Goal: Task Accomplishment & Management: Complete application form

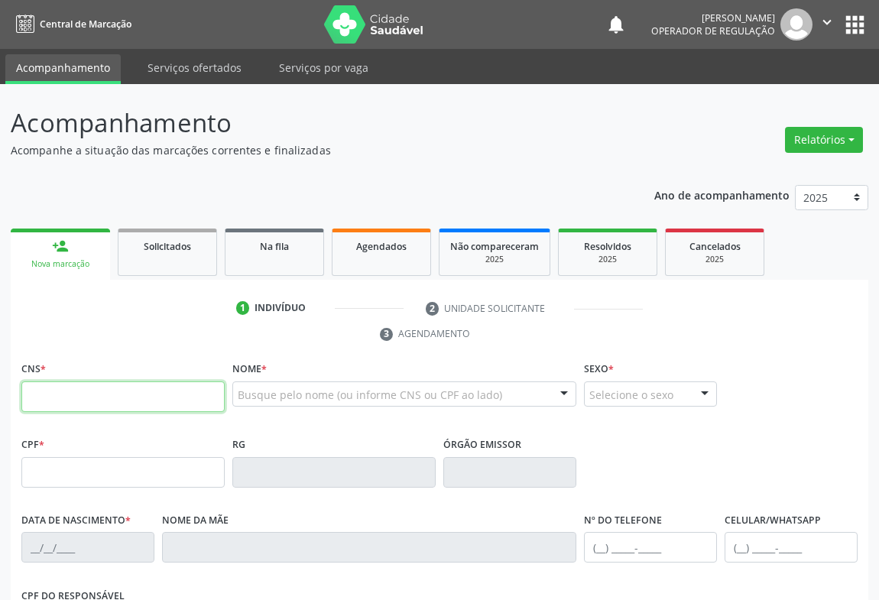
click at [86, 391] on input "text" at bounding box center [122, 397] width 203 height 31
type input "708 0038 9549 0229"
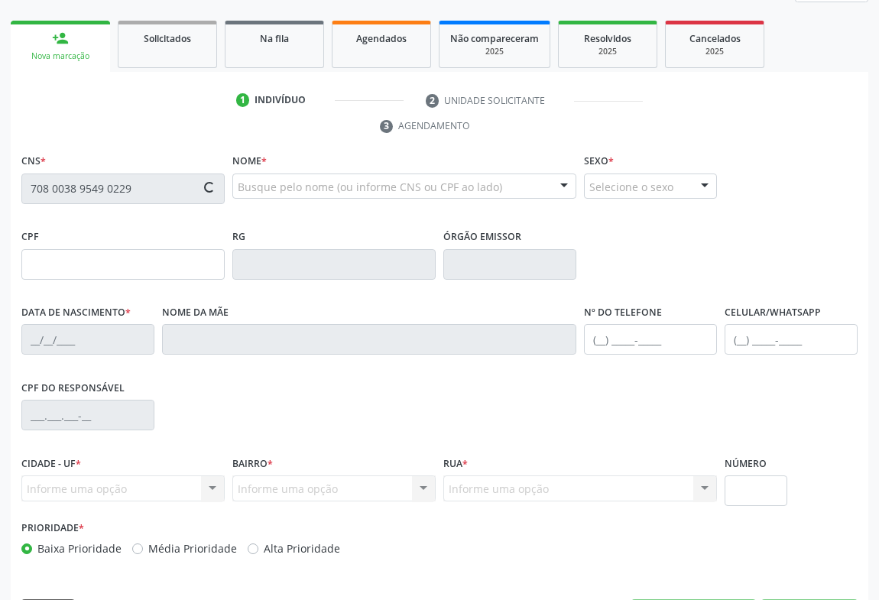
type input "0527127108"
type input "28/08/1966"
type input "(74) 98138-6258"
type input "(74) 99193-2443"
type input "574.726.021-91"
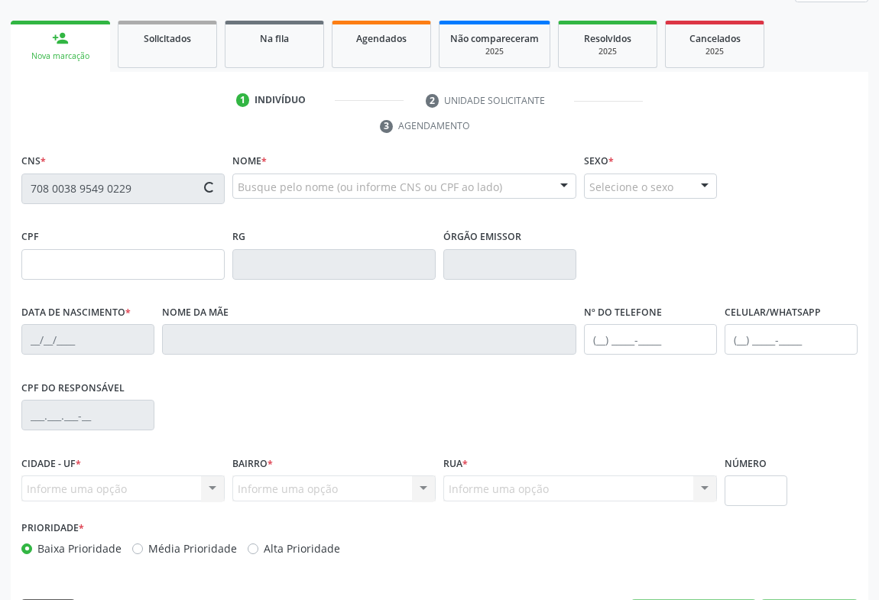
type input "s/n"
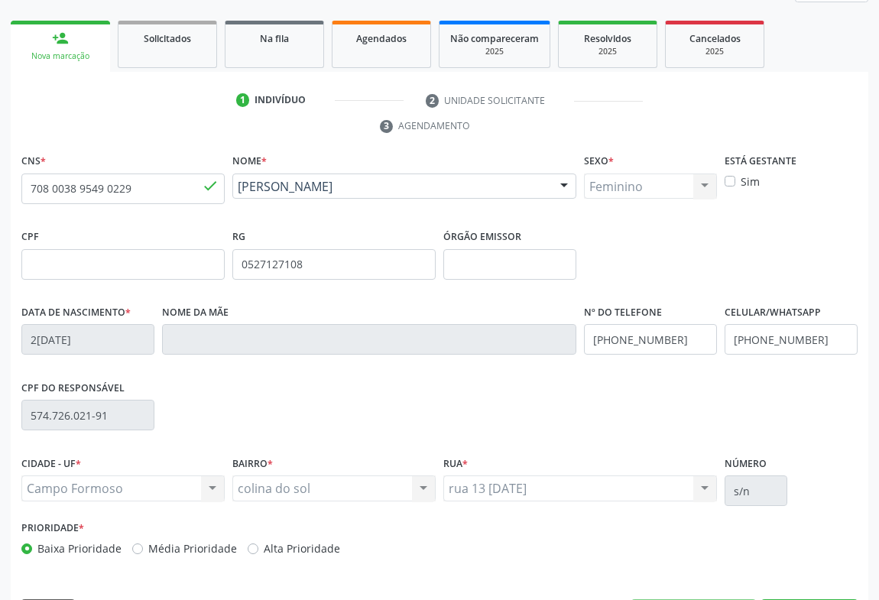
scroll to position [253, 0]
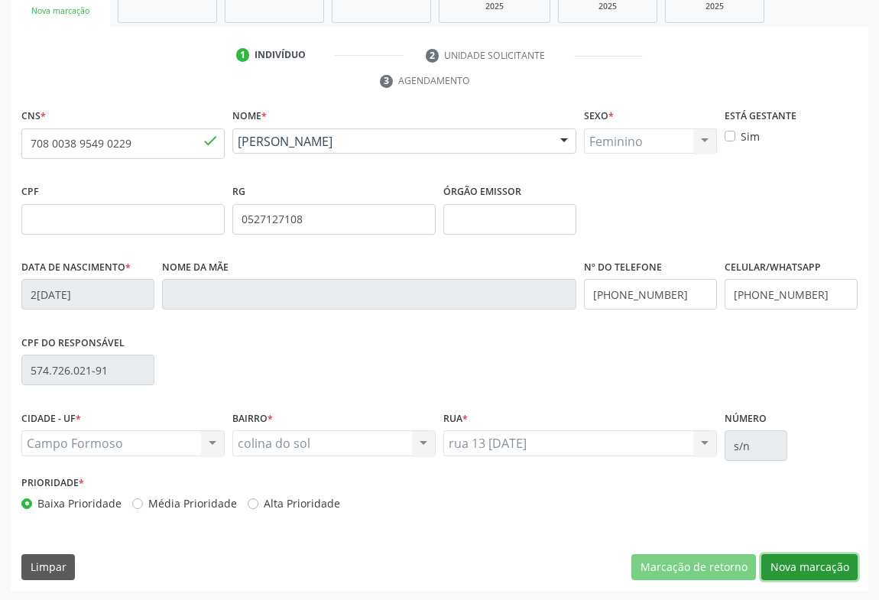
click at [820, 567] on button "Nova marcação" at bounding box center [809, 567] width 96 height 26
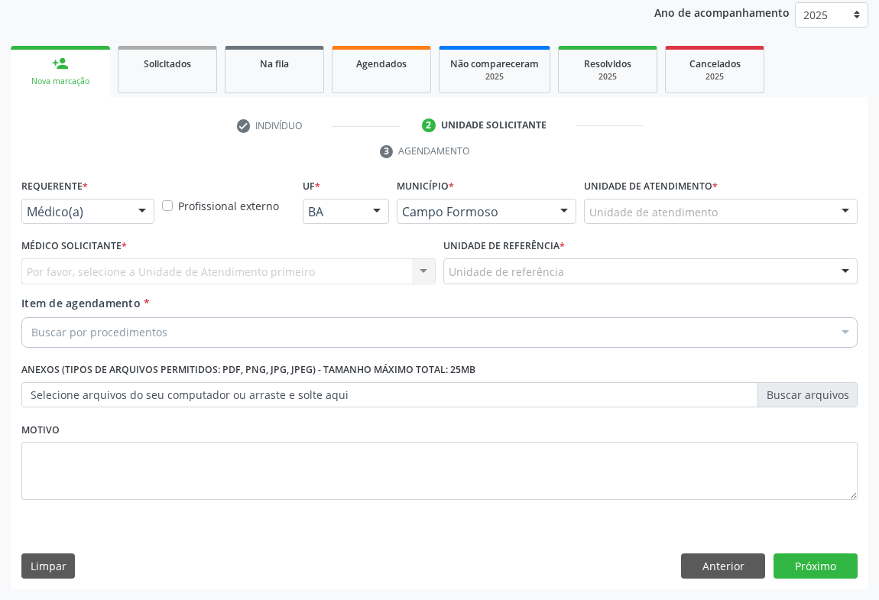
scroll to position [182, 0]
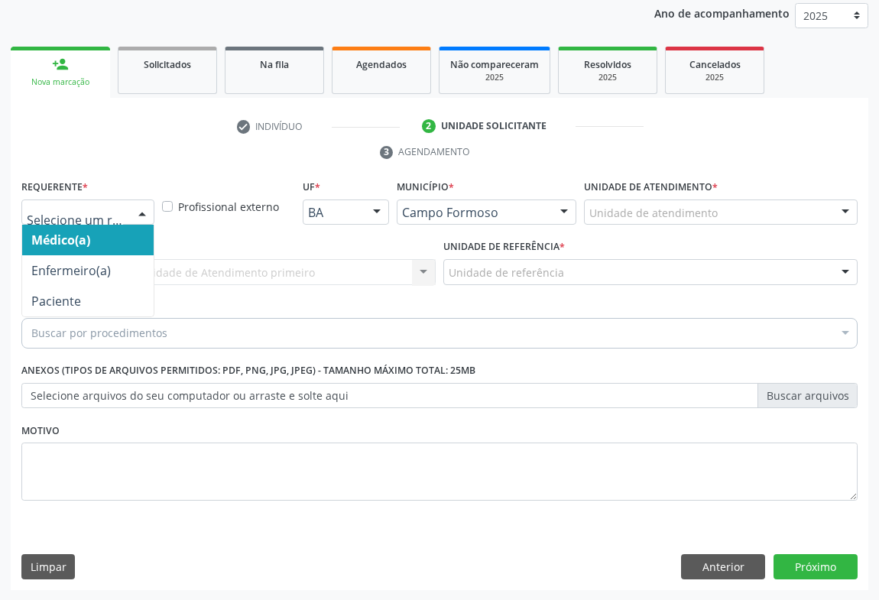
click at [144, 202] on div at bounding box center [142, 213] width 23 height 26
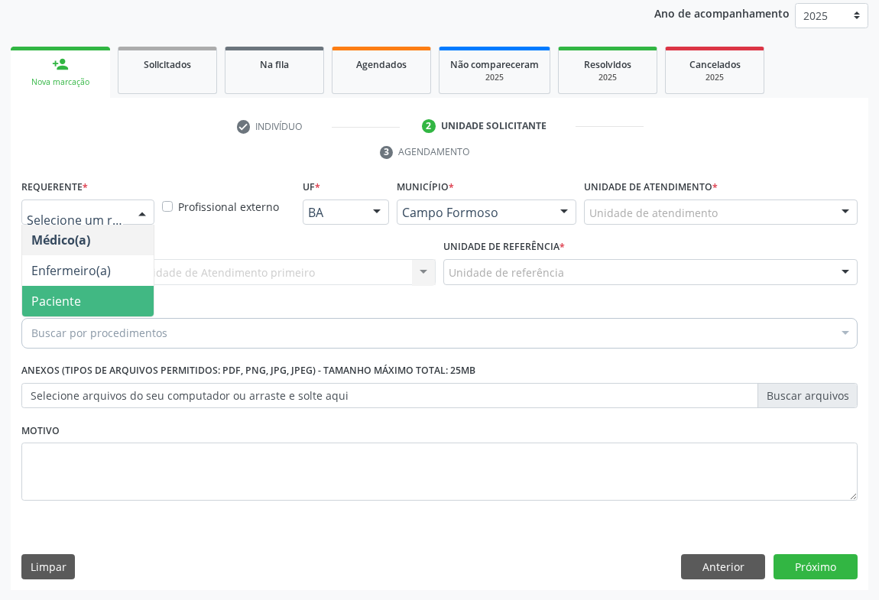
click at [50, 303] on span "Paciente" at bounding box center [56, 301] width 50 height 17
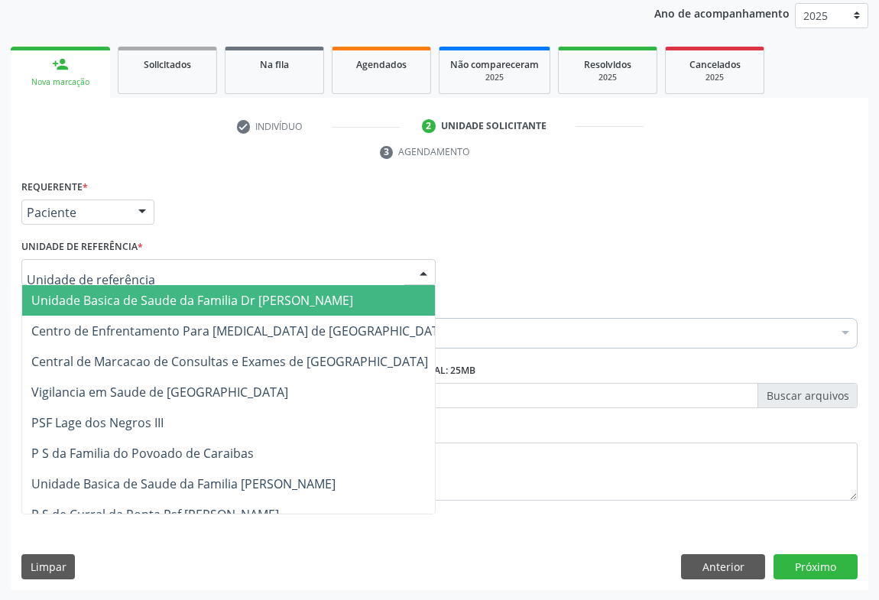
click at [155, 271] on div at bounding box center [228, 272] width 414 height 26
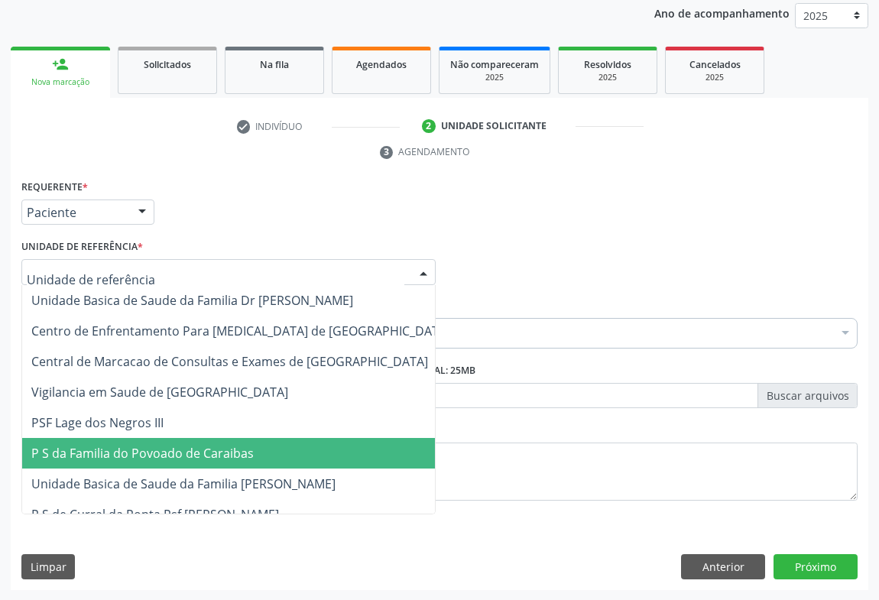
click at [174, 440] on span "P S da Familia do Povoado de Caraibas" at bounding box center [240, 453] width 437 height 31
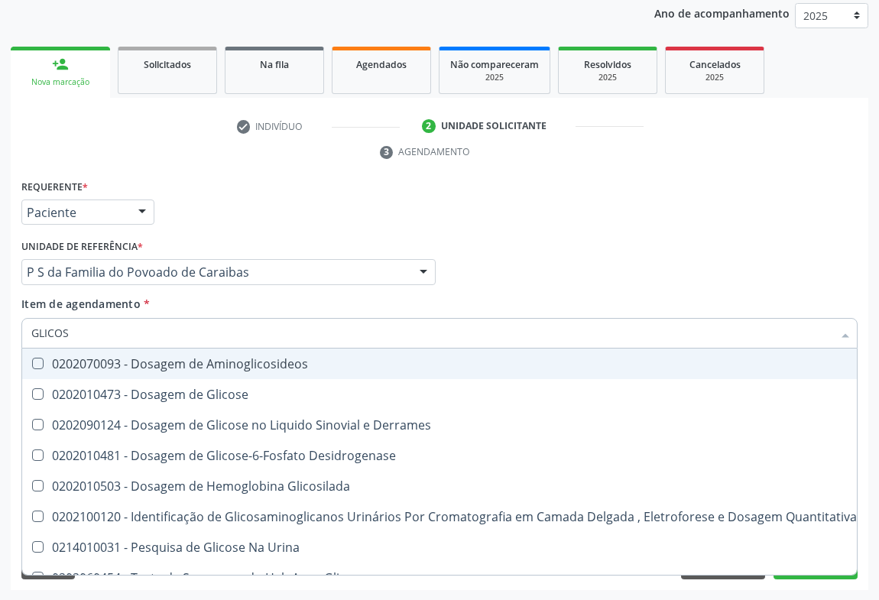
type input "GLICOSE"
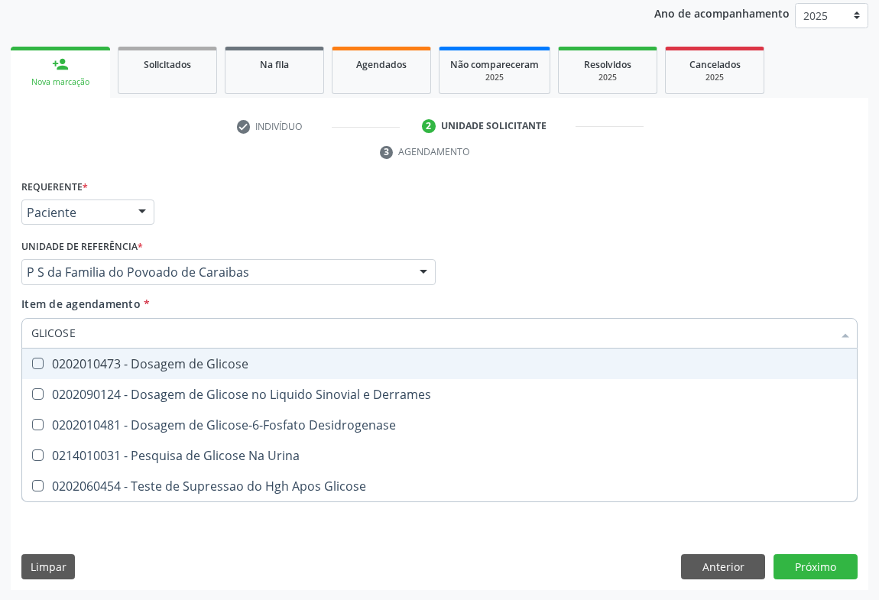
scroll to position [112, 0]
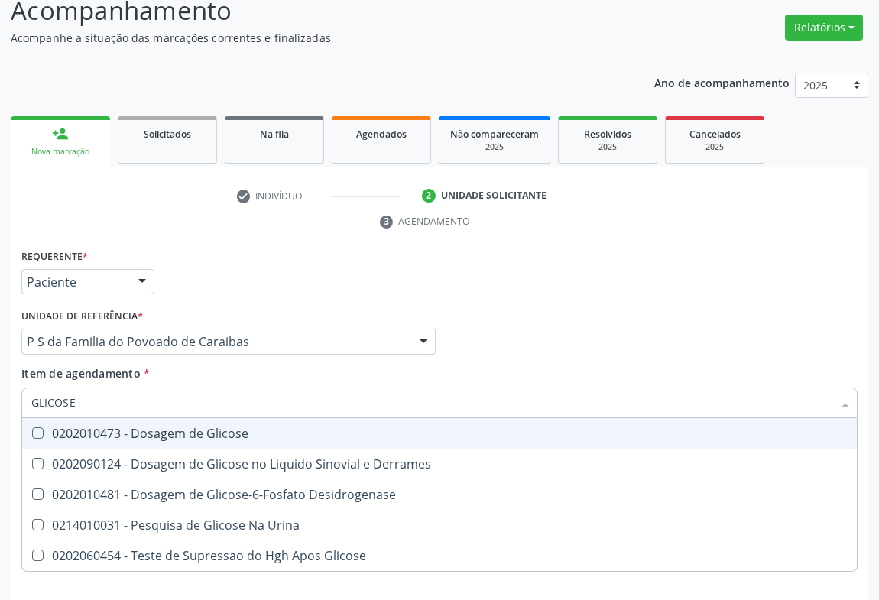
click at [211, 442] on span "0202010473 - Dosagem de Glicose" at bounding box center [439, 433] width 835 height 31
checkbox Glicose "true"
click at [623, 299] on div "Requerente * Paciente Médico(a) Enfermeiro(a) Paciente Nenhum resultado encontr…" at bounding box center [440, 275] width 844 height 60
checkbox Derrames "true"
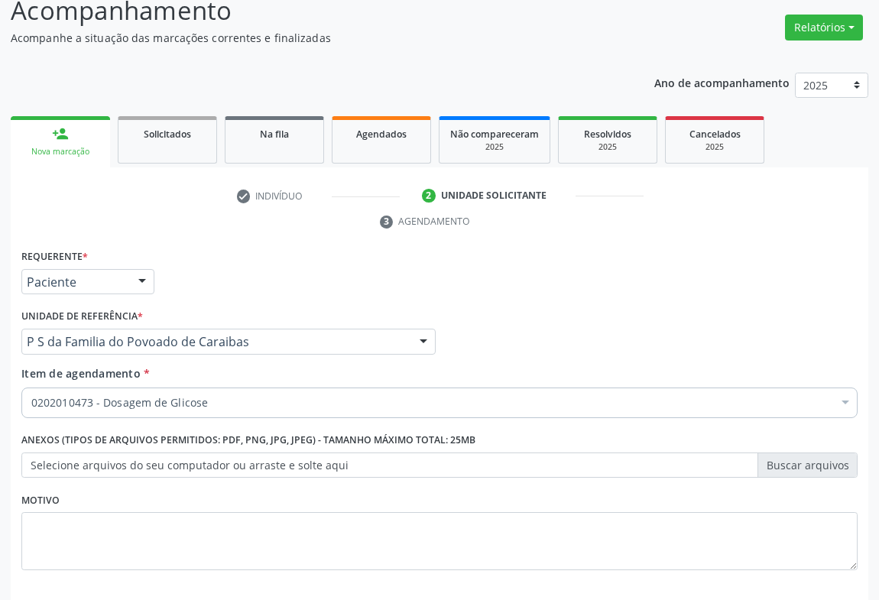
scroll to position [182, 0]
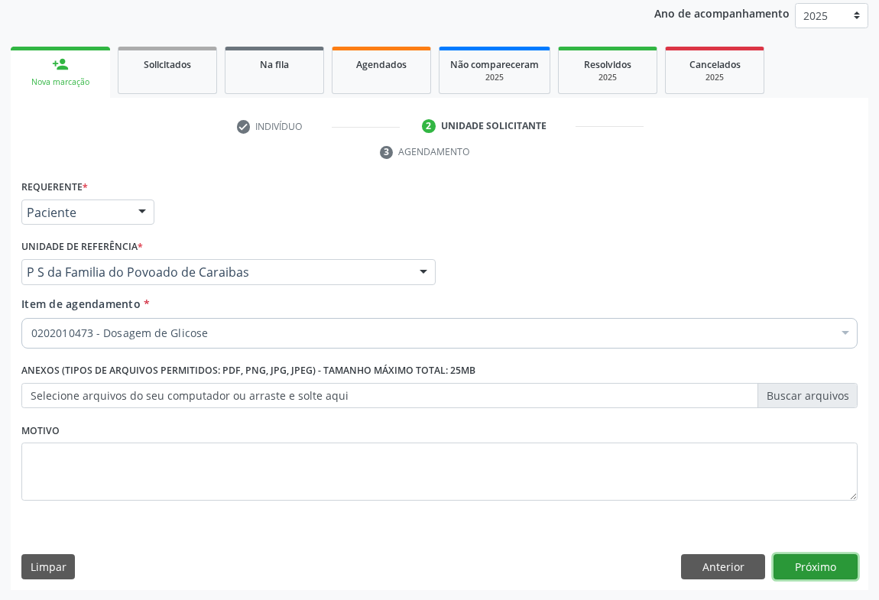
click at [816, 576] on button "Próximo" at bounding box center [816, 567] width 84 height 26
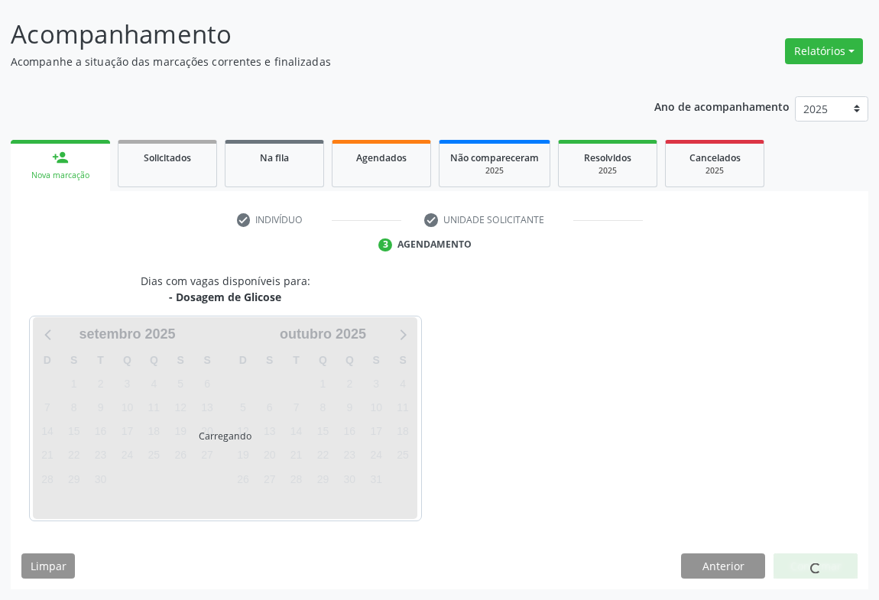
scroll to position [88, 0]
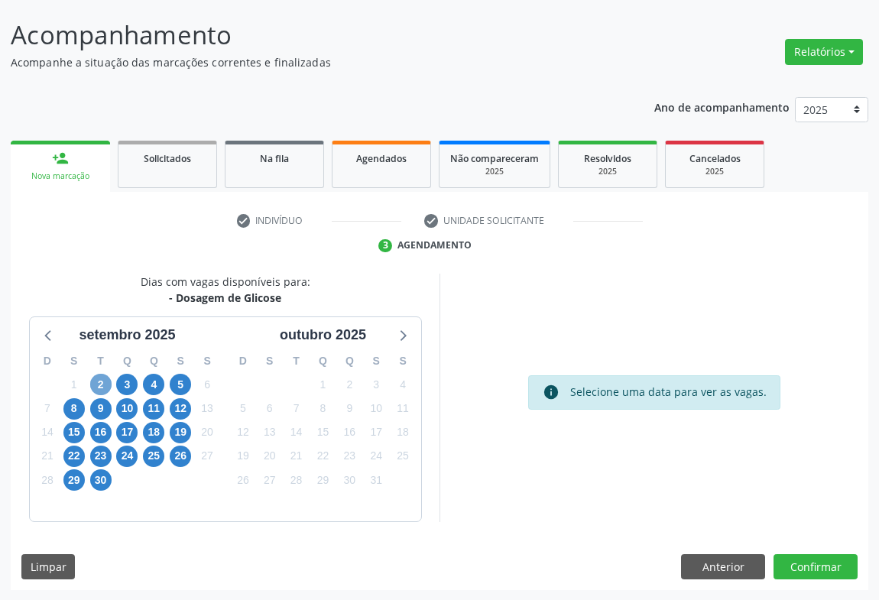
click at [99, 383] on span "2" at bounding box center [100, 384] width 21 height 21
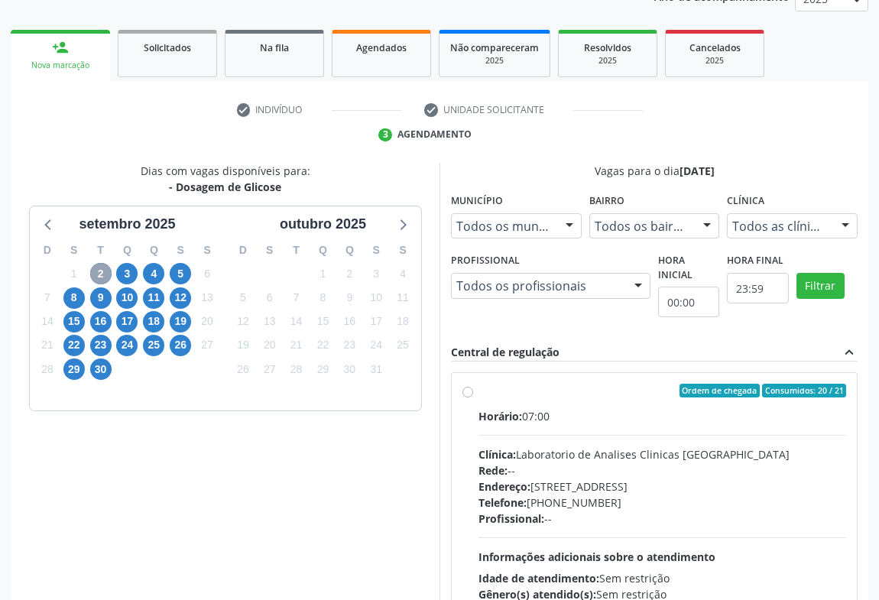
scroll to position [317, 0]
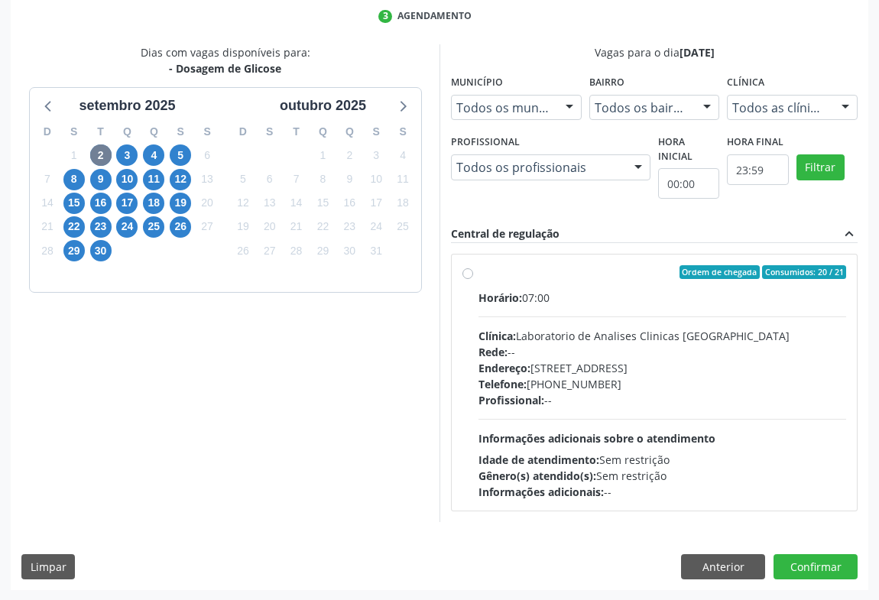
click at [699, 446] on div "Horário: 07:00 Clínica: Laboratorio de Analises Clinicas Sao Francisco Rede: --…" at bounding box center [663, 395] width 368 height 210
click at [473, 279] on input "Ordem de chegada Consumidos: 20 / 21 Horário: 07:00 Clínica: Laboratorio de Ana…" at bounding box center [468, 272] width 11 height 14
radio input "true"
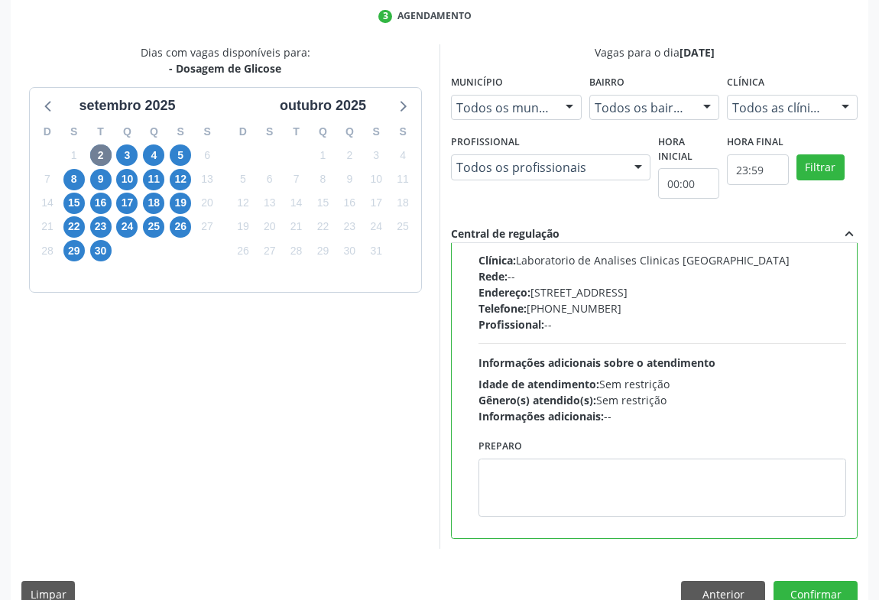
scroll to position [0, 0]
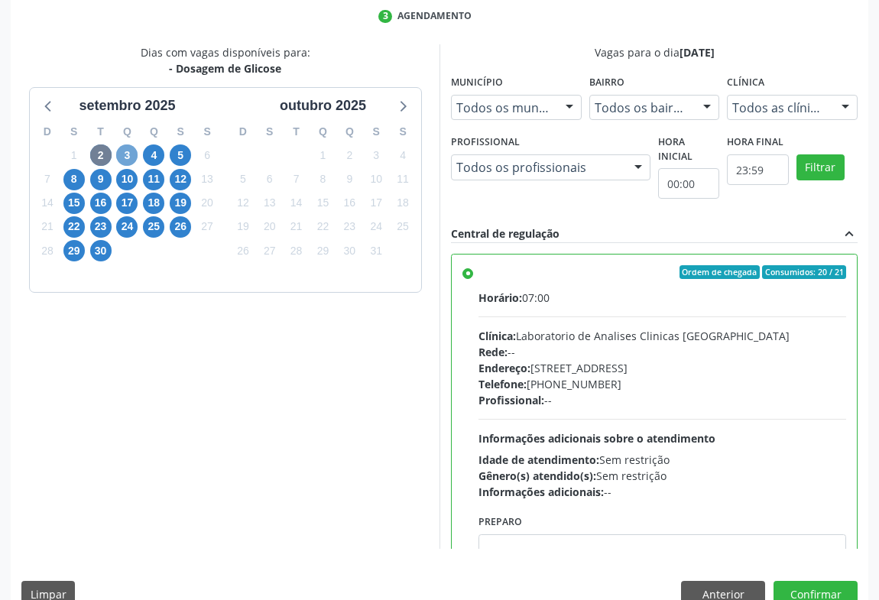
click at [127, 157] on span "3" at bounding box center [126, 154] width 21 height 21
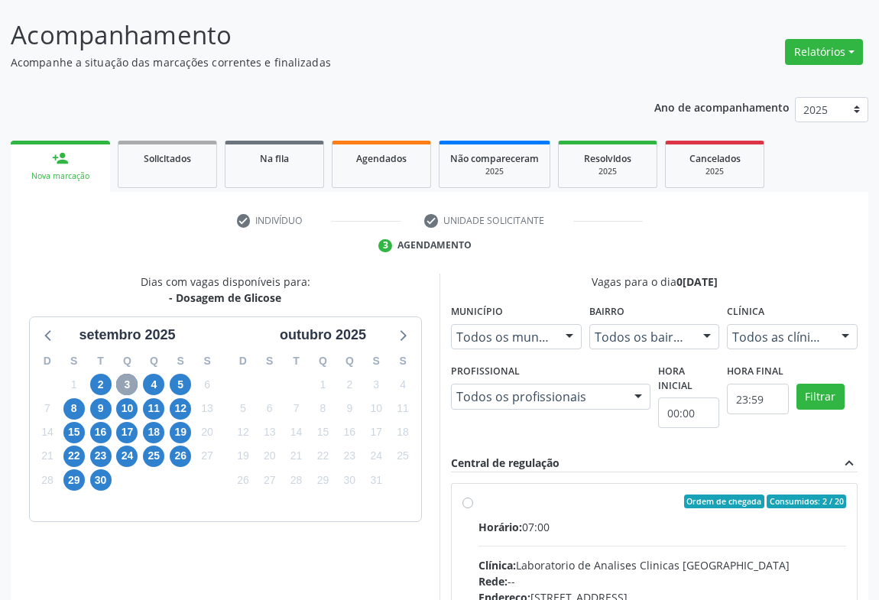
scroll to position [317, 0]
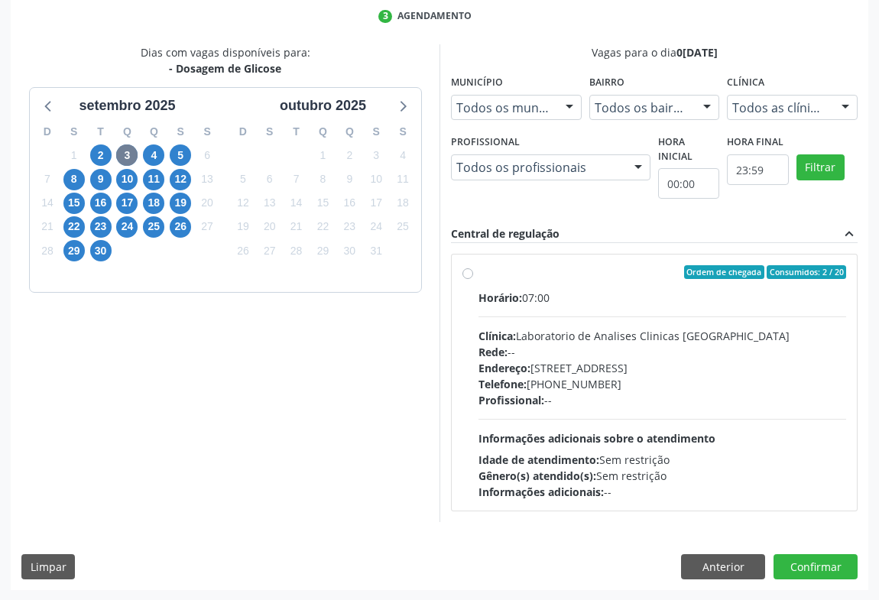
click at [563, 394] on div "Profissional: --" at bounding box center [663, 400] width 368 height 16
click at [473, 279] on input "Ordem de chegada Consumidos: 2 / 20 Horário: 07:00 Clínica: Laboratorio de Anal…" at bounding box center [468, 272] width 11 height 14
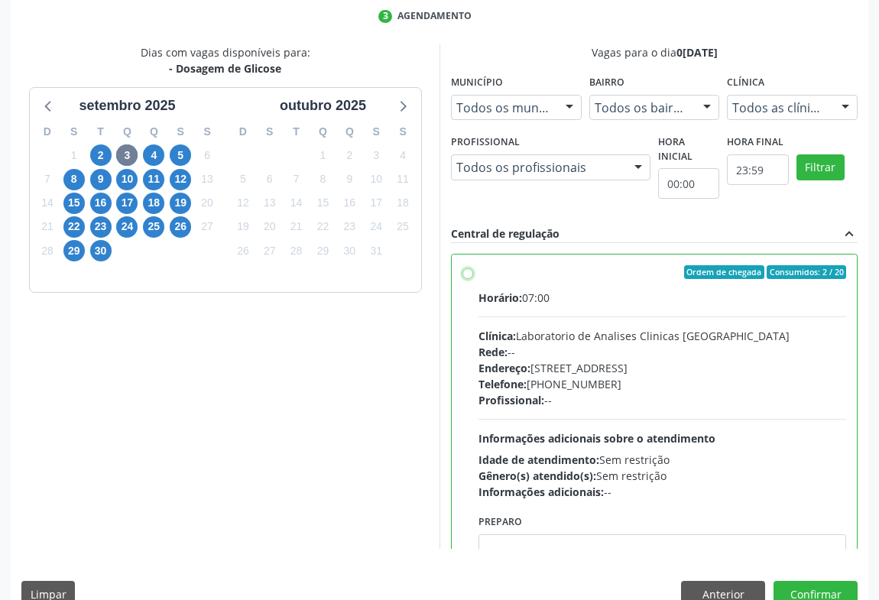
radio input "true"
click at [796, 586] on button "Confirmar" at bounding box center [816, 594] width 84 height 26
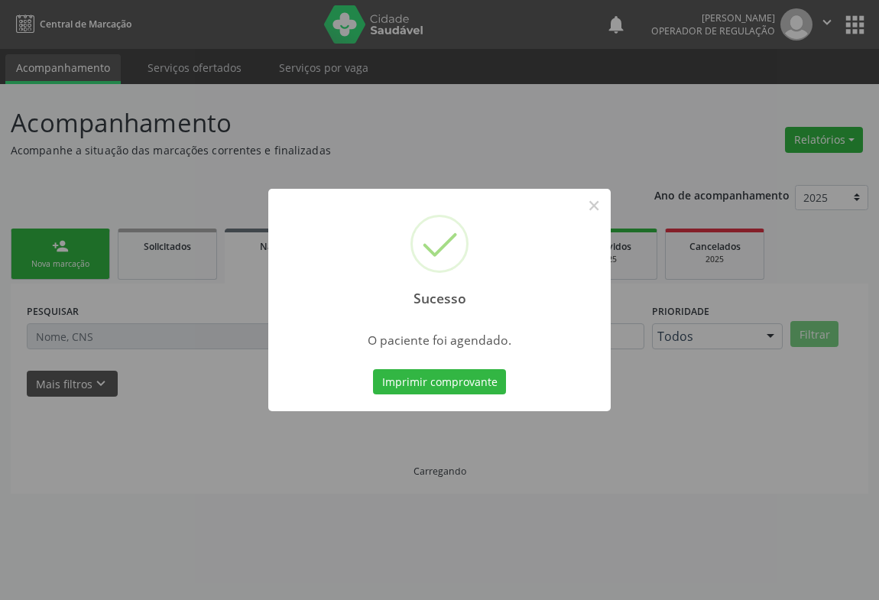
scroll to position [0, 0]
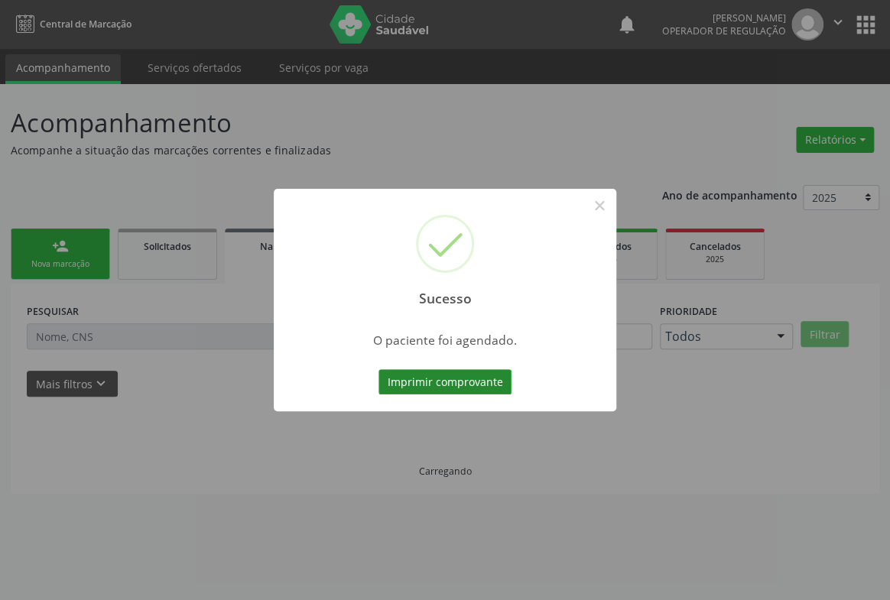
click at [448, 376] on button "Imprimir comprovante" at bounding box center [444, 382] width 133 height 26
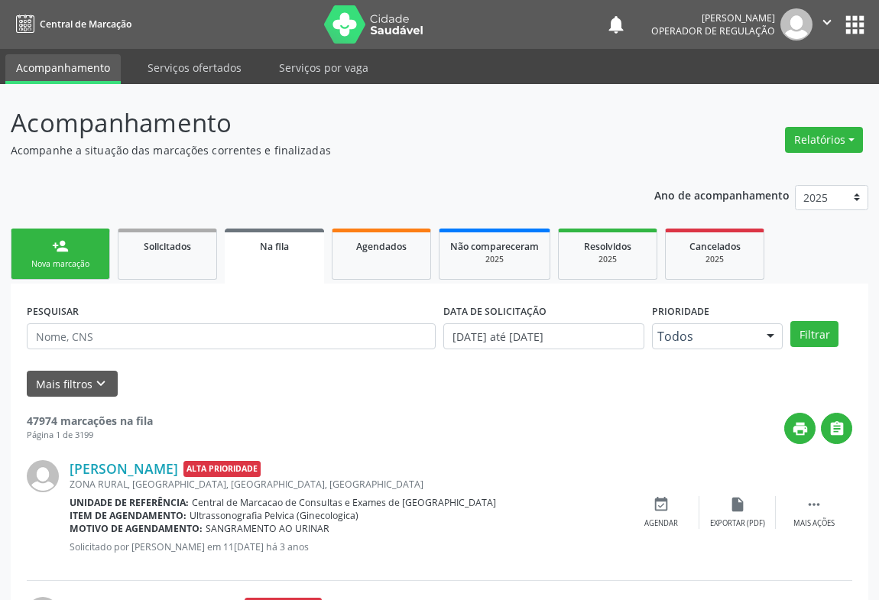
click at [76, 256] on link "person_add Nova marcação" at bounding box center [60, 254] width 99 height 51
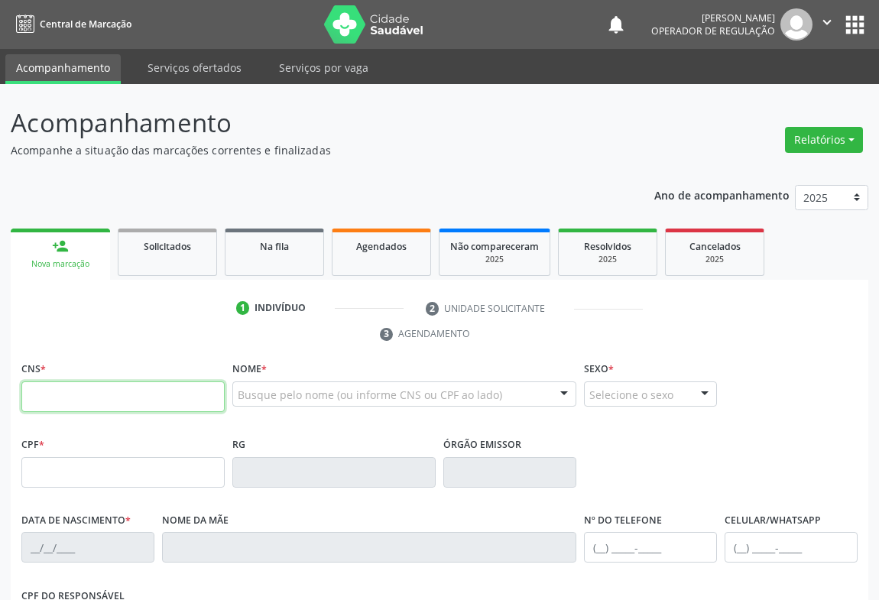
click at [76, 397] on input "text" at bounding box center [122, 397] width 203 height 31
type input "705 2094 8766 1577"
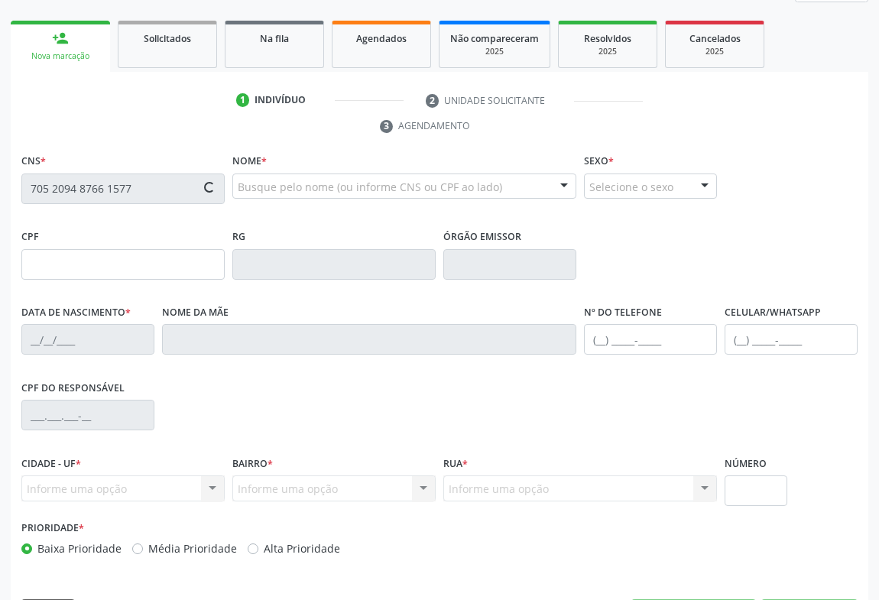
scroll to position [253, 0]
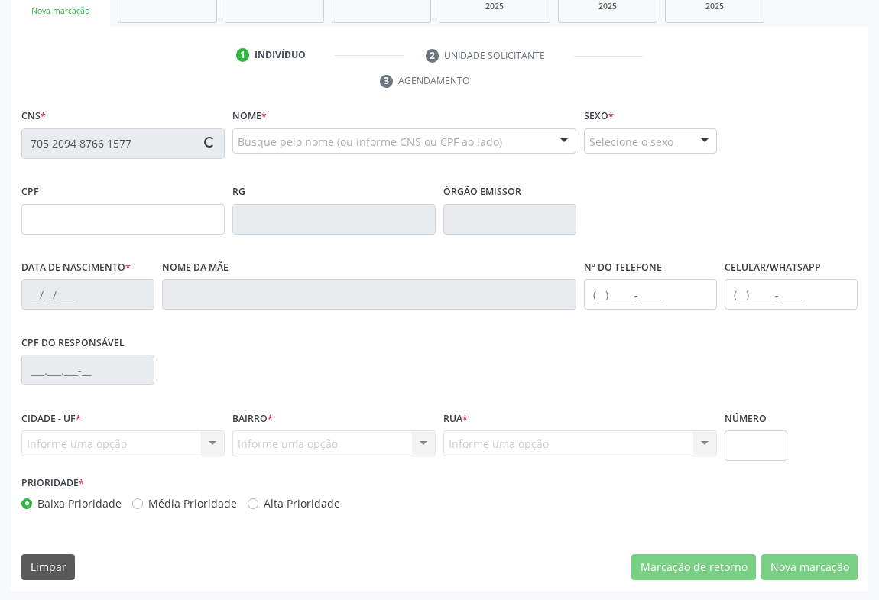
type input "2139489900"
type input "20/07/2003"
type input "(74) 99919-6215"
type input "(74) 99117-3200"
type input "sn"
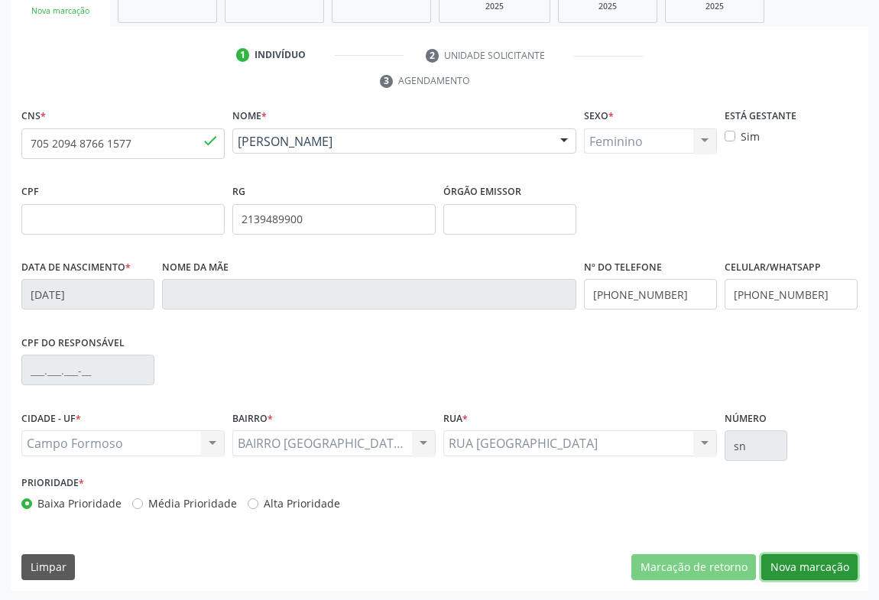
click at [779, 572] on button "Nova marcação" at bounding box center [809, 567] width 96 height 26
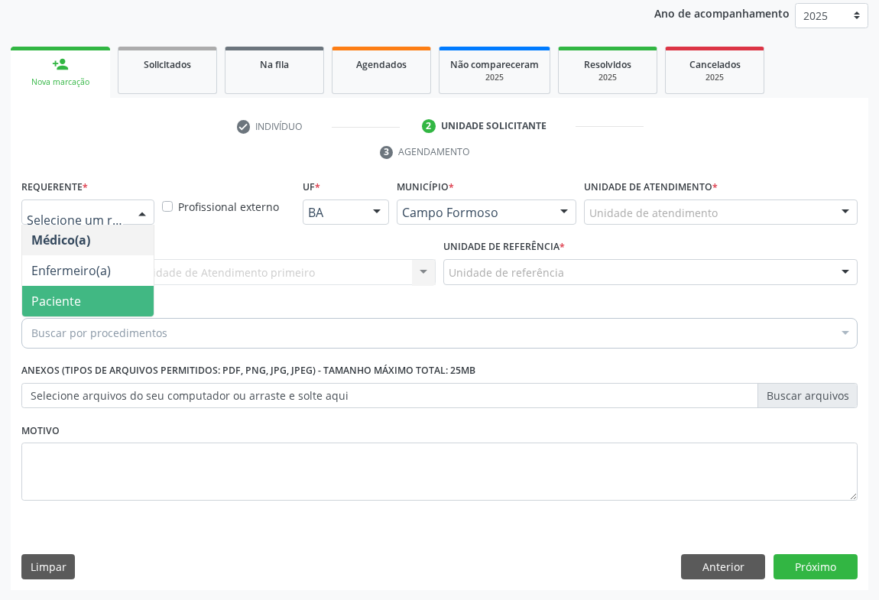
click at [71, 300] on span "Paciente" at bounding box center [56, 301] width 50 height 17
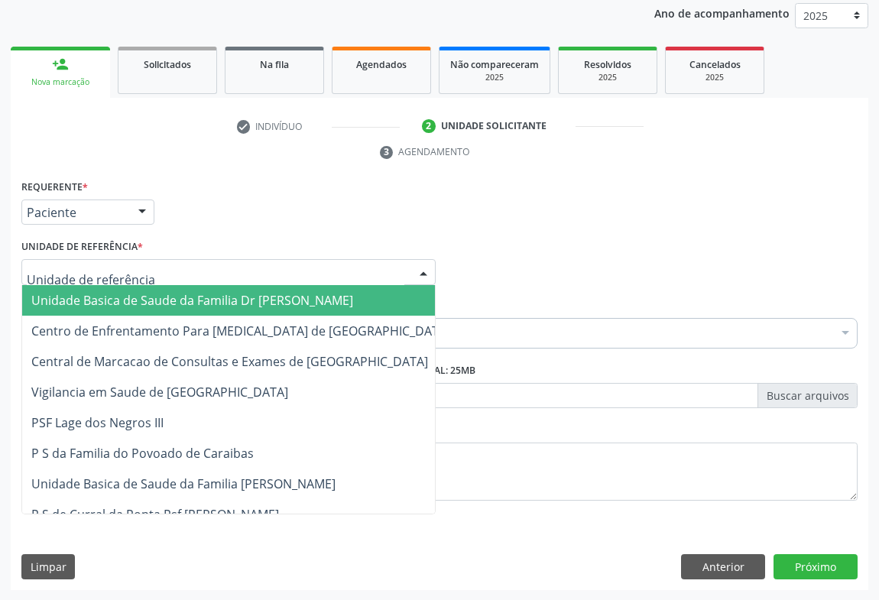
click at [193, 278] on div at bounding box center [228, 272] width 414 height 26
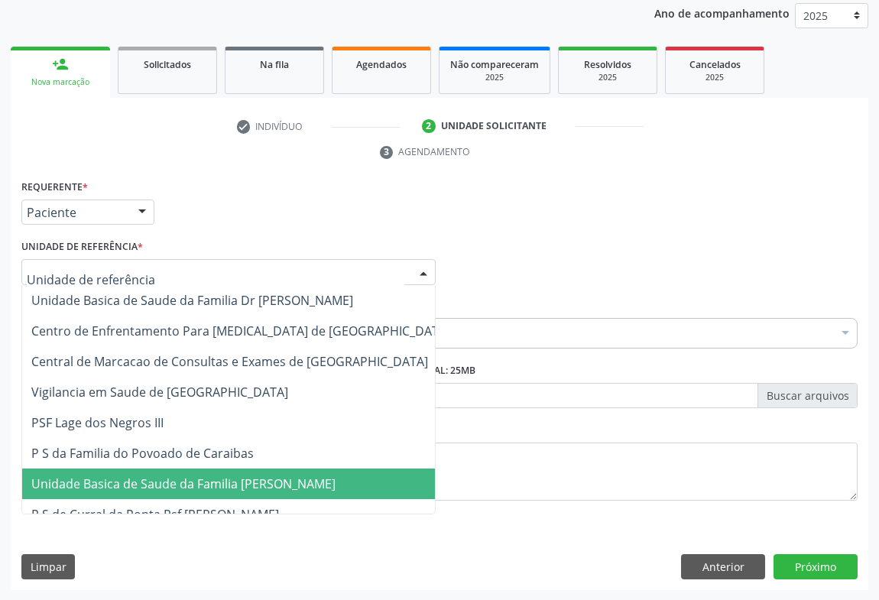
click at [190, 476] on span "Unidade Basica de Saude da Familia [PERSON_NAME]" at bounding box center [183, 484] width 304 height 17
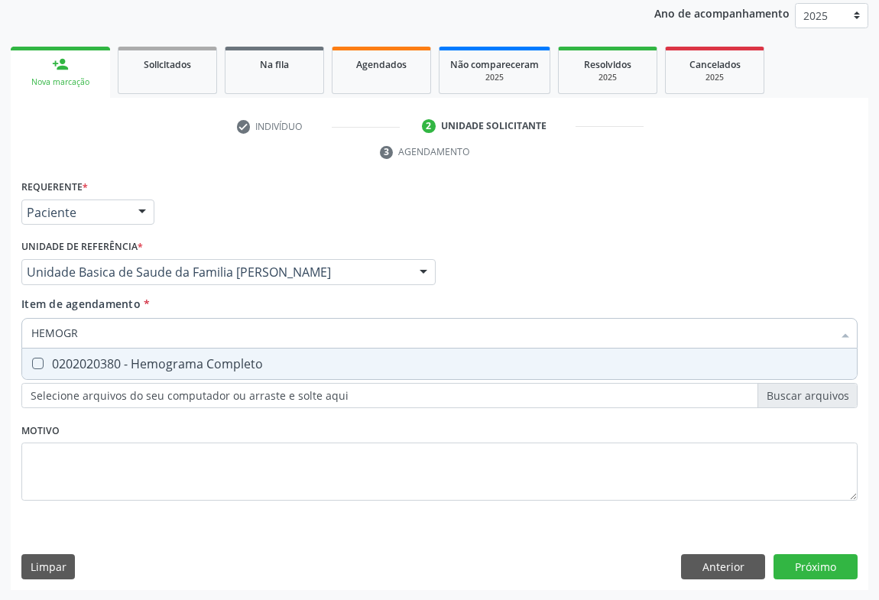
type input "HEMOGRA"
click at [152, 360] on div "0202020380 - Hemograma Completo" at bounding box center [439, 364] width 817 height 12
checkbox Completo "true"
type input "HEMOGRA"
click at [214, 214] on div "Requerente * Paciente Médico(a) Enfermeiro(a) Paciente Nenhum resultado encontr…" at bounding box center [440, 206] width 844 height 60
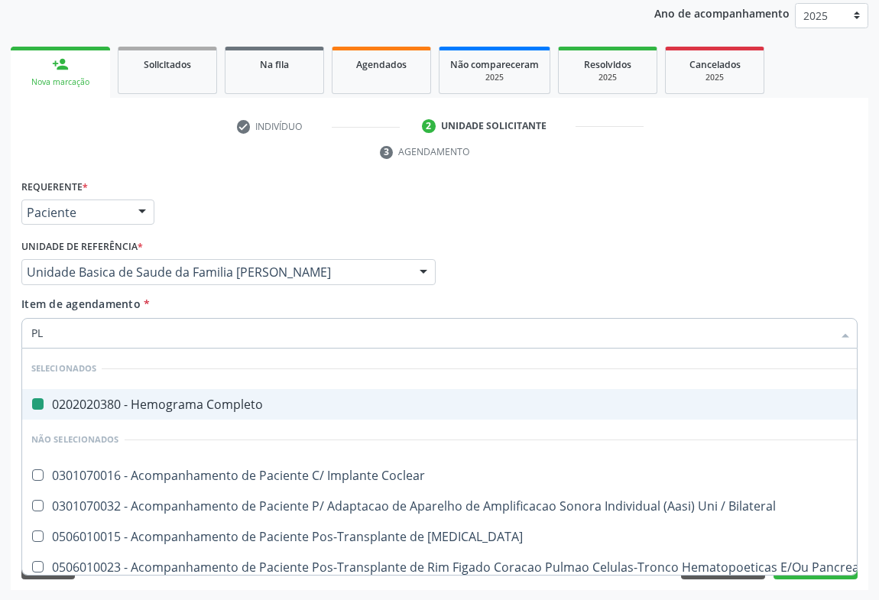
type input "PLA"
checkbox Completo "false"
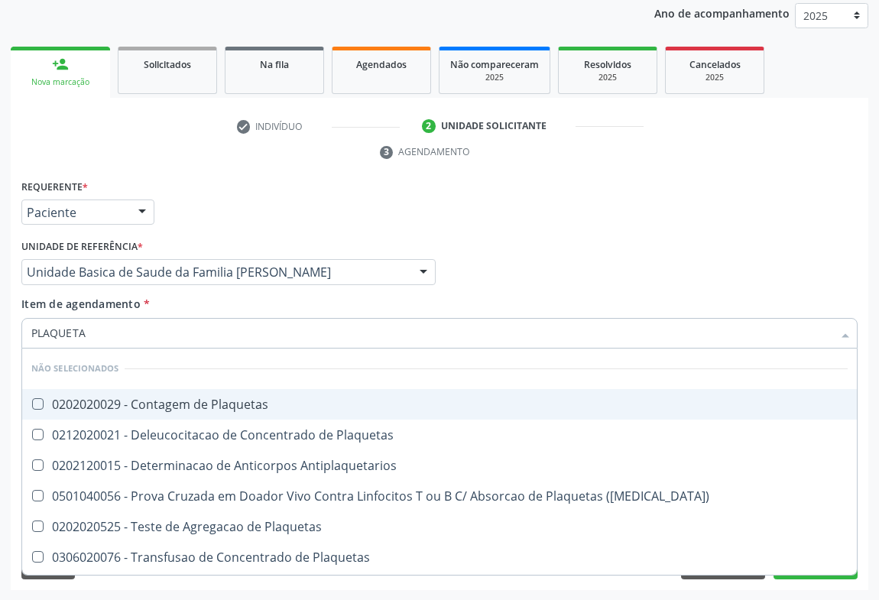
type input "PLAQUETAS"
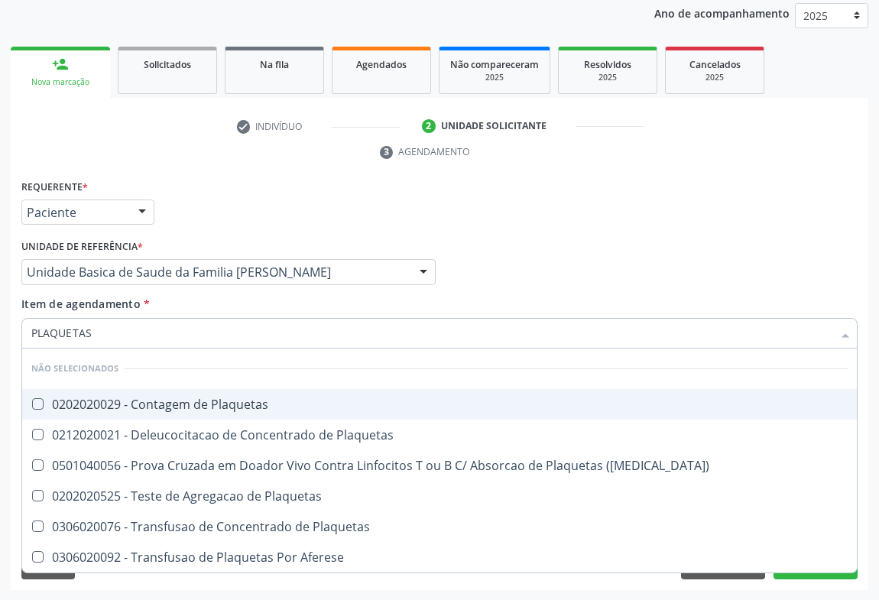
click at [138, 412] on span "0202020029 - Contagem de Plaquetas" at bounding box center [439, 404] width 835 height 31
checkbox Plaquetas "true"
type input "PLAQUETAS"
click at [199, 181] on div "Requerente * Paciente Médico(a) Enfermeiro(a) Paciente Nenhum resultado encontr…" at bounding box center [440, 206] width 844 height 60
checkbox Plaquetas "true"
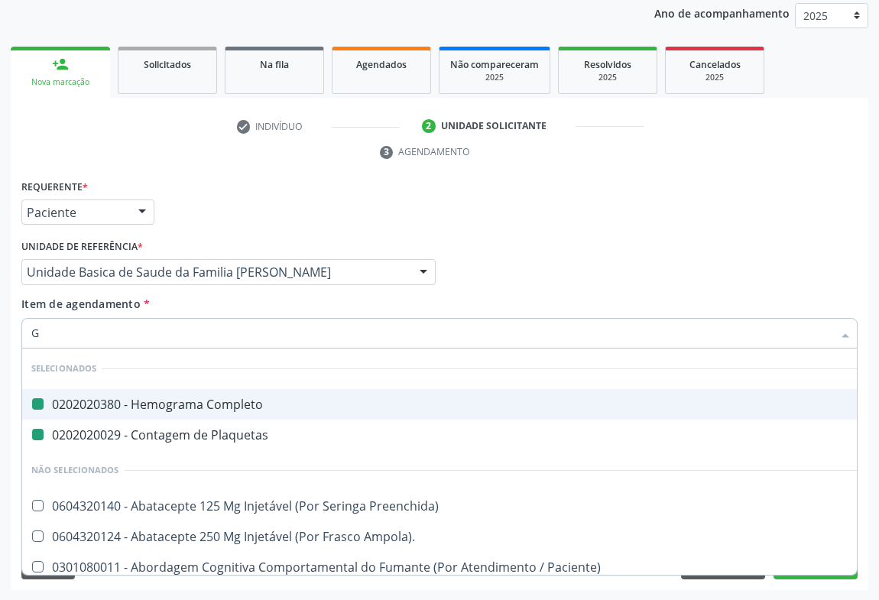
type input "GL"
checkbox Completo "false"
checkbox Plaquetas "false"
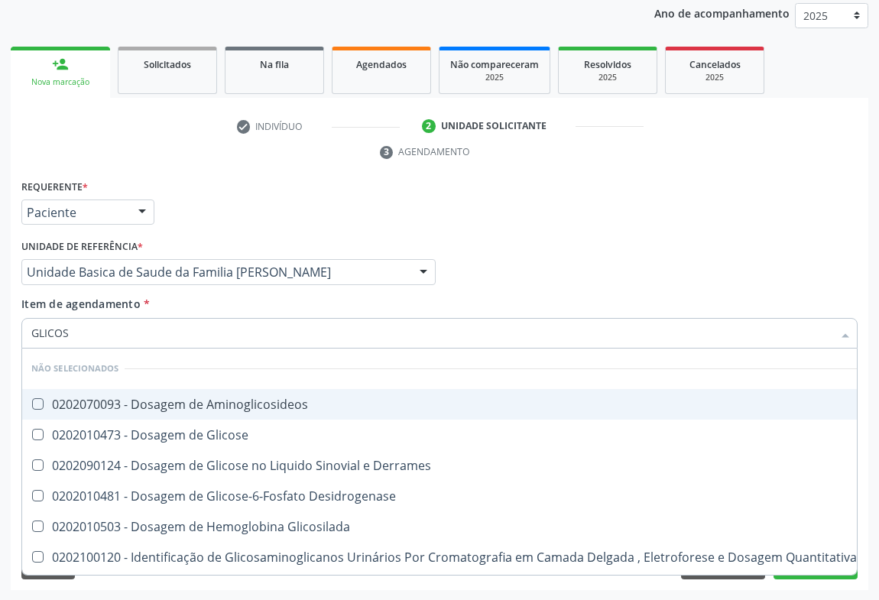
type input "GLICOSE"
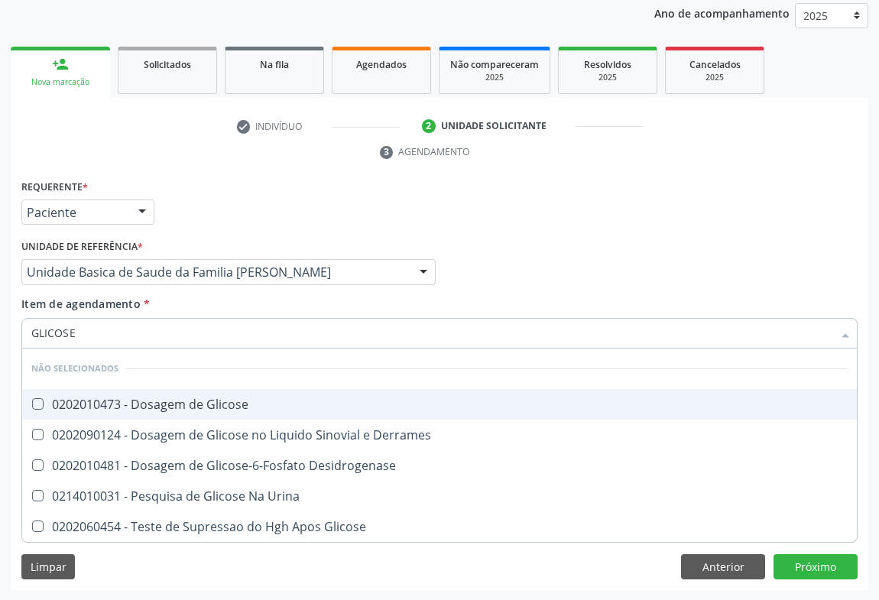
click at [119, 407] on div "0202010473 - Dosagem de Glicose" at bounding box center [439, 404] width 817 height 12
checkbox Glicose "true"
click at [224, 202] on div "Requerente * Paciente Médico(a) Enfermeiro(a) Paciente Nenhum resultado encontr…" at bounding box center [440, 206] width 844 height 60
checkbox Derrames "true"
checkbox Desidrogenase "true"
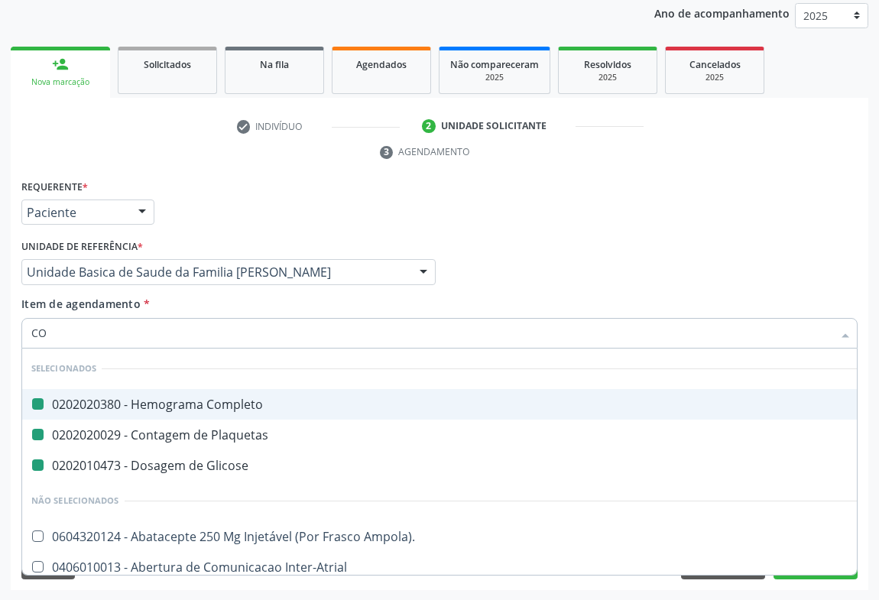
type input "COL"
checkbox Completo "false"
checkbox Plaquetas "false"
checkbox Glicose "false"
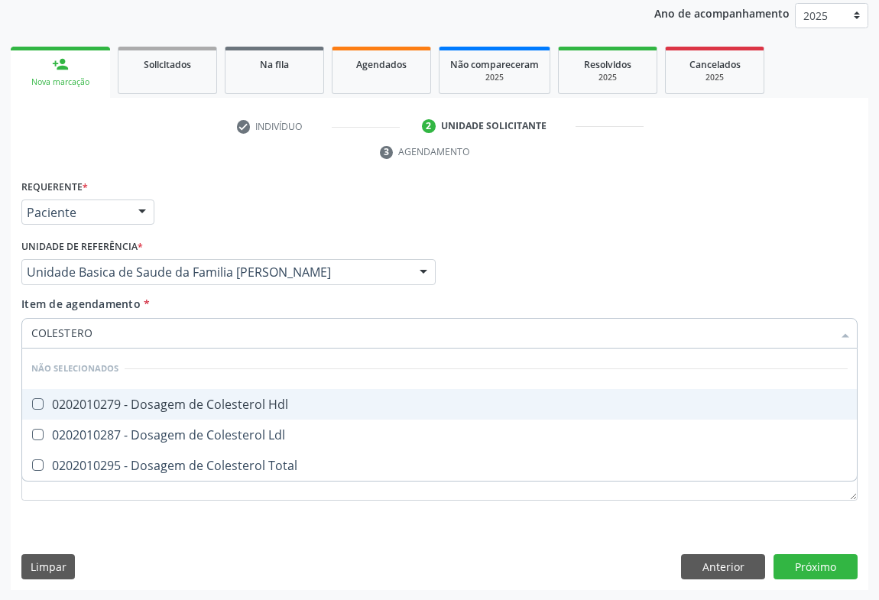
type input "COLESTEROL"
click at [133, 403] on div "0202010279 - Dosagem de Colesterol Hdl" at bounding box center [439, 404] width 817 height 12
checkbox Hdl "true"
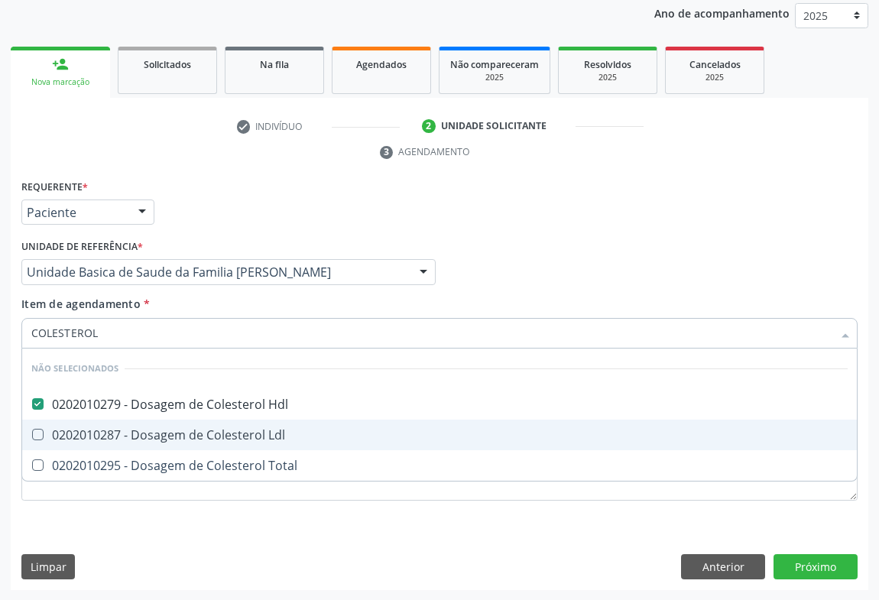
click at [128, 433] on div "0202010287 - Dosagem de Colesterol Ldl" at bounding box center [439, 435] width 817 height 12
checkbox Ldl "true"
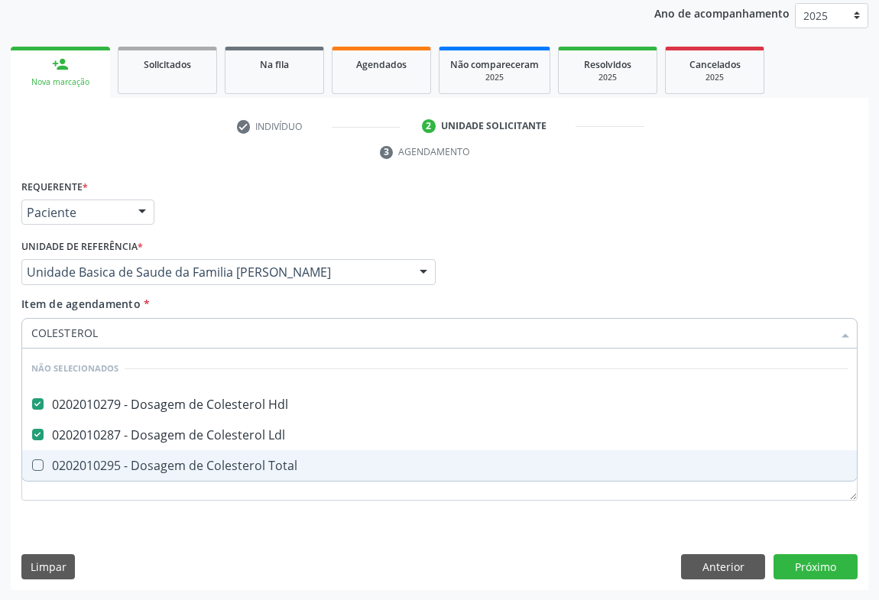
click at [125, 466] on div "0202010295 - Dosagem de Colesterol Total" at bounding box center [439, 465] width 817 height 12
checkbox Total "true"
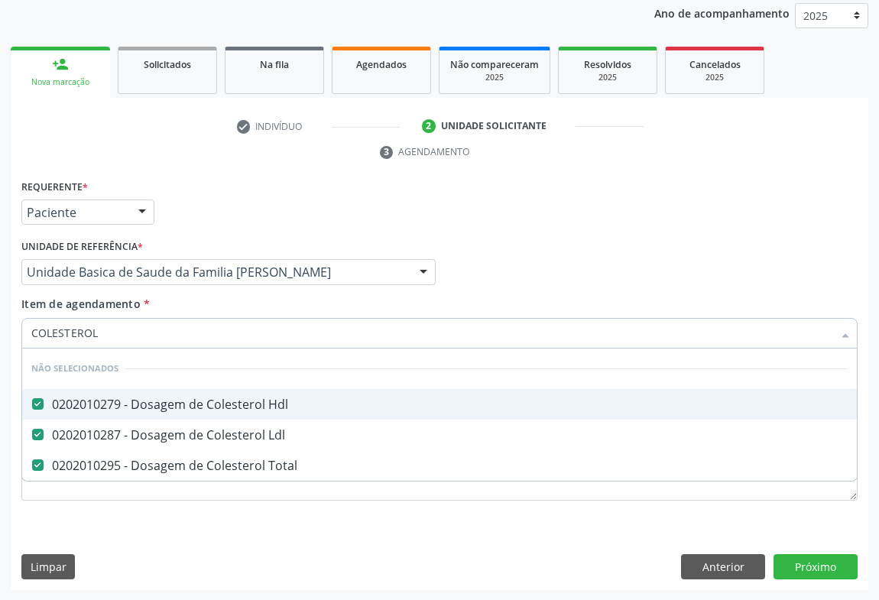
click at [214, 206] on div "Requerente * Paciente Médico(a) Enfermeiro(a) Paciente Nenhum resultado encontr…" at bounding box center [440, 206] width 844 height 60
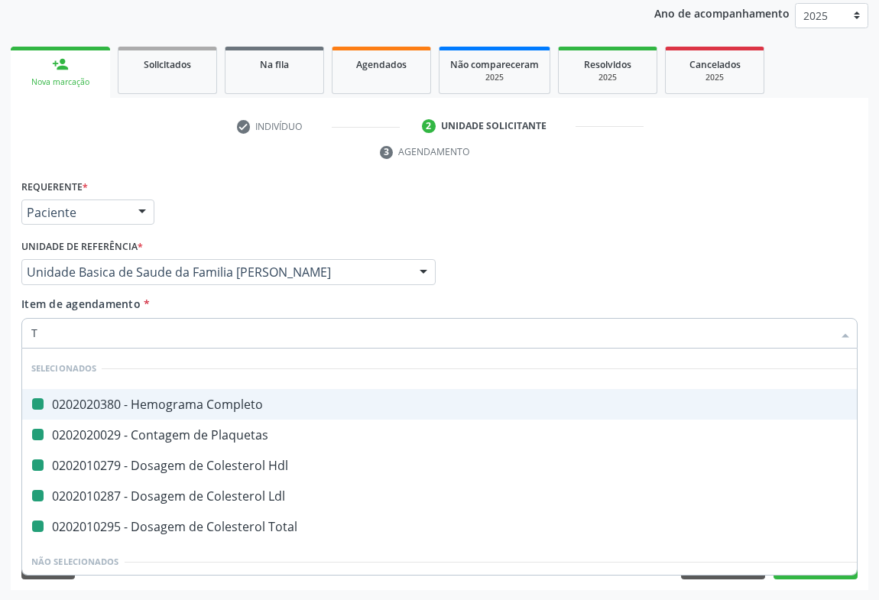
type input "TR"
checkbox Completo "false"
checkbox Plaquetas "false"
checkbox Hdl "false"
checkbox Ldl "false"
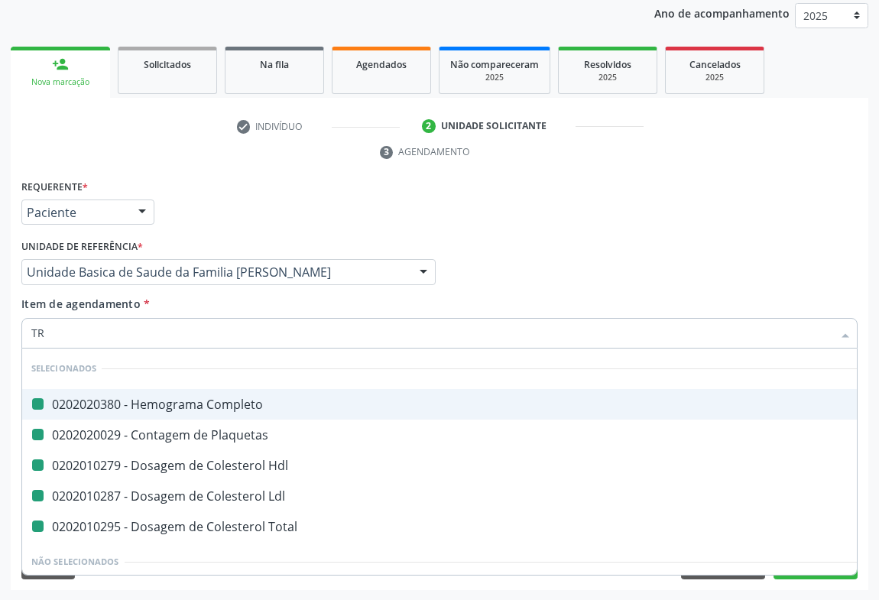
checkbox Total "false"
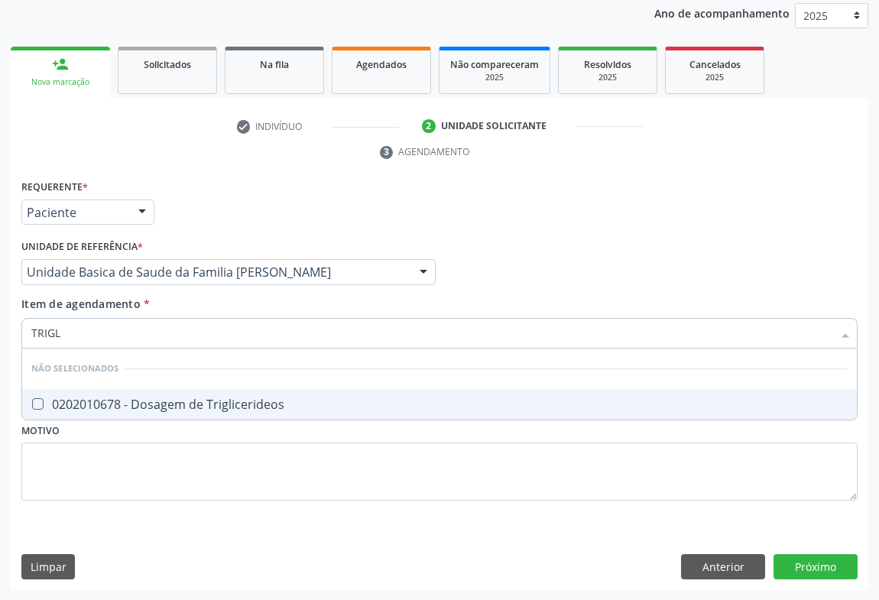
type input "TRIGLI"
click at [100, 399] on div "0202010678 - Dosagem de Triglicerideos" at bounding box center [439, 404] width 817 height 12
checkbox Triglicerideos "true"
click at [203, 212] on div "Requerente * Paciente Médico(a) Enfermeiro(a) Paciente Nenhum resultado encontr…" at bounding box center [440, 206] width 844 height 60
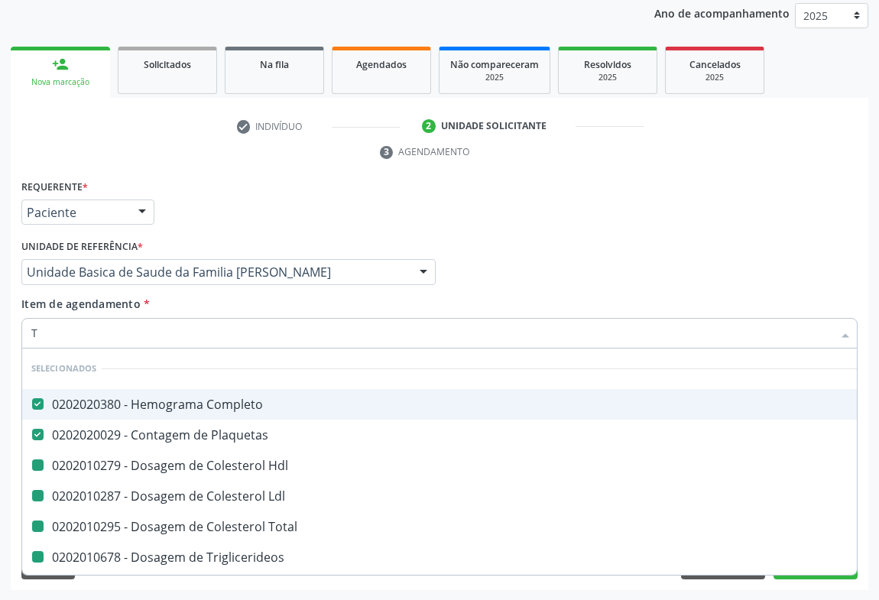
type input "TR"
checkbox Hdl "false"
checkbox Ldl "false"
checkbox Total "false"
checkbox Triglicerideos "false"
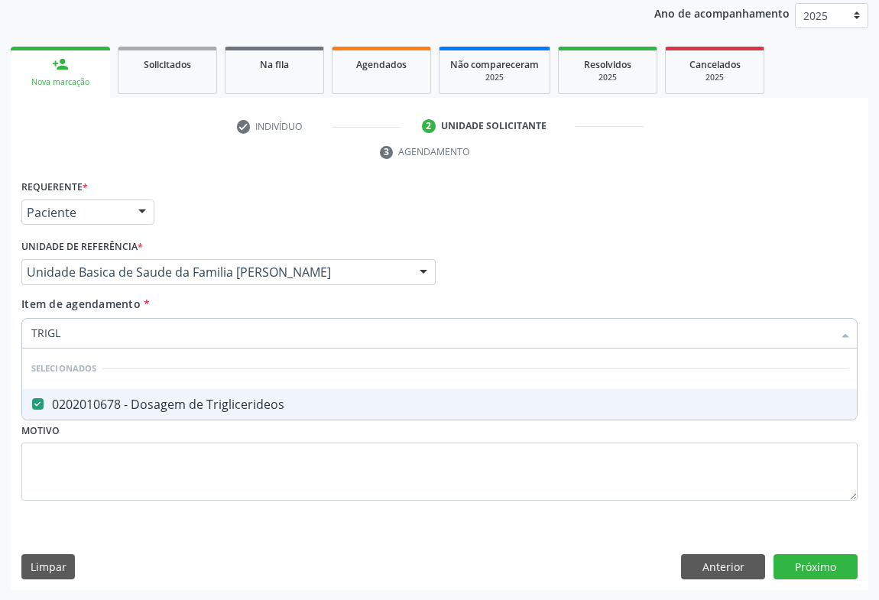
type input "TRIGLI"
click at [215, 172] on div "check Indivíduo 2 Unidade solicitante 3 Agendamento CNS * 705 2094 8766 1577 do…" at bounding box center [440, 352] width 858 height 476
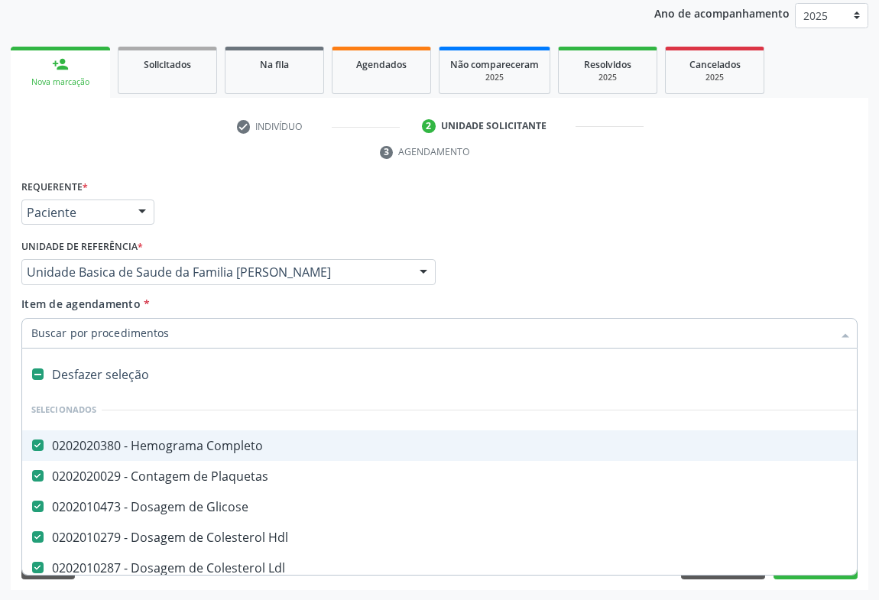
click at [422, 213] on div "Requerente * Paciente Médico(a) Enfermeiro(a) Paciente Nenhum resultado encontr…" at bounding box center [440, 206] width 844 height 60
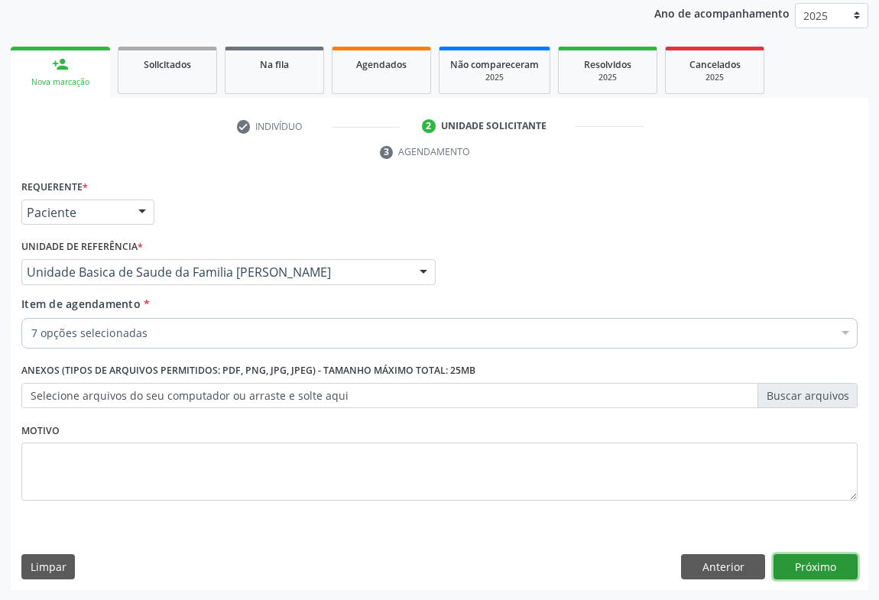
click at [836, 572] on button "Próximo" at bounding box center [816, 567] width 84 height 26
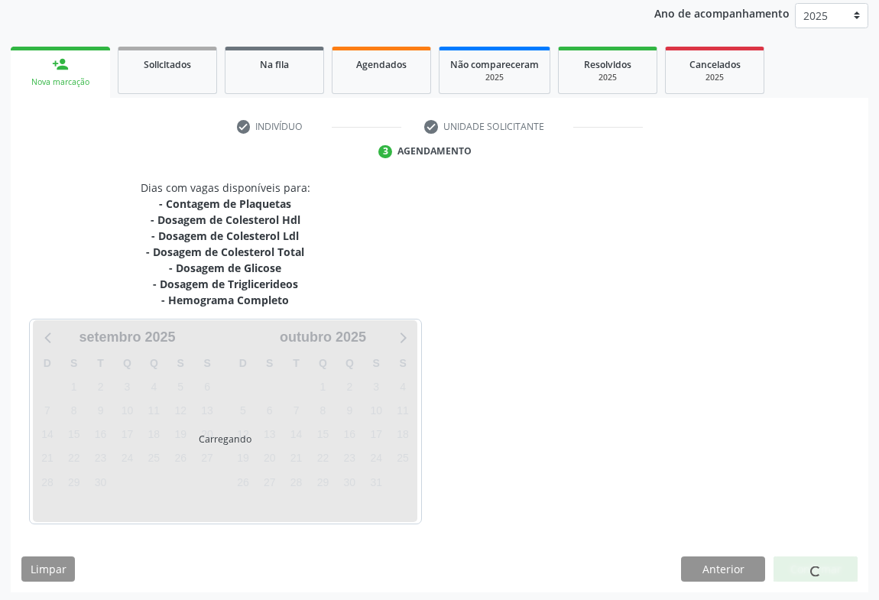
scroll to position [184, 0]
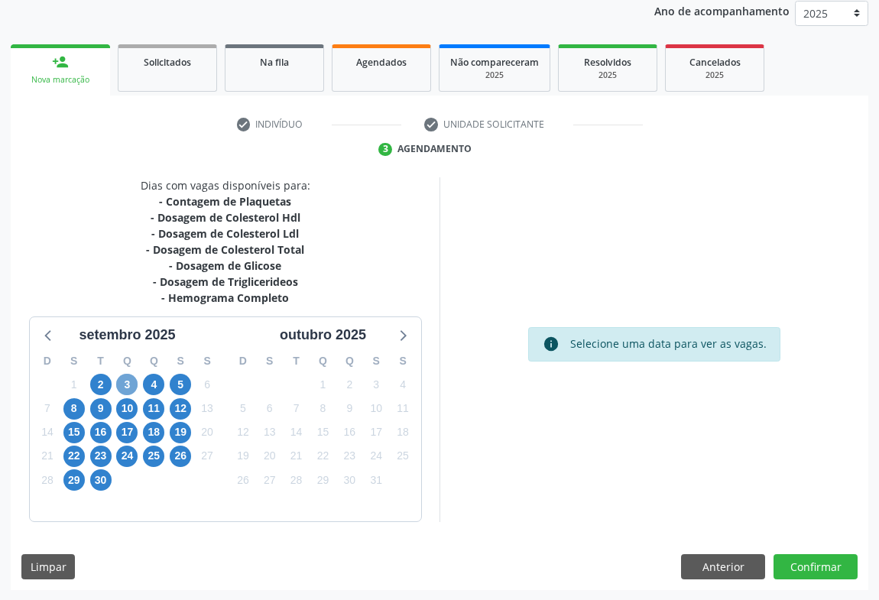
click at [128, 385] on span "3" at bounding box center [126, 384] width 21 height 21
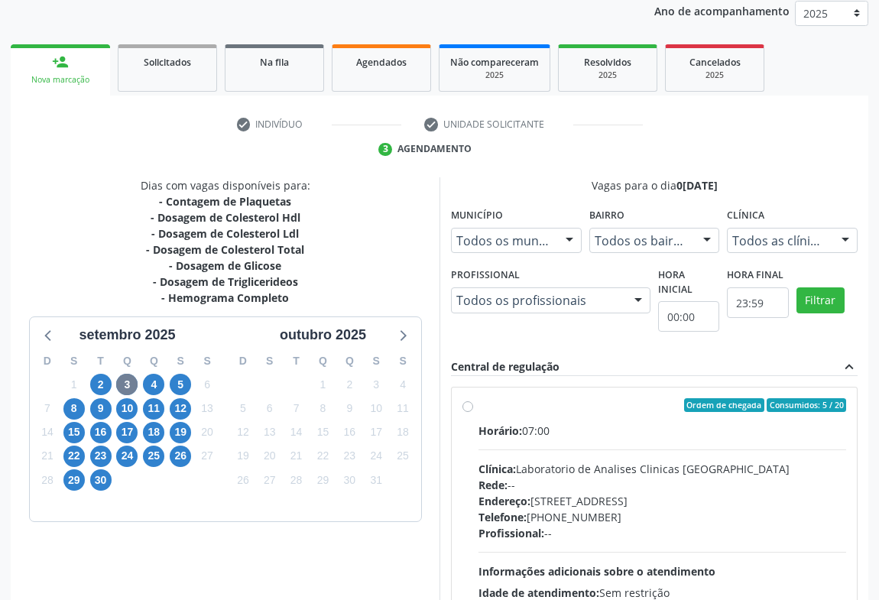
click at [537, 462] on div "Clínica: Laboratorio de Analises Clinicas Sao Francisco" at bounding box center [663, 469] width 368 height 16
click at [473, 412] on input "Ordem de chegada Consumidos: 5 / 20 Horário: 07:00 Clínica: Laboratorio de Anal…" at bounding box center [468, 405] width 11 height 14
radio input "true"
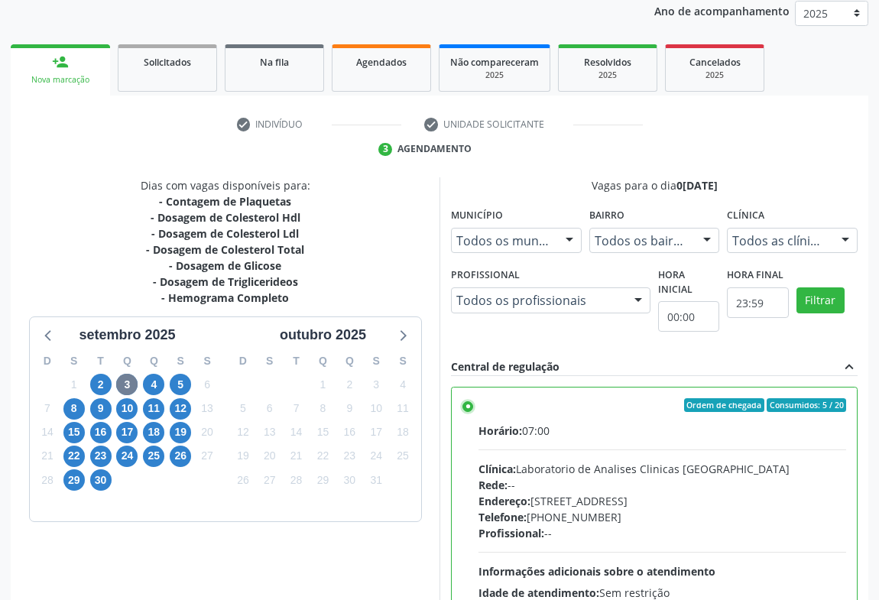
scroll to position [345, 0]
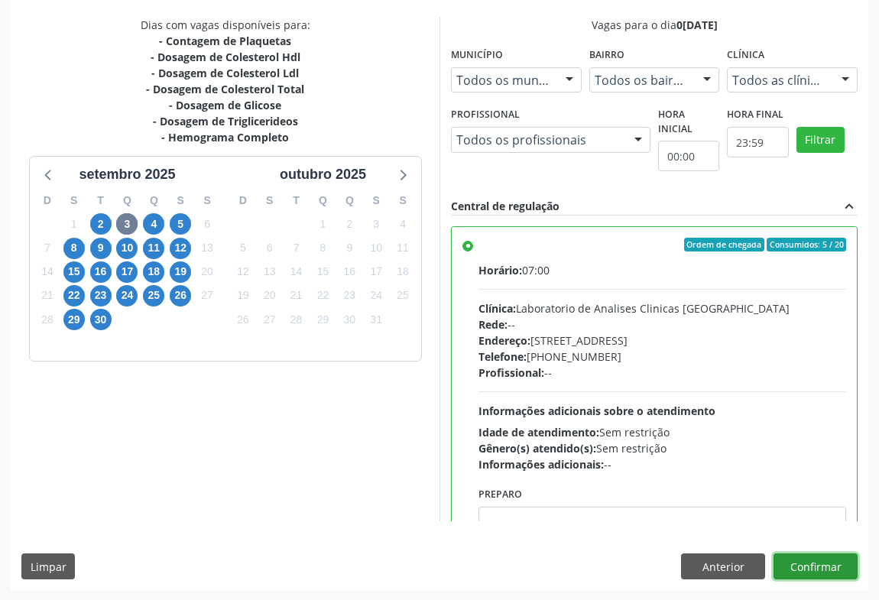
click at [821, 560] on button "Confirmar" at bounding box center [816, 567] width 84 height 26
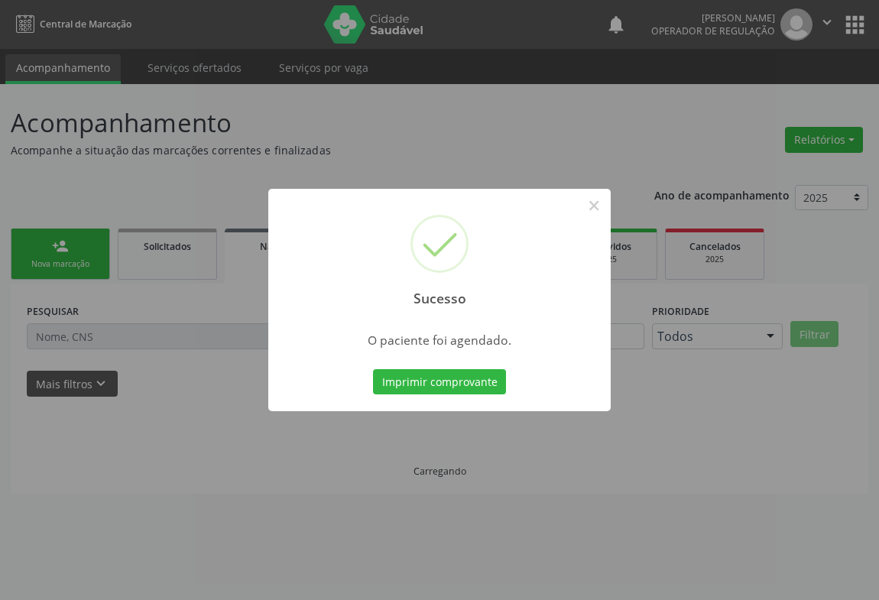
scroll to position [0, 0]
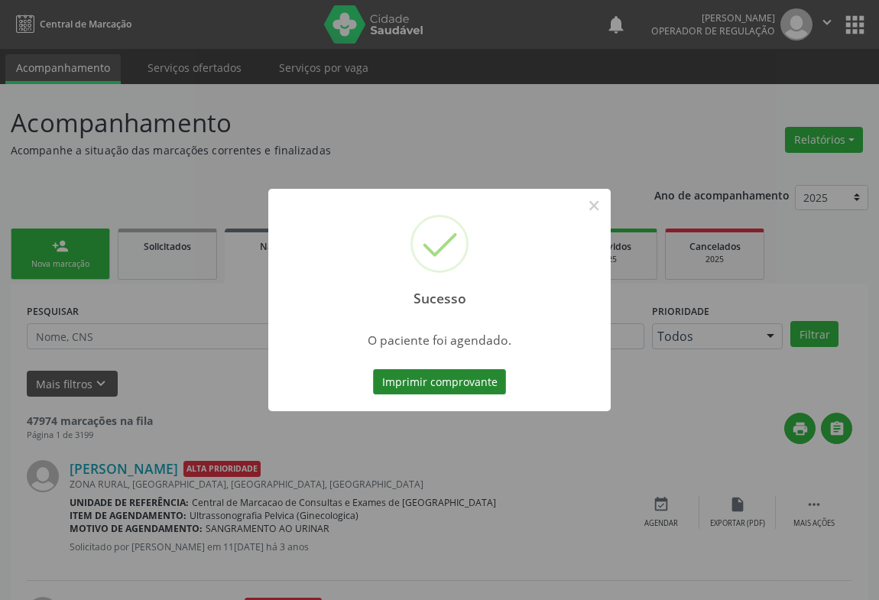
click at [450, 373] on button "Imprimir comprovante" at bounding box center [439, 382] width 133 height 26
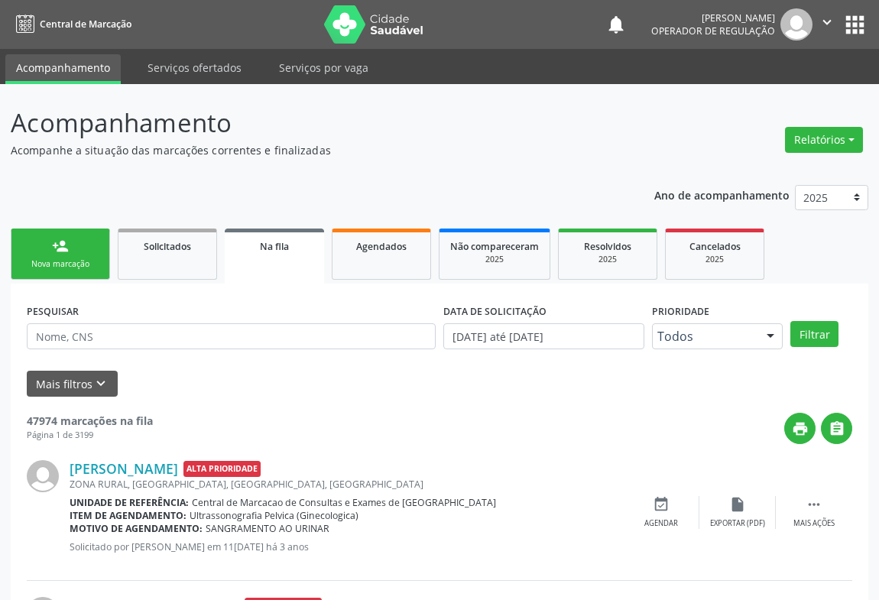
click at [57, 250] on div "person_add" at bounding box center [60, 246] width 17 height 17
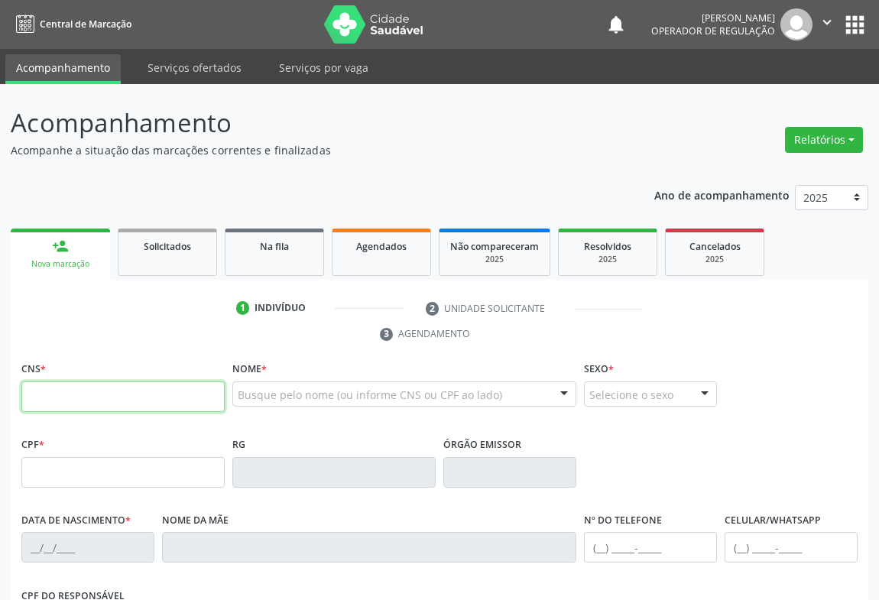
click at [89, 394] on input "text" at bounding box center [122, 397] width 203 height 31
type input "705 2094 8766 1577"
type input "2139489900"
type input "20/07/2003"
type input "(74) 99919-6215"
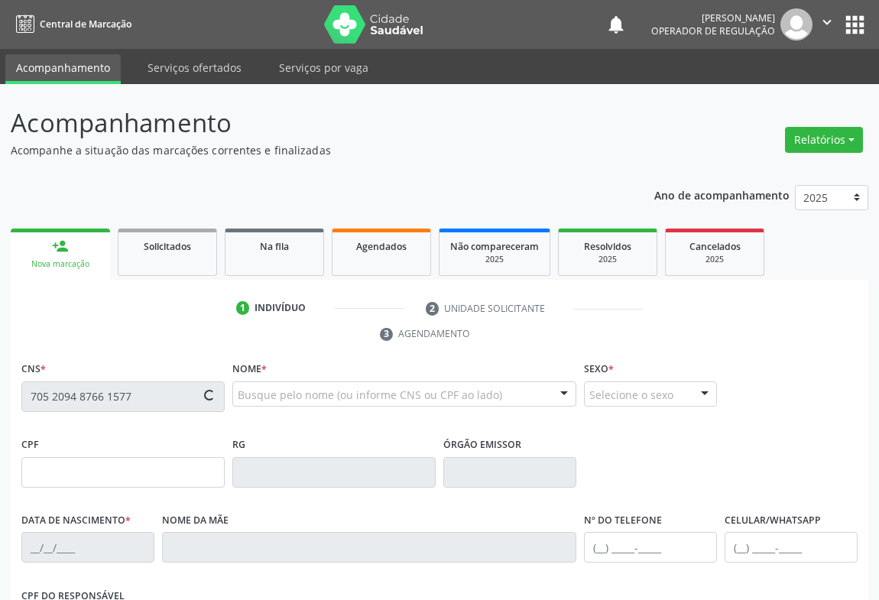
type input "(74) 99117-3200"
type input "095.629.265-83"
type input "sn"
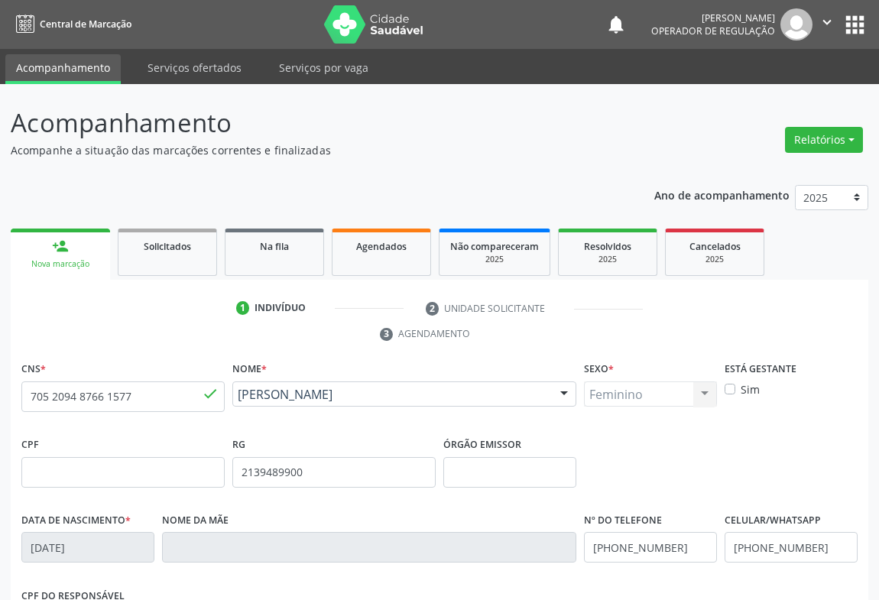
scroll to position [253, 0]
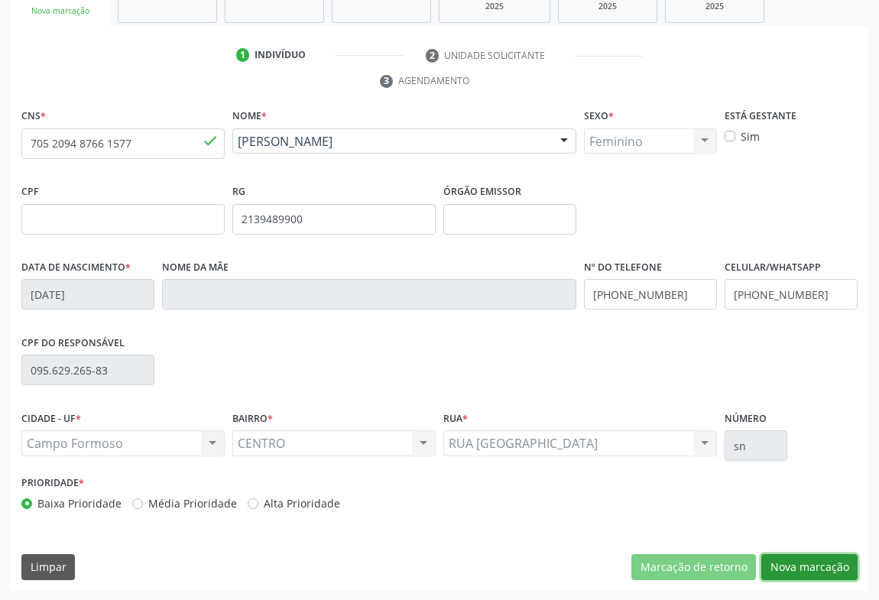
click at [805, 567] on button "Nova marcação" at bounding box center [809, 567] width 96 height 26
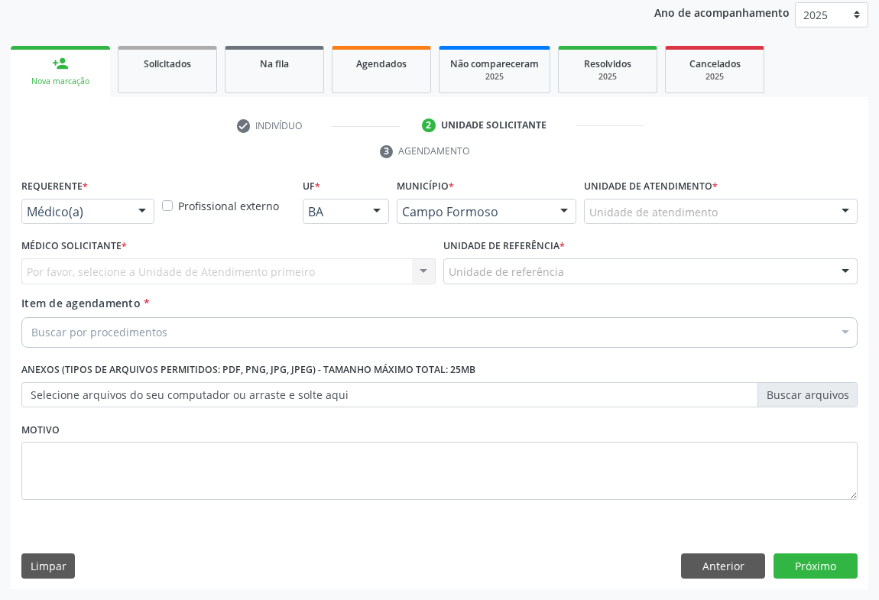
scroll to position [182, 0]
click at [138, 209] on div at bounding box center [142, 213] width 23 height 26
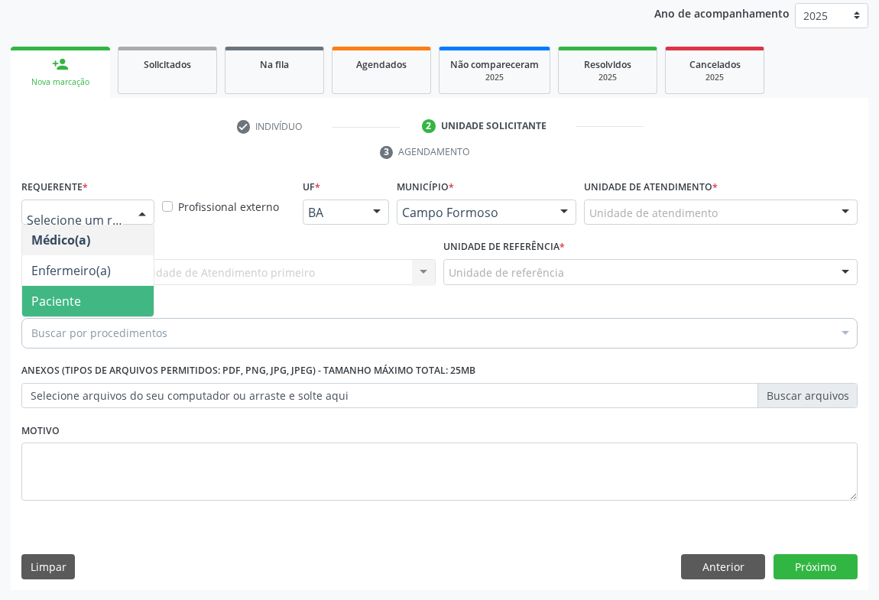
click at [69, 315] on span "Paciente" at bounding box center [88, 301] width 132 height 31
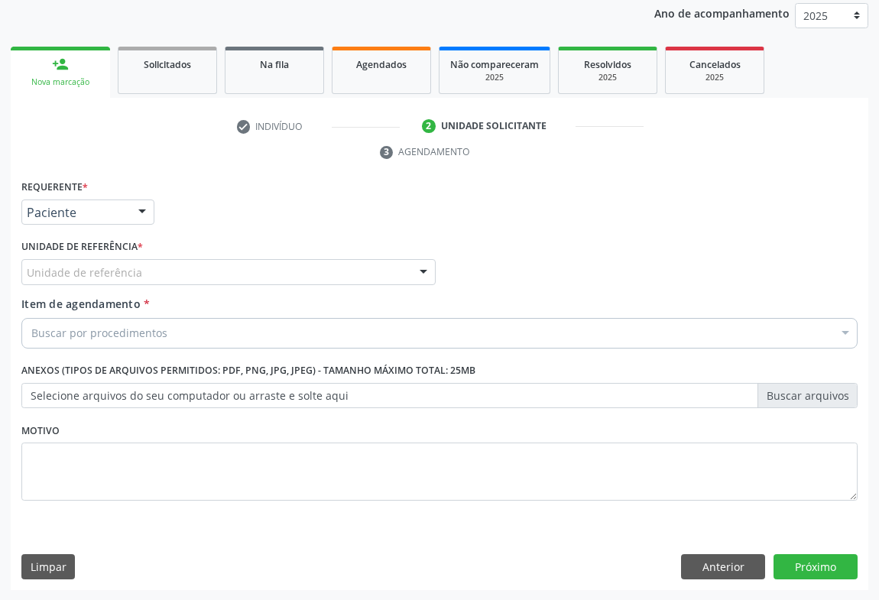
click at [193, 268] on div "Unidade de referência" at bounding box center [228, 272] width 414 height 26
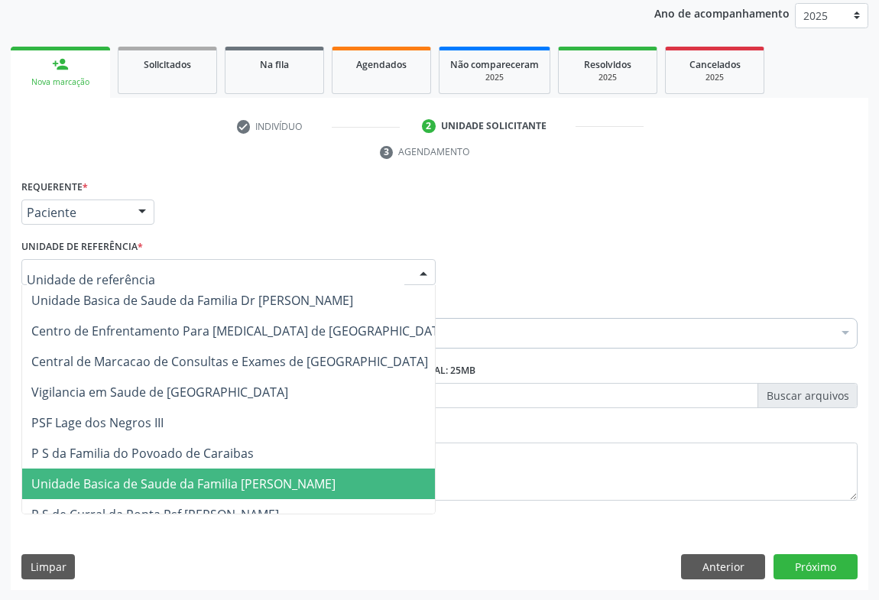
click at [193, 488] on span "Unidade Basica de Saude da Familia [PERSON_NAME]" at bounding box center [183, 484] width 304 height 17
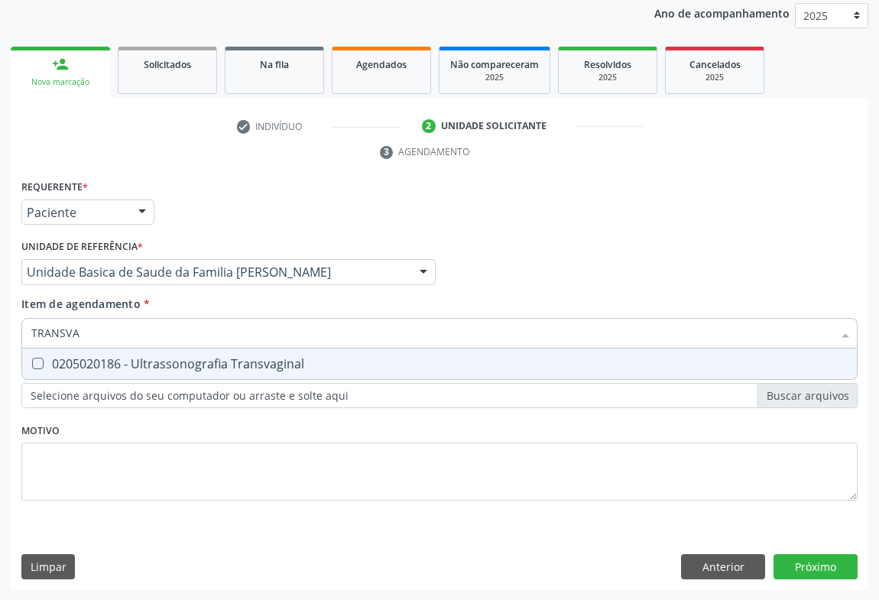
type input "TRANSVAG"
click at [193, 363] on div "0205020186 - Ultrassonografia Transvaginal" at bounding box center [439, 364] width 817 height 12
checkbox Transvaginal "true"
click at [231, 205] on div "Requerente * Paciente Médico(a) Enfermeiro(a) Paciente Nenhum resultado encontr…" at bounding box center [440, 206] width 844 height 60
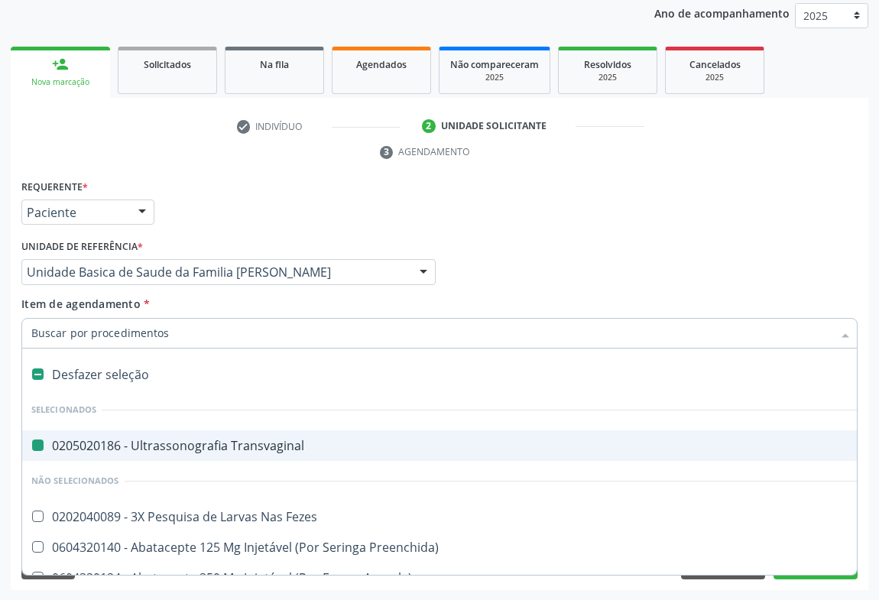
type input "M"
checkbox Transvaginal "false"
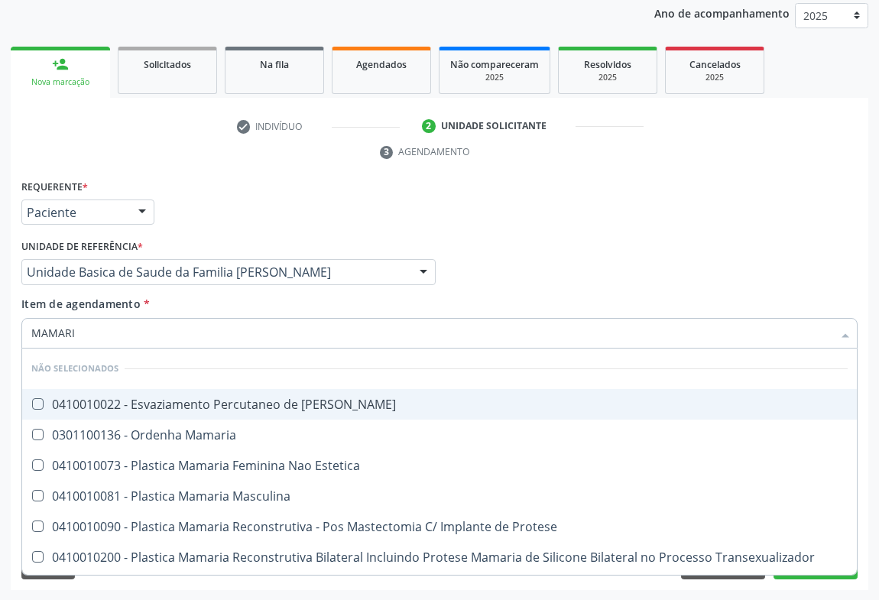
type input "MAMARIA"
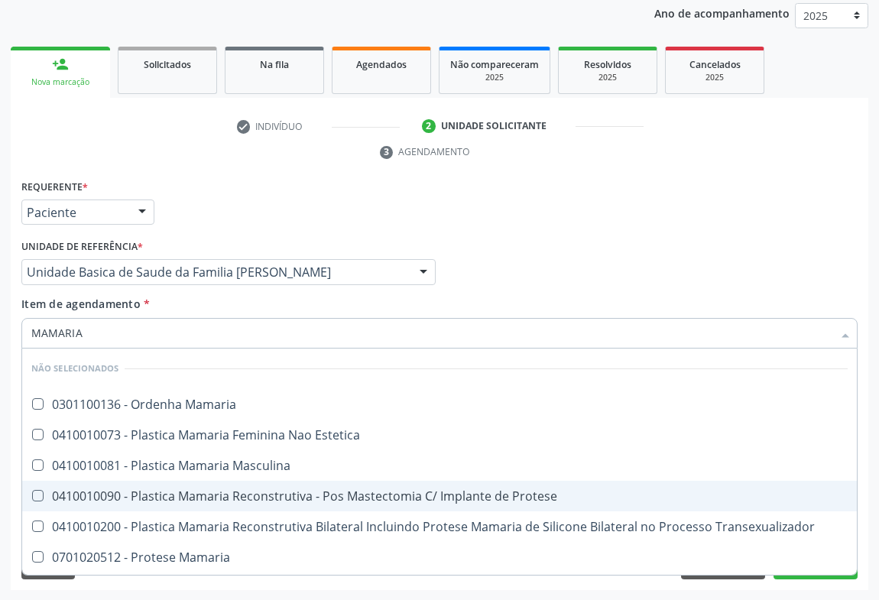
scroll to position [89, 0]
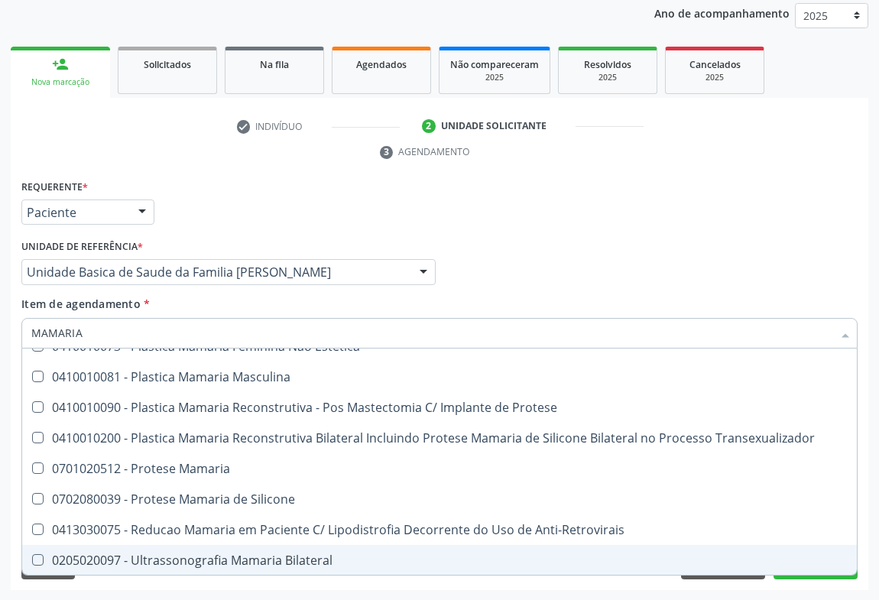
click at [260, 558] on div "0205020097 - Ultrassonografia Mamaria Bilateral" at bounding box center [439, 560] width 817 height 12
checkbox Bilateral "true"
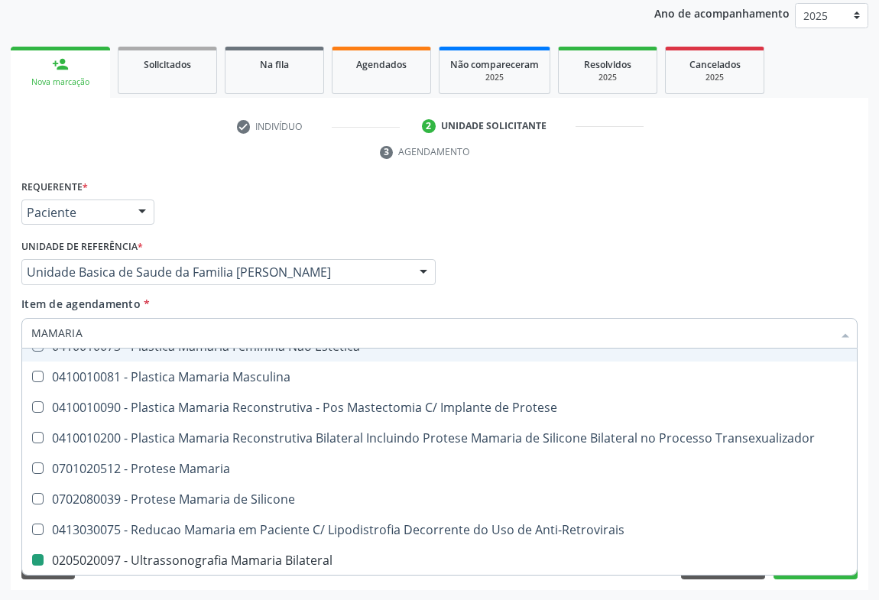
click at [635, 237] on div "Médico Solicitante Por favor, selecione a Unidade de Atendimento primeiro Nenhu…" at bounding box center [440, 265] width 844 height 60
checkbox Mamaria "true"
checkbox Bilateral "false"
checkbox Estetica "true"
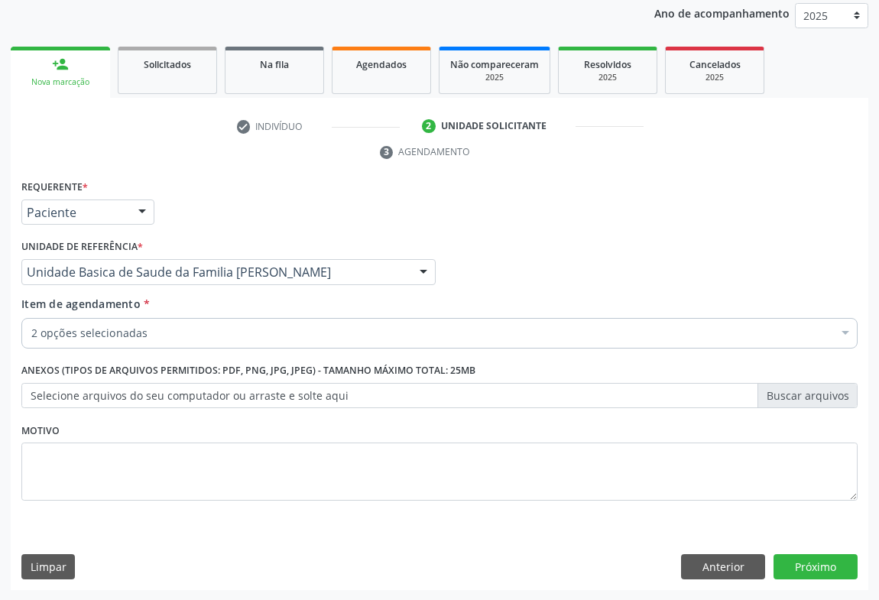
scroll to position [0, 0]
click at [807, 555] on button "Próximo" at bounding box center [816, 567] width 84 height 26
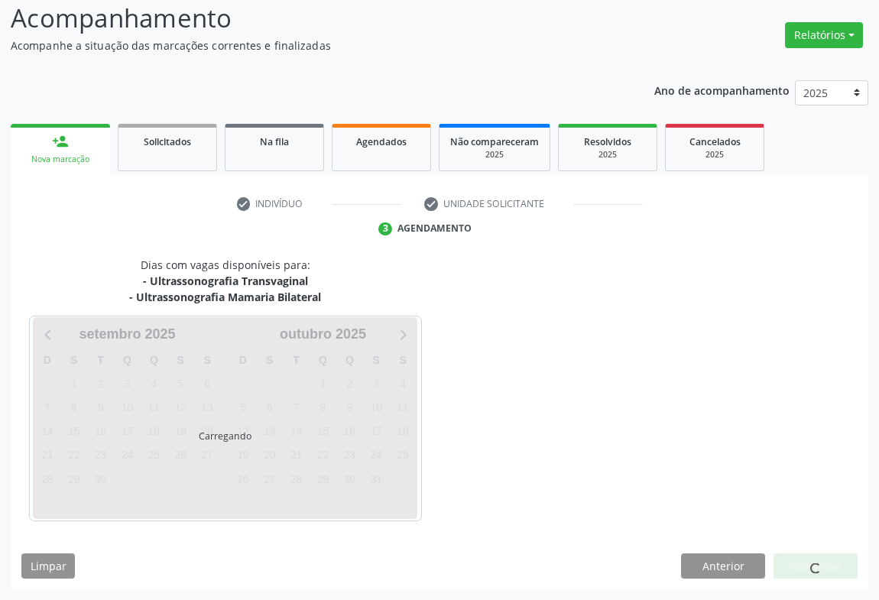
scroll to position [105, 0]
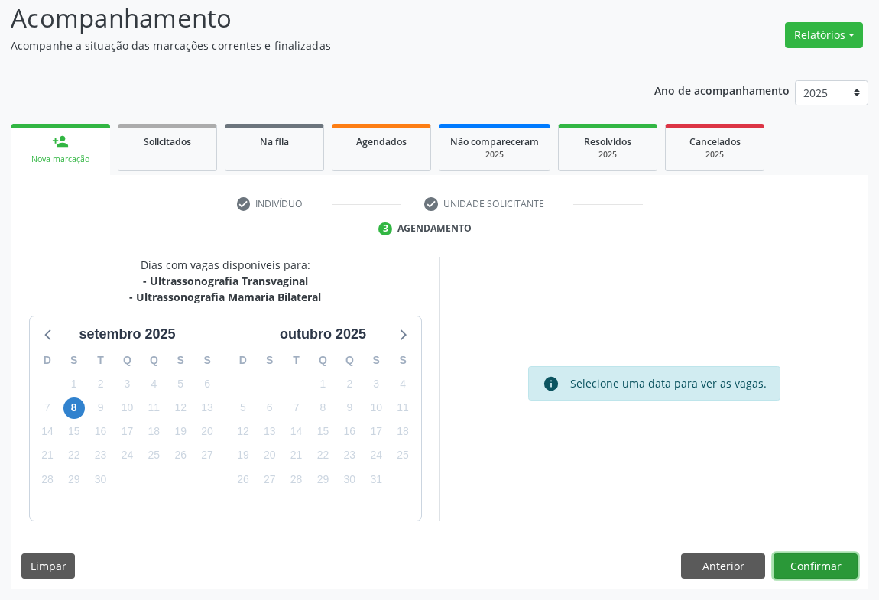
click at [818, 564] on button "Confirmar" at bounding box center [816, 567] width 84 height 26
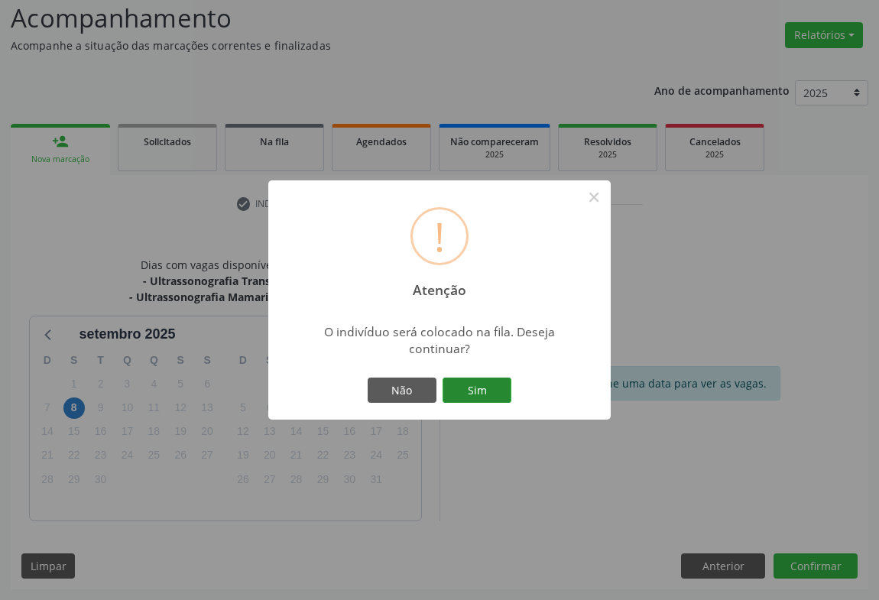
click at [483, 388] on button "Sim" at bounding box center [477, 391] width 69 height 26
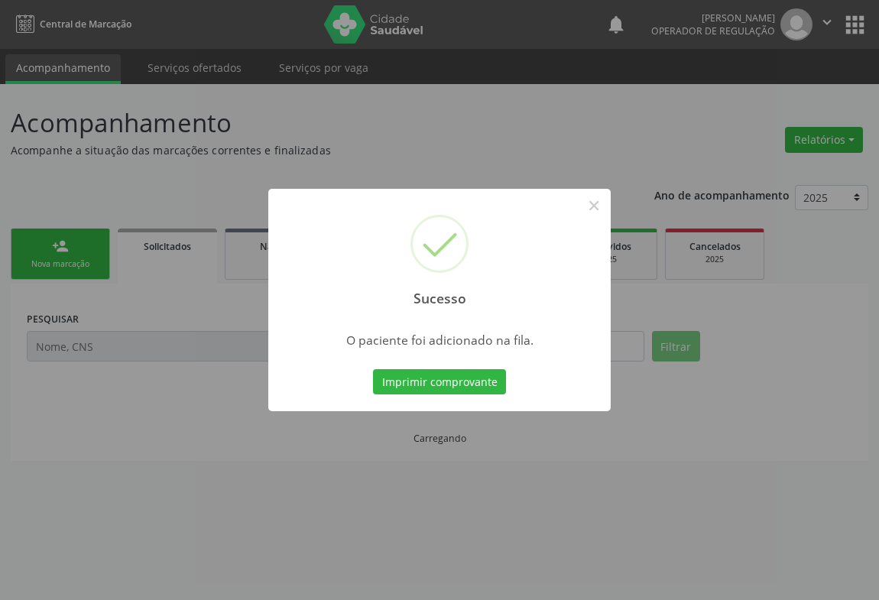
scroll to position [0, 0]
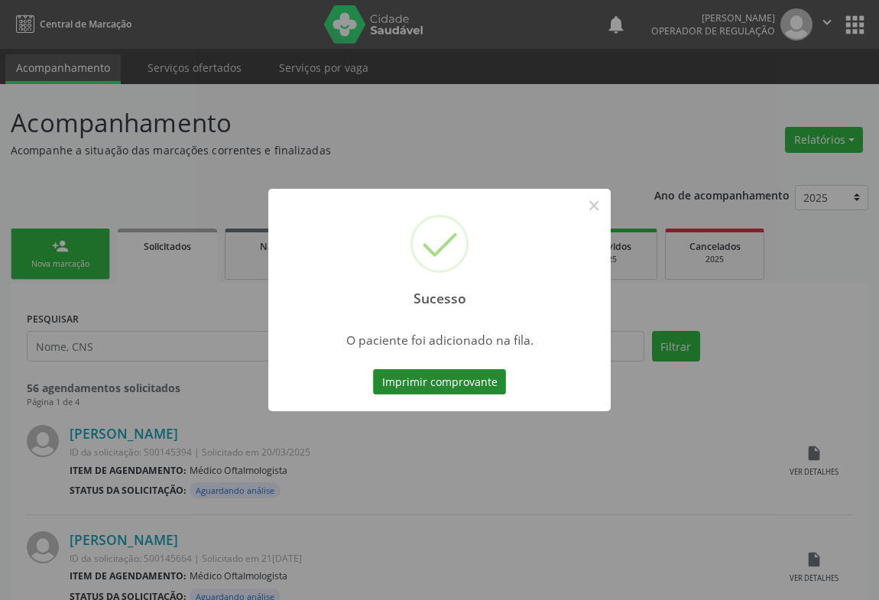
click at [461, 386] on button "Imprimir comprovante" at bounding box center [439, 382] width 133 height 26
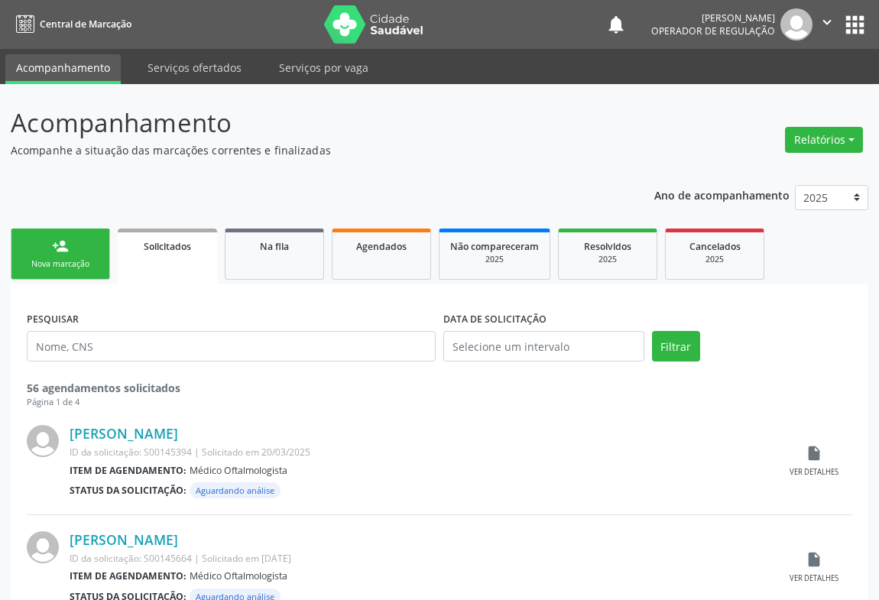
click at [83, 226] on ul "person_add Nova marcação Solicitados Na fila Agendados Não compareceram 2025 Re…" at bounding box center [440, 254] width 858 height 59
click at [76, 245] on link "person_add Nova marcação" at bounding box center [60, 254] width 99 height 51
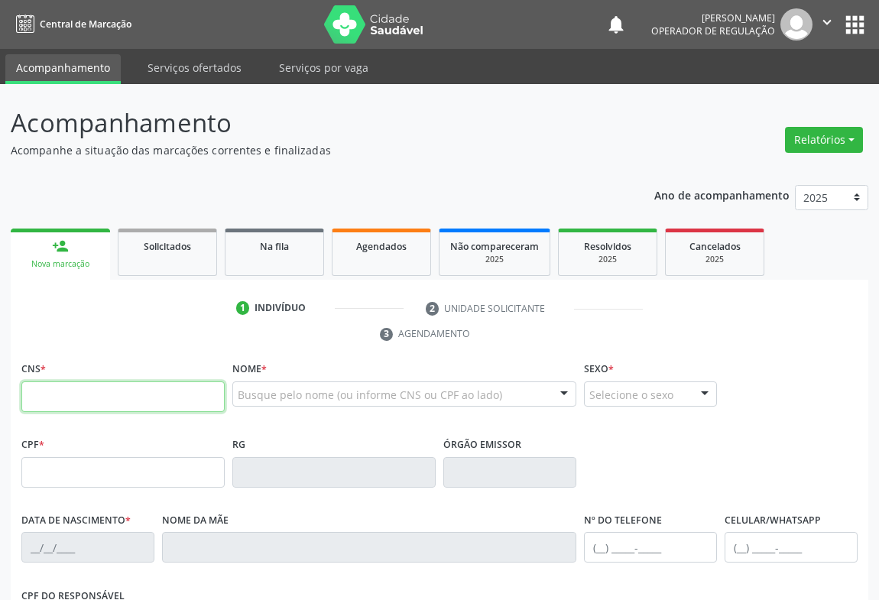
click at [60, 409] on input "text" at bounding box center [122, 397] width 203 height 31
type input "704 2047 9641 5381"
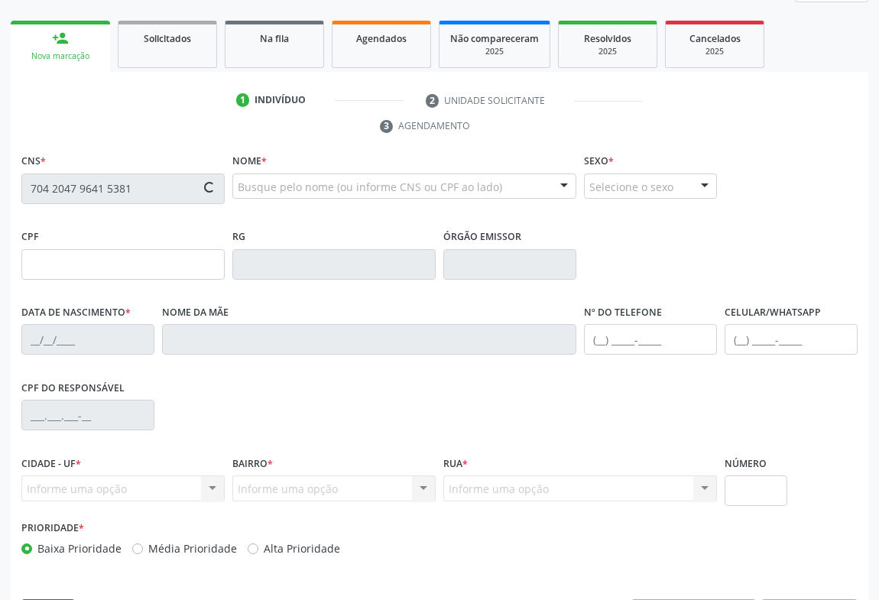
scroll to position [253, 0]
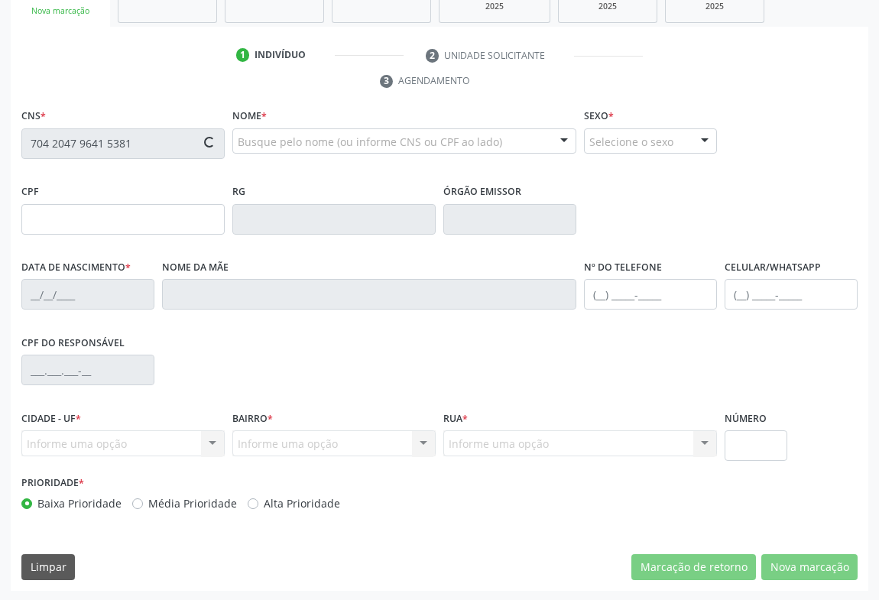
type input "21/05/2015"
type input "(74) 3645-2123"
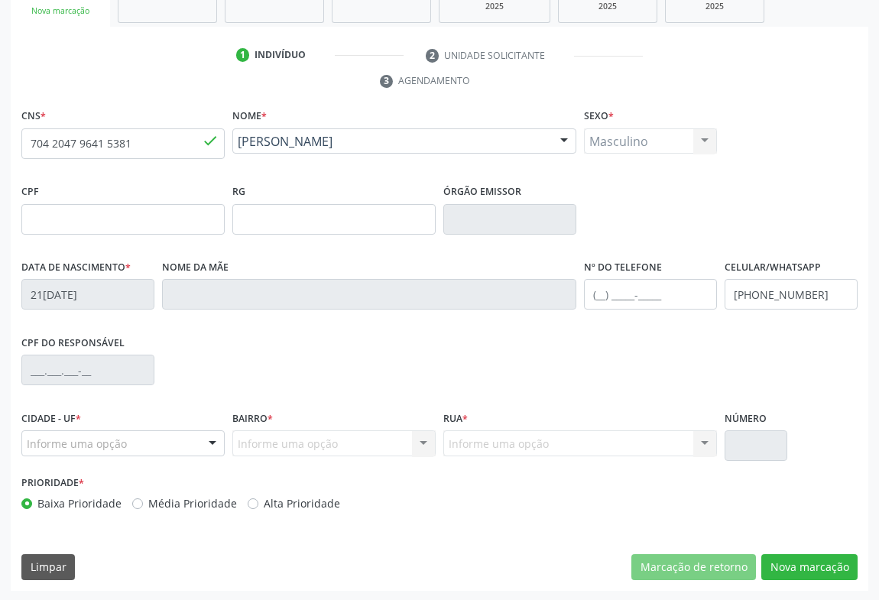
click at [204, 437] on div at bounding box center [212, 444] width 23 height 26
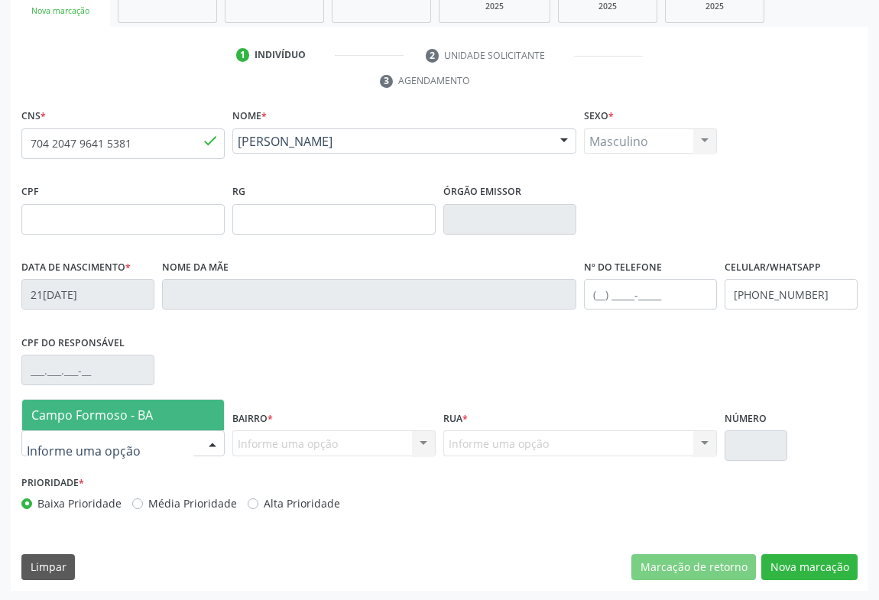
click at [151, 408] on span "Campo Formoso - BA" at bounding box center [92, 415] width 122 height 17
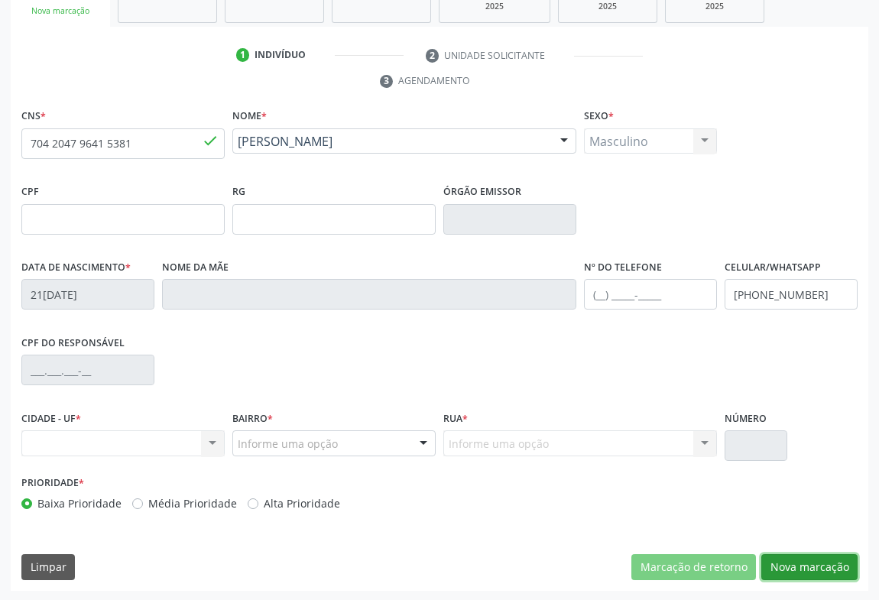
click at [778, 570] on button "Nova marcação" at bounding box center [809, 567] width 96 height 26
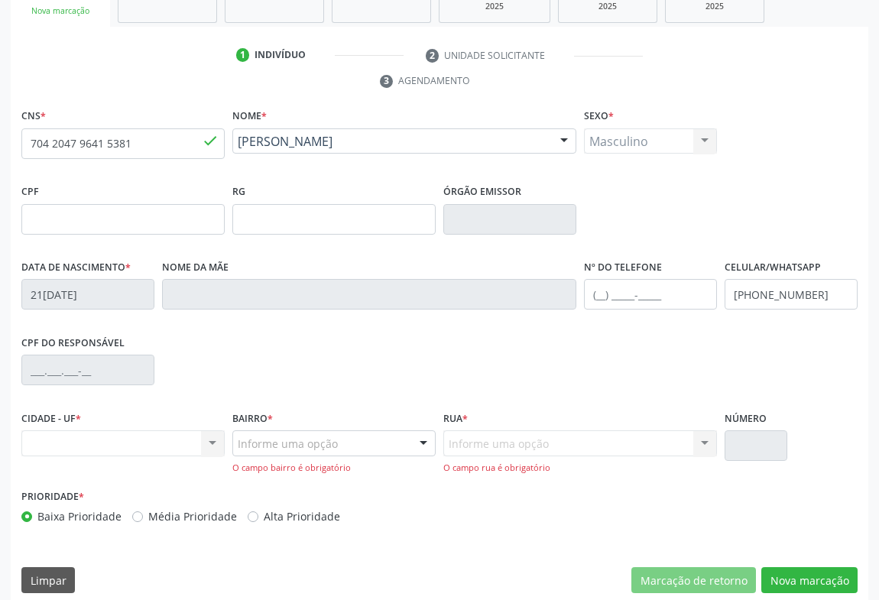
click at [400, 444] on div "Informe uma opção" at bounding box center [333, 443] width 203 height 26
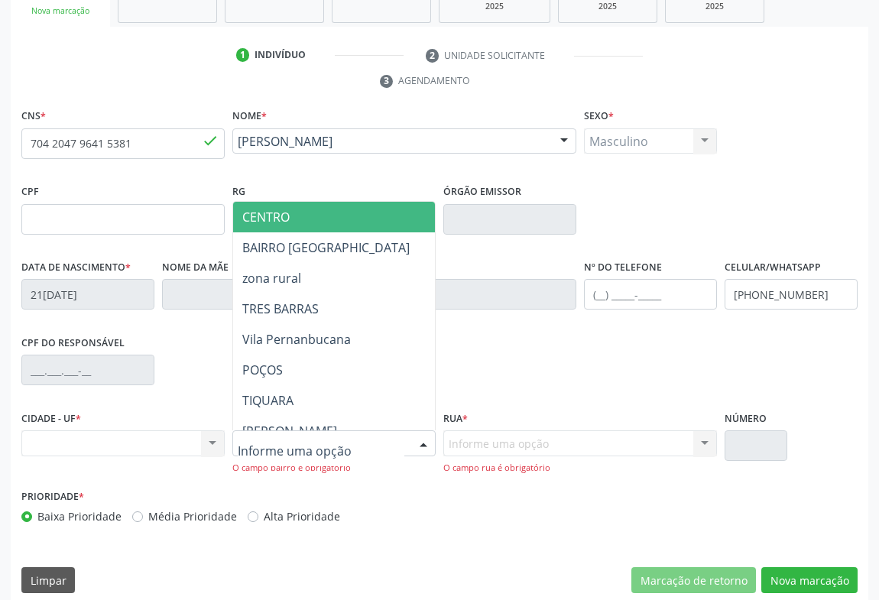
click at [271, 219] on span "CENTRO" at bounding box center [265, 217] width 47 height 17
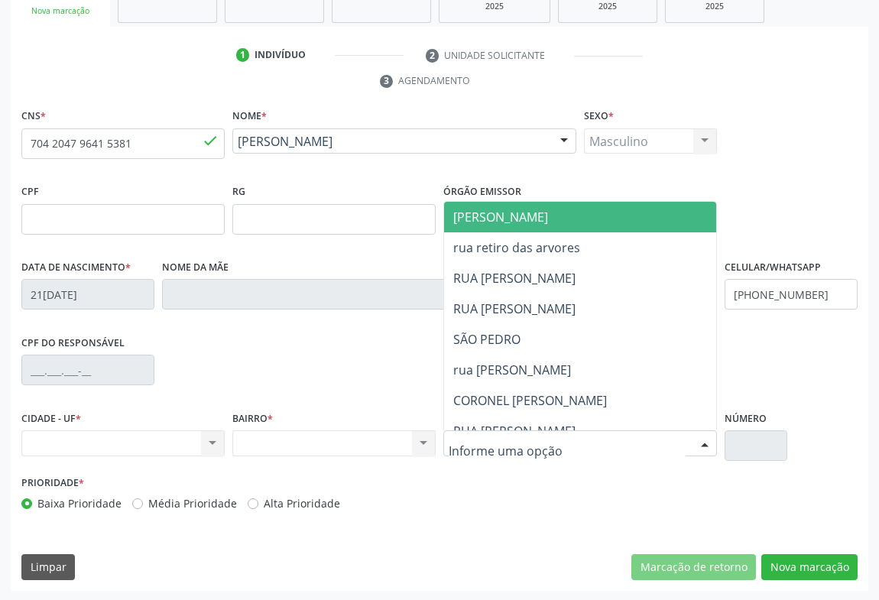
click at [690, 442] on div at bounding box center [580, 443] width 274 height 26
click at [550, 219] on span "JUCA MARQUES" at bounding box center [628, 217] width 369 height 31
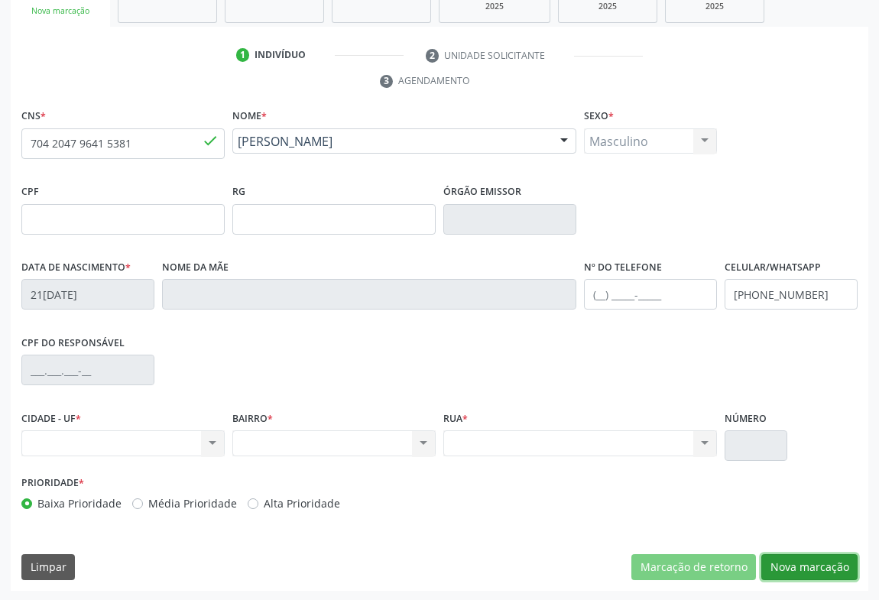
click at [831, 561] on button "Nova marcação" at bounding box center [809, 567] width 96 height 26
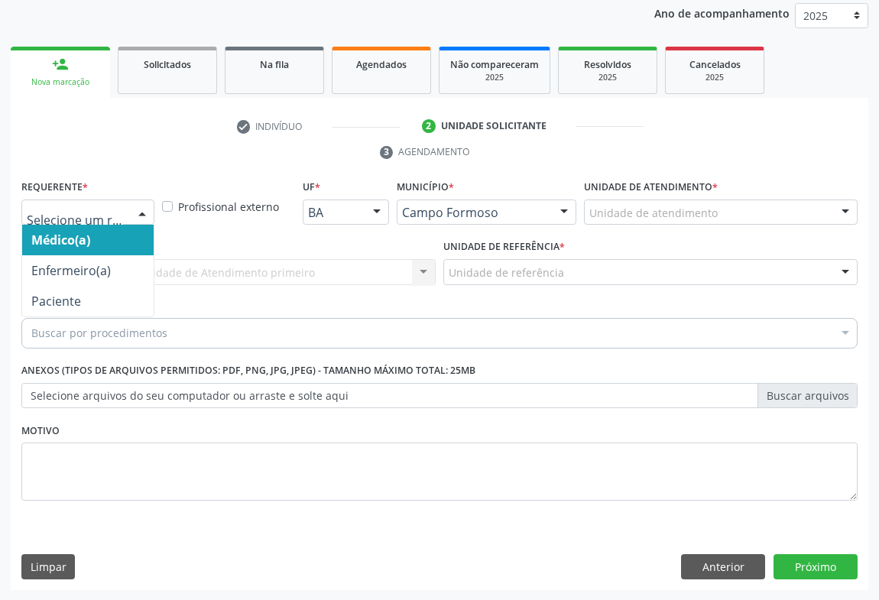
click at [137, 207] on div at bounding box center [142, 213] width 23 height 26
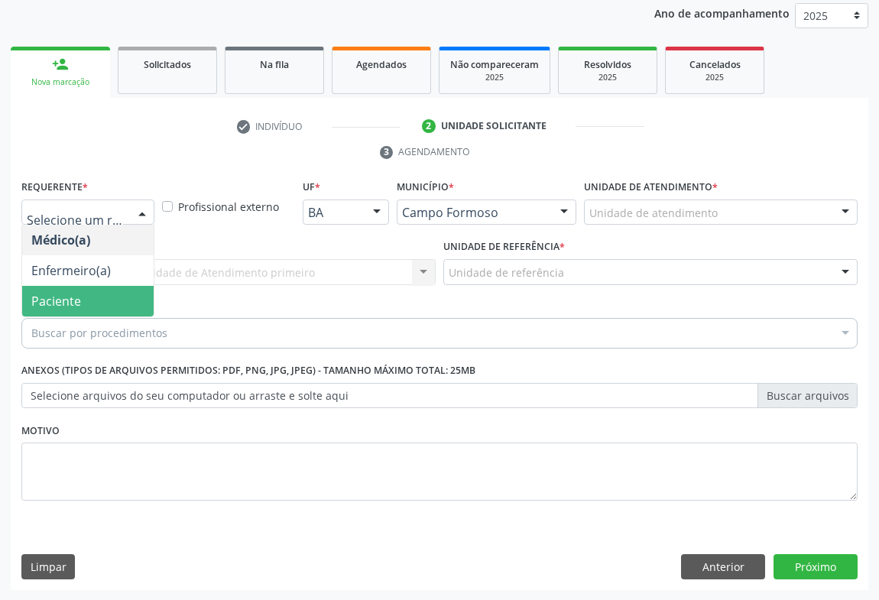
click at [47, 307] on span "Paciente" at bounding box center [56, 301] width 50 height 17
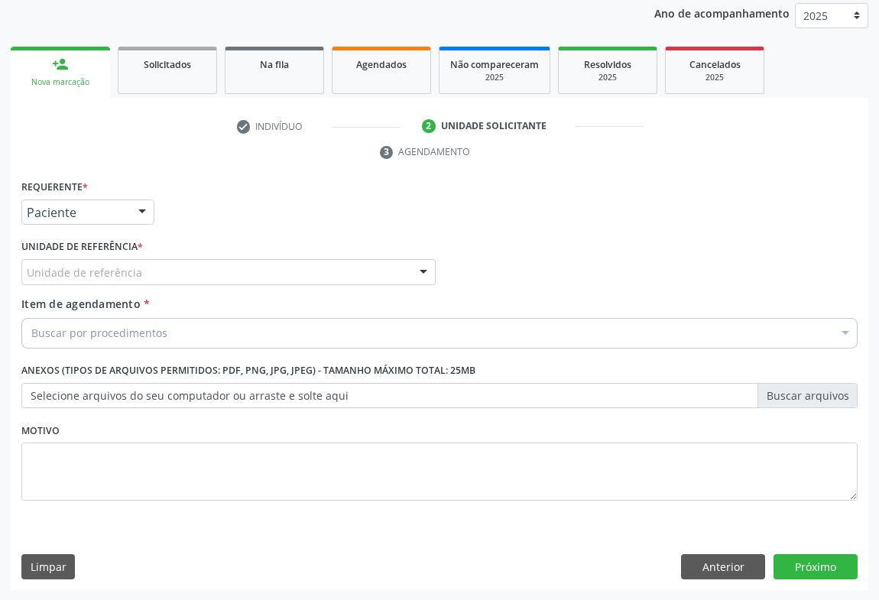
drag, startPoint x: 199, startPoint y: 268, endPoint x: 199, endPoint y: 293, distance: 25.2
click at [199, 270] on div "Unidade de referência" at bounding box center [228, 272] width 414 height 26
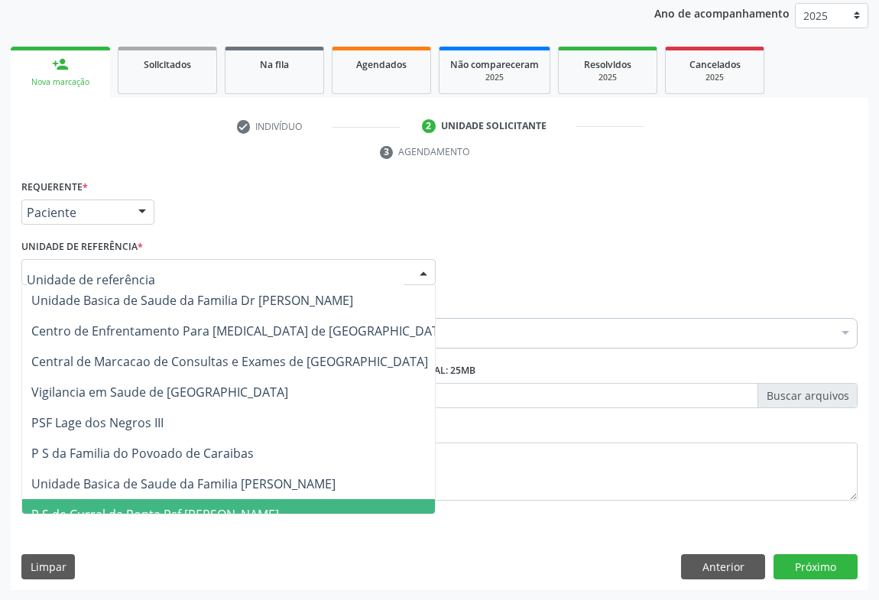
click at [201, 508] on span "P S de Curral da Ponta Psf [PERSON_NAME]" at bounding box center [155, 514] width 248 height 17
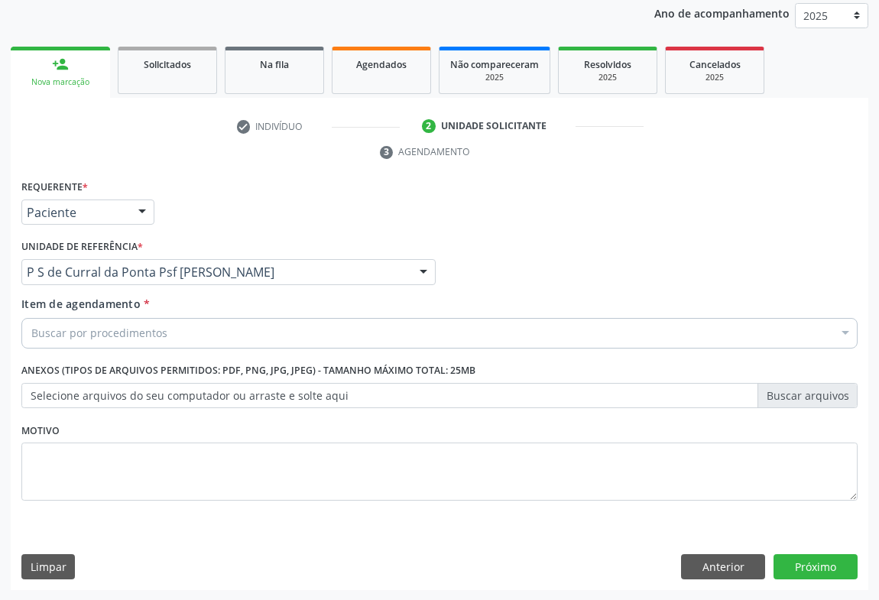
click at [252, 330] on div "Buscar por procedimentos" at bounding box center [439, 333] width 836 height 31
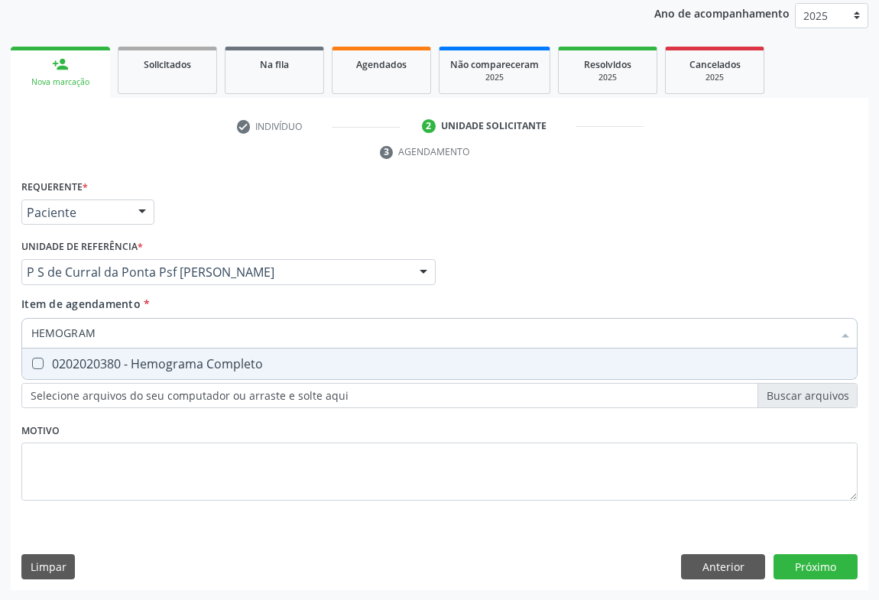
type input "HEMOGRAMA"
click at [226, 365] on div "0202020380 - Hemograma Completo" at bounding box center [439, 364] width 817 height 12
checkbox Completo "true"
type input "HEMOGRAMA"
click at [254, 220] on div "Requerente * Paciente Médico(a) Enfermeiro(a) Paciente Nenhum resultado encontr…" at bounding box center [440, 206] width 844 height 60
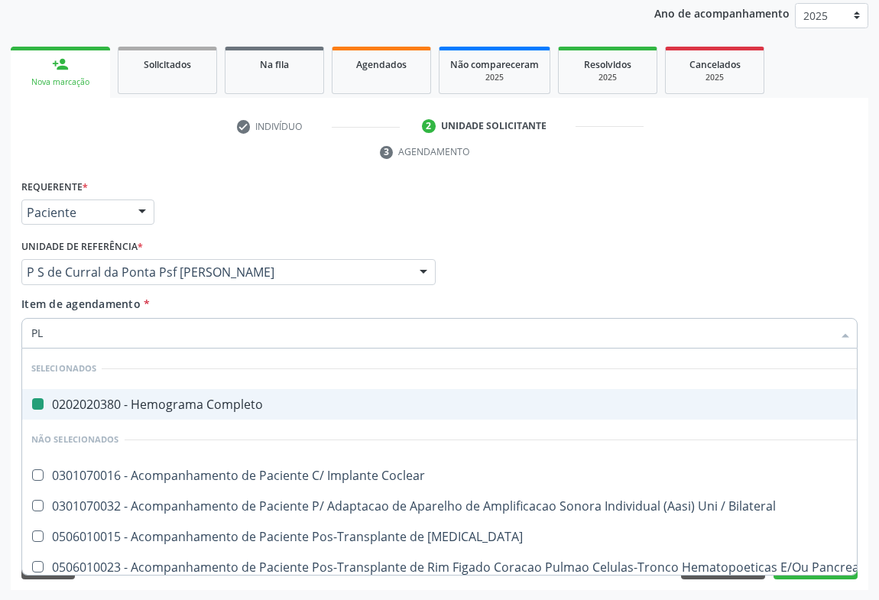
type input "PLA"
checkbox Completo "false"
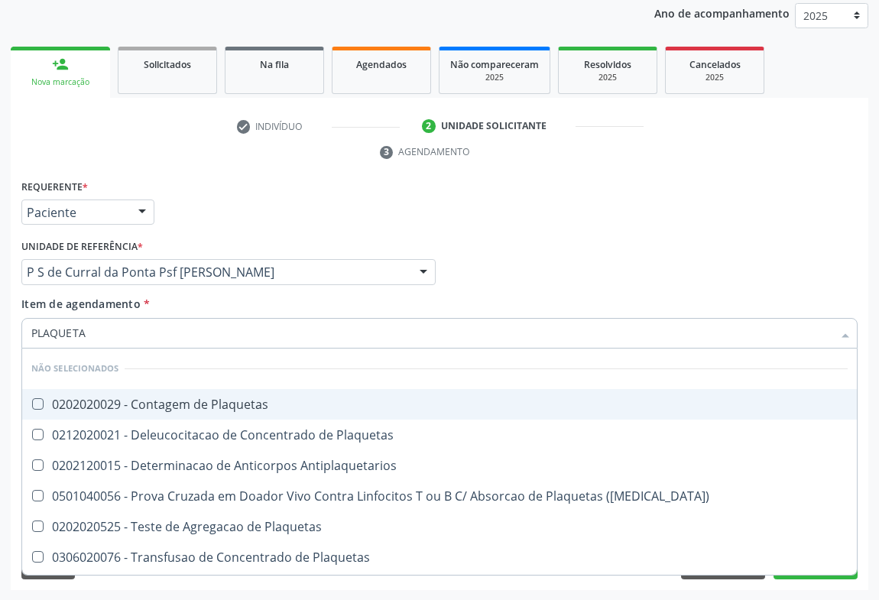
type input "PLAQUETAS"
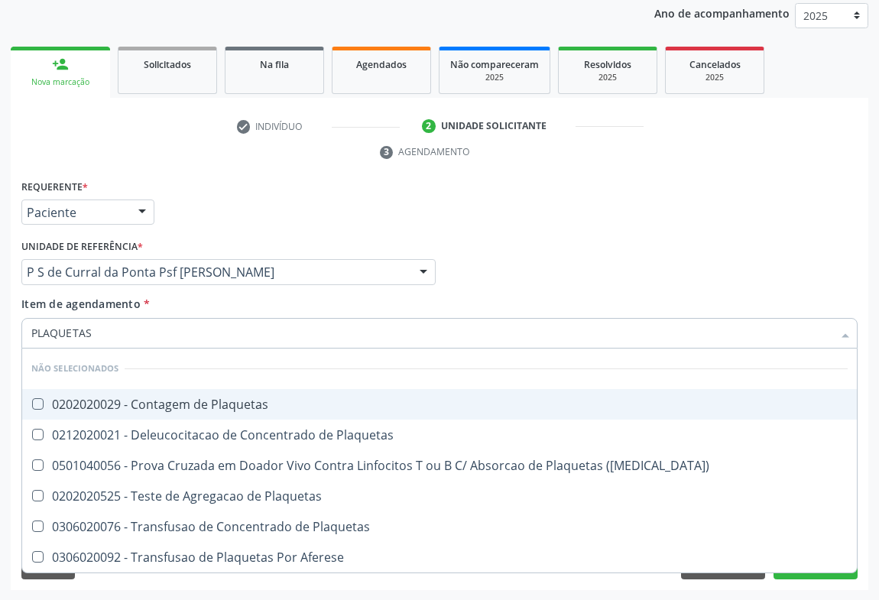
click at [123, 408] on div "0202020029 - Contagem de Plaquetas" at bounding box center [439, 404] width 817 height 12
checkbox Plaquetas "true"
click at [234, 200] on div "Requerente * Paciente Médico(a) Enfermeiro(a) Paciente Nenhum resultado encontr…" at bounding box center [440, 206] width 844 height 60
checkbox Plaquetas "true"
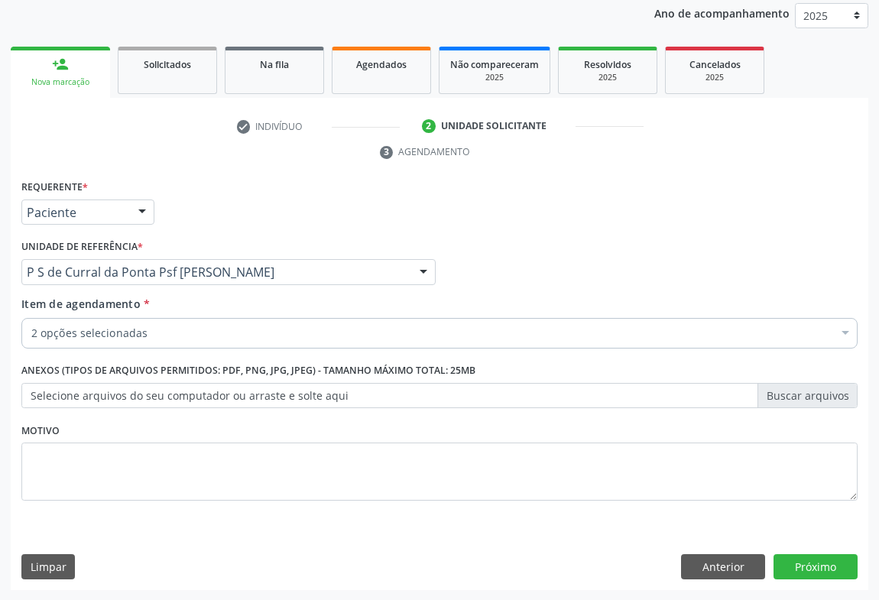
click at [121, 343] on div "2 opções selecionadas" at bounding box center [439, 333] width 836 height 31
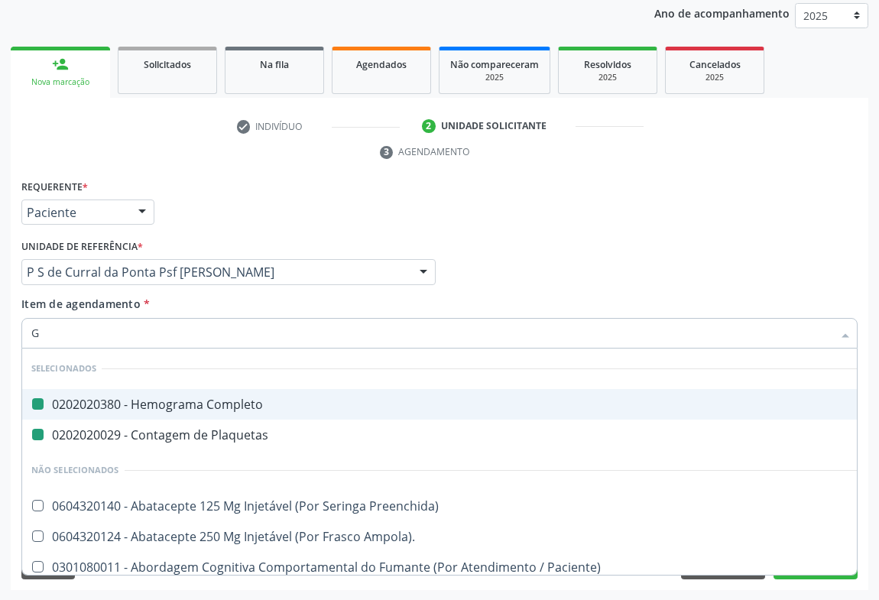
type input "GL"
checkbox Completo "false"
checkbox Plaquetas "false"
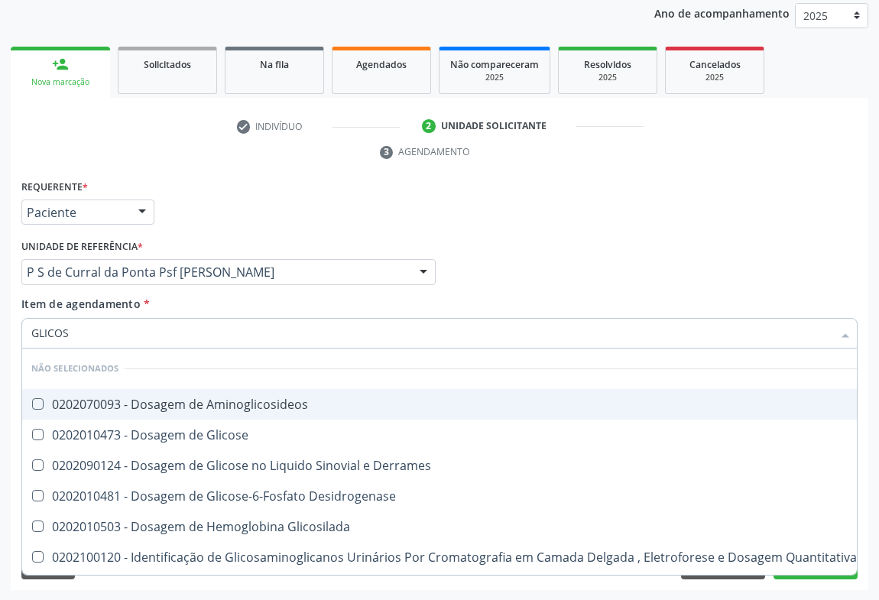
type input "GLICOSE"
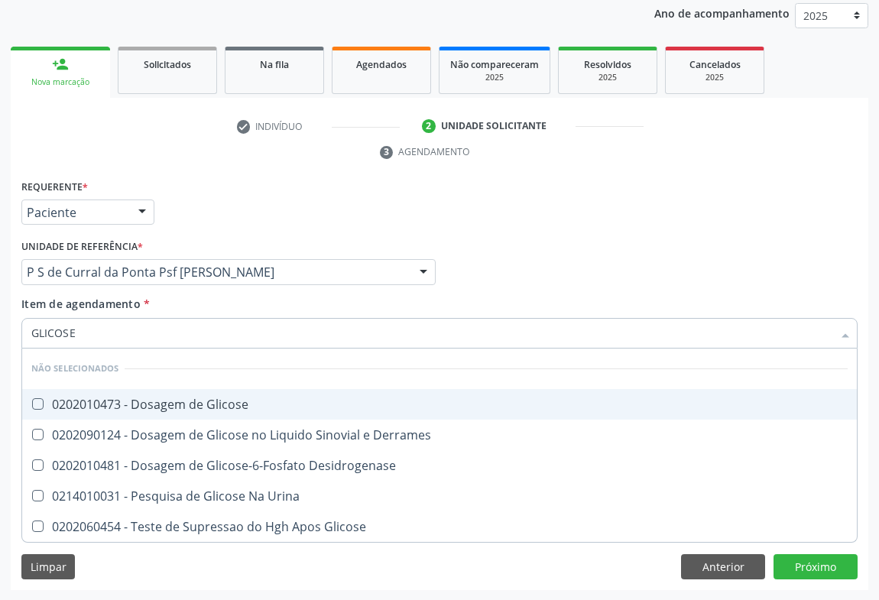
drag, startPoint x: 133, startPoint y: 403, endPoint x: 147, endPoint y: 367, distance: 38.5
click at [133, 404] on div "0202010473 - Dosagem de Glicose" at bounding box center [439, 404] width 817 height 12
checkbox Glicose "true"
click at [232, 225] on div "Requerente * Paciente Médico(a) Enfermeiro(a) Paciente Nenhum resultado encontr…" at bounding box center [440, 206] width 844 height 60
checkbox Derrames "true"
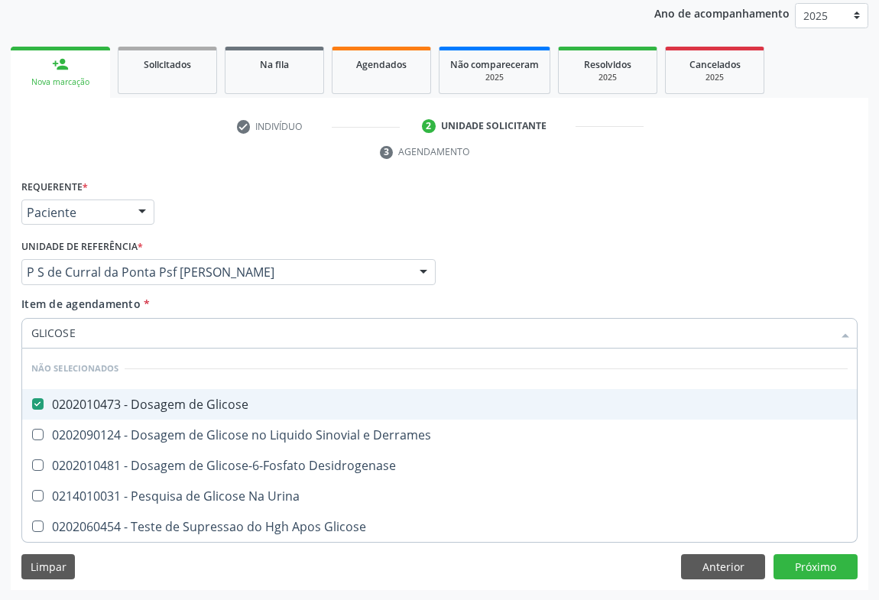
checkbox Desidrogenase "true"
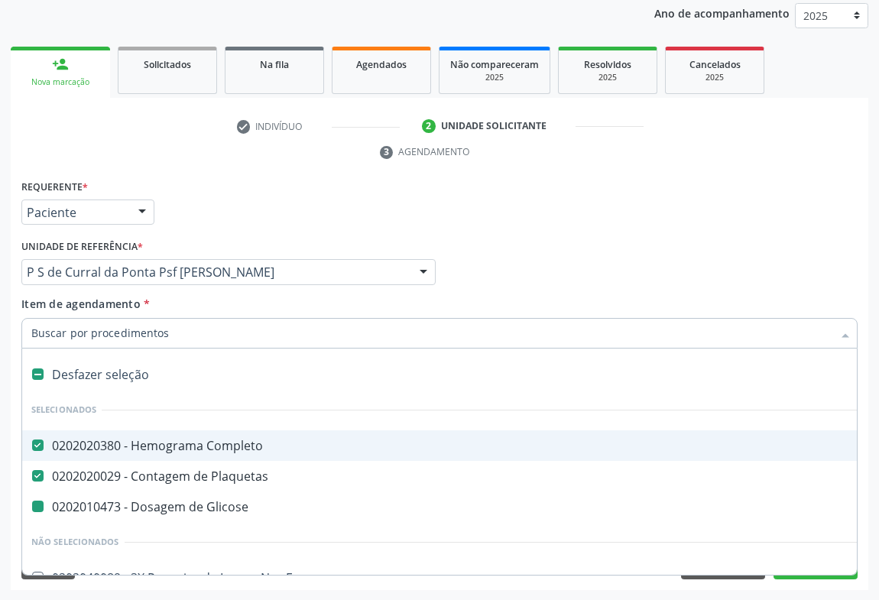
type input "U"
checkbox Glicose "false"
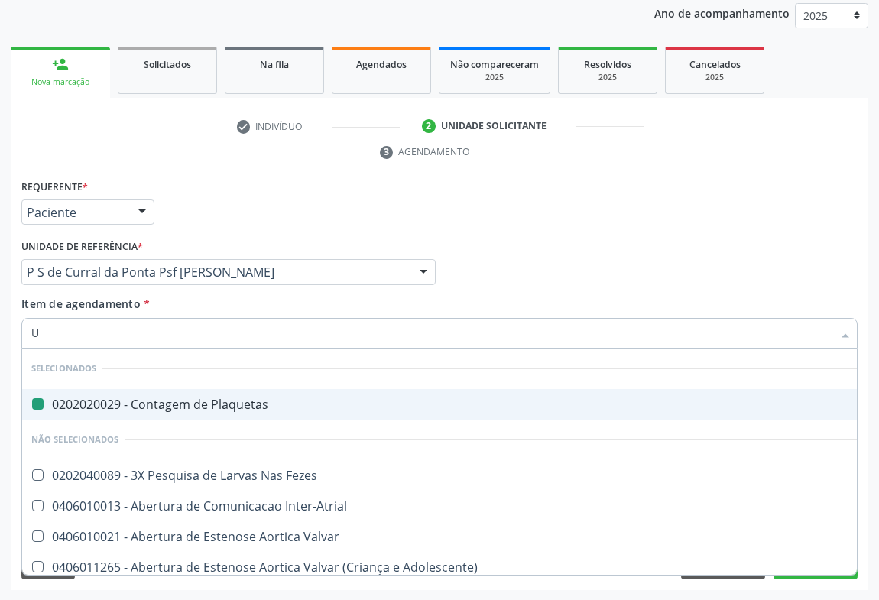
type input "UR"
checkbox Plaquetas "false"
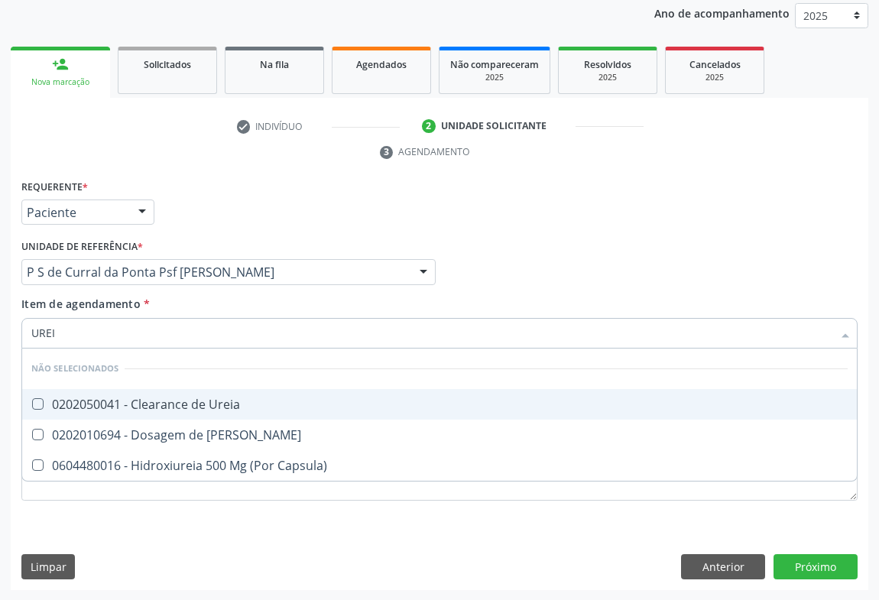
type input "UREIA"
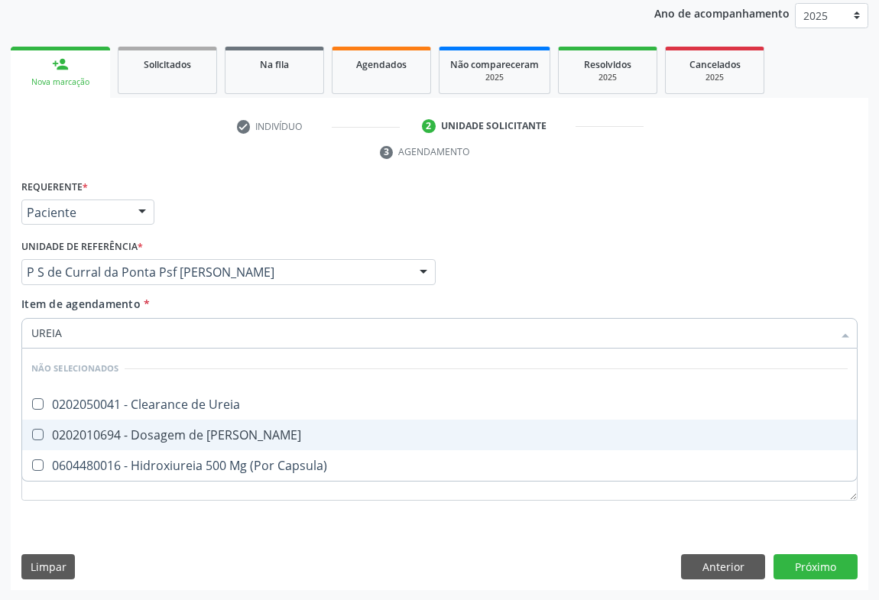
click at [163, 431] on div "0202010694 - Dosagem de [PERSON_NAME]" at bounding box center [439, 435] width 817 height 12
checkbox Ureia "true"
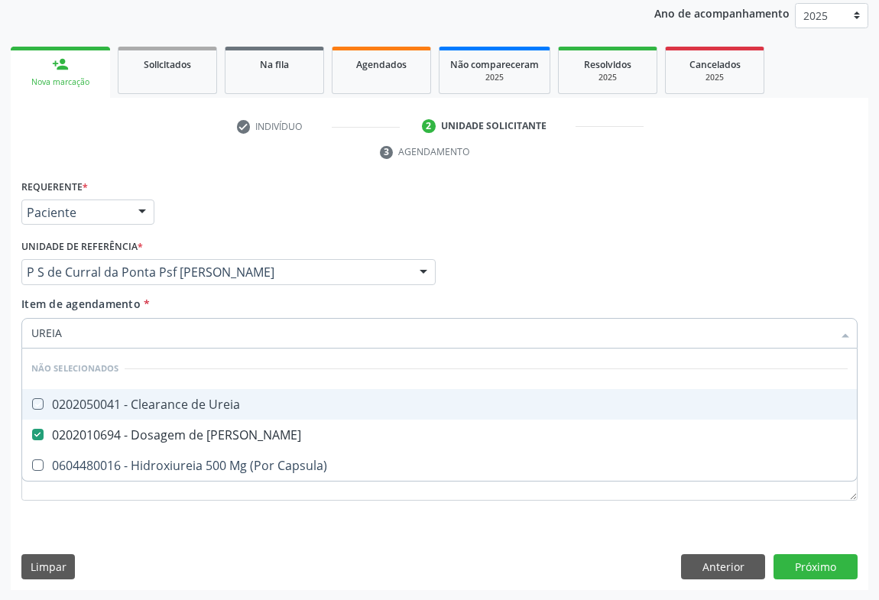
click at [219, 205] on div "Requerente * Paciente Médico(a) Enfermeiro(a) Paciente Nenhum resultado encontr…" at bounding box center [440, 206] width 844 height 60
checkbox Ureia "true"
checkbox Capsula\) "true"
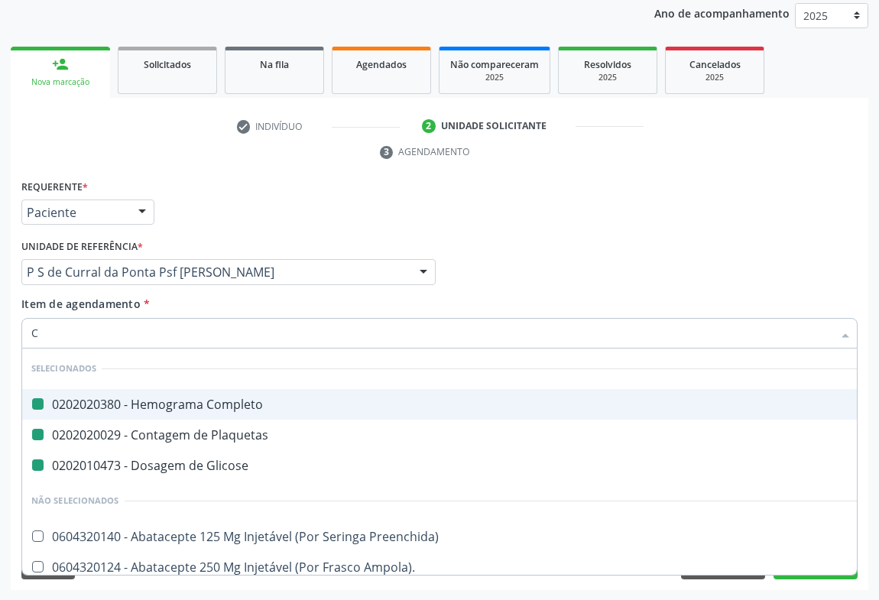
type input "CR"
checkbox Completo "false"
checkbox Glicose "false"
checkbox Plaquetas "false"
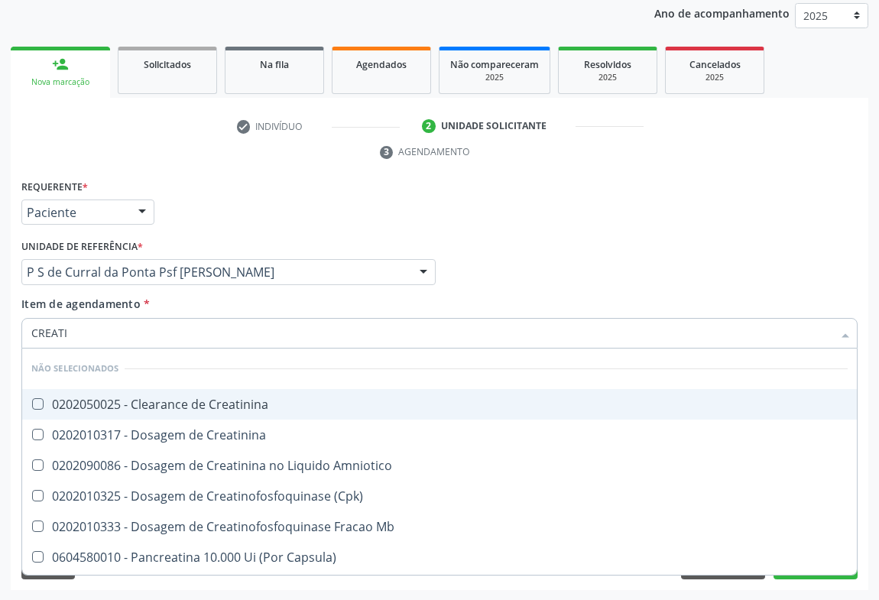
type input "CREATIN"
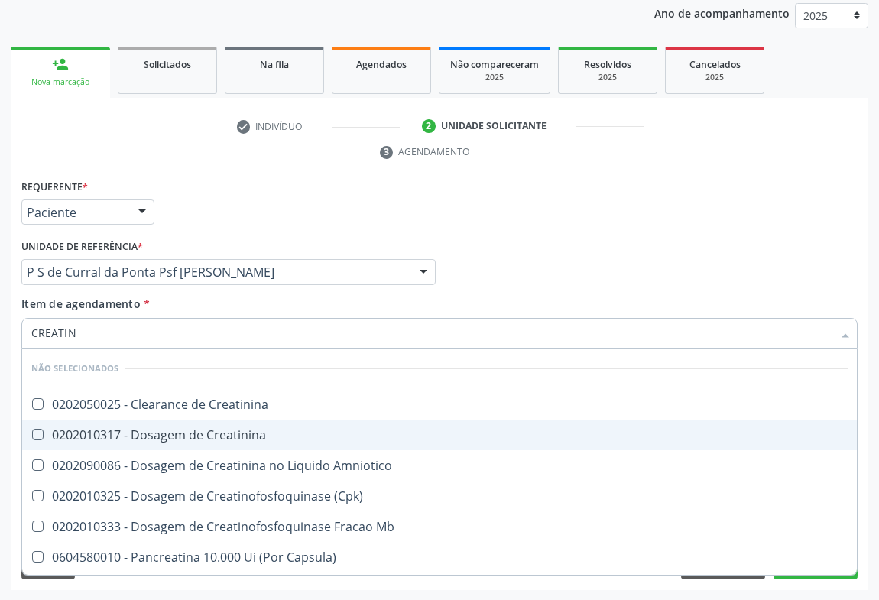
click at [158, 436] on div "0202010317 - Dosagem de Creatinina" at bounding box center [439, 435] width 817 height 12
checkbox Creatinina "true"
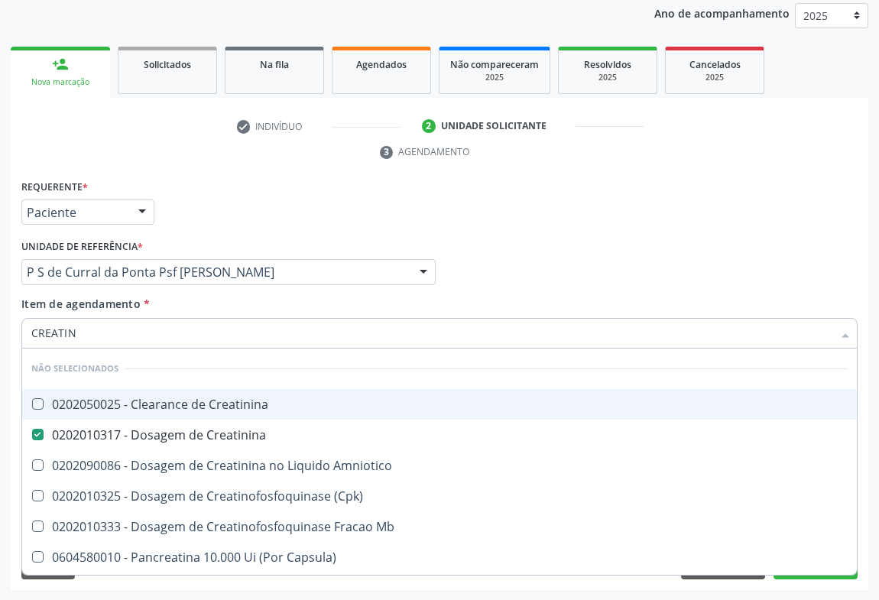
click at [298, 186] on div "Requerente * Paciente Médico(a) Enfermeiro(a) Paciente Nenhum resultado encontr…" at bounding box center [440, 206] width 844 height 60
checkbox Creatinina "true"
checkbox Amniotico "true"
checkbox Mb "true"
checkbox \(Cpk\) "true"
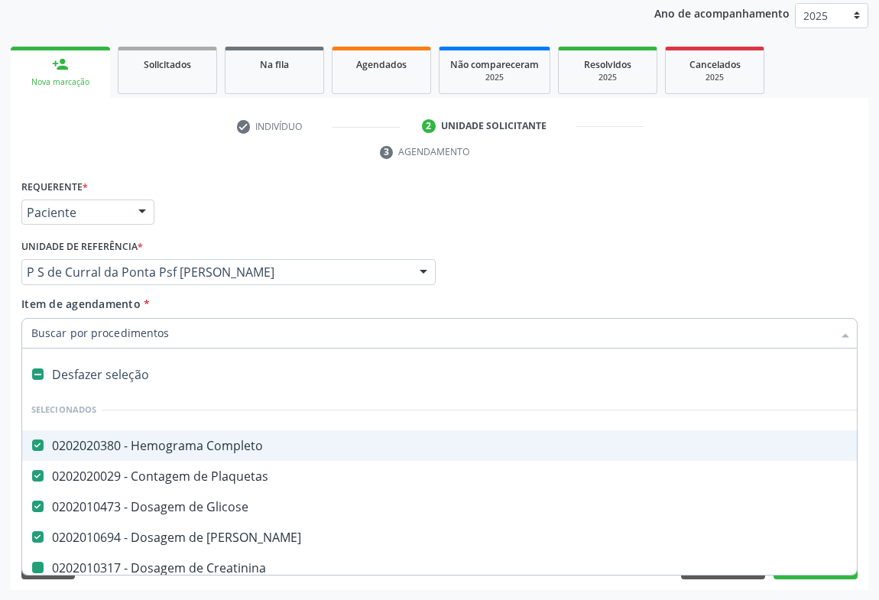
type input "T"
checkbox Creatinina "false"
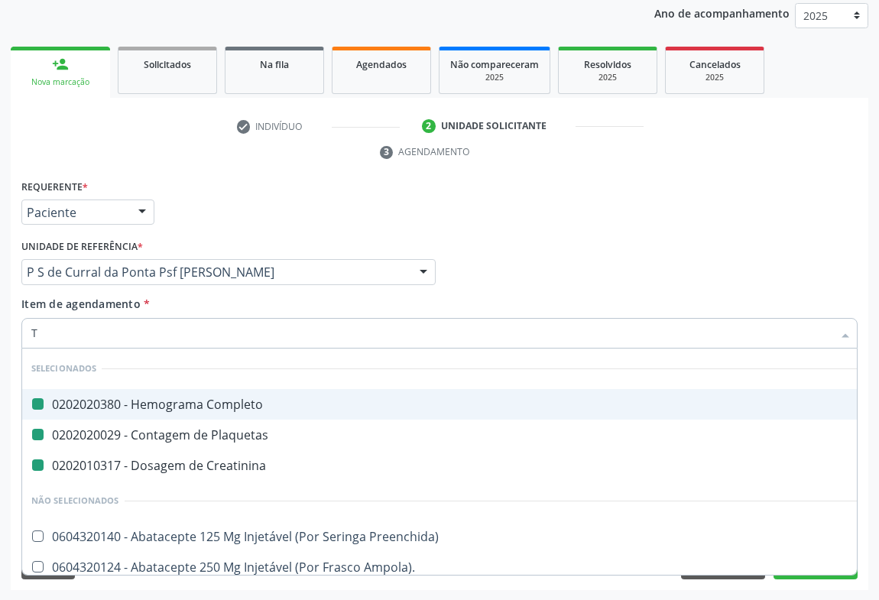
type input "TG"
checkbox Completo "false"
checkbox Creatinina "false"
checkbox Plaquetas "false"
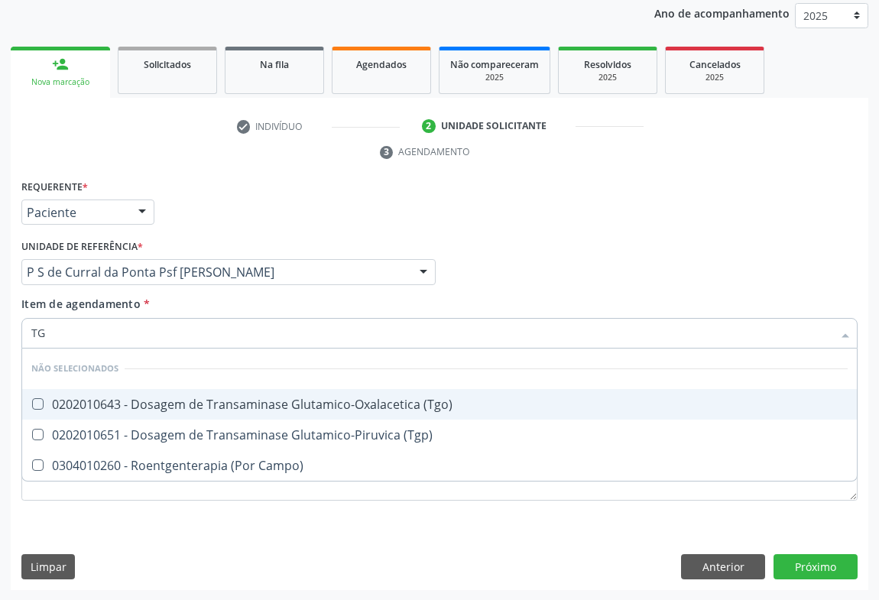
click at [187, 398] on div "0202010643 - Dosagem de Transaminase Glutamico-Oxalacetica (Tgo)" at bounding box center [439, 404] width 817 height 12
checkbox \(Tgo\) "true"
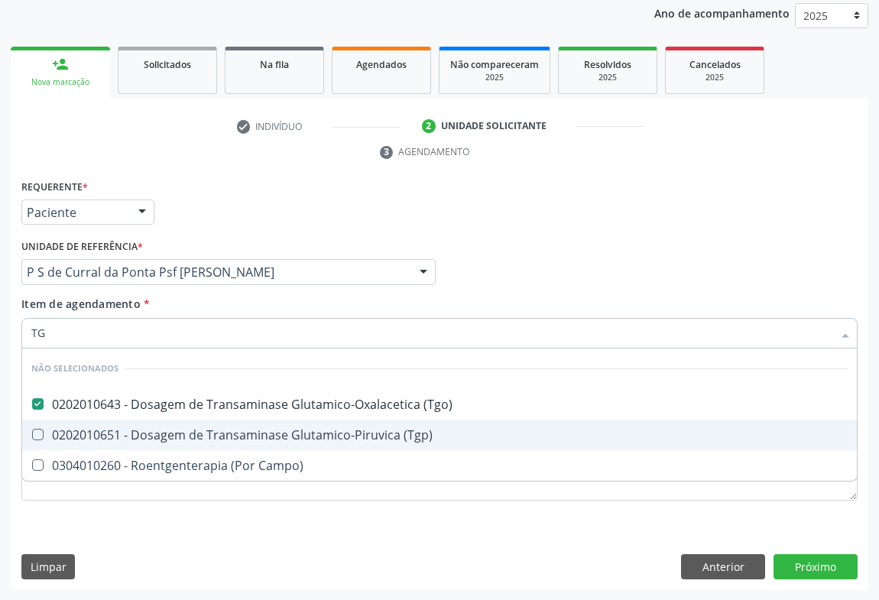
click at [170, 437] on div "0202010651 - Dosagem de Transaminase Glutamico-Piruvica (Tgp)" at bounding box center [439, 435] width 817 height 12
checkbox \(Tgp\) "true"
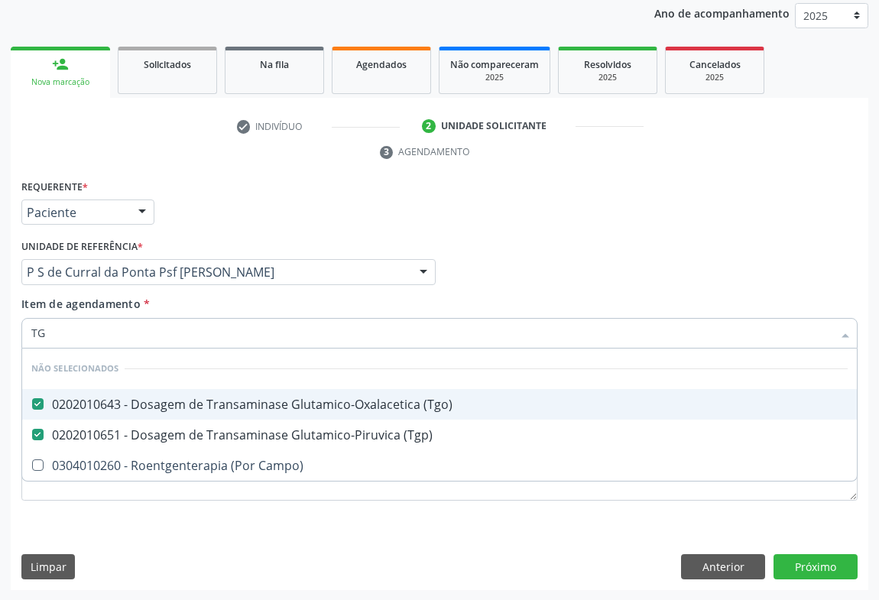
click at [247, 193] on div "Requerente * Paciente Médico(a) Enfermeiro(a) Paciente Nenhum resultado encontr…" at bounding box center [440, 206] width 844 height 60
checkbox Campo\) "true"
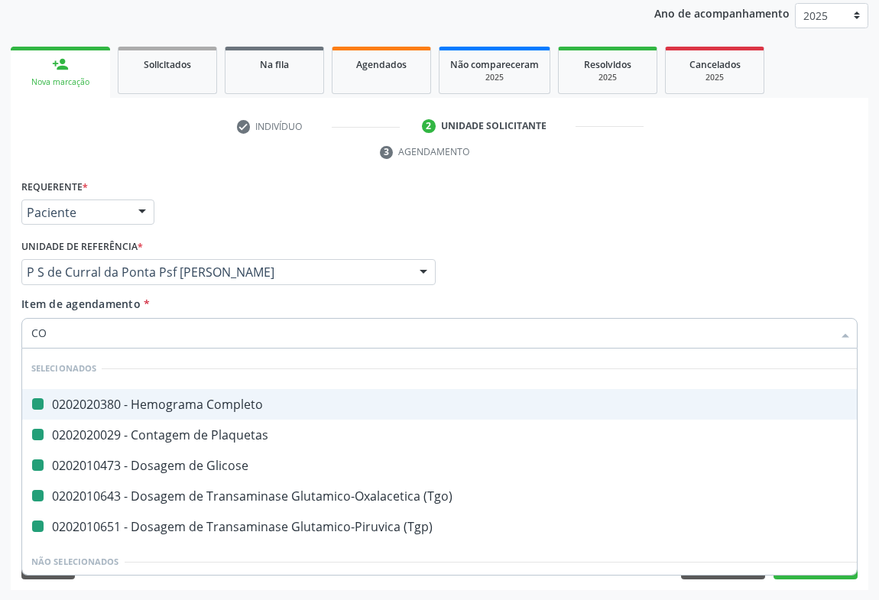
type input "COL"
checkbox Completo "false"
checkbox Glicose "false"
checkbox Plaquetas "false"
checkbox \(Tgo\) "false"
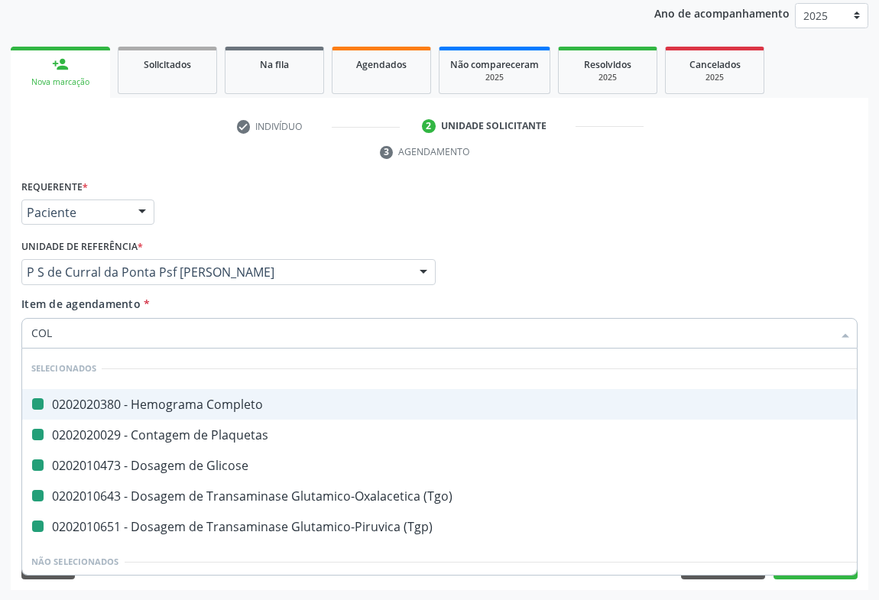
checkbox \(Tgp\) "false"
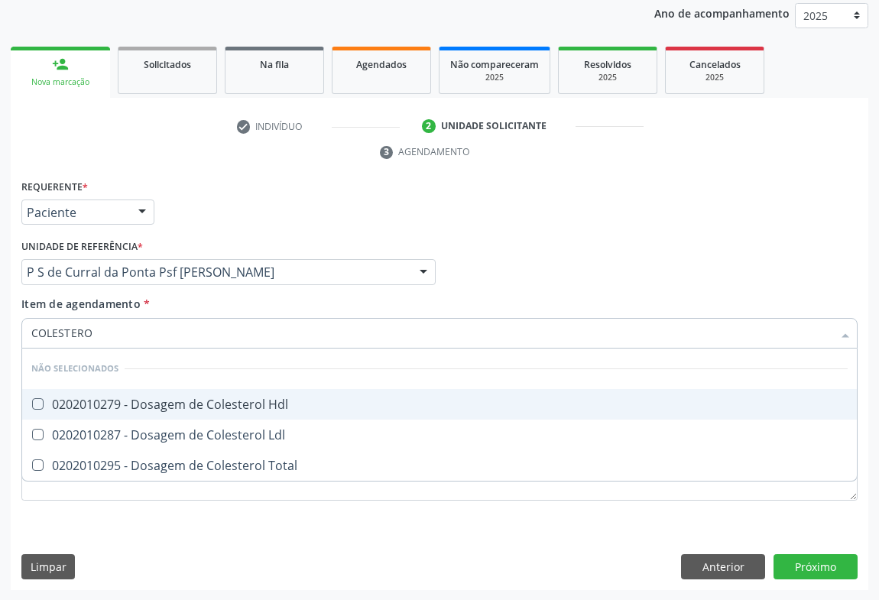
type input "COLESTEROL"
click at [141, 405] on div "0202010279 - Dosagem de Colesterol Hdl" at bounding box center [439, 404] width 817 height 12
checkbox Hdl "true"
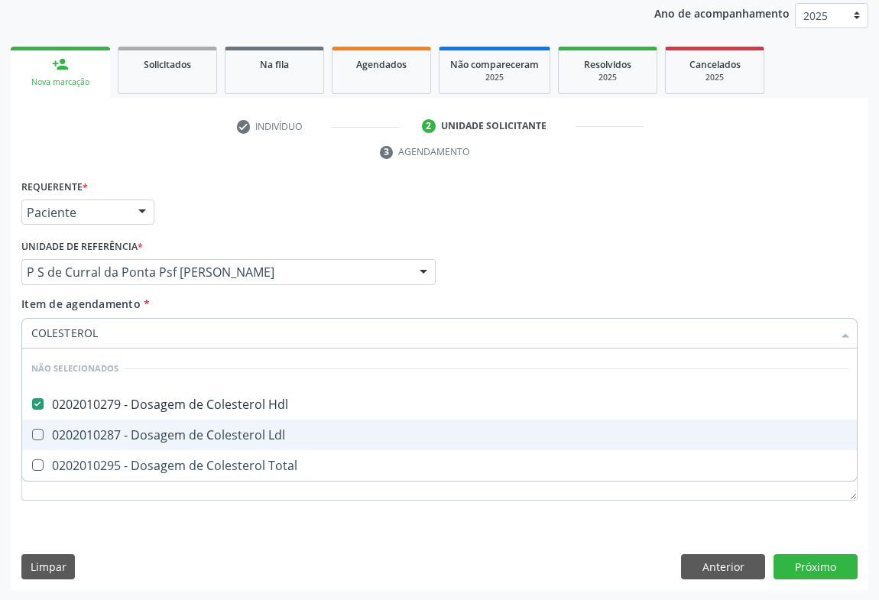
click at [130, 432] on div "0202010287 - Dosagem de Colesterol Ldl" at bounding box center [439, 435] width 817 height 12
checkbox Ldl "true"
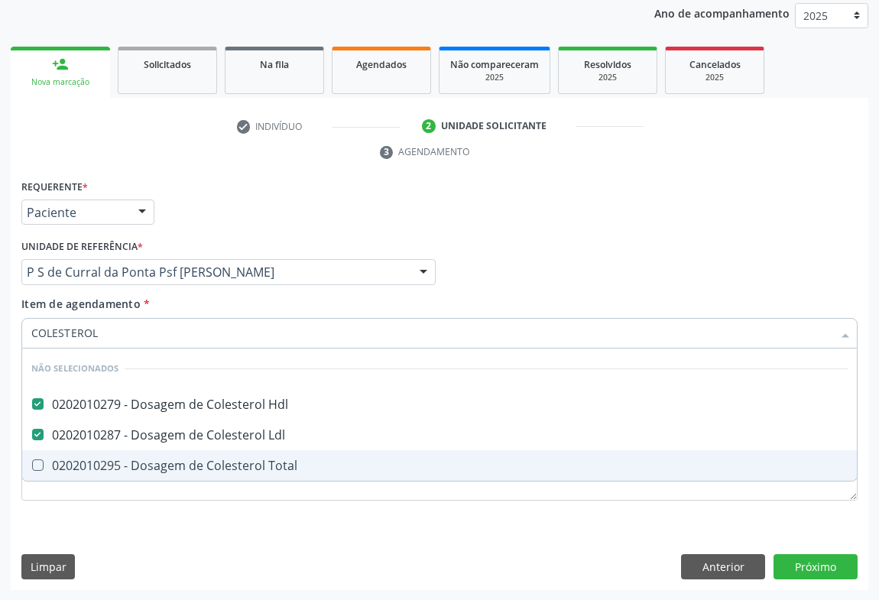
click at [114, 465] on div "0202010295 - Dosagem de Colesterol Total" at bounding box center [439, 465] width 817 height 12
checkbox Total "true"
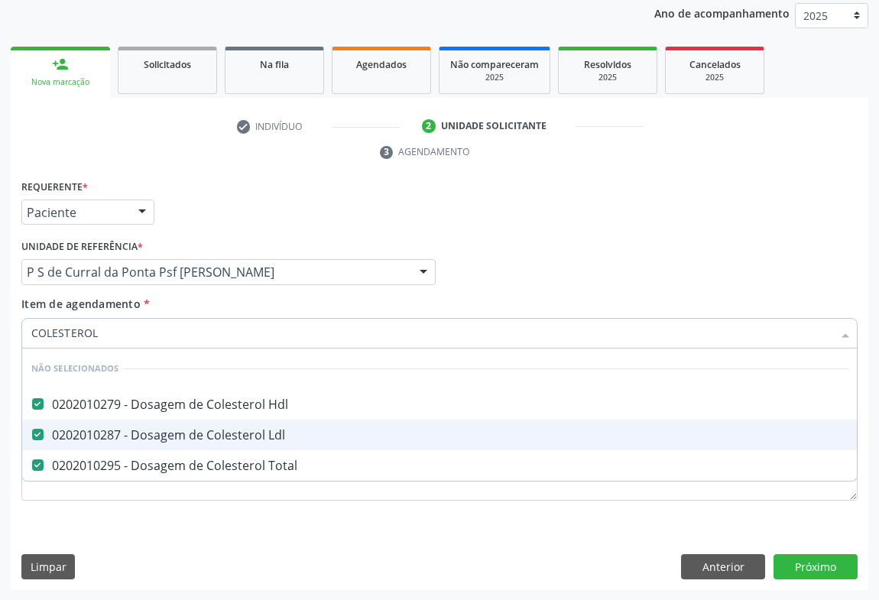
drag, startPoint x: 225, startPoint y: 210, endPoint x: 166, endPoint y: 339, distance: 142.0
click at [225, 212] on div "Requerente * Paciente Médico(a) Enfermeiro(a) Paciente Nenhum resultado encontr…" at bounding box center [440, 206] width 844 height 60
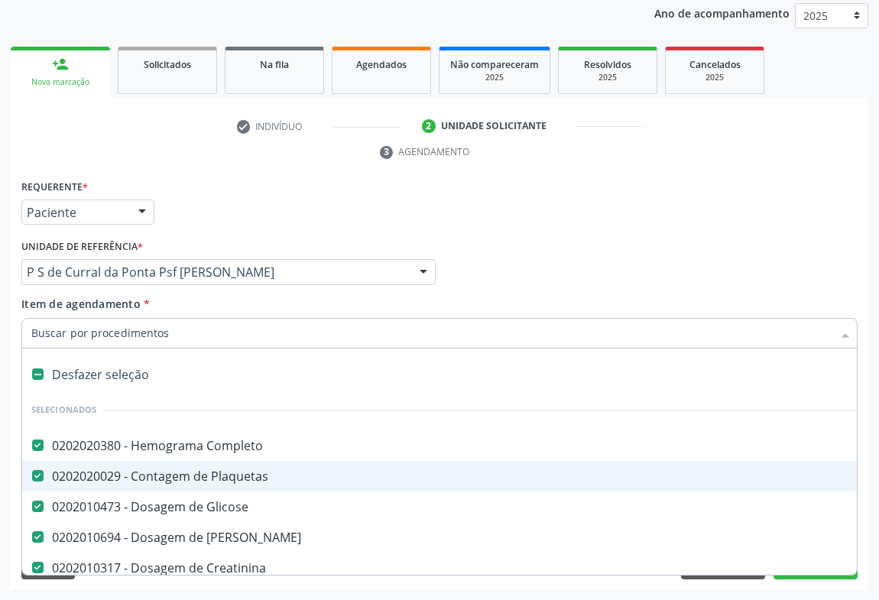
type input "T"
checkbox Total "false"
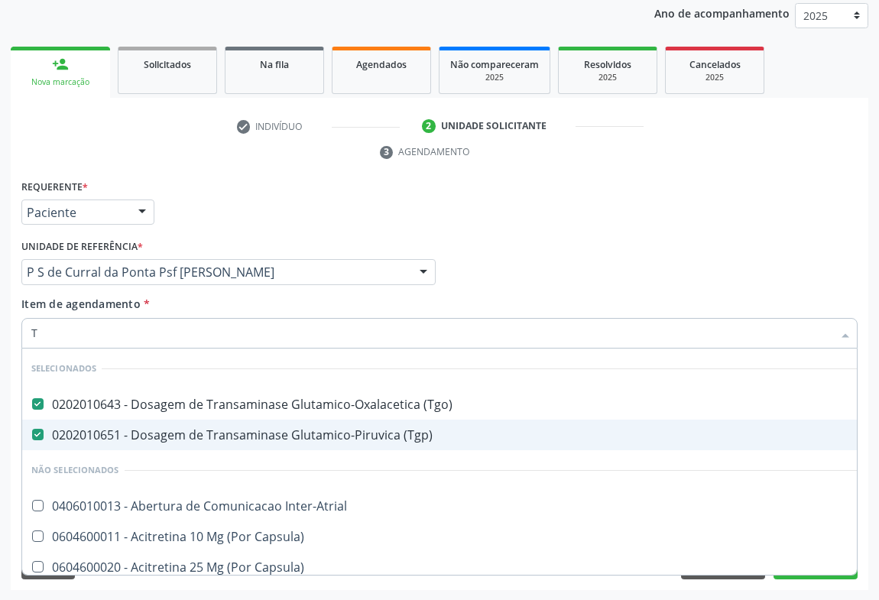
type input "TR"
checkbox Inter-Atrial "false"
checkbox Capsula\) "false"
checkbox Psicossocial "false"
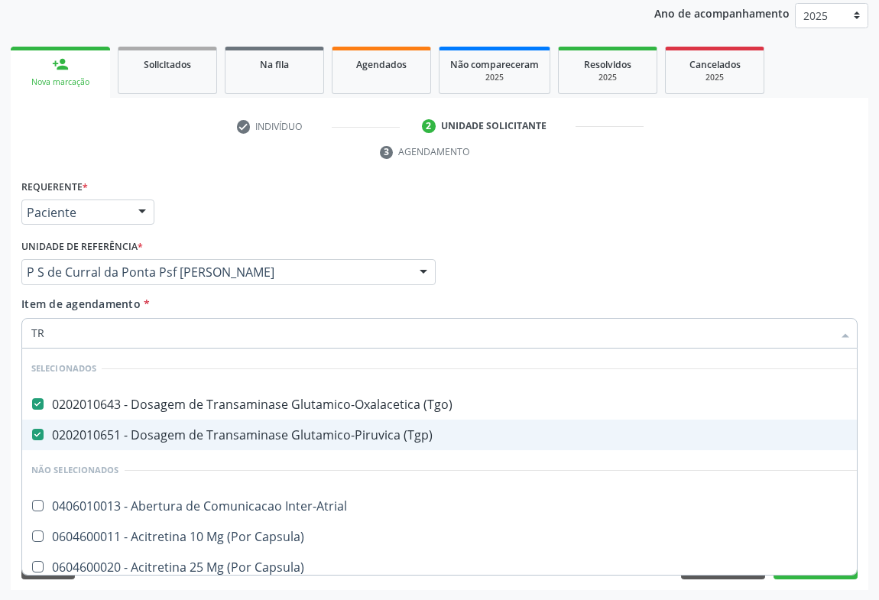
checkbox Psicossocial "false"
type input "TRI"
checkbox \(Tgo\) "false"
checkbox \(Tgp\) "false"
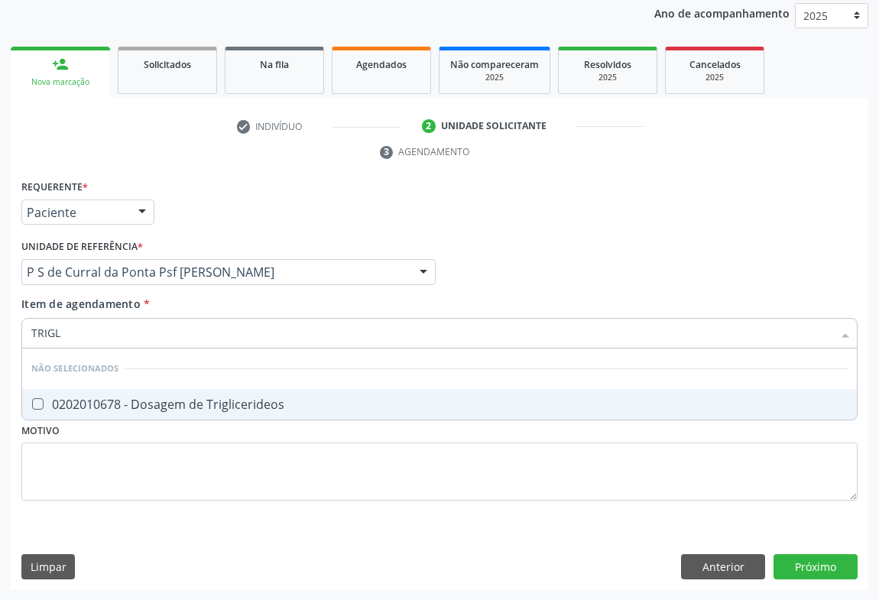
type input "TRIGLI"
click at [138, 404] on div "0202010678 - Dosagem de Triglicerideos" at bounding box center [439, 404] width 817 height 12
checkbox Triglicerideos "true"
click at [214, 213] on div "Requerente * Paciente Médico(a) Enfermeiro(a) Paciente Nenhum resultado encontr…" at bounding box center [440, 206] width 844 height 60
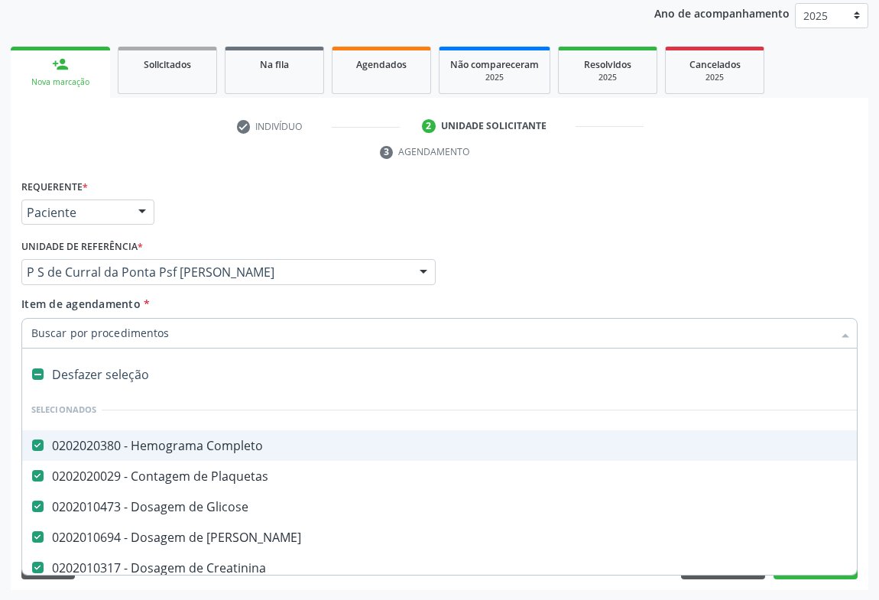
type input "U"
checkbox \(Tgo\) "false"
checkbox \(Tgp\) "false"
checkbox Hdl "false"
checkbox Ldl "false"
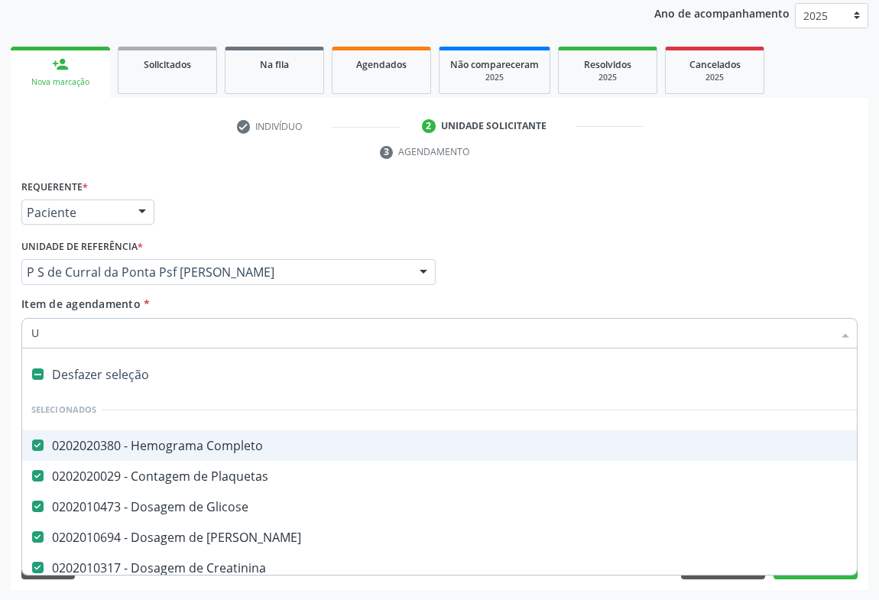
checkbox Total "false"
checkbox Triglicerideos "false"
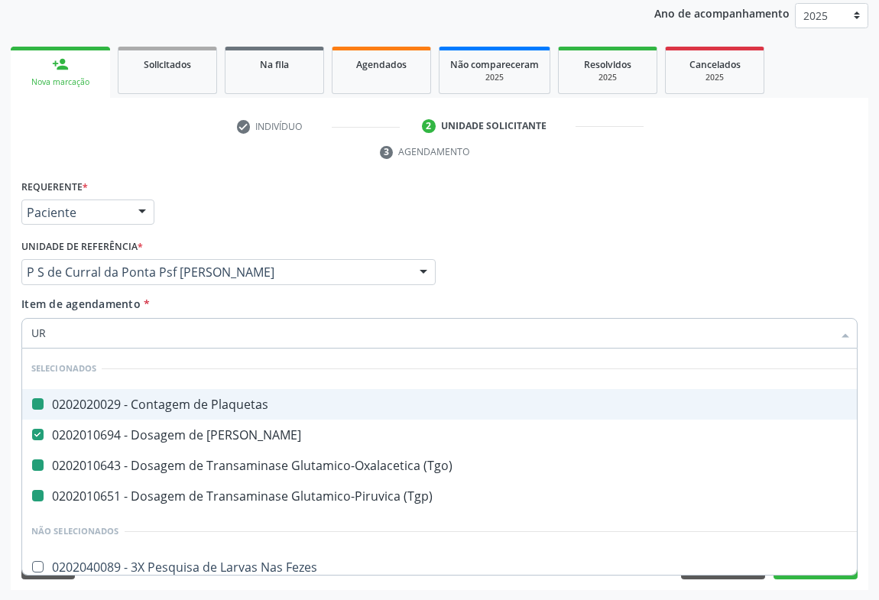
type input "URI"
checkbox Plaquetas "false"
checkbox \(Tgo\) "false"
checkbox \(Tgp\) "false"
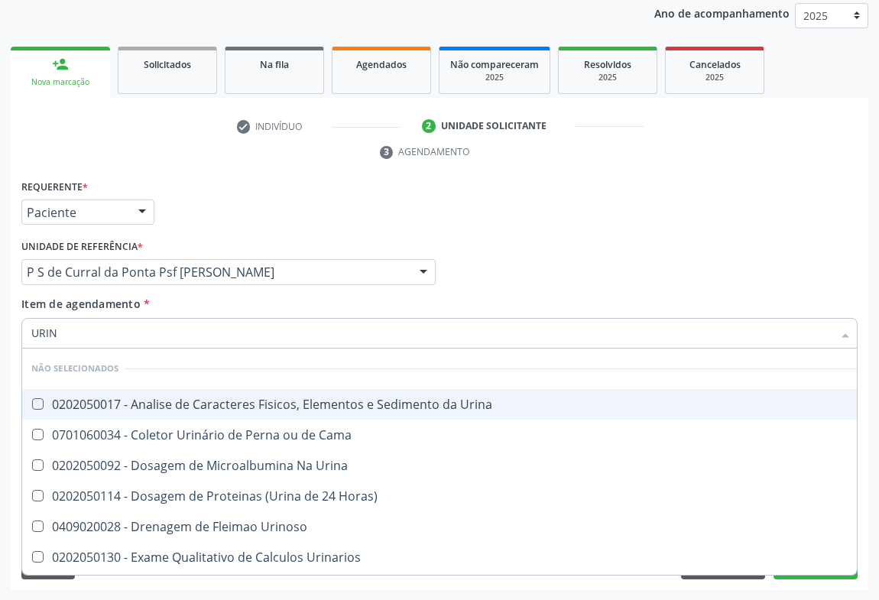
type input "URINA"
click at [118, 405] on div "0202050017 - Analise de Caracteres Fisicos, Elementos e Sedimento da Urina" at bounding box center [439, 404] width 817 height 12
checkbox Urina "true"
click at [250, 210] on div "Requerente * Paciente Médico(a) Enfermeiro(a) Paciente Nenhum resultado encontr…" at bounding box center [440, 206] width 844 height 60
checkbox Horas\) "true"
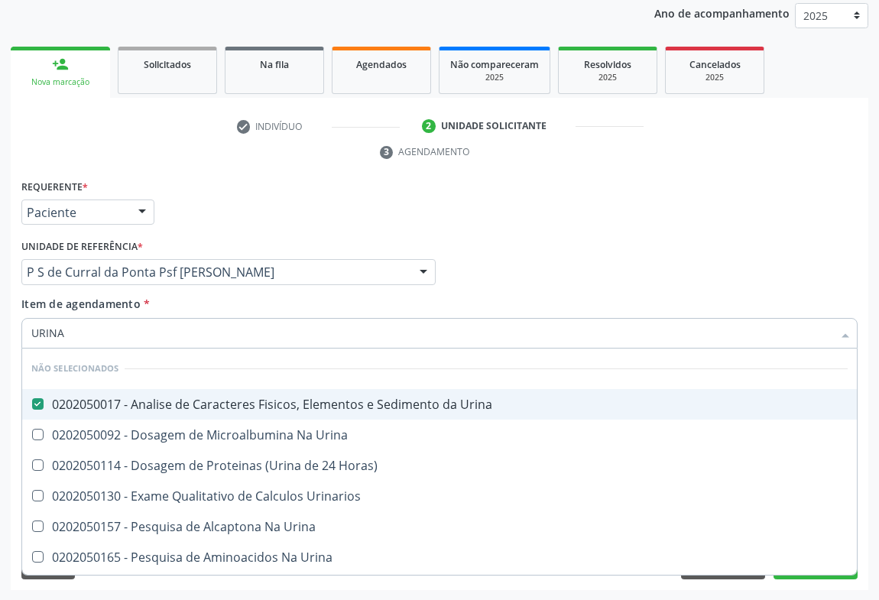
checkbox Urinarios "true"
checkbox Urina "true"
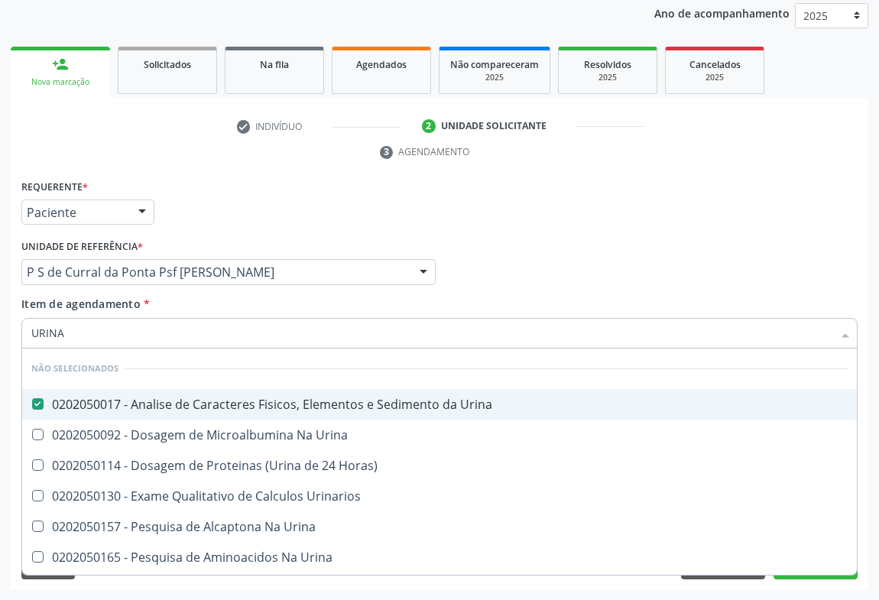
checkbox Urina "true"
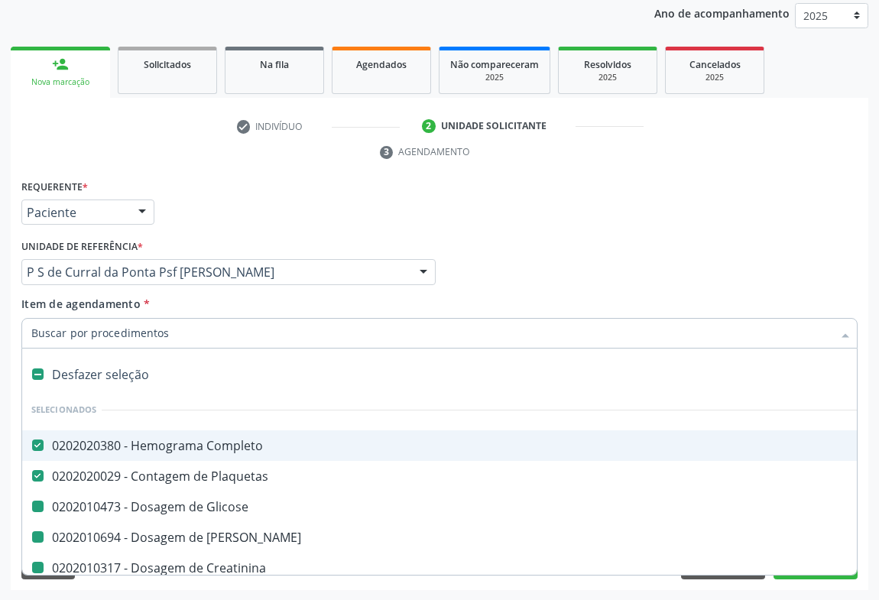
type input "F"
checkbox Glicose "false"
checkbox Ureia "false"
checkbox \(Tgo\) "false"
checkbox \(Tgp\) "false"
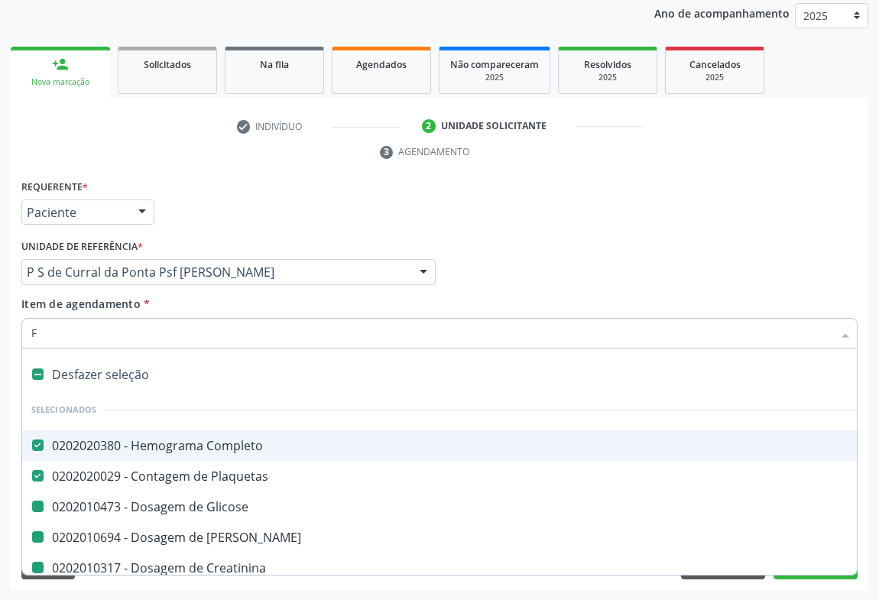
checkbox Hdl "false"
checkbox Ldl "false"
checkbox Total "false"
checkbox Triglicerideos "false"
checkbox Urina "false"
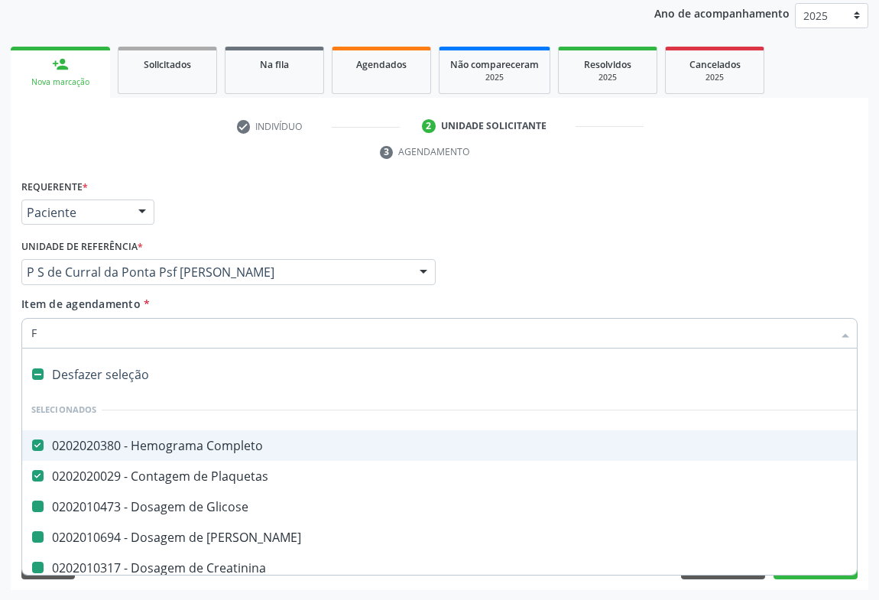
checkbox Creatinina "false"
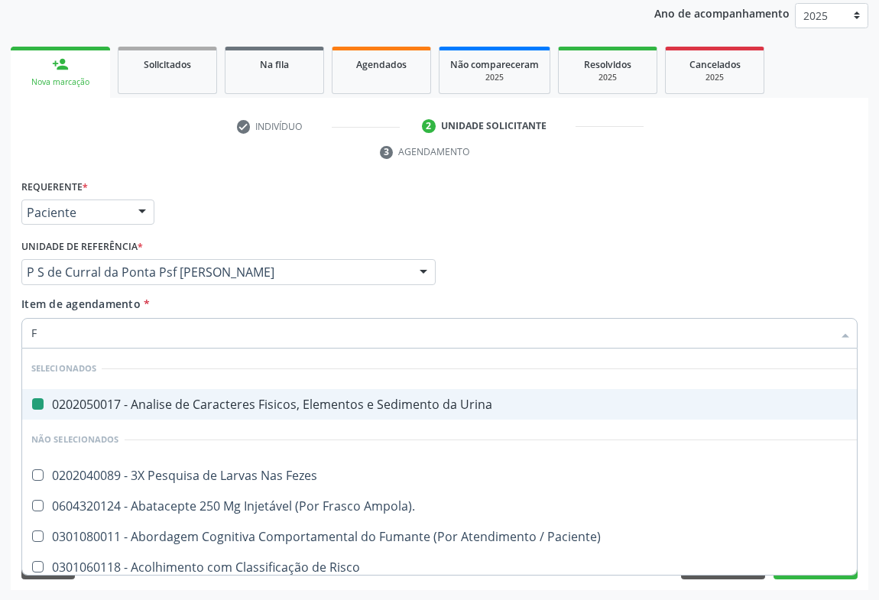
type input "FE"
checkbox Urina "false"
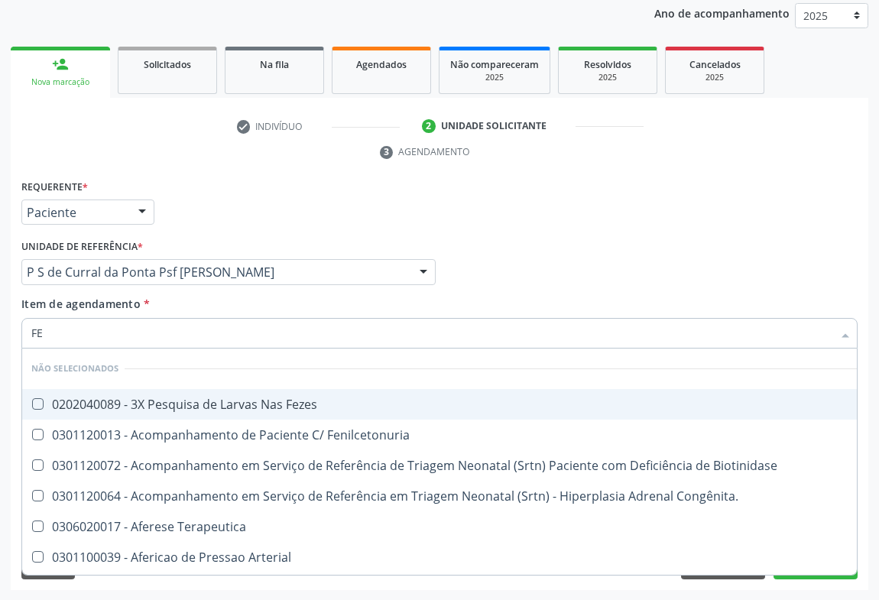
type input "FEZ"
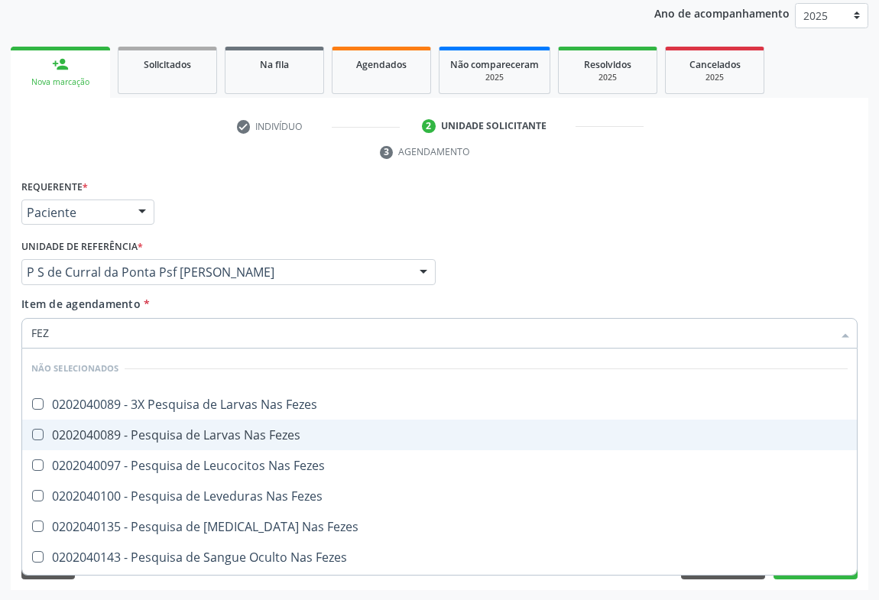
click at [106, 429] on div "0202040089 - Pesquisa de Larvas Nas Fezes" at bounding box center [439, 435] width 817 height 12
checkbox Fezes "true"
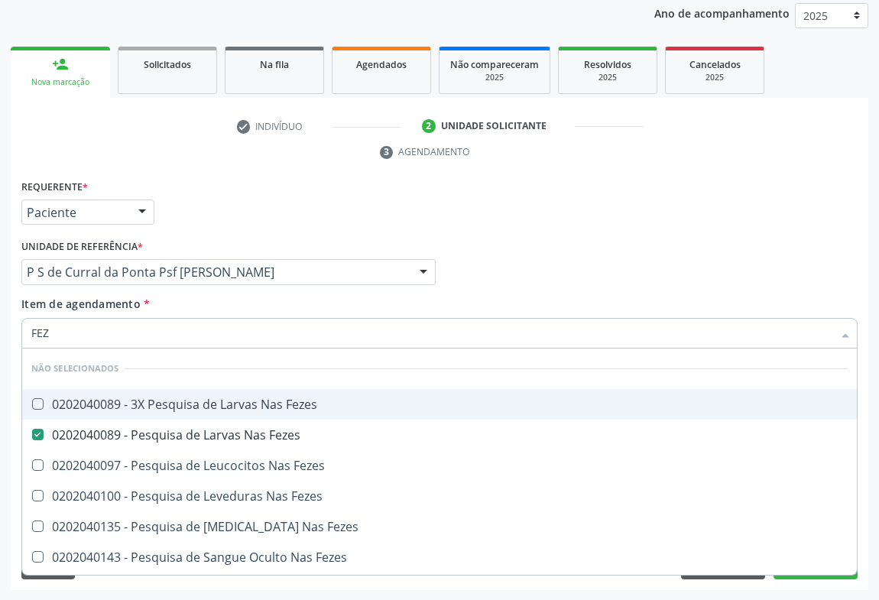
click at [735, 192] on div "Requerente * Paciente Médico(a) Enfermeiro(a) Paciente Nenhum resultado encontr…" at bounding box center [440, 206] width 844 height 60
checkbox Fezes "true"
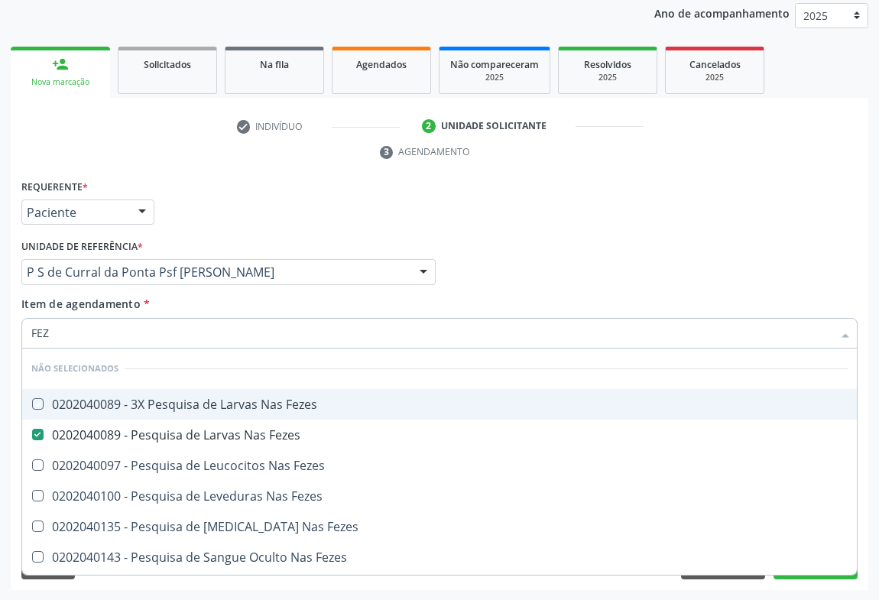
checkbox Fezes "true"
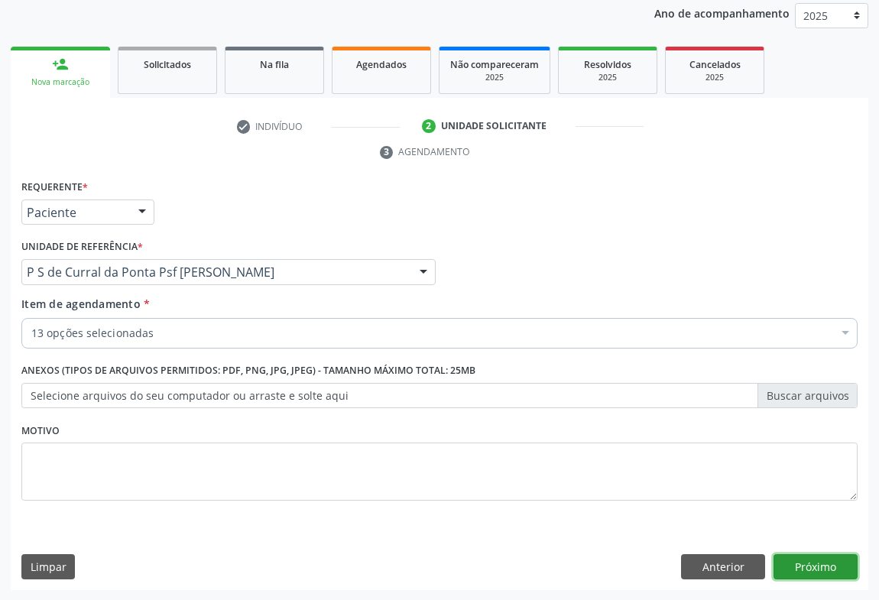
click at [805, 567] on button "Próximo" at bounding box center [816, 567] width 84 height 26
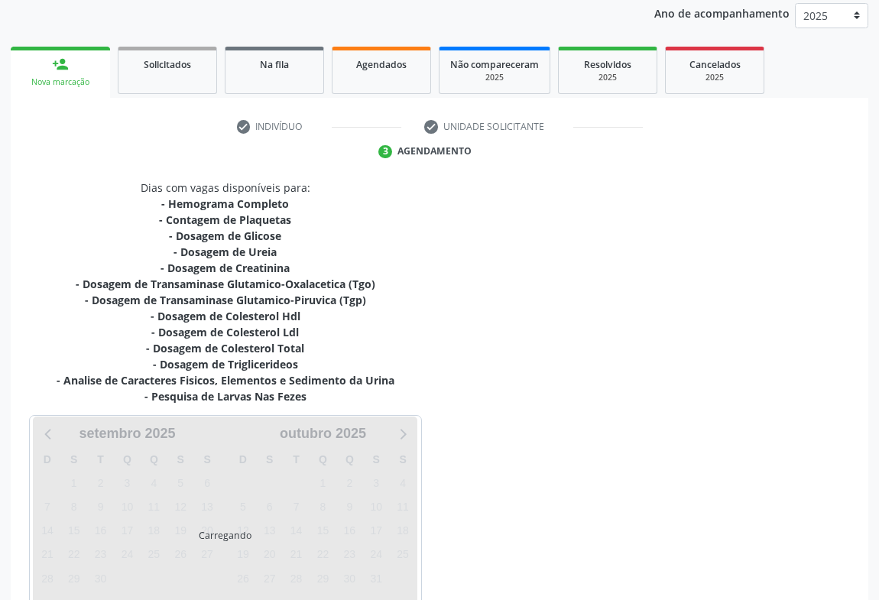
scroll to position [281, 0]
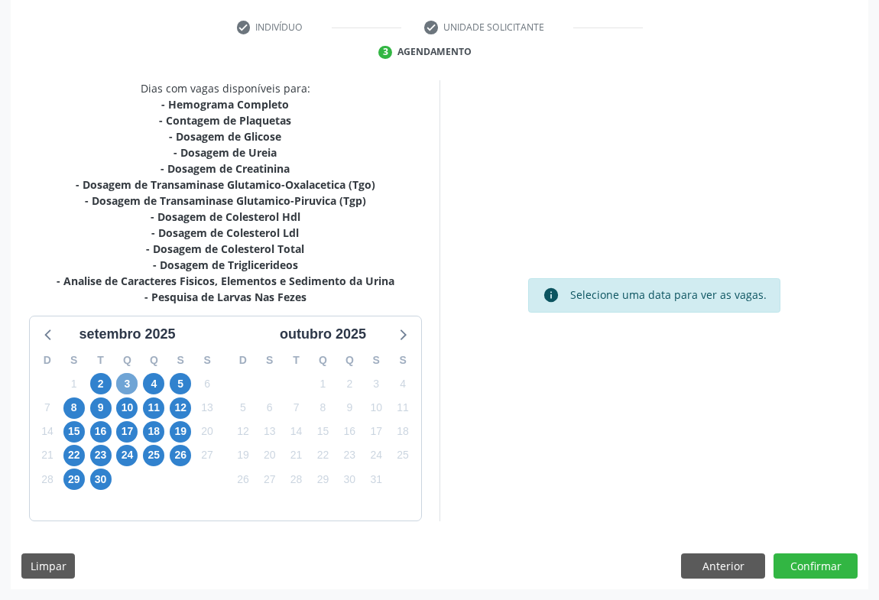
click at [135, 387] on span "3" at bounding box center [126, 383] width 21 height 21
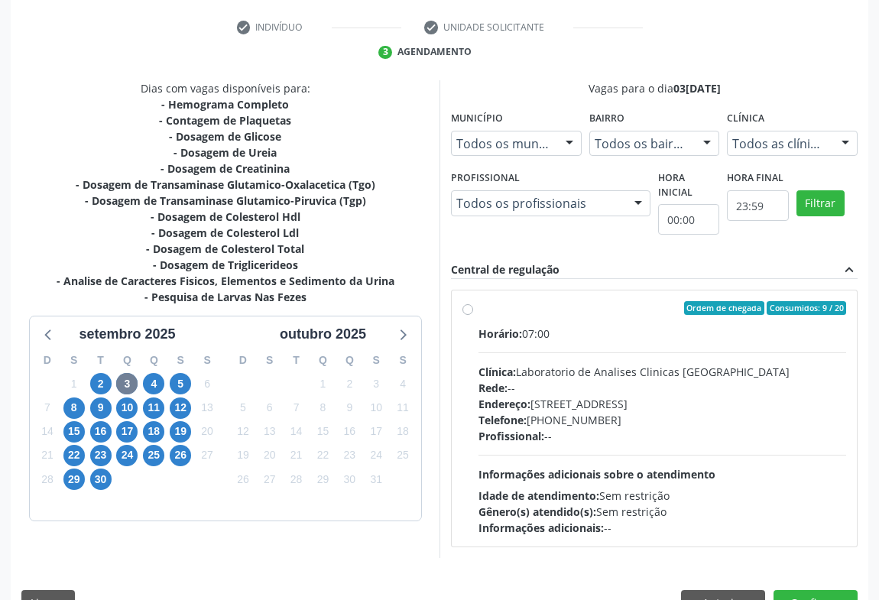
click at [605, 413] on div "Telefone: (74) 36453588" at bounding box center [663, 420] width 368 height 16
click at [473, 315] on input "Ordem de chegada Consumidos: 9 / 20 Horário: 07:00 Clínica: Laboratorio de Anal…" at bounding box center [468, 308] width 11 height 14
radio input "true"
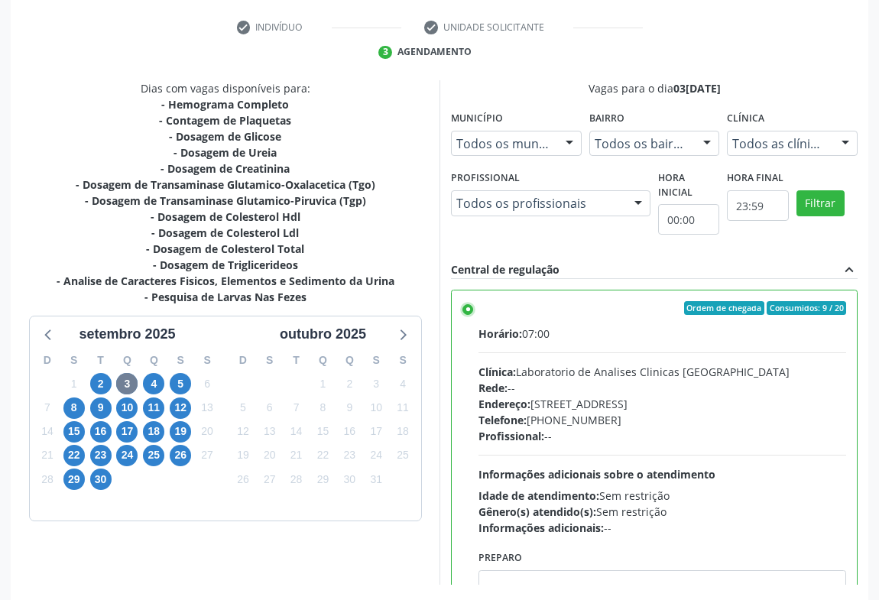
scroll to position [345, 0]
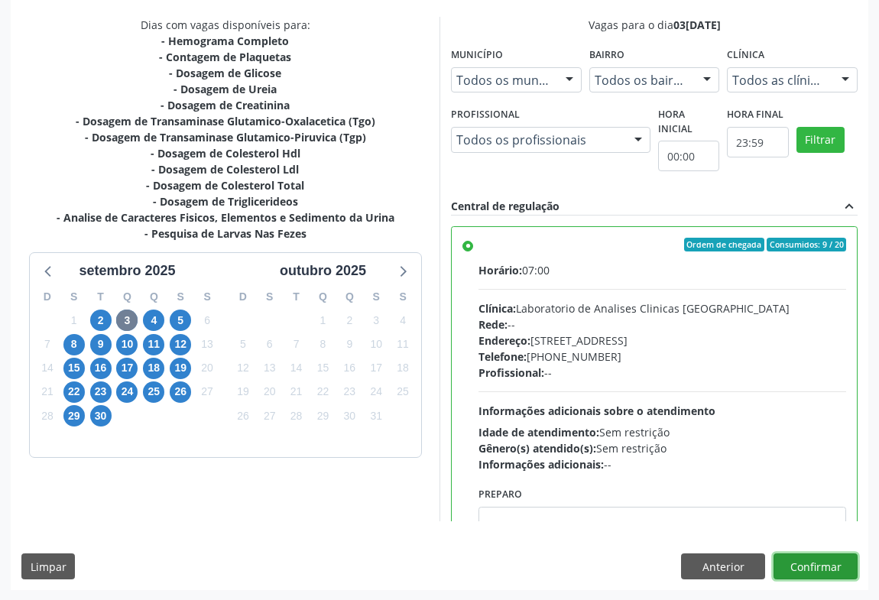
click at [814, 555] on button "Confirmar" at bounding box center [816, 567] width 84 height 26
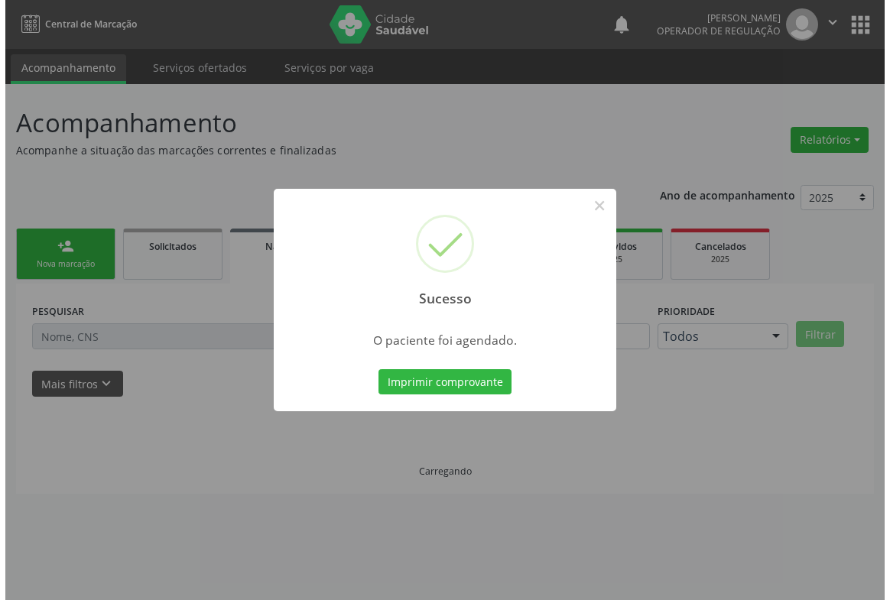
scroll to position [0, 0]
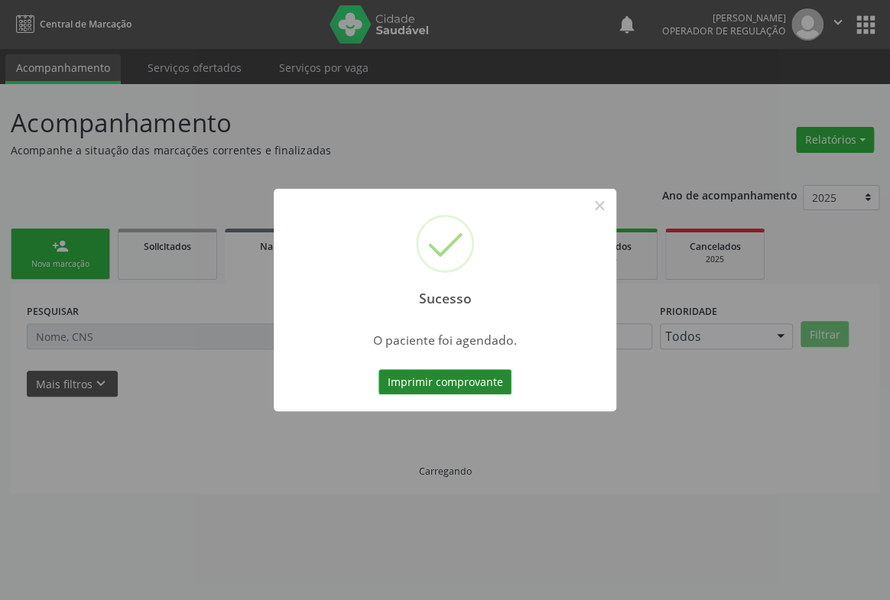
click at [479, 386] on button "Imprimir comprovante" at bounding box center [444, 382] width 133 height 26
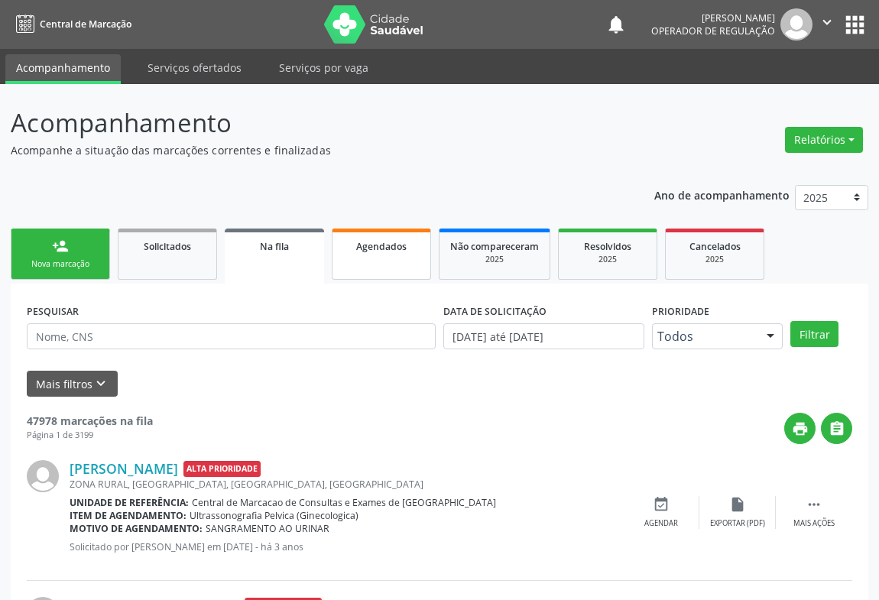
click at [387, 250] on span "Agendados" at bounding box center [381, 246] width 50 height 13
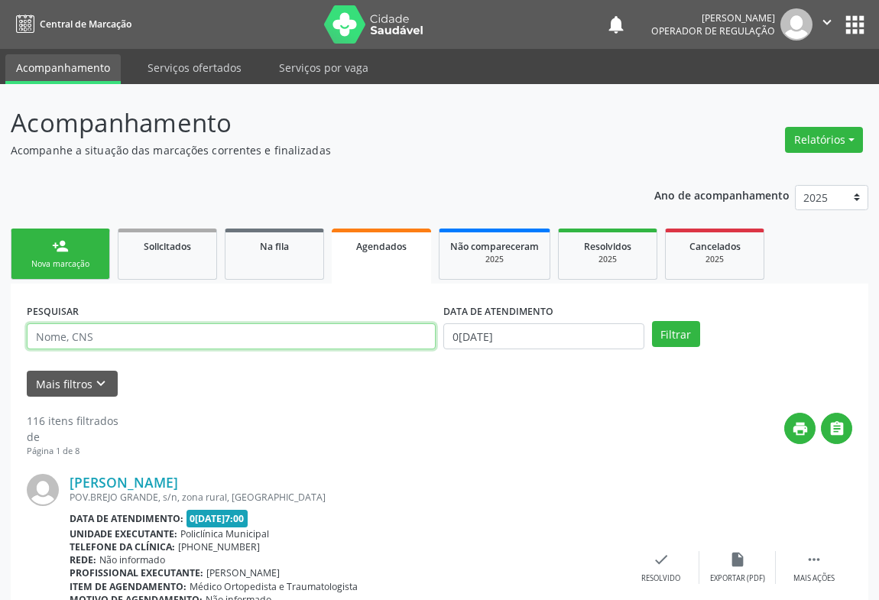
click at [115, 340] on input "text" at bounding box center [231, 336] width 409 height 26
type input "704204796415381"
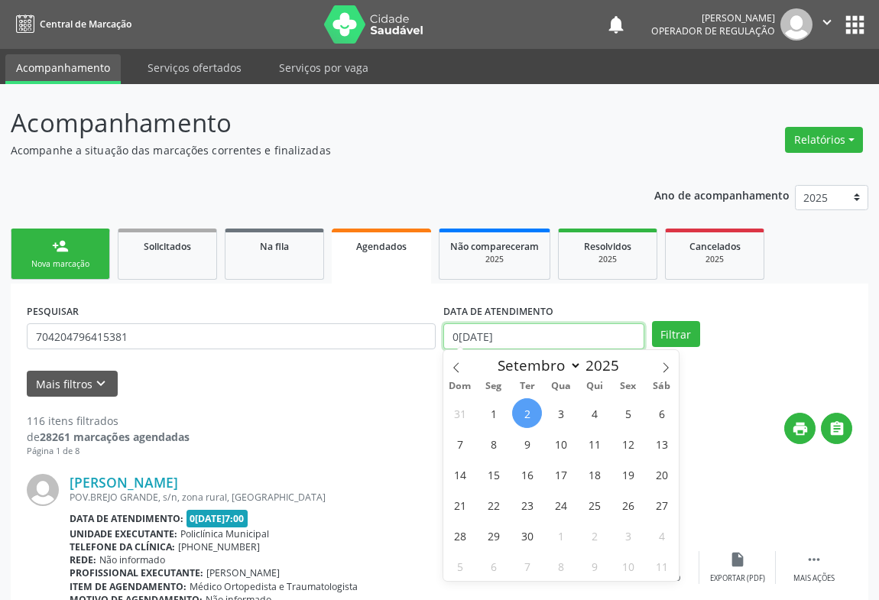
click at [548, 346] on input "[DATE]" at bounding box center [543, 336] width 201 height 26
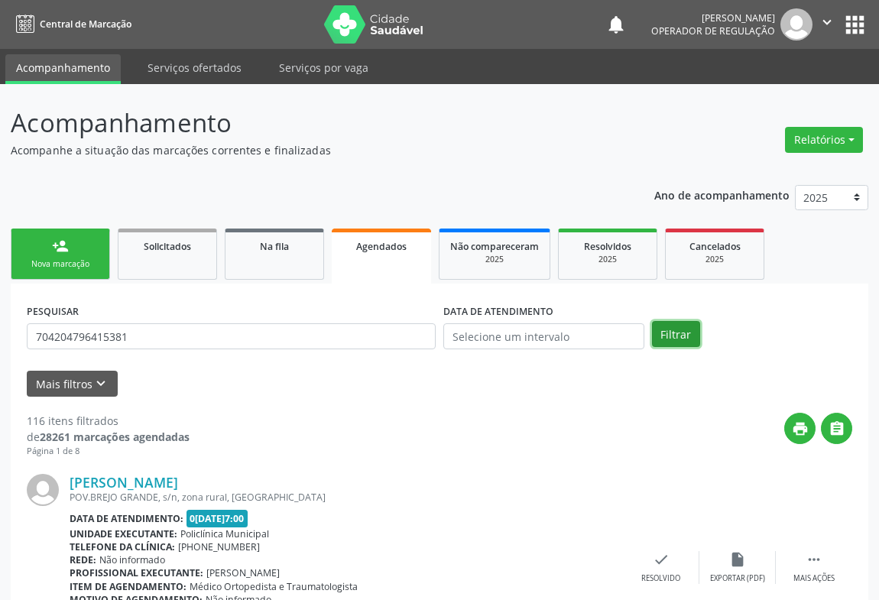
click at [698, 334] on button "Filtrar" at bounding box center [676, 334] width 48 height 26
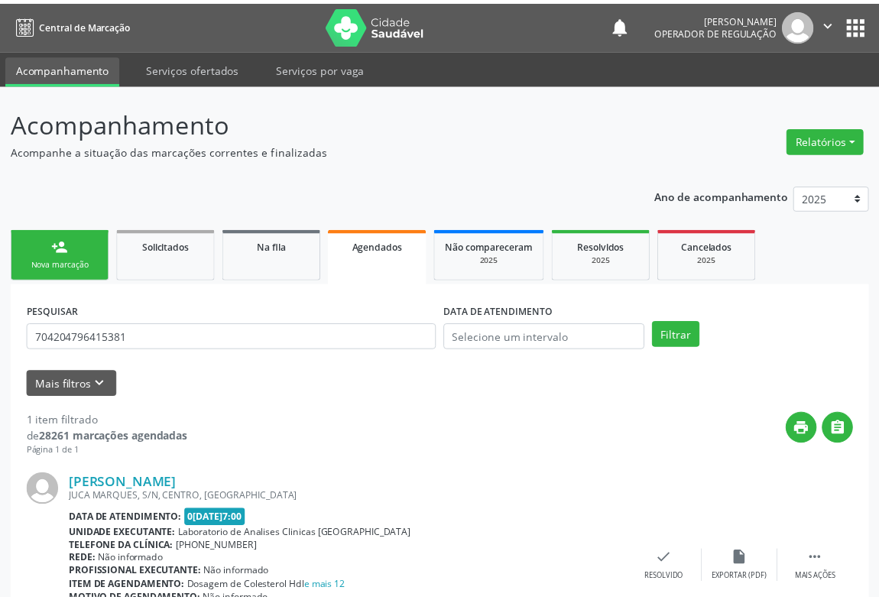
scroll to position [103, 0]
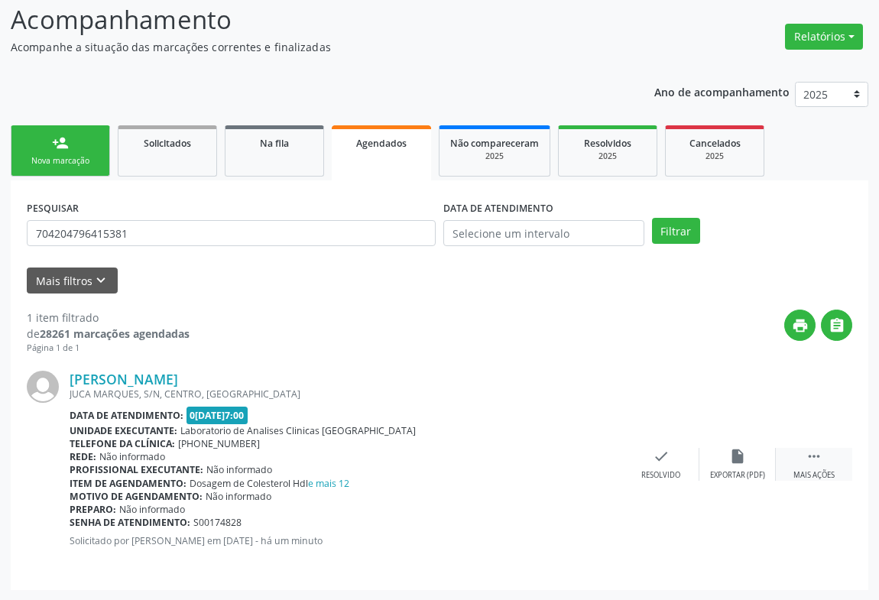
click at [804, 463] on div " Mais ações" at bounding box center [814, 464] width 76 height 33
click at [737, 459] on icon "edit" at bounding box center [737, 456] width 17 height 17
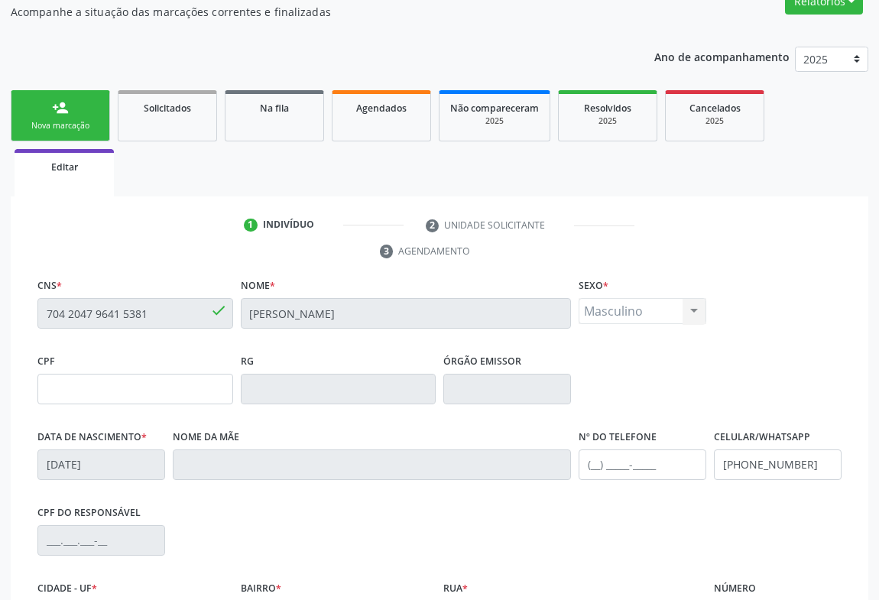
scroll to position [325, 0]
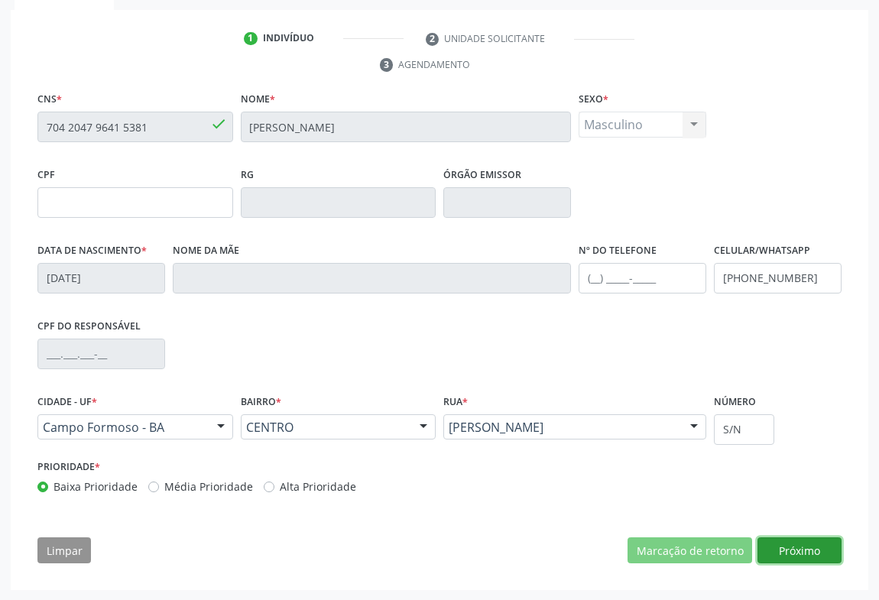
click at [787, 542] on button "Próximo" at bounding box center [800, 550] width 84 height 26
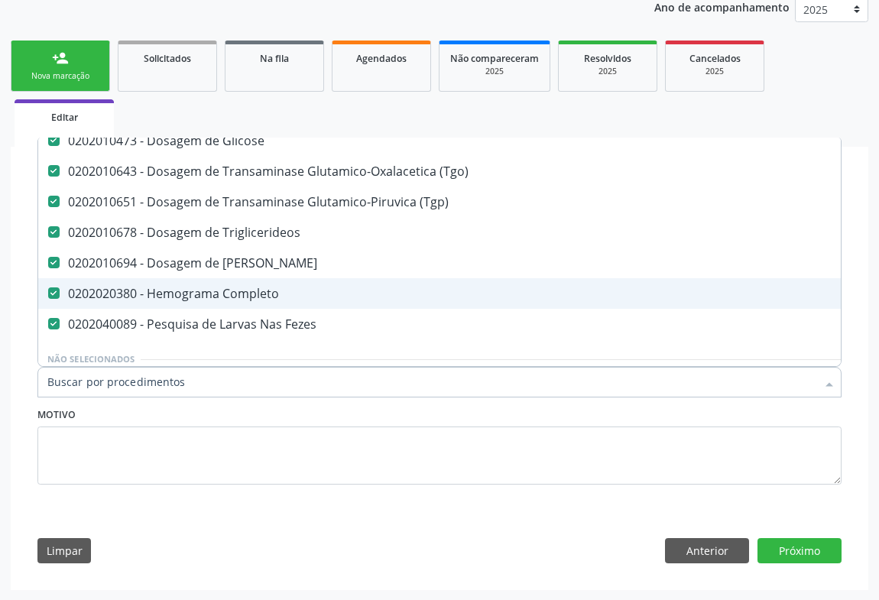
scroll to position [347, 0]
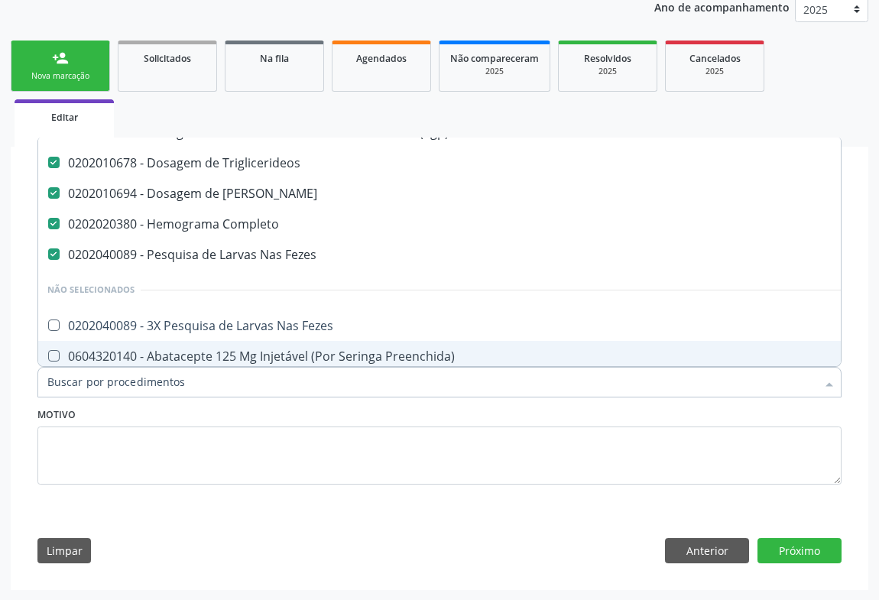
click at [313, 409] on div "Motivo" at bounding box center [439, 443] width 804 height 81
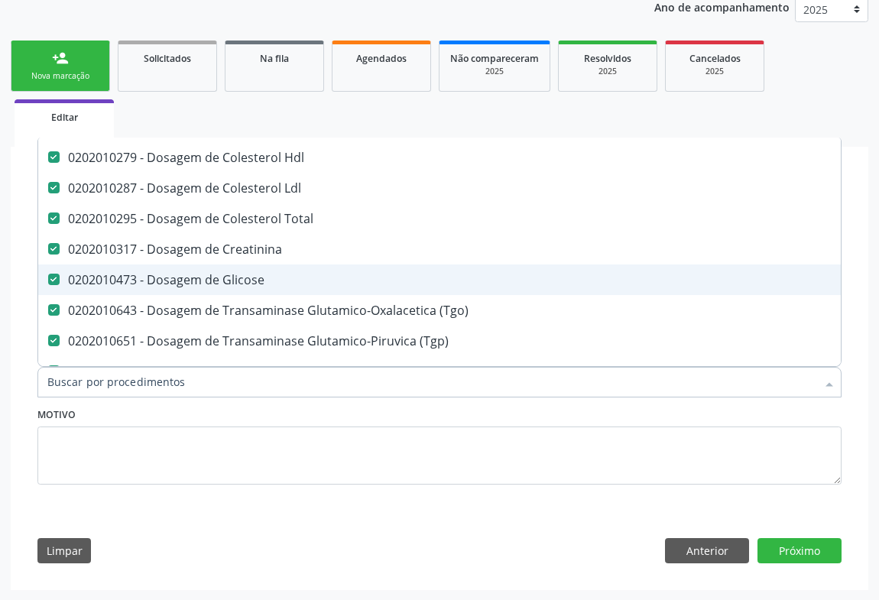
scroll to position [208, 0]
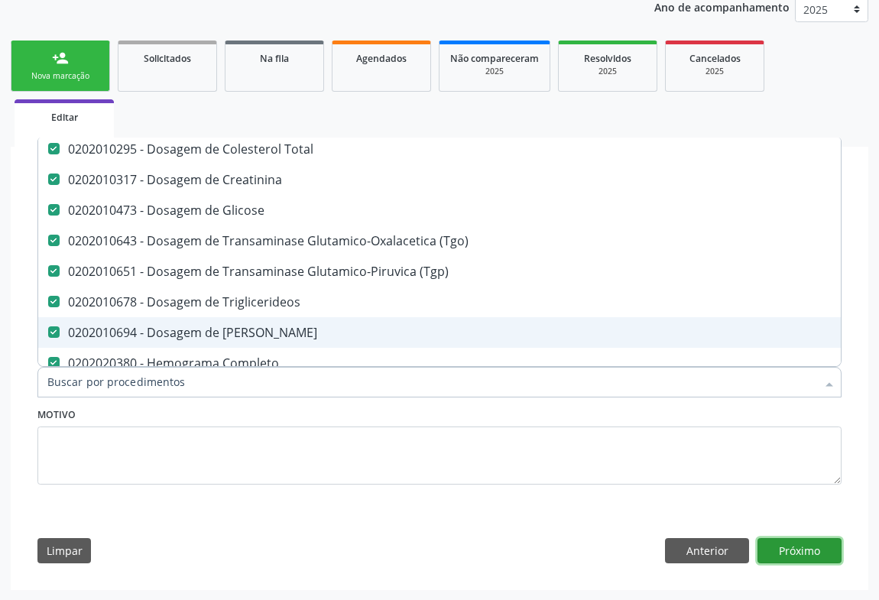
click at [801, 553] on button "Próximo" at bounding box center [800, 551] width 84 height 26
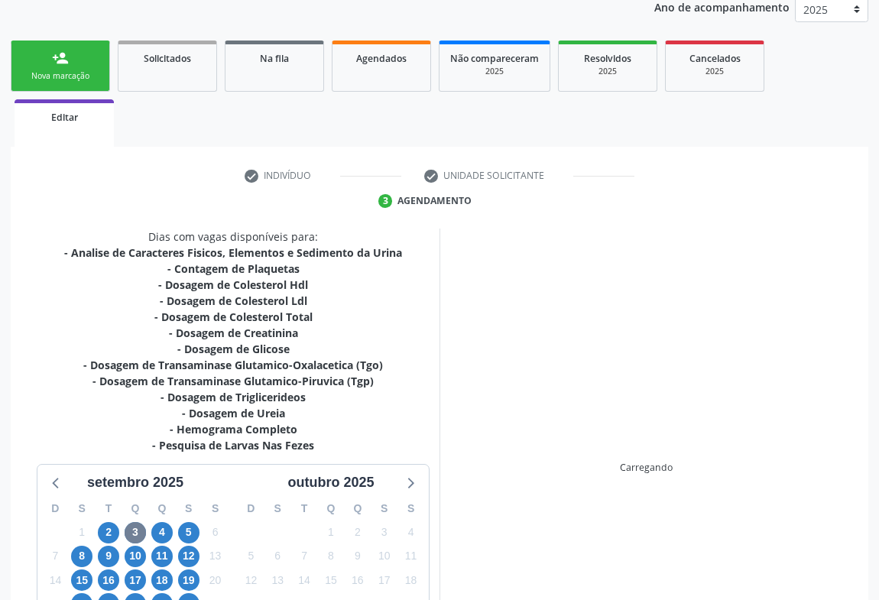
scroll to position [327, 0]
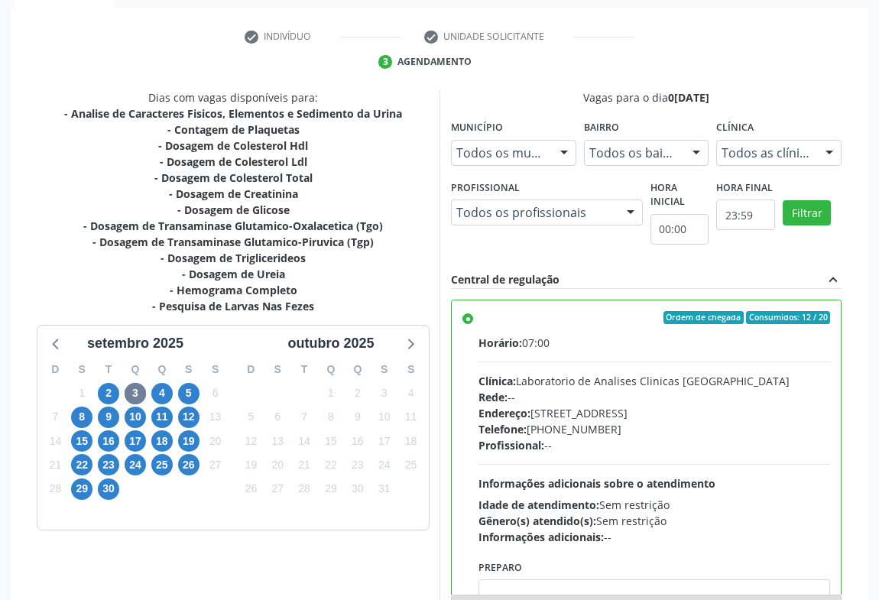
click at [795, 574] on div "Preparo" at bounding box center [655, 597] width 352 height 82
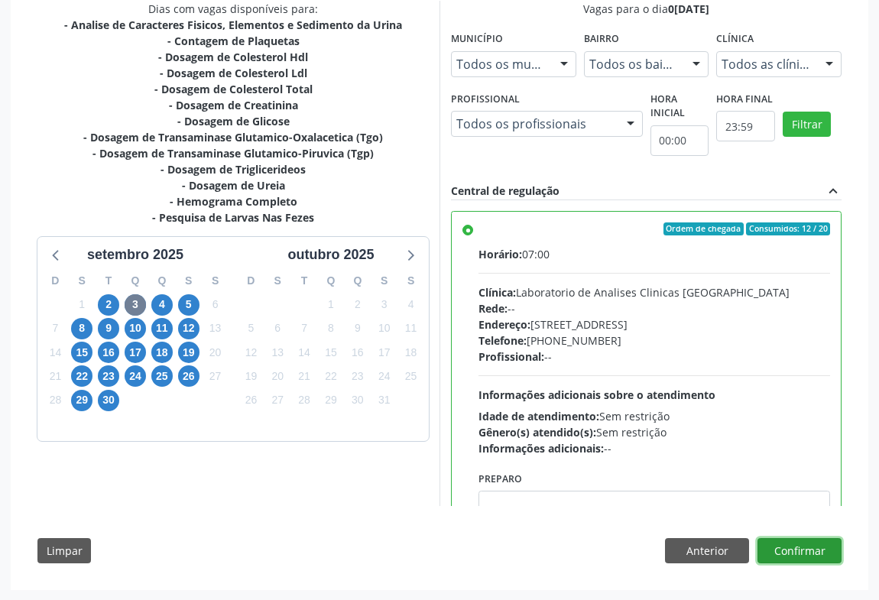
click at [798, 548] on button "Confirmar" at bounding box center [800, 551] width 84 height 26
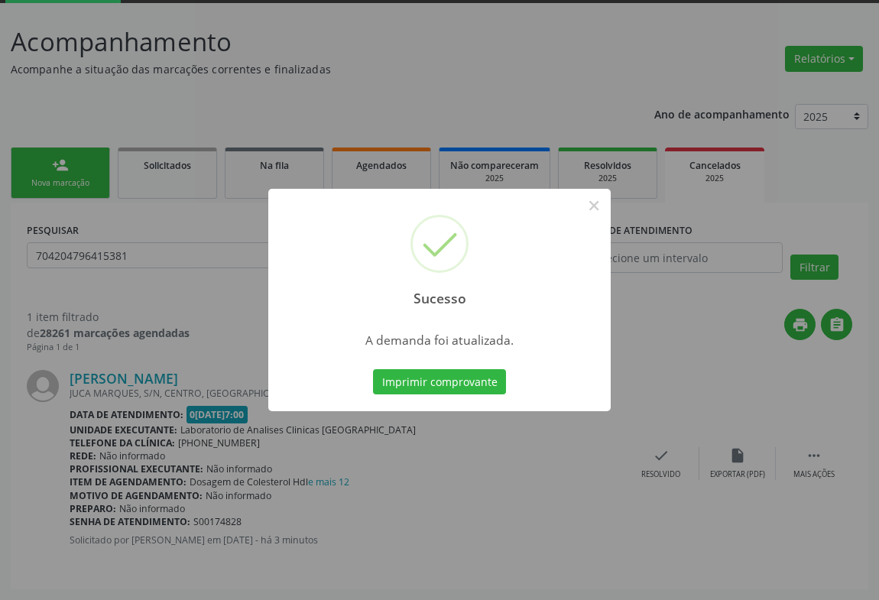
scroll to position [0, 0]
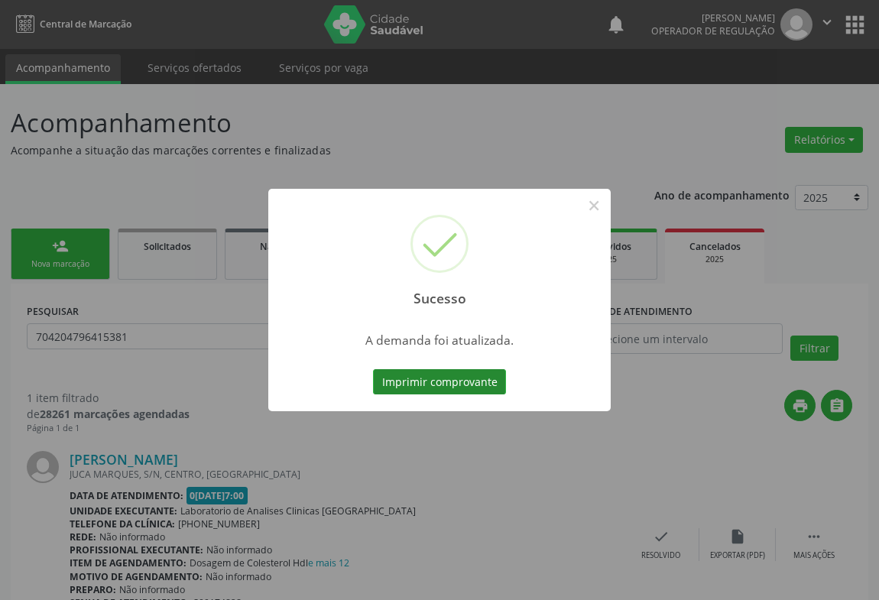
click at [451, 390] on button "Imprimir comprovante" at bounding box center [439, 382] width 133 height 26
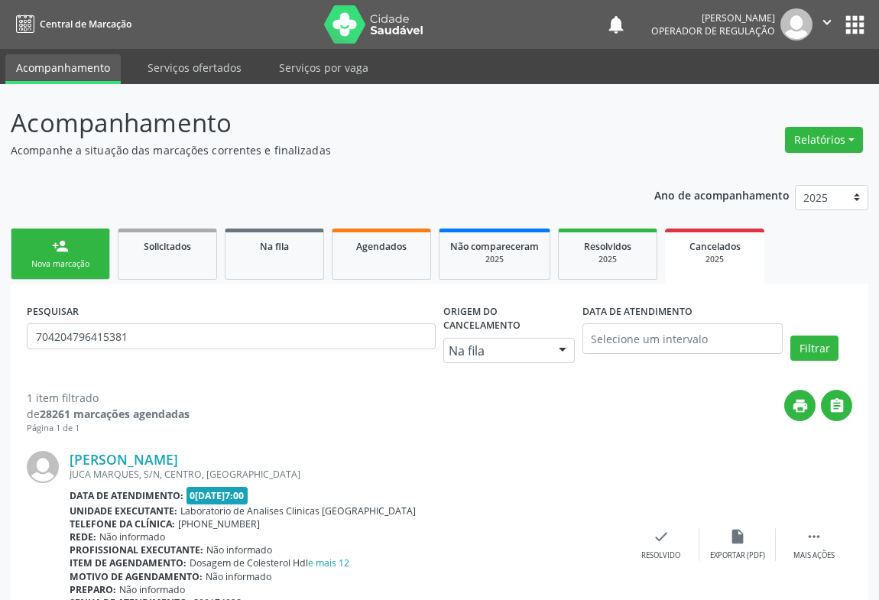
click at [42, 239] on link "person_add Nova marcação" at bounding box center [60, 254] width 99 height 51
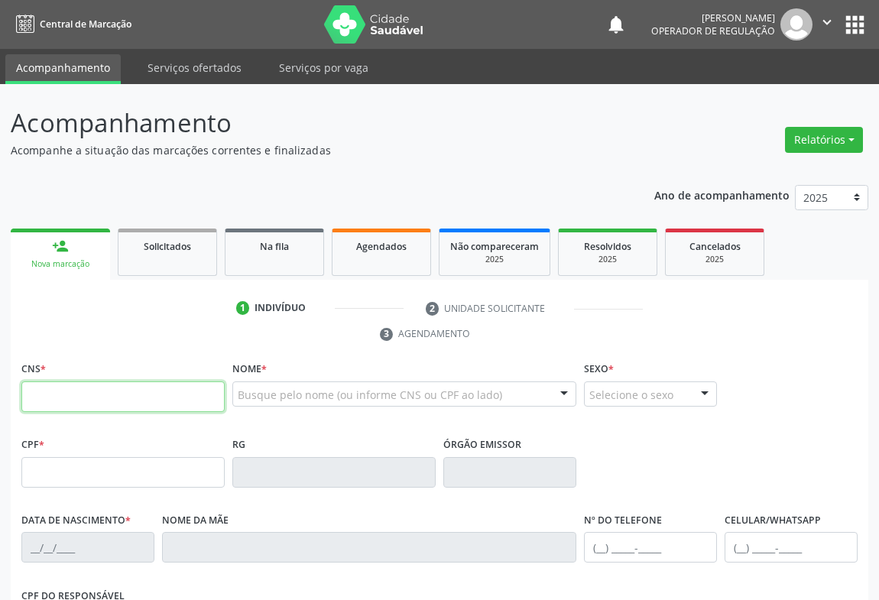
click at [112, 400] on input "text" at bounding box center [122, 397] width 203 height 31
type input "708 7091 7129 7298"
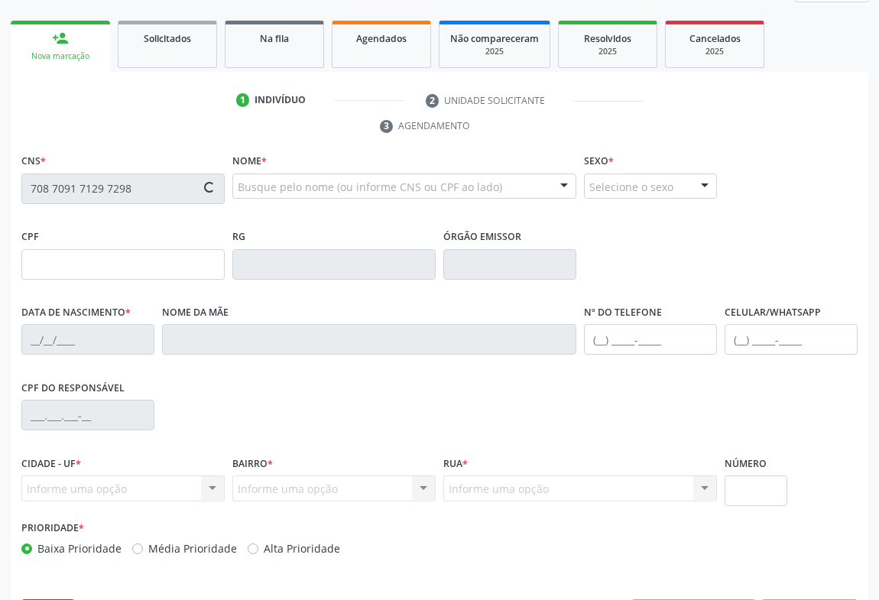
type input "0506321088"
type input "26/07/1959"
type input "(74) 99901-6779"
type input "S/N"
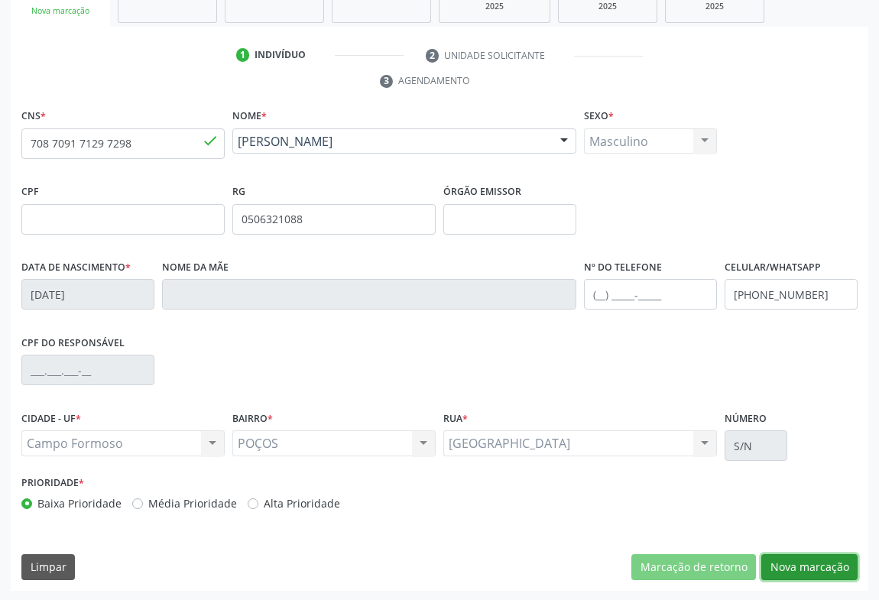
click at [787, 560] on button "Nova marcação" at bounding box center [809, 567] width 96 height 26
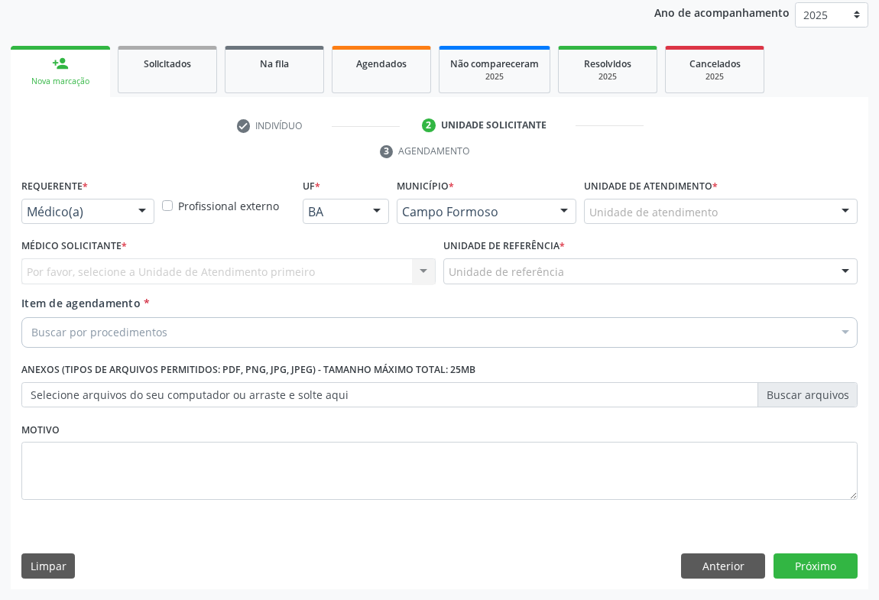
scroll to position [182, 0]
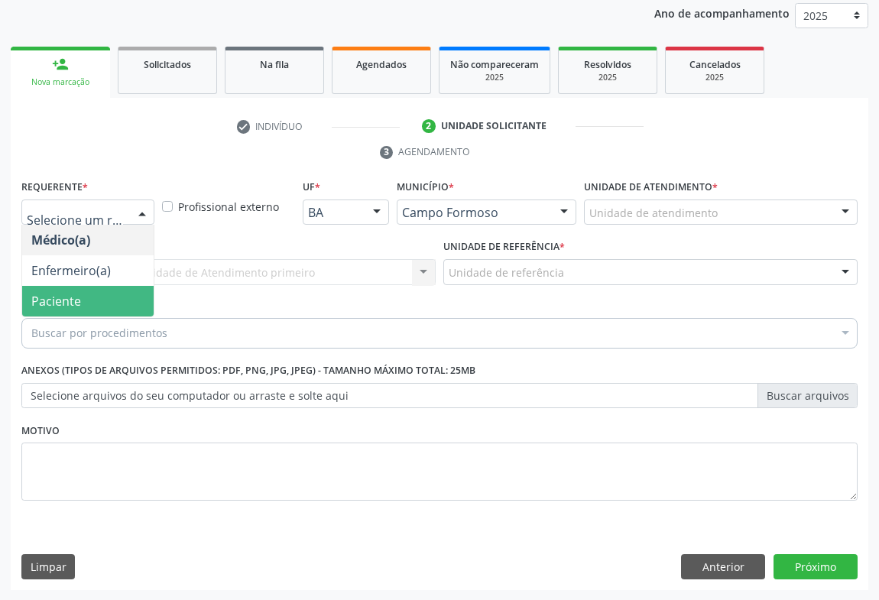
click at [69, 298] on span "Paciente" at bounding box center [56, 301] width 50 height 17
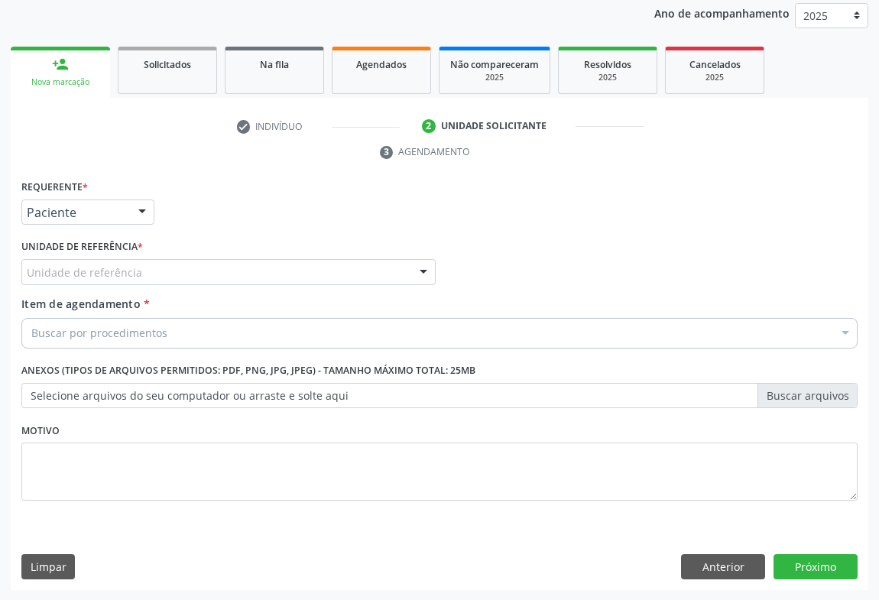
drag, startPoint x: 202, startPoint y: 275, endPoint x: 202, endPoint y: 366, distance: 91.0
click at [203, 278] on div "Unidade de referência" at bounding box center [228, 272] width 414 height 26
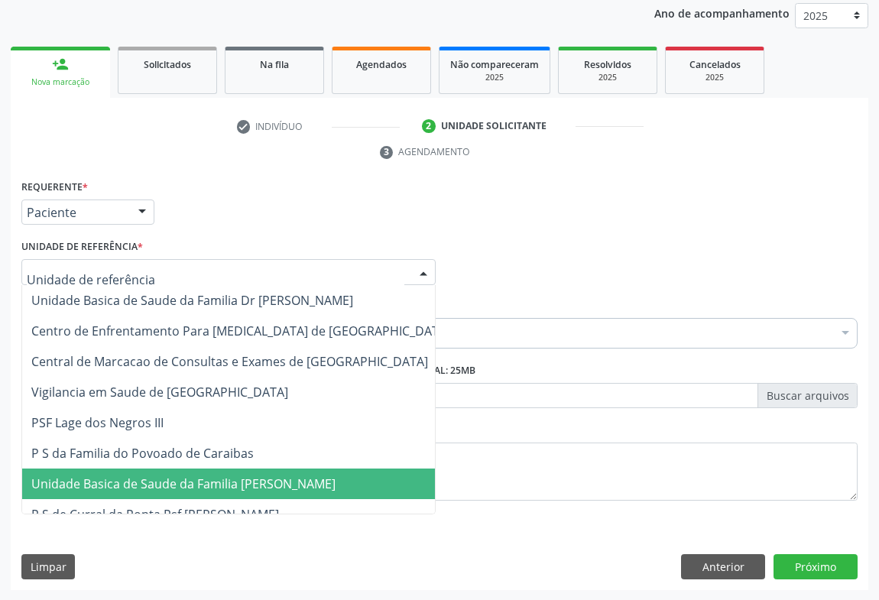
click at [201, 489] on span "Unidade Basica de Saude da Familia [PERSON_NAME]" at bounding box center [183, 484] width 304 height 17
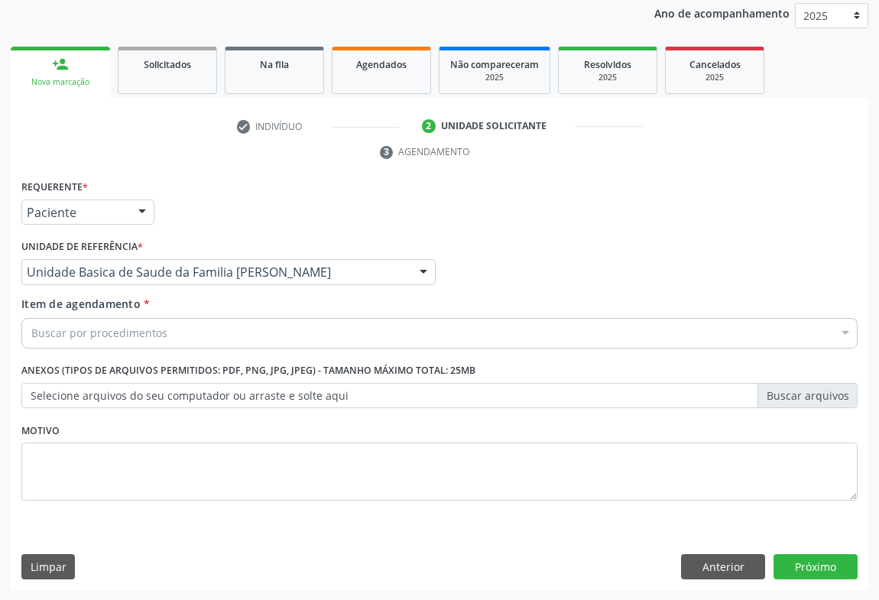
click at [181, 331] on div "Buscar por procedimentos" at bounding box center [439, 333] width 836 height 31
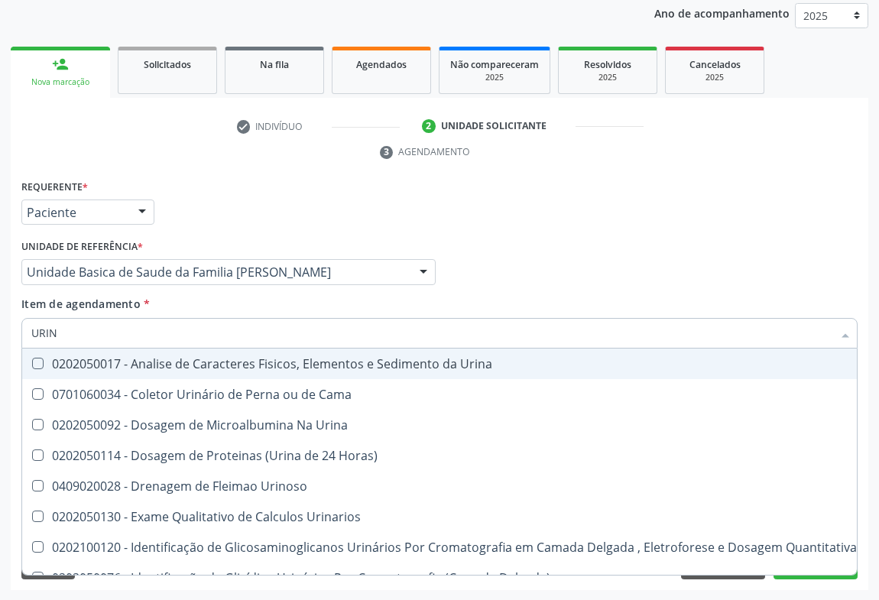
type input "URINA"
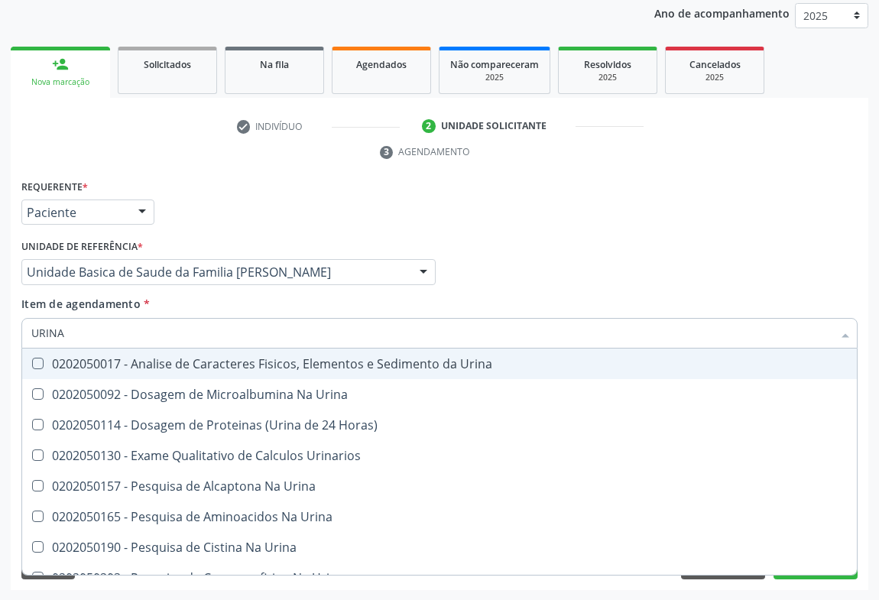
click at [180, 362] on div "0202050017 - Analise de Caracteres Fisicos, Elementos e Sedimento da Urina" at bounding box center [439, 364] width 817 height 12
checkbox Urina "true"
type input "URINA"
click at [254, 209] on div "Requerente * Paciente Médico(a) Enfermeiro(a) Paciente Nenhum resultado encontr…" at bounding box center [440, 206] width 844 height 60
checkbox Urina "true"
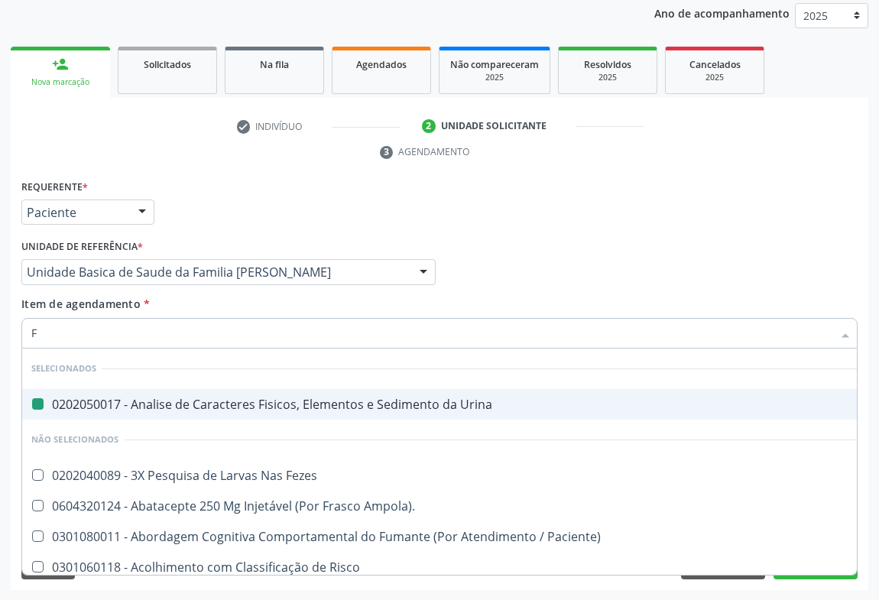
type input "FE"
checkbox Urina "false"
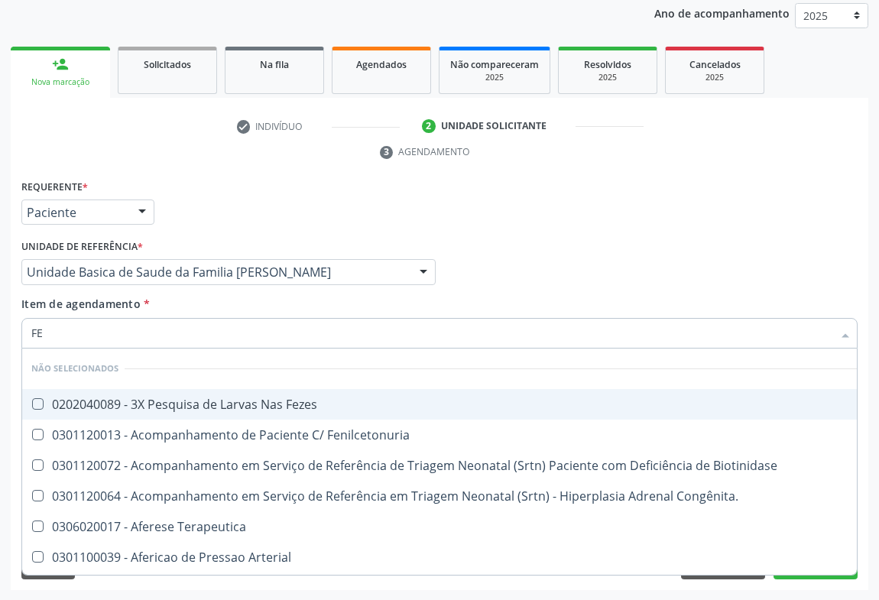
type input "FEZ"
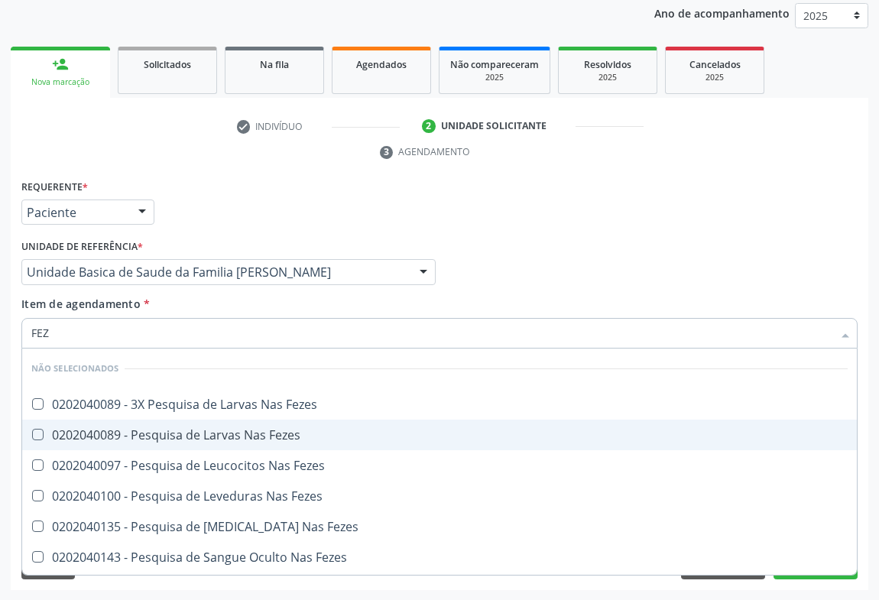
click at [133, 432] on div "0202040089 - Pesquisa de Larvas Nas Fezes" at bounding box center [439, 435] width 817 height 12
checkbox Fezes "true"
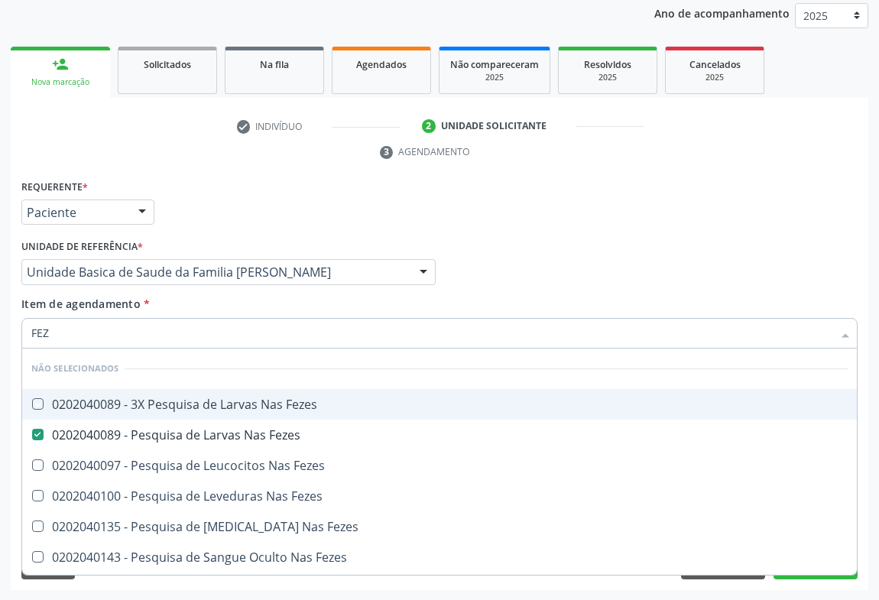
click at [203, 196] on div "Requerente * Paciente Médico(a) Enfermeiro(a) Paciente Nenhum resultado encontr…" at bounding box center [440, 206] width 844 height 60
checkbox Fezes "true"
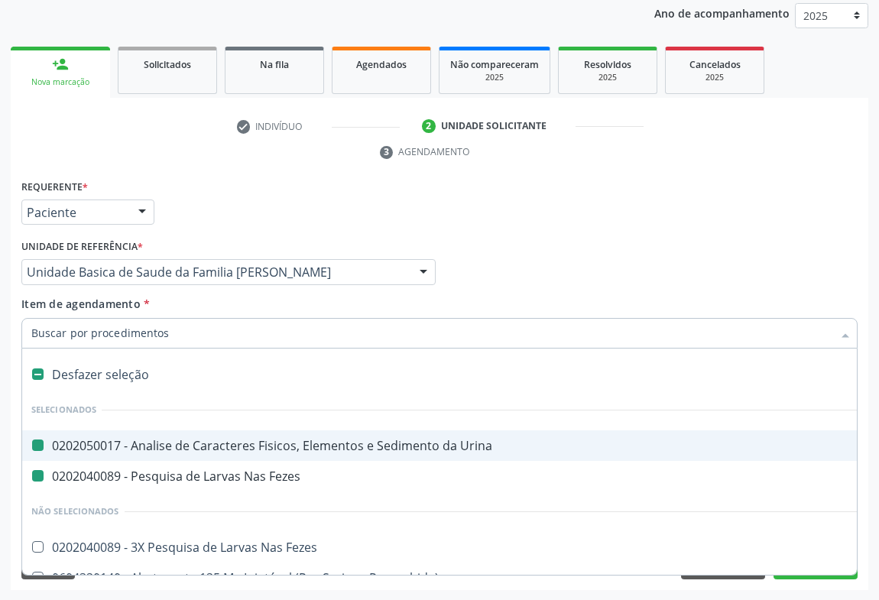
type input "H"
checkbox Urina "false"
checkbox Fezes "false"
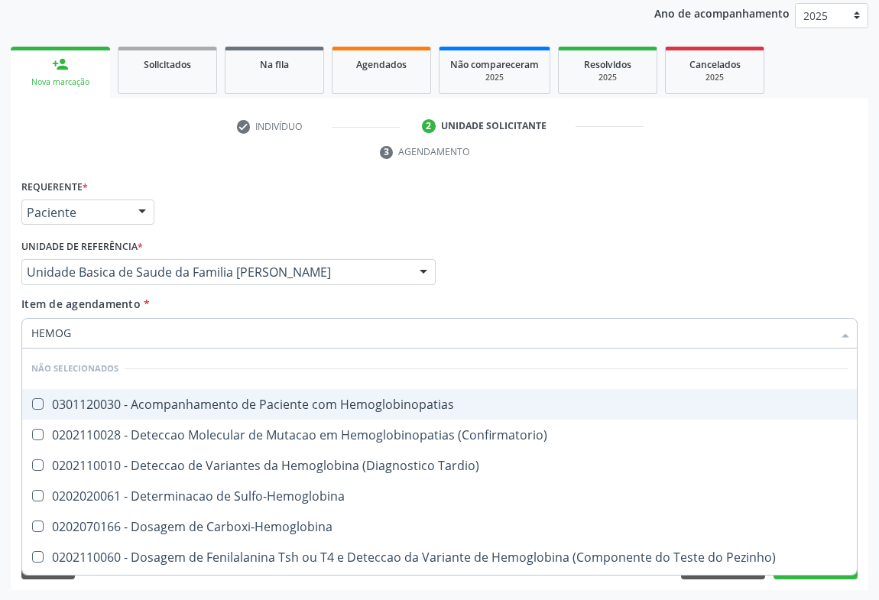
type input "HEMOGR"
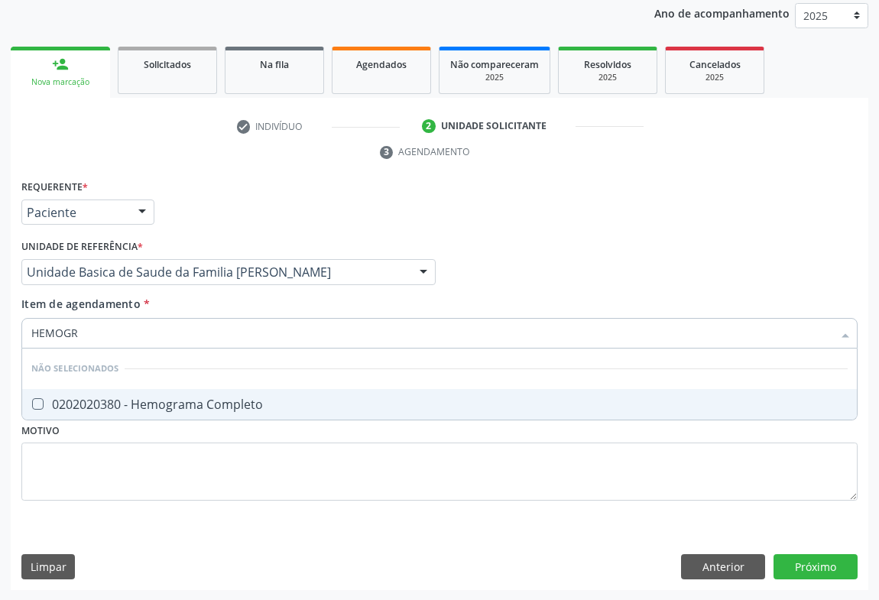
click at [93, 403] on div "0202020380 - Hemograma Completo" at bounding box center [439, 404] width 817 height 12
checkbox Completo "true"
type input "HEMOGR"
click at [295, 186] on div "Requerente * Paciente Médico(a) Enfermeiro(a) Paciente Nenhum resultado encontr…" at bounding box center [440, 206] width 844 height 60
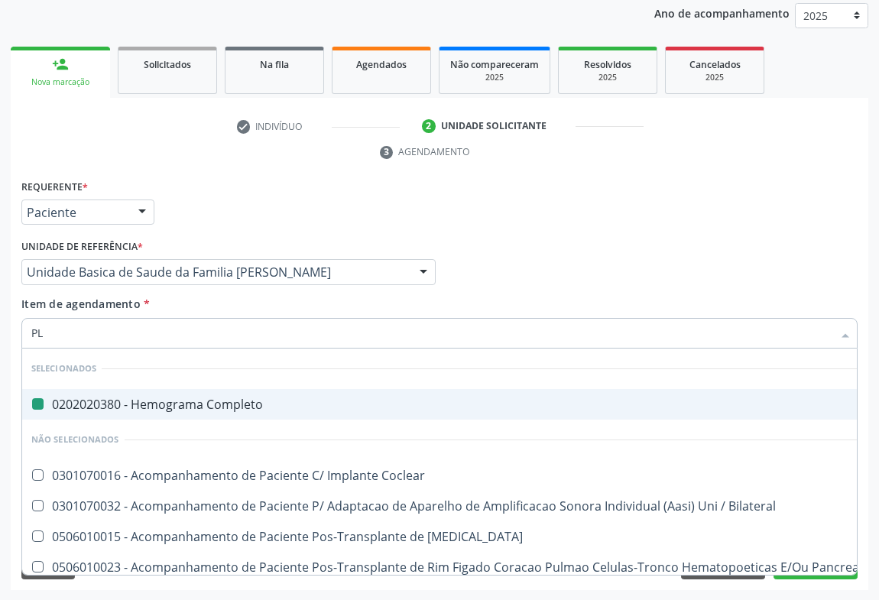
type input "PLA"
checkbox Completo "false"
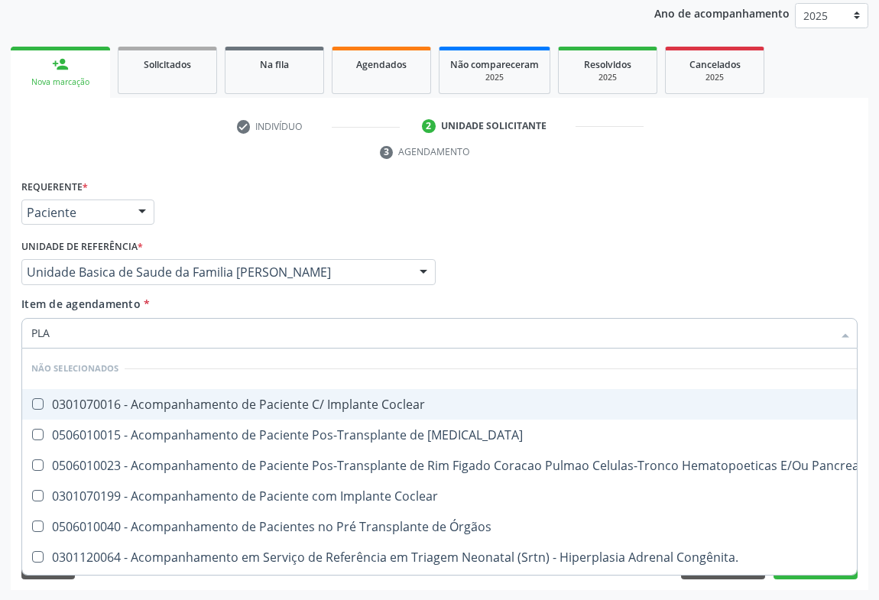
type input "PLAQ"
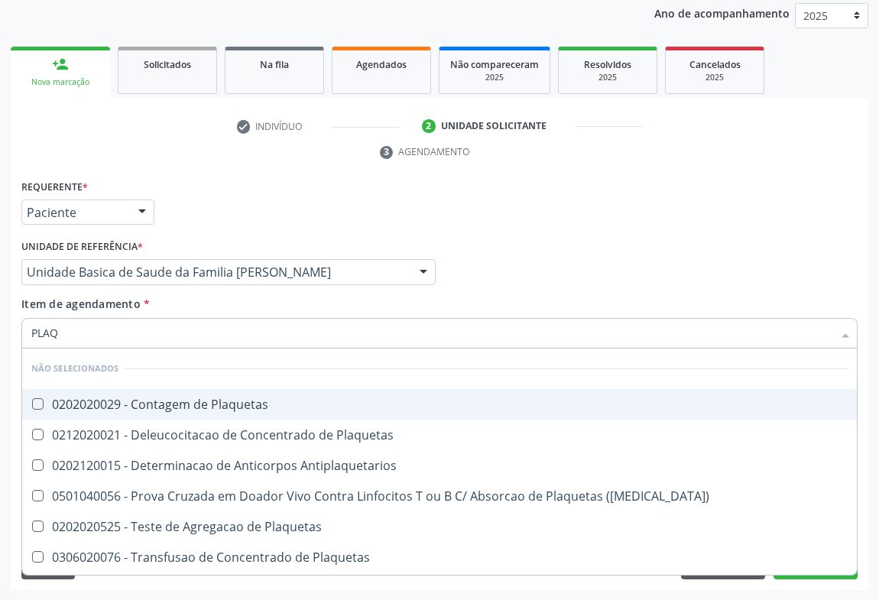
click at [122, 402] on div "0202020029 - Contagem de Plaquetas" at bounding box center [439, 404] width 817 height 12
checkbox Plaquetas "true"
click at [251, 209] on div "Requerente * Paciente Médico(a) Enfermeiro(a) Paciente Nenhum resultado encontr…" at bounding box center [440, 206] width 844 height 60
checkbox Match\) "true"
checkbox Antiplaquetarios "true"
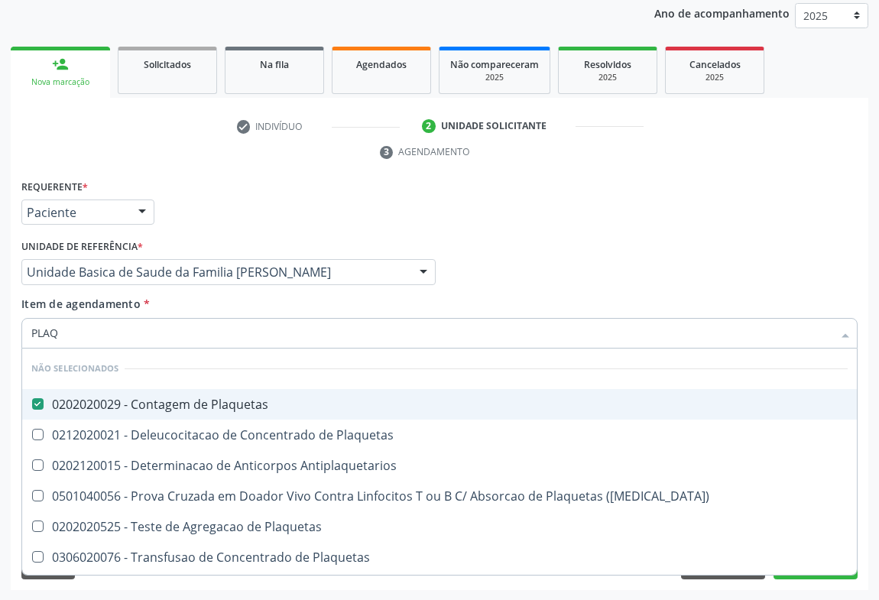
checkbox Plaquetas "true"
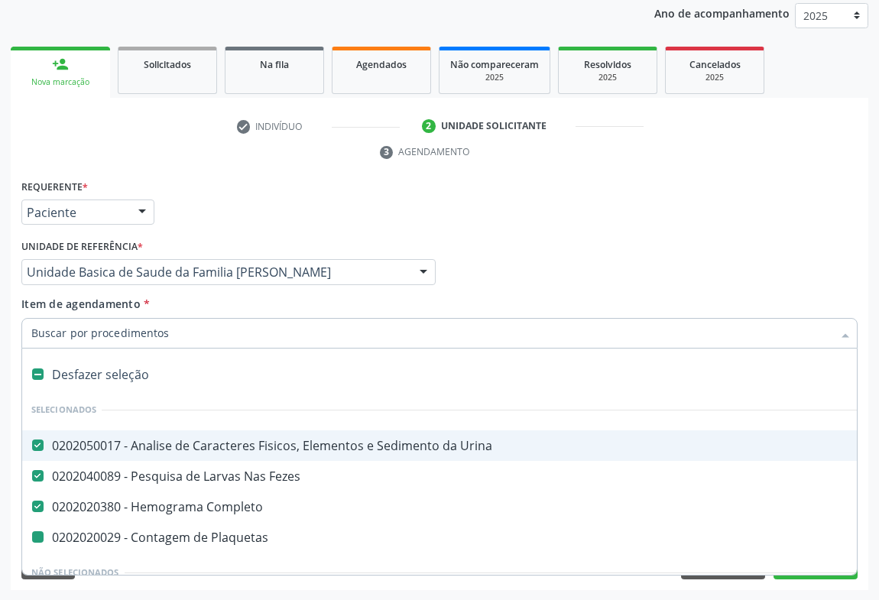
type input "G"
checkbox Plaquetas "false"
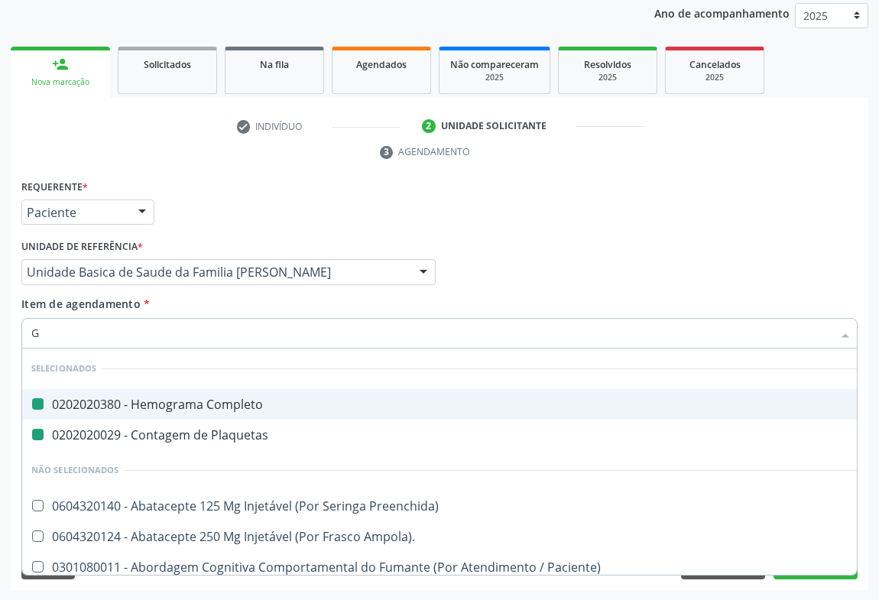
type input "GL"
checkbox Completo "false"
checkbox Plaquetas "false"
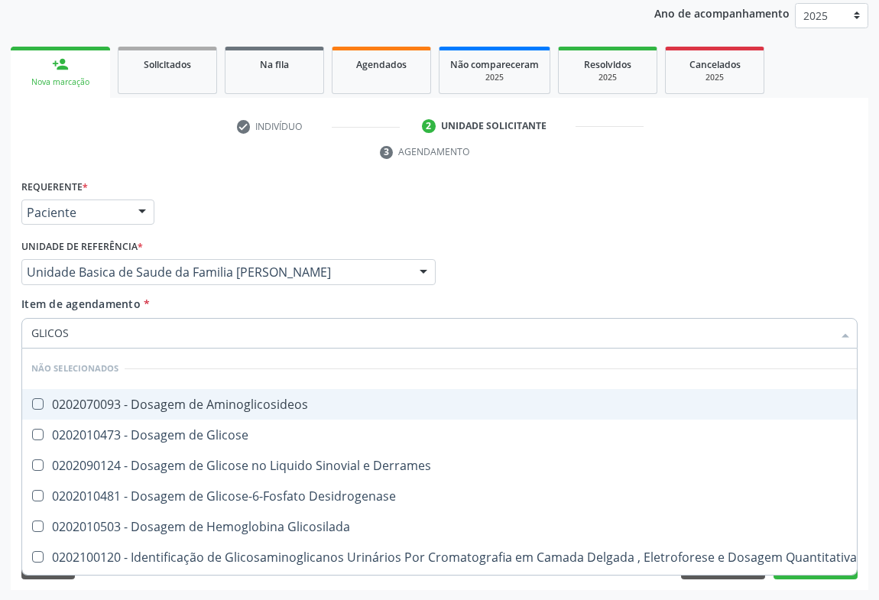
type input "GLICOSE"
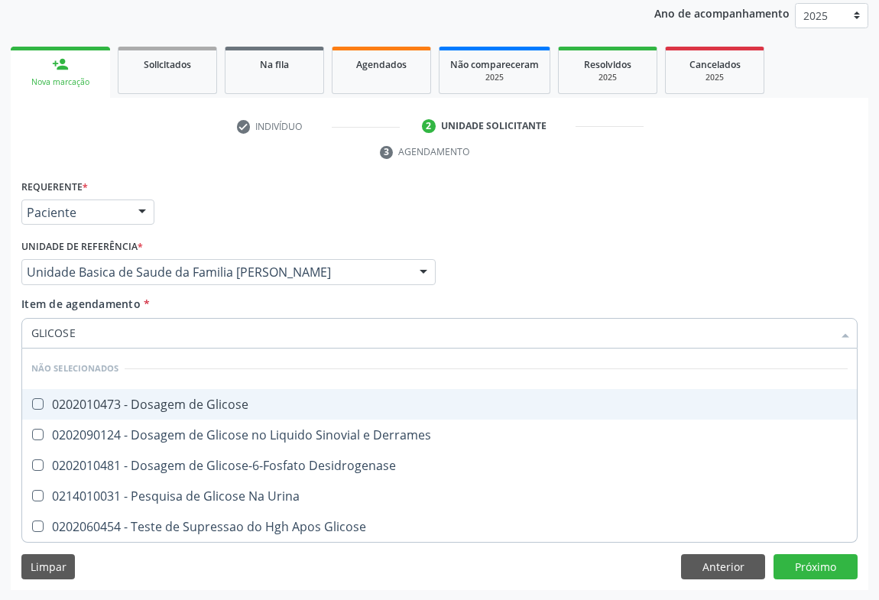
click at [144, 401] on div "0202010473 - Dosagem de Glicose" at bounding box center [439, 404] width 817 height 12
checkbox Glicose "true"
click at [213, 208] on div "Requerente * Paciente Médico(a) Enfermeiro(a) Paciente Nenhum resultado encontr…" at bounding box center [440, 206] width 844 height 60
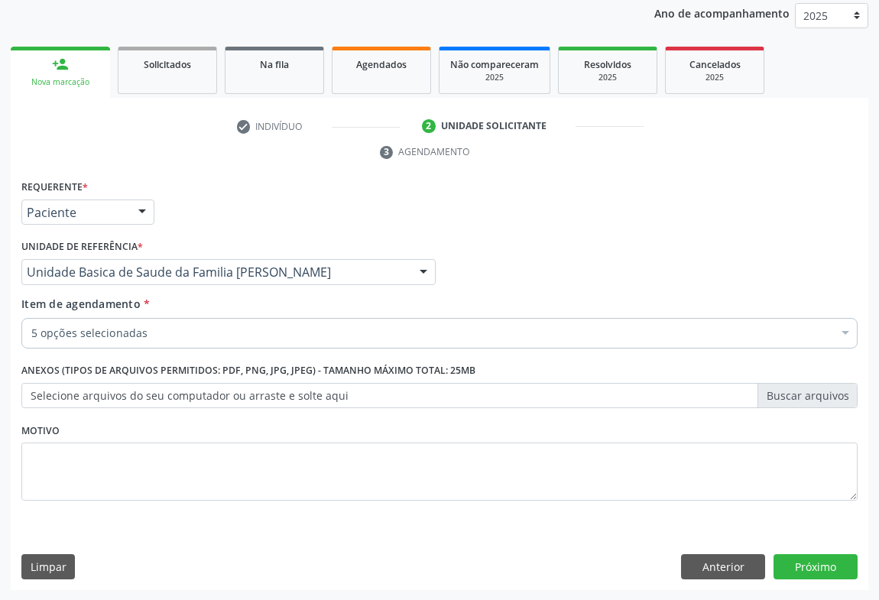
checkbox Plaquetas "true"
checkbox Fezes "true"
checkbox Glicose "true"
checkbox Completo "true"
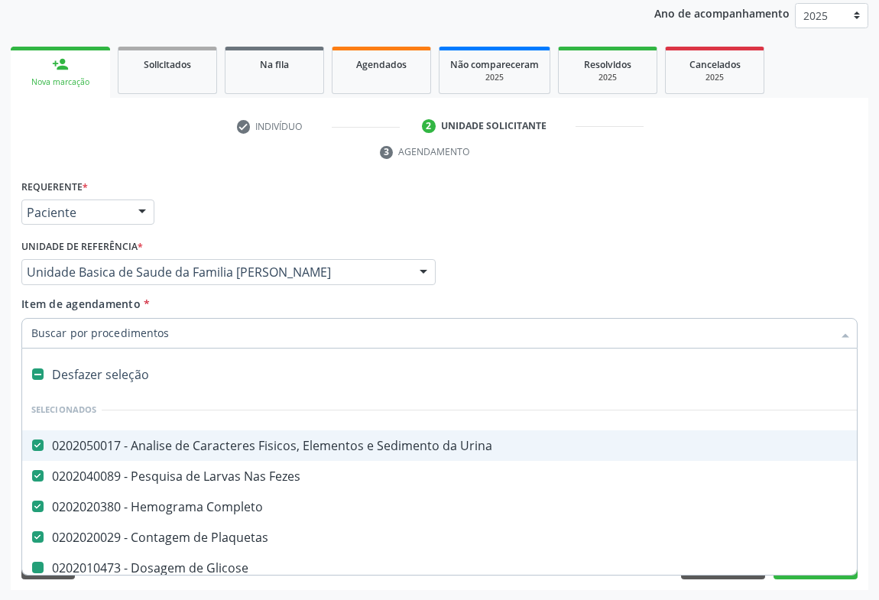
type input "U"
checkbox Glicose "false"
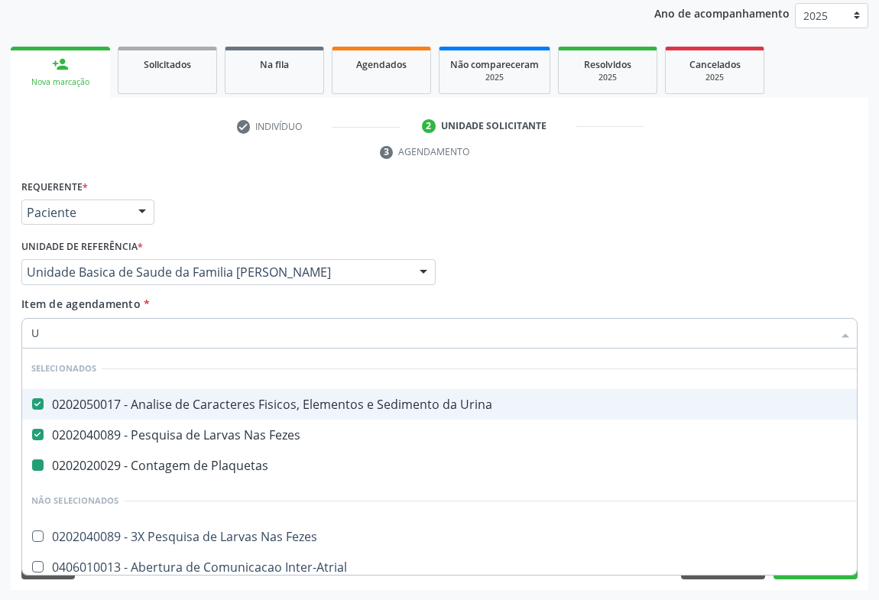
type input "UR"
checkbox Plaquetas "false"
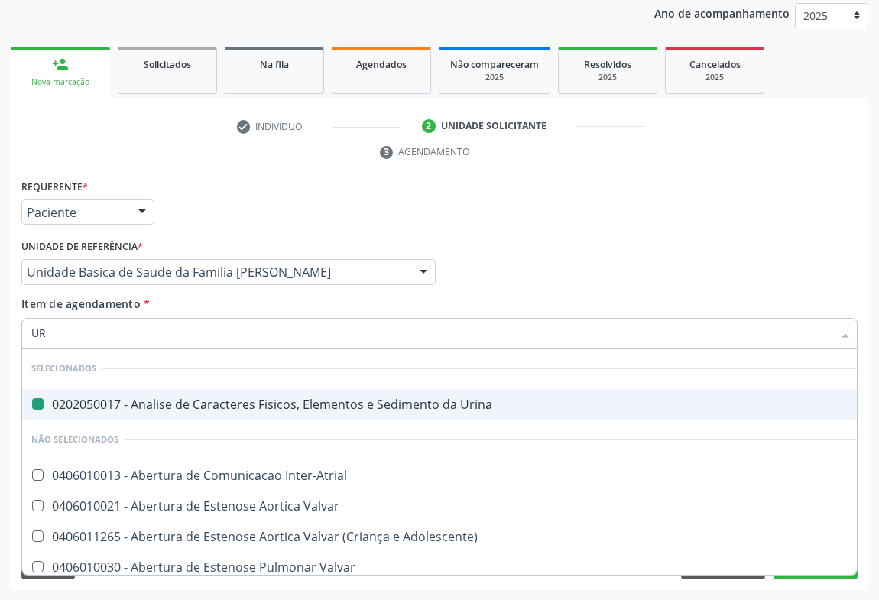
type input "URE"
checkbox Urina "false"
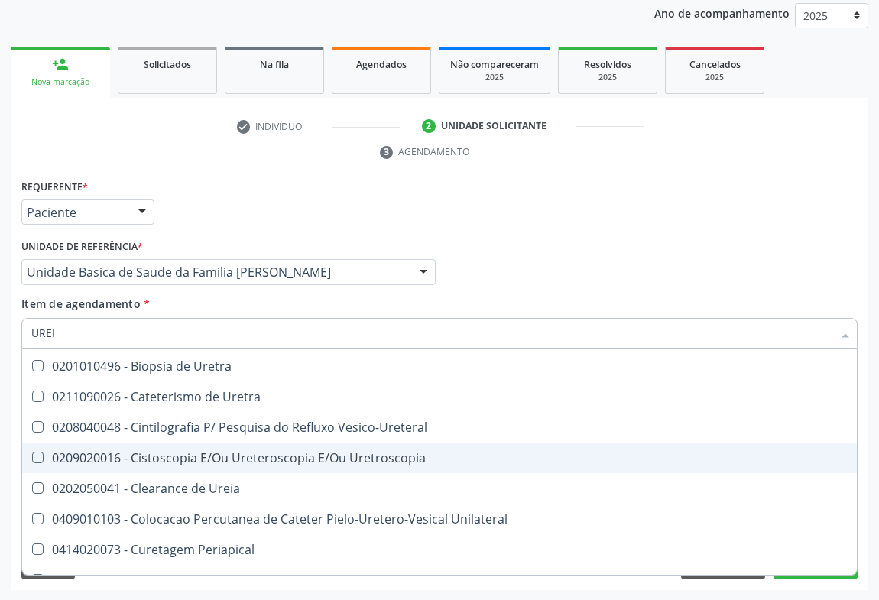
scroll to position [0, 0]
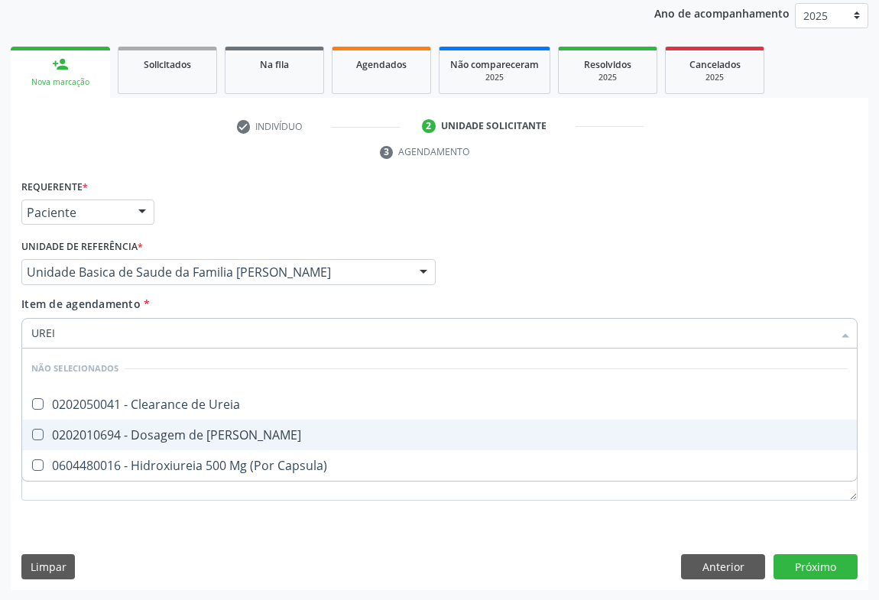
type input "UREIA"
click at [162, 440] on div "0202010694 - Dosagem de Ureia" at bounding box center [439, 435] width 817 height 12
checkbox Ureia "true"
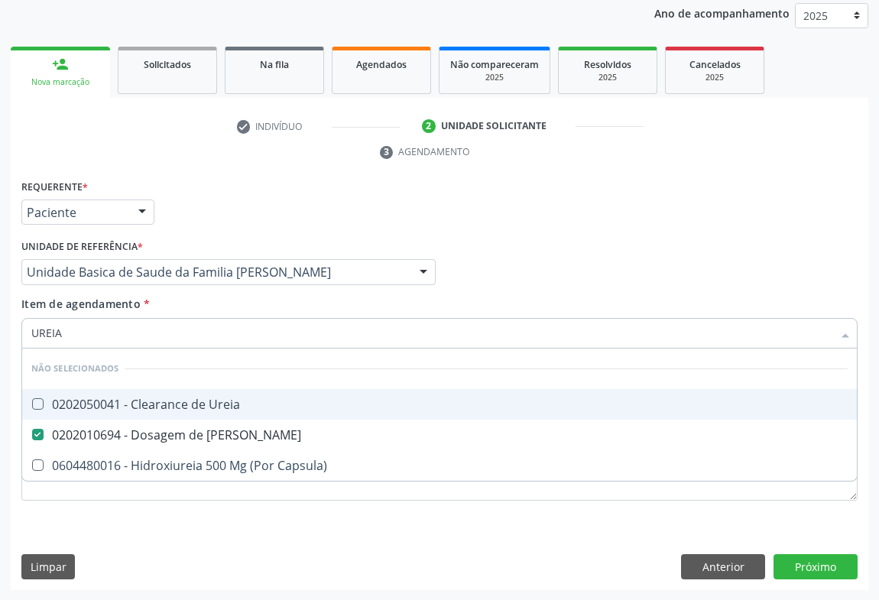
type input "UREIA"
click at [215, 185] on div "Requerente * Paciente Médico(a) Enfermeiro(a) Paciente Nenhum resultado encontr…" at bounding box center [440, 206] width 844 height 60
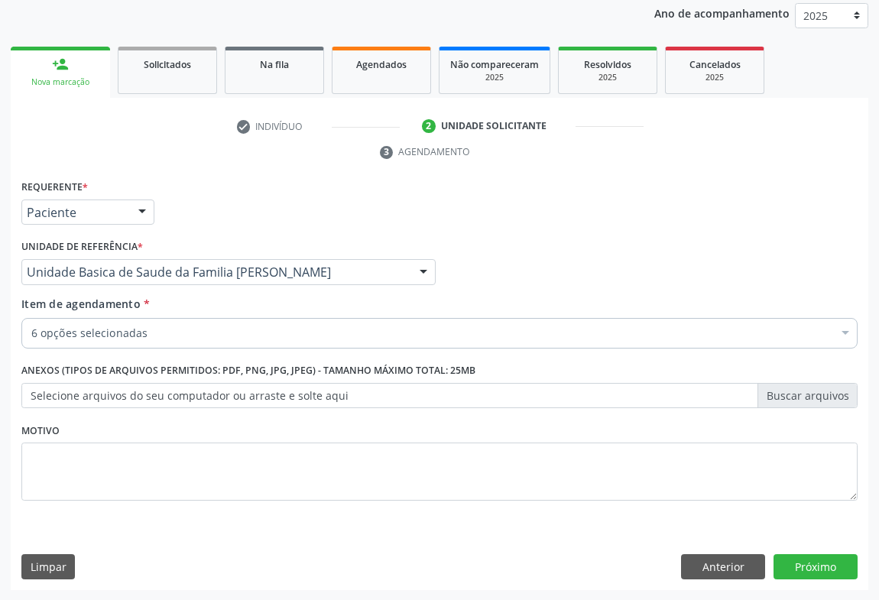
checkbox Urina "true"
checkbox Completo "true"
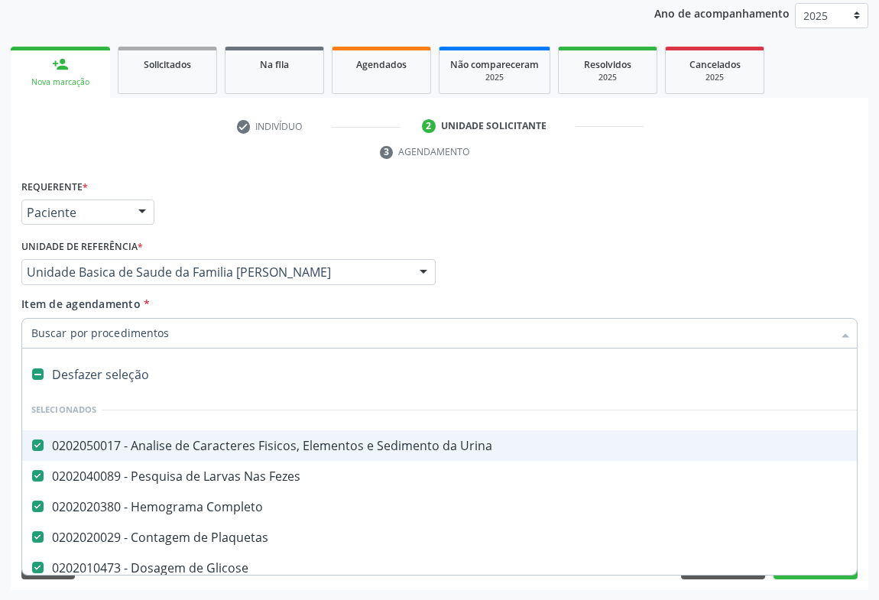
type input "C"
checkbox Ureia "false"
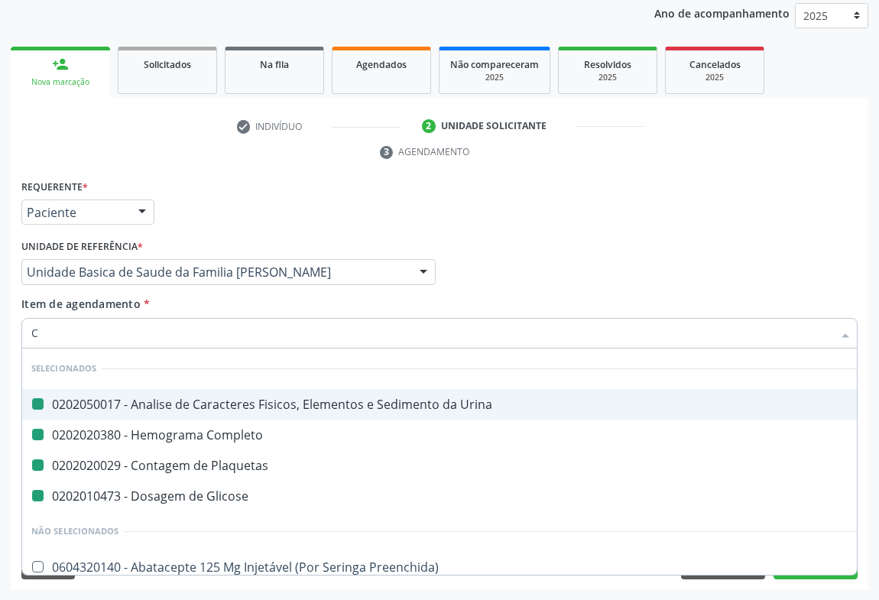
type input "CR"
checkbox Urina "false"
checkbox Plaquetas "false"
checkbox Completo "false"
checkbox Glicose "false"
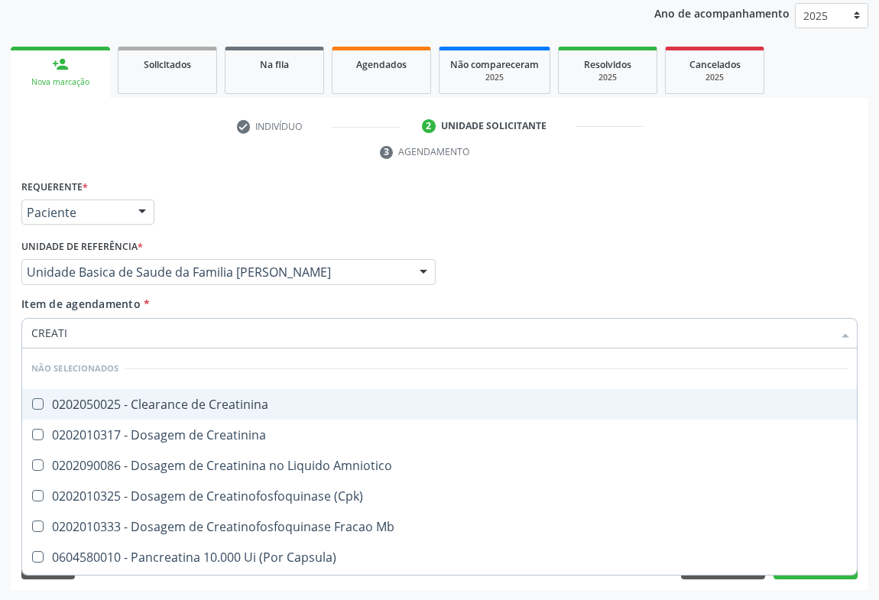
type input "CREATIN"
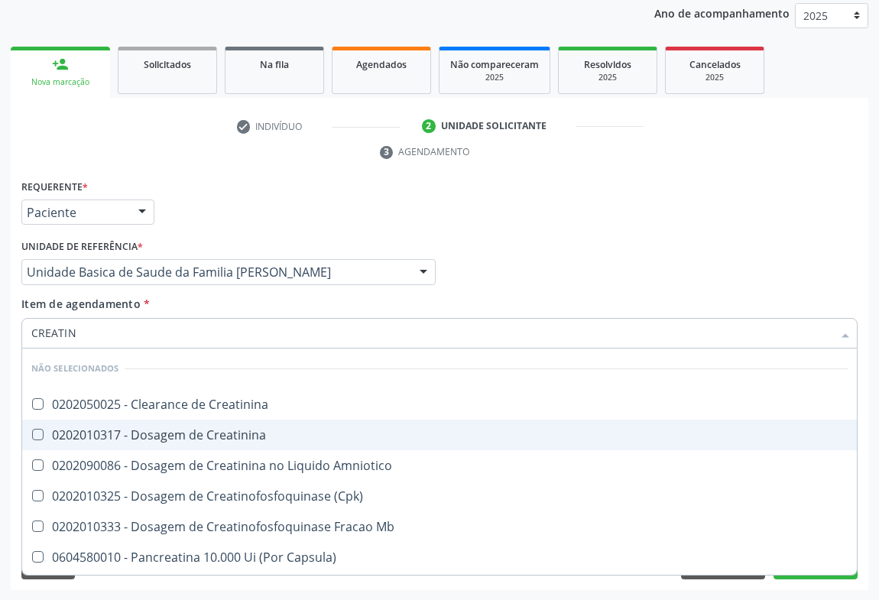
click at [85, 432] on div "0202010317 - Dosagem de Creatinina" at bounding box center [439, 435] width 817 height 12
checkbox Creatinina "true"
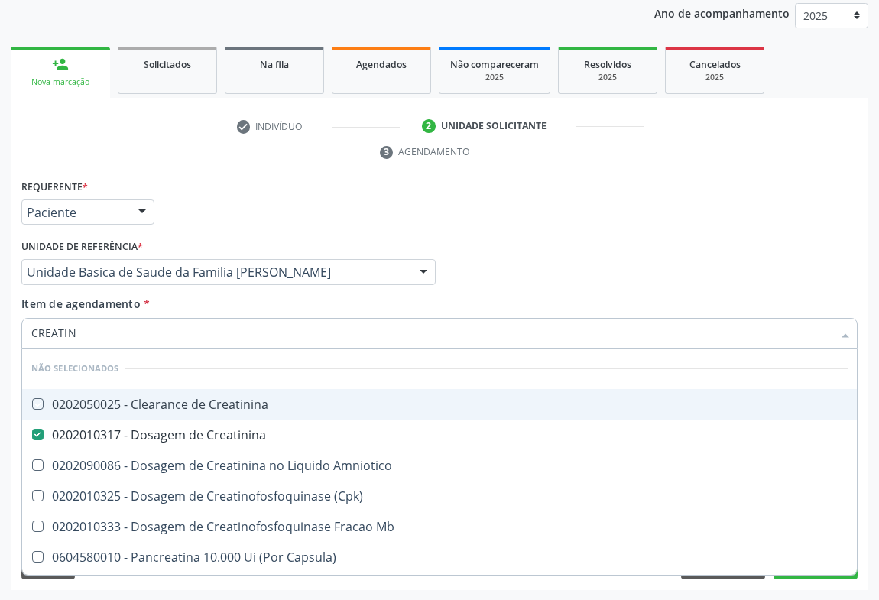
click at [240, 195] on div "Requerente * Paciente Médico(a) Enfermeiro(a) Paciente Nenhum resultado encontr…" at bounding box center [440, 206] width 844 height 60
checkbox Creatinina "true"
checkbox Amniotico "true"
checkbox \(Cpk\) "true"
checkbox Capsula\) "true"
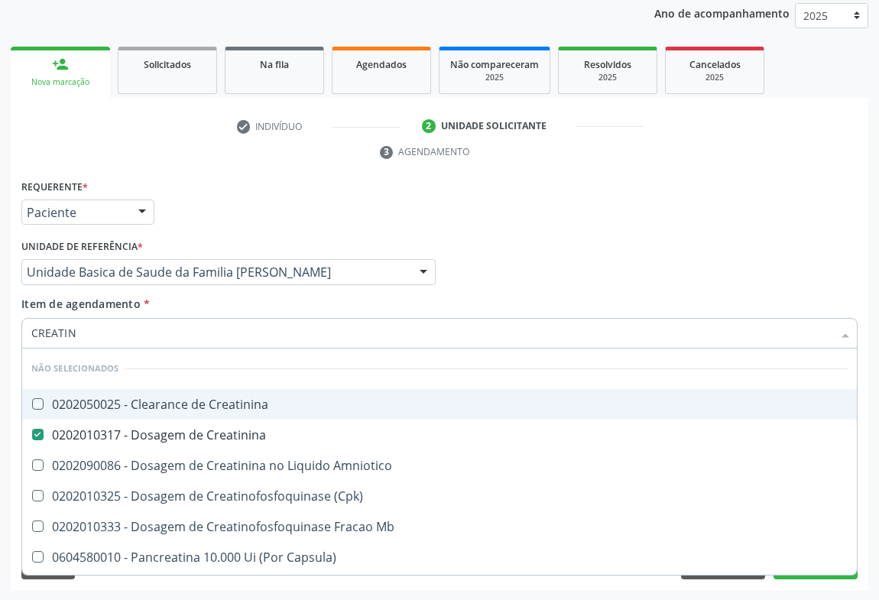
checkbox Capsula\) "true"
checkbox Mb "true"
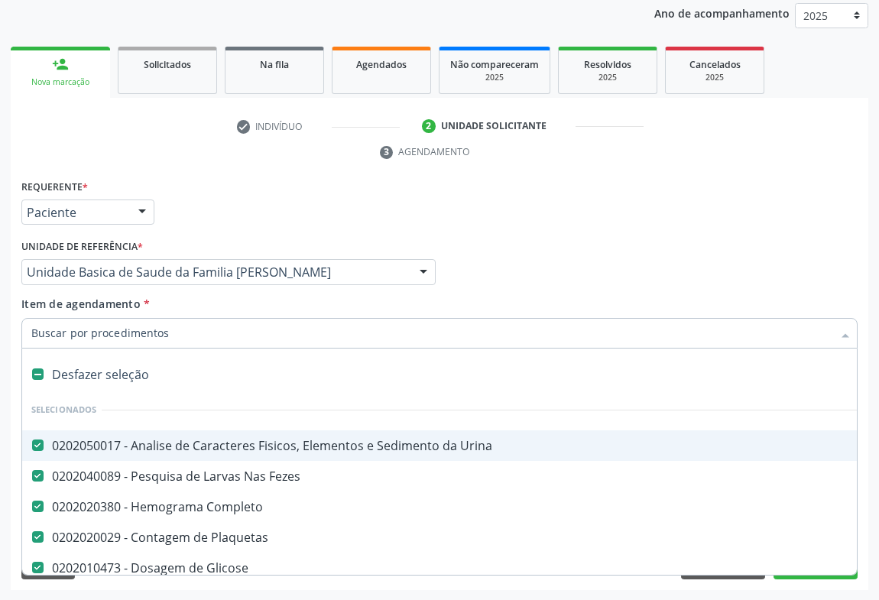
type input "T"
checkbox Ureia "false"
checkbox Creatinina "false"
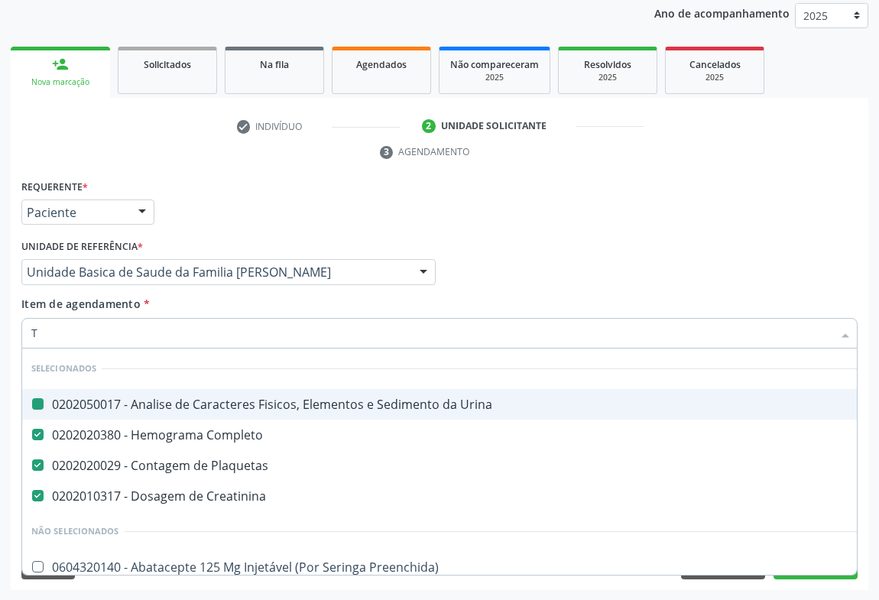
type input "TP"
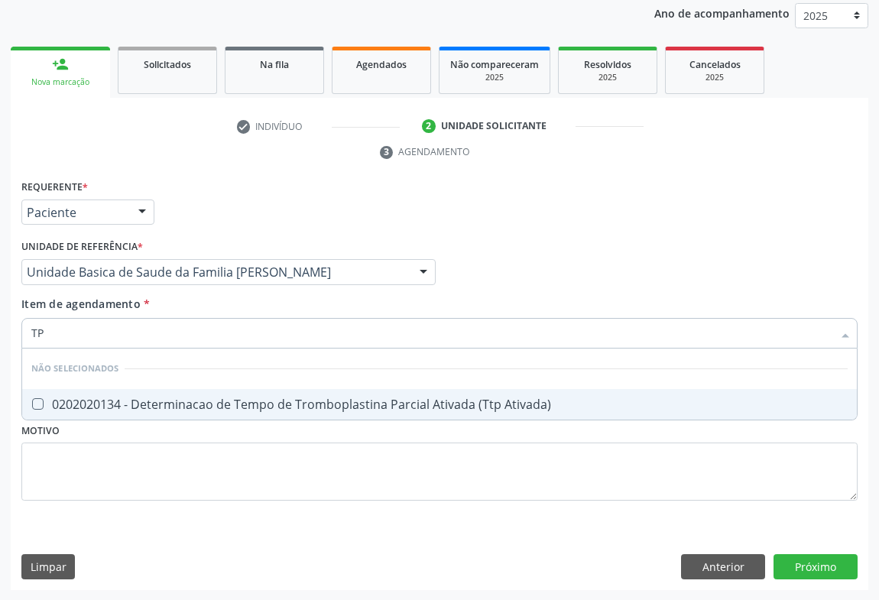
click at [129, 405] on div "0202020134 - Determinacao de Tempo de Tromboplastina Parcial Ativada (Ttp Ativa…" at bounding box center [439, 404] width 817 height 12
checkbox Ativada\) "true"
click at [264, 191] on div "Requerente * Paciente Médico(a) Enfermeiro(a) Paciente Nenhum resultado encontr…" at bounding box center [440, 206] width 844 height 60
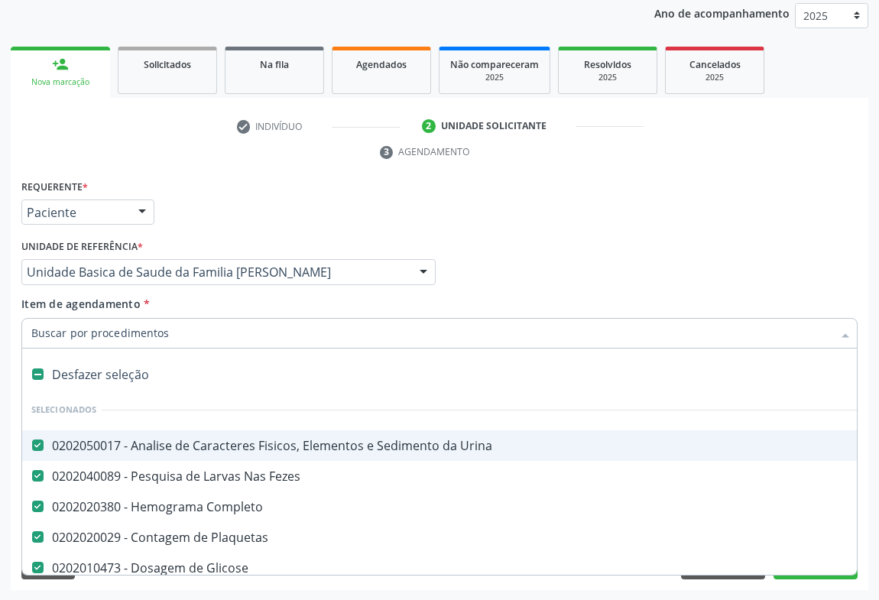
type input "C"
checkbox Ativada\) "false"
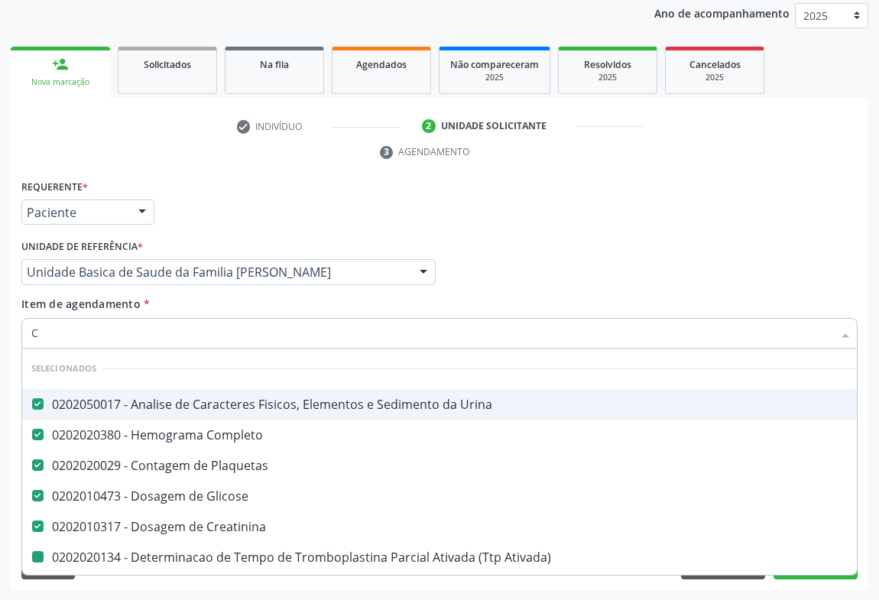
type input "CO"
checkbox Ativada\) "false"
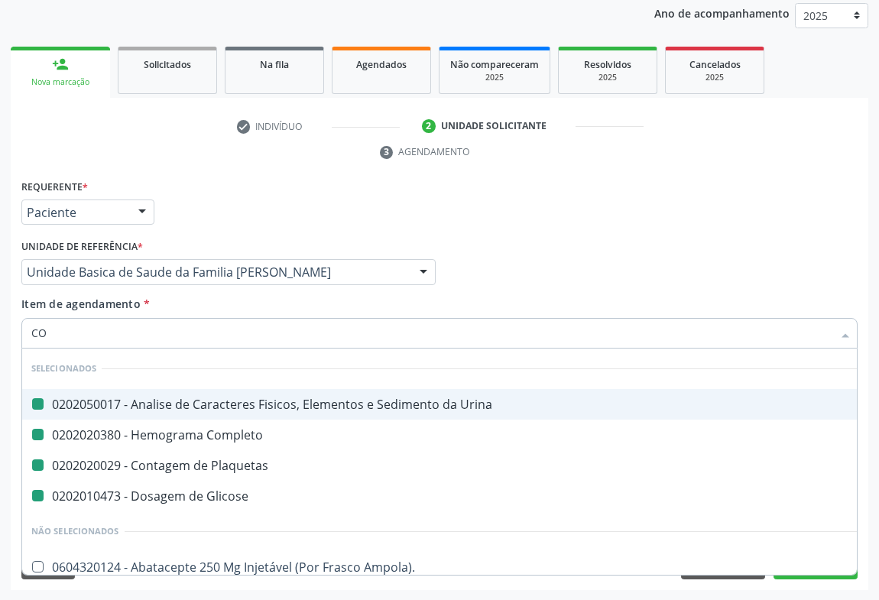
type input "COA"
checkbox Urina "false"
checkbox Completo "false"
checkbox Plaquetas "false"
checkbox Glicose "false"
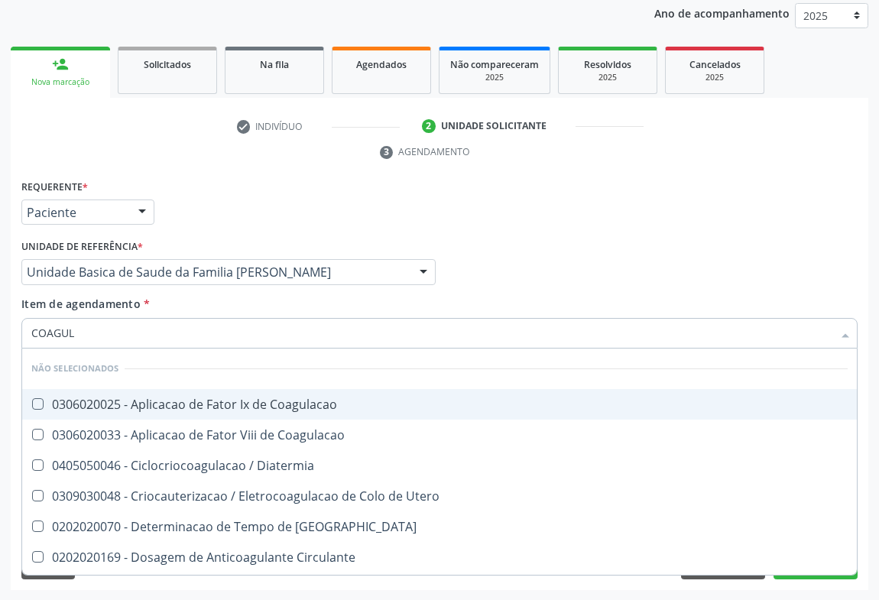
type input "COAGULA"
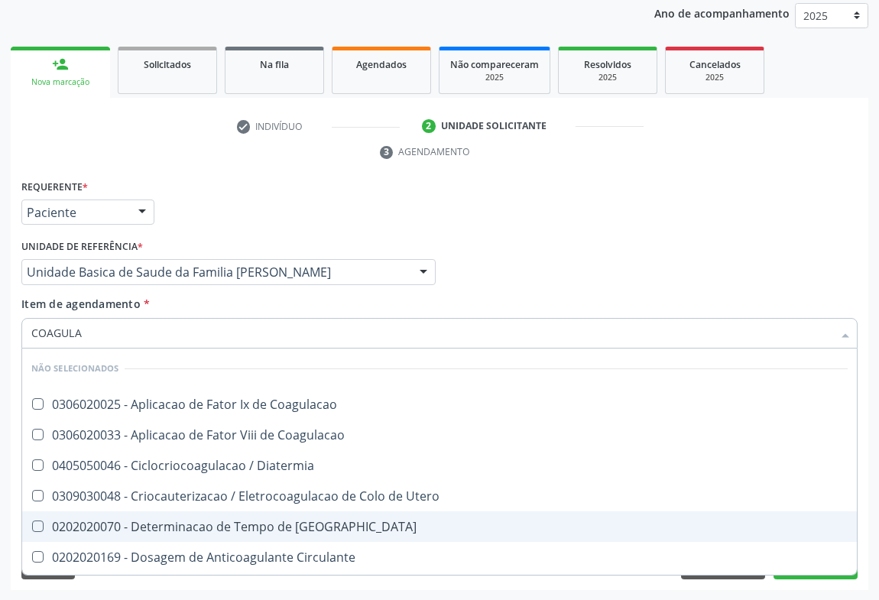
click at [245, 528] on div "0202020070 - Determinacao de Tempo de [GEOGRAPHIC_DATA]" at bounding box center [439, 527] width 817 height 12
checkbox Coagulacao "true"
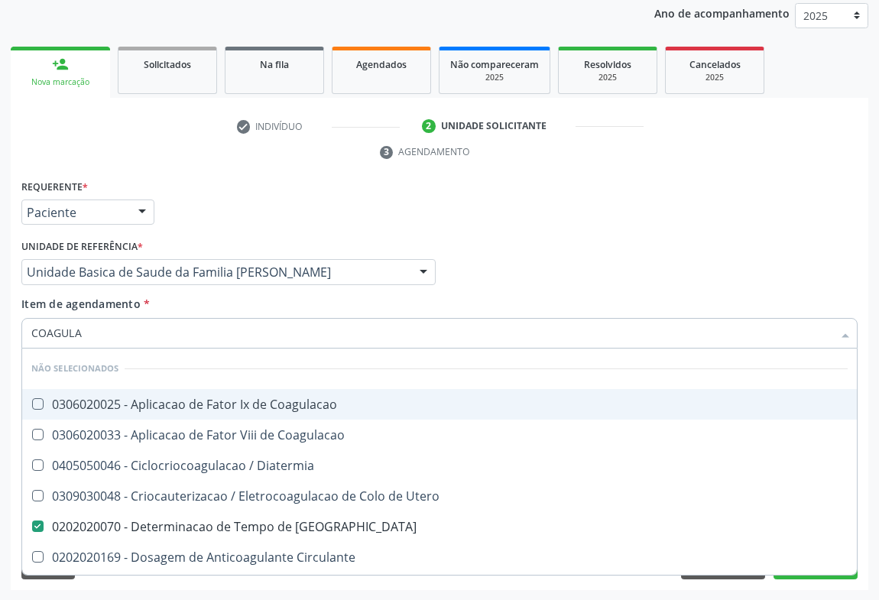
type input "COAGULA"
click at [297, 220] on div "Requerente * Paciente Médico(a) Enfermeiro(a) Paciente Nenhum resultado encontr…" at bounding box center [440, 206] width 844 height 60
checkbox Coagulacao "true"
checkbox Diatermia "true"
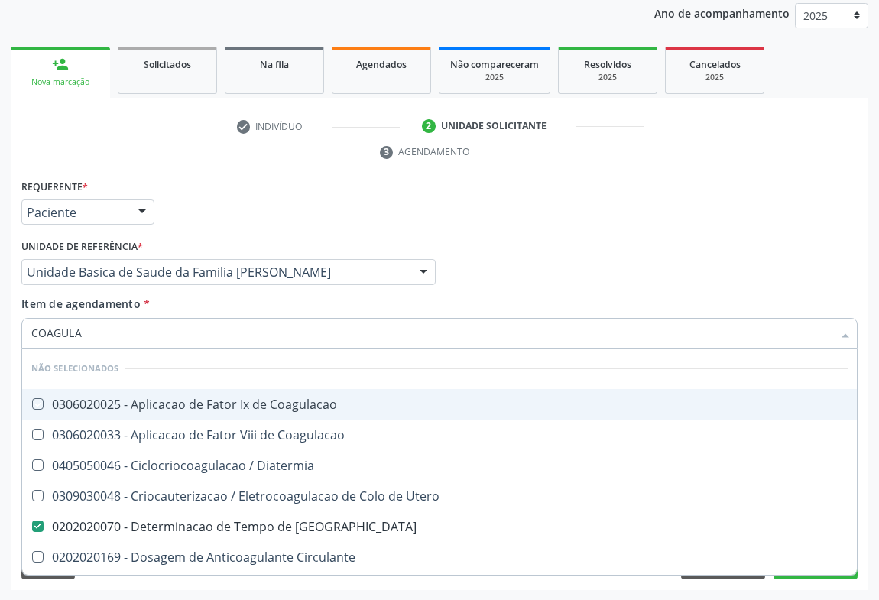
checkbox Utero "true"
checkbox Circulante "true"
checkbox Fulguracao\) "true"
checkbox Laser "true"
checkbox Cutanea "true"
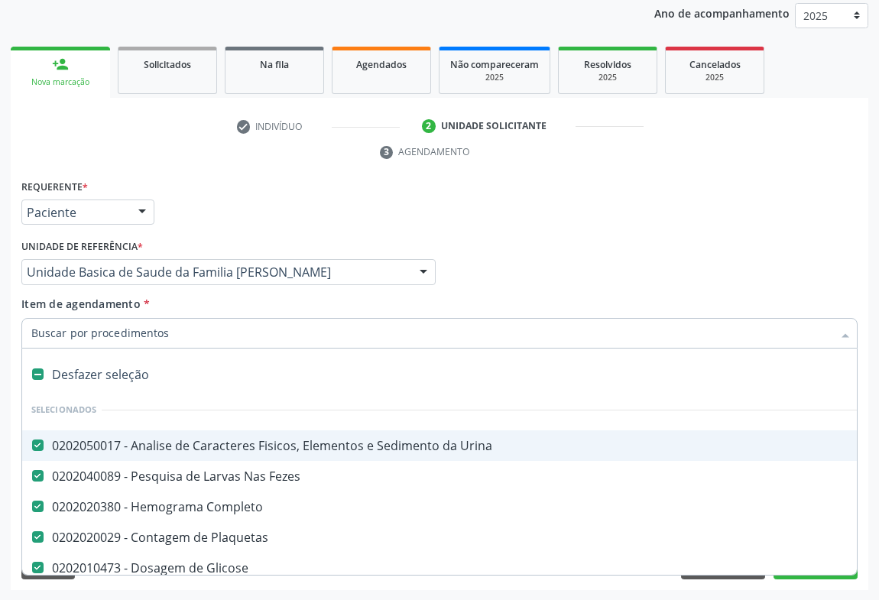
type input "C"
checkbox Coagulacao "false"
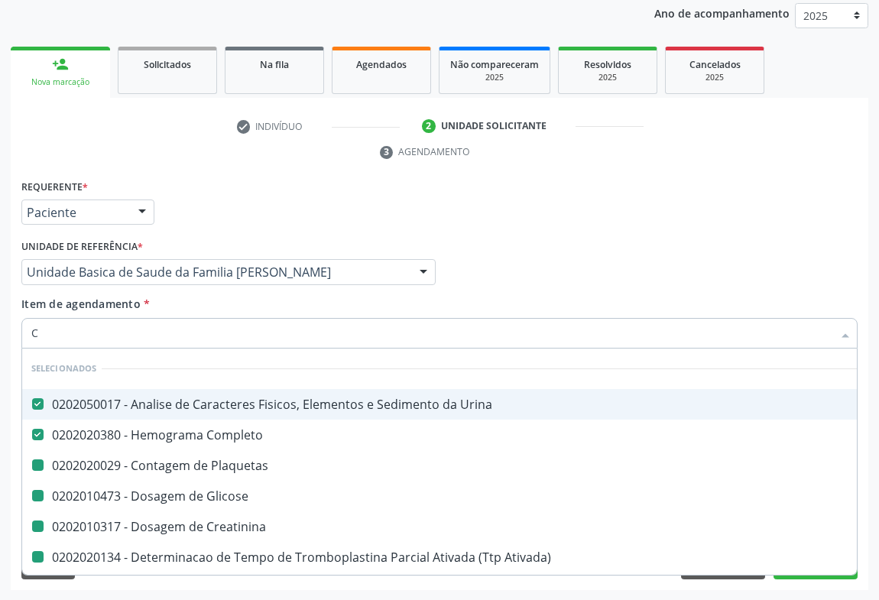
type input "CR"
checkbox Plaquetas "false"
checkbox Glicose "false"
checkbox Ativada\) "false"
checkbox Coagulacao "false"
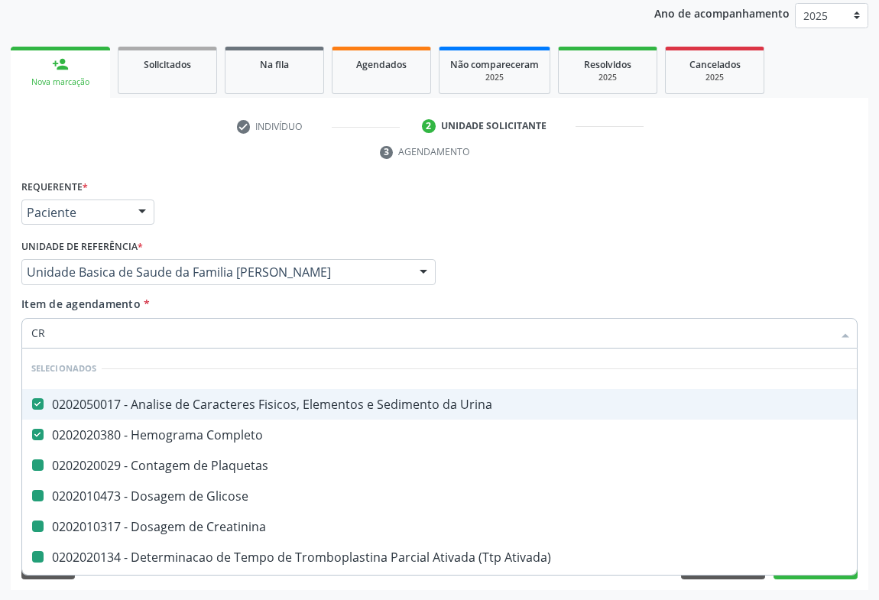
checkbox Creatinina "false"
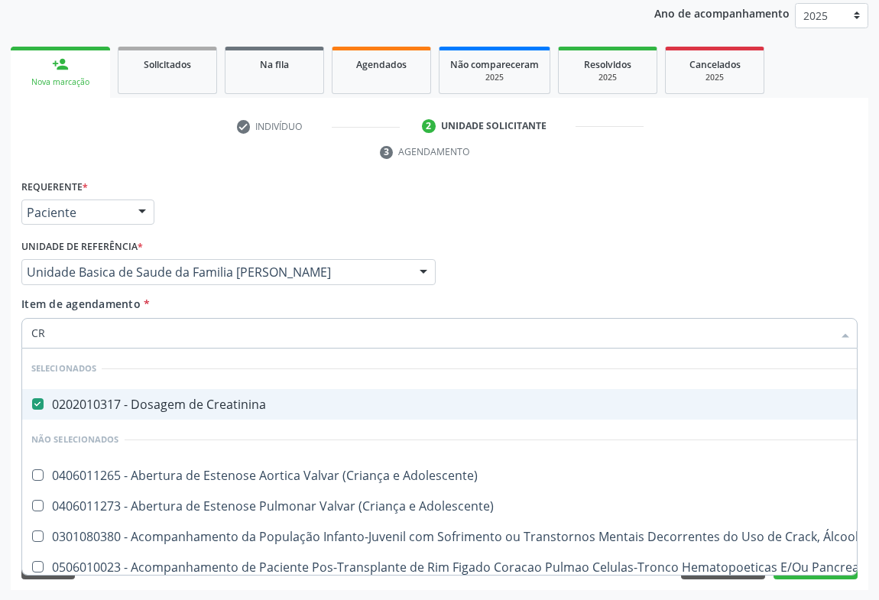
type input "C"
checkbox Adolescente\) "true"
checkbox Pancreas "true"
checkbox Craniano "true"
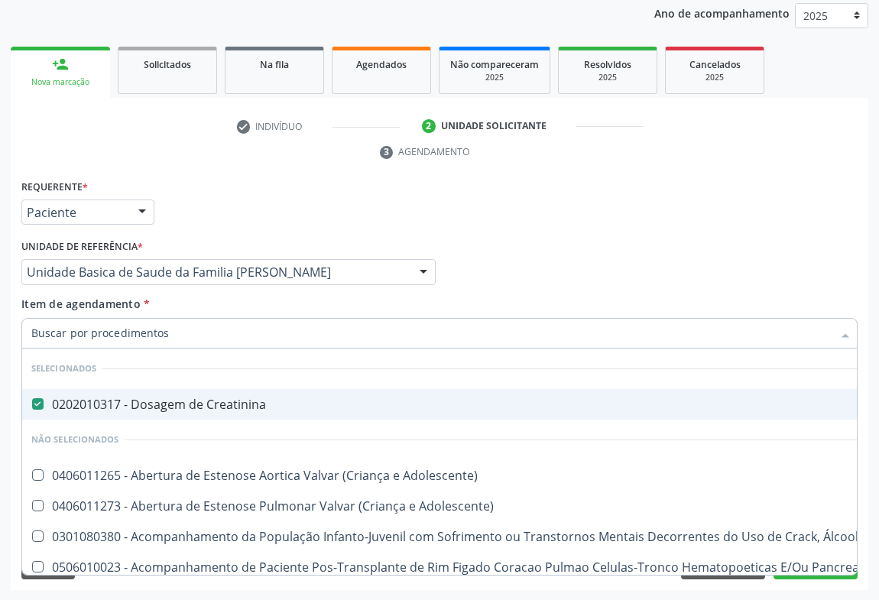
checkbox \(Uaa\)\ "true"
checkbox \(Uai\)\ "true"
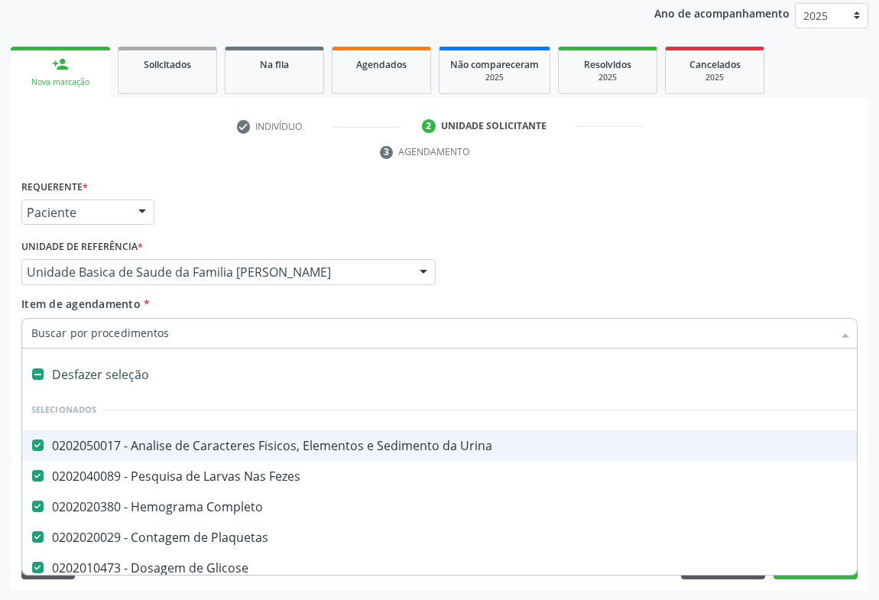
type input "C"
checkbox Coagulacao "false"
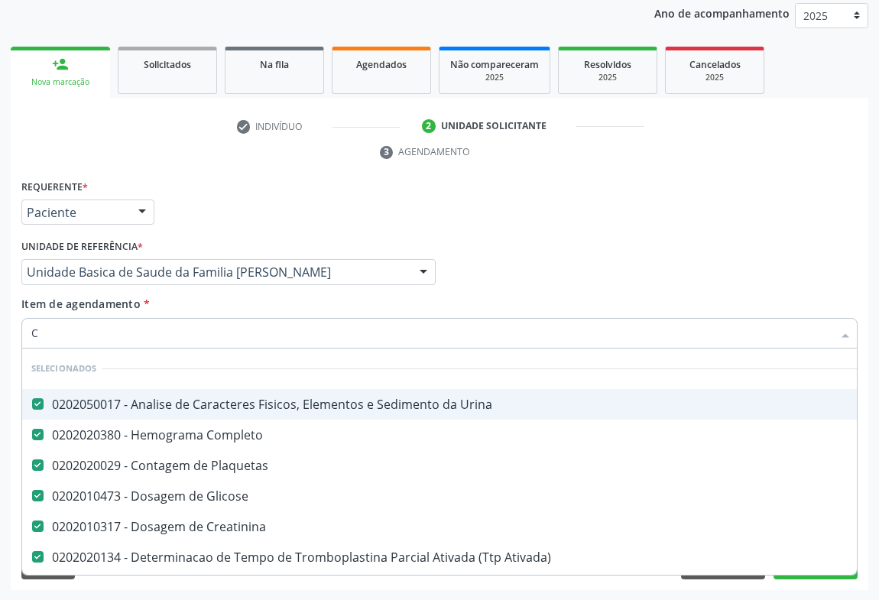
type input "CO"
checkbox Coagulacao "false"
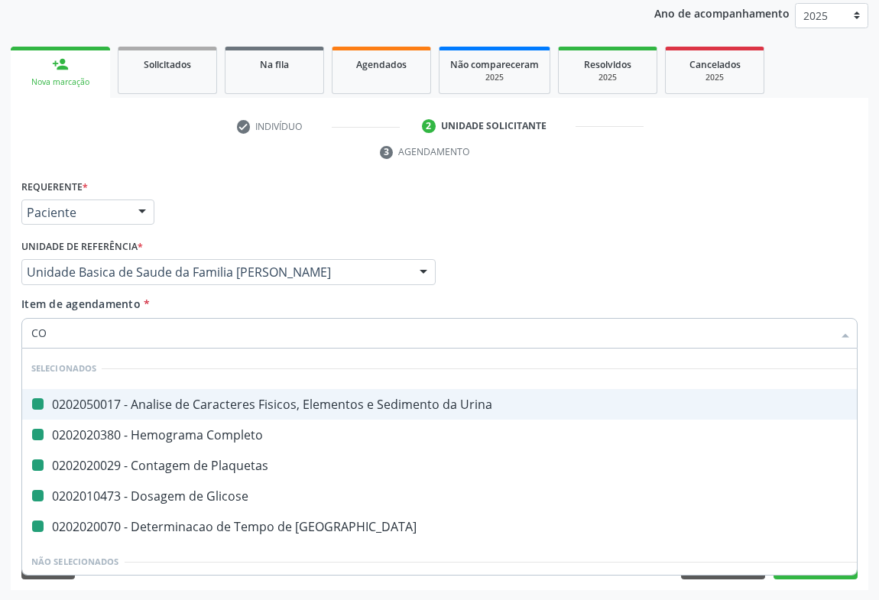
type input "COL"
checkbox Urina "false"
checkbox Plaquetas "false"
checkbox Glicose "false"
checkbox Coagulacao "false"
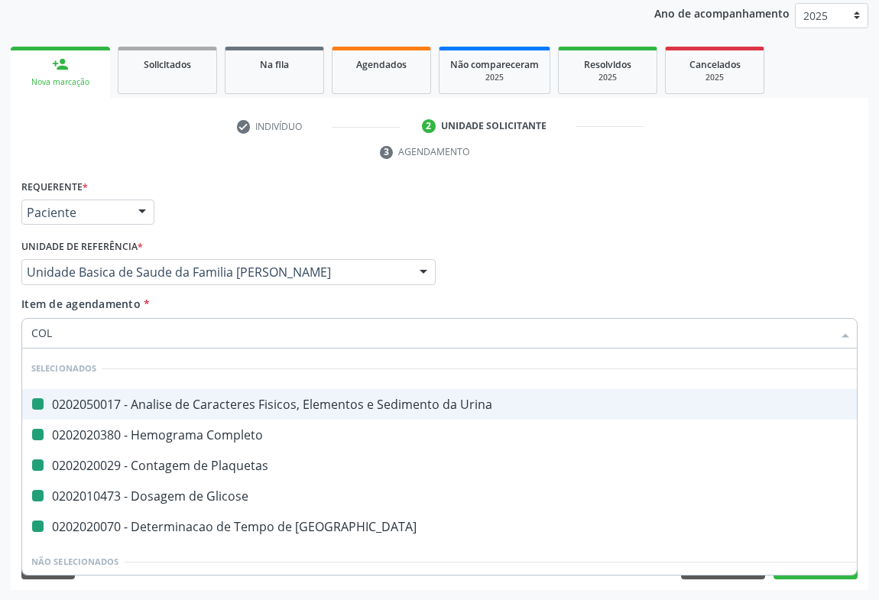
checkbox Completo "false"
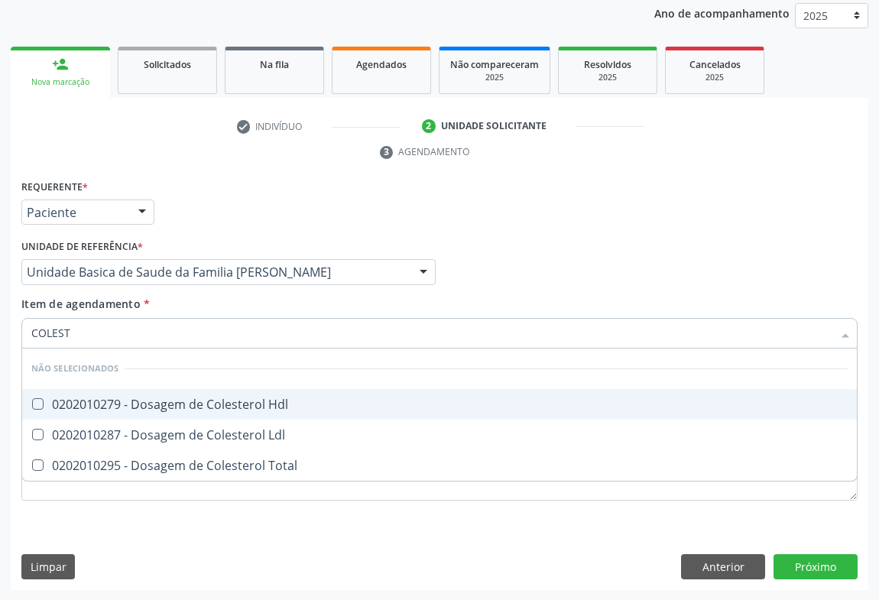
type input "COLESTE"
click at [125, 406] on div "0202010279 - Dosagem de Colesterol Hdl" at bounding box center [439, 404] width 817 height 12
checkbox Hdl "true"
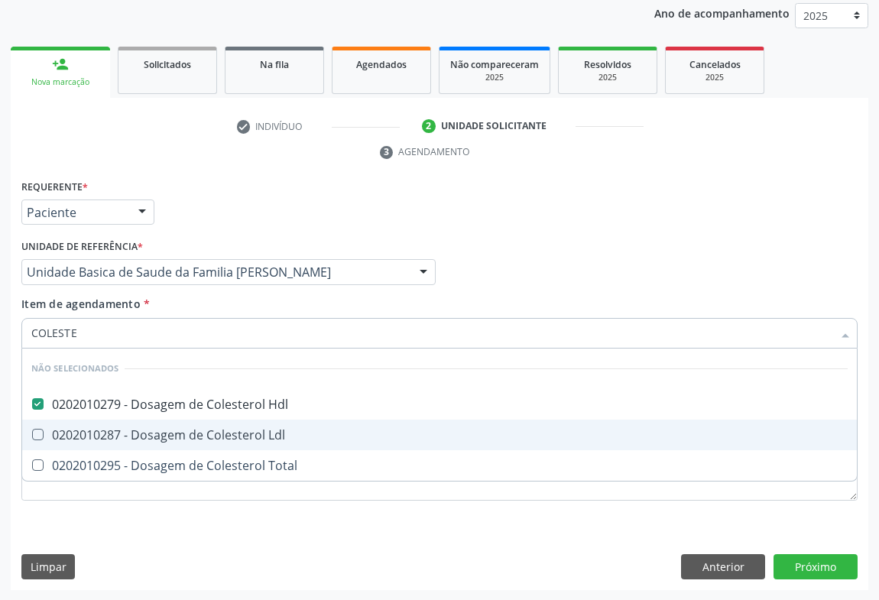
click at [117, 436] on div "0202010287 - Dosagem de Colesterol Ldl" at bounding box center [439, 435] width 817 height 12
checkbox Ldl "true"
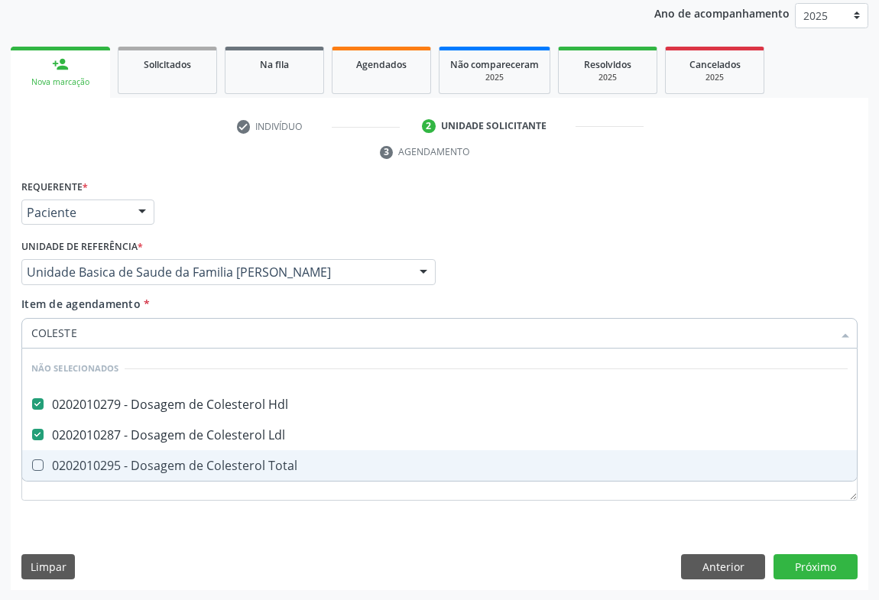
drag, startPoint x: 106, startPoint y: 477, endPoint x: 161, endPoint y: 307, distance: 178.4
click at [106, 474] on span "0202010295 - Dosagem de Colesterol Total" at bounding box center [439, 465] width 835 height 31
checkbox Total "true"
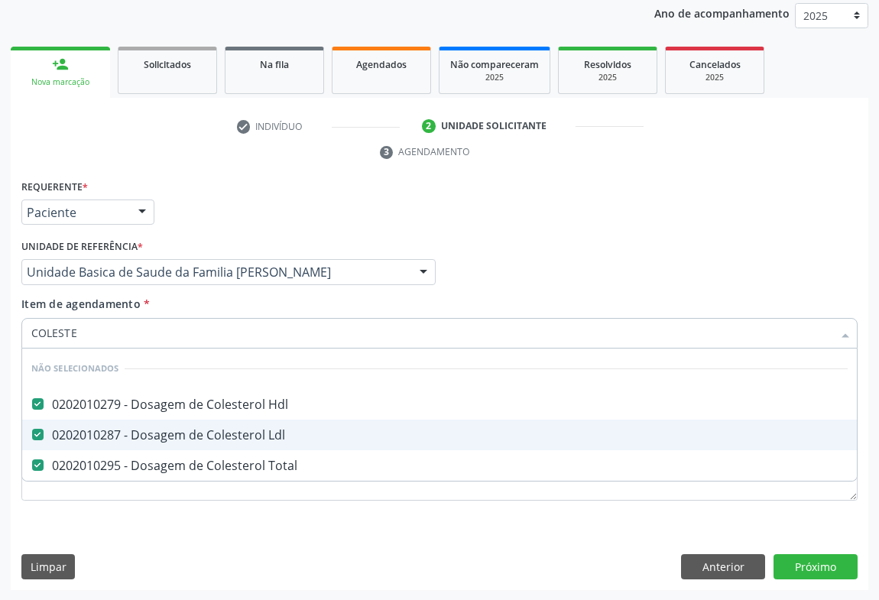
click at [219, 204] on div "Requerente * Paciente Médico(a) Enfermeiro(a) Paciente Nenhum resultado encontr…" at bounding box center [440, 206] width 844 height 60
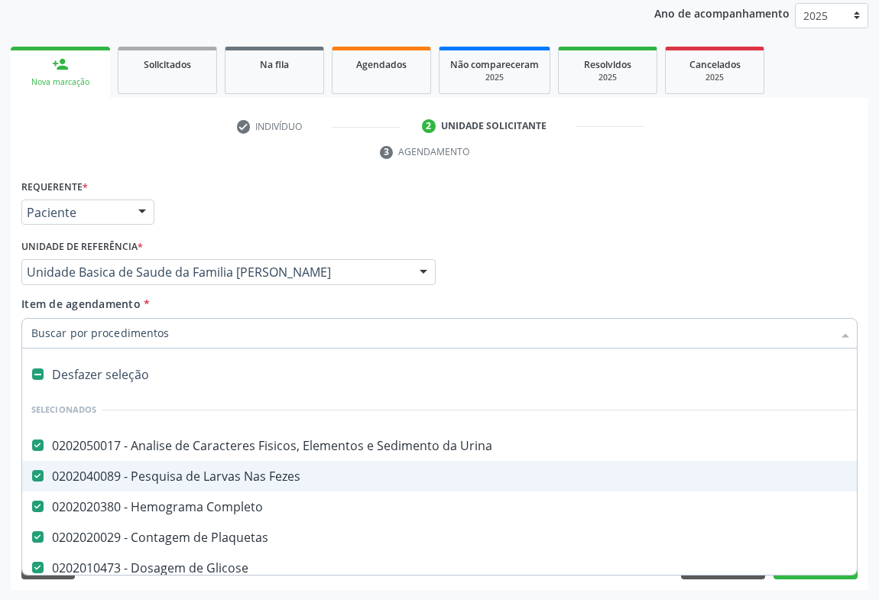
type input "T"
checkbox Ldl "false"
checkbox Total "false"
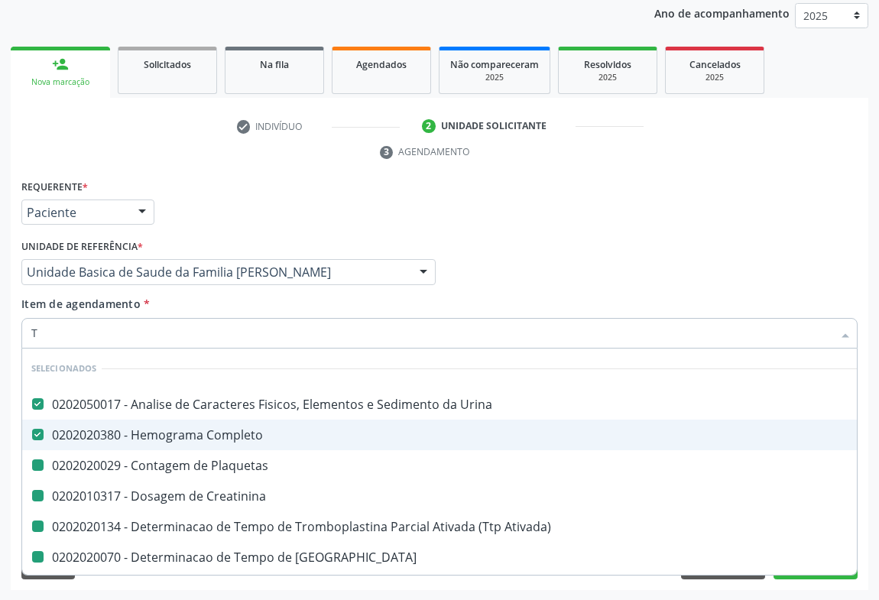
type input "TR"
checkbox Plaquetas "false"
checkbox Creatinina "false"
checkbox Ativada\) "false"
checkbox Coagulacao "false"
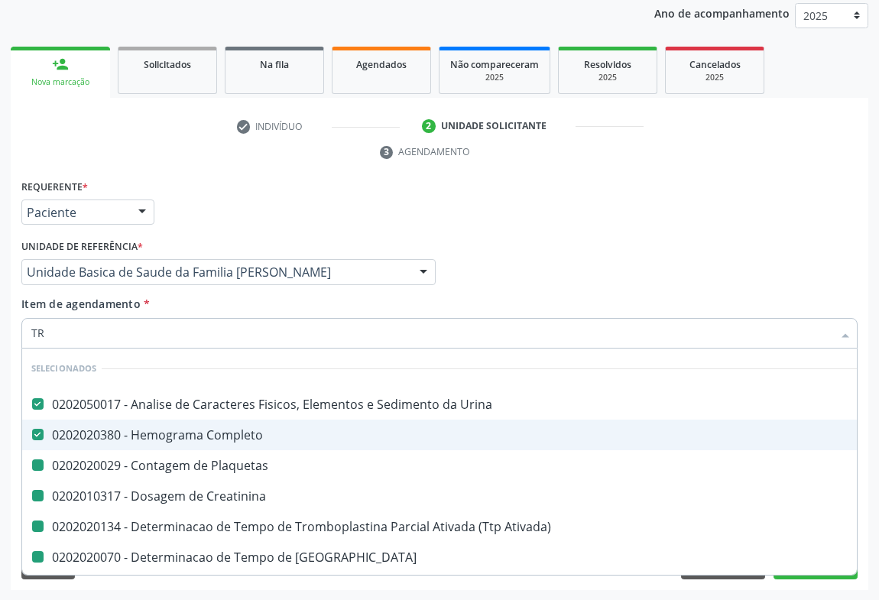
checkbox Hdl "false"
checkbox Ldl "false"
checkbox Total "false"
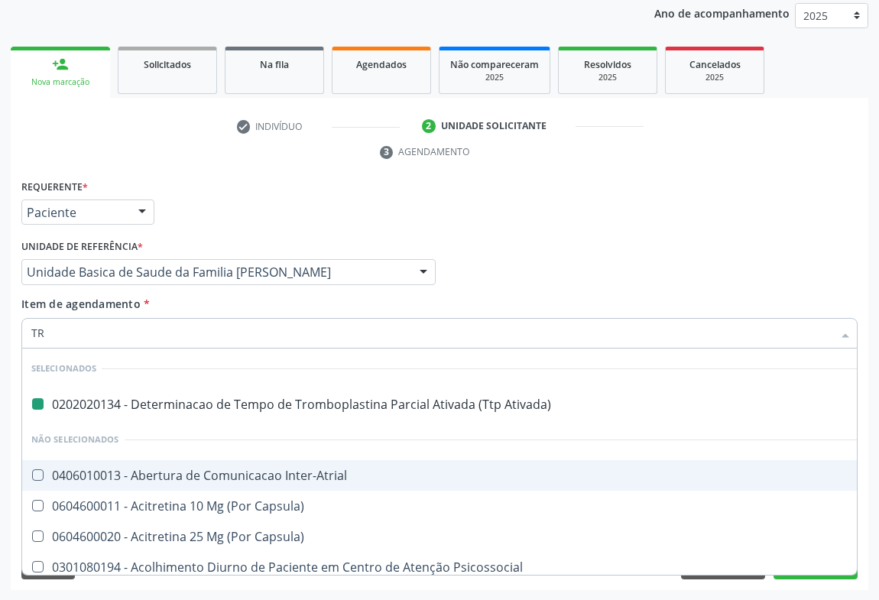
type input "TRI"
checkbox Ativada\) "false"
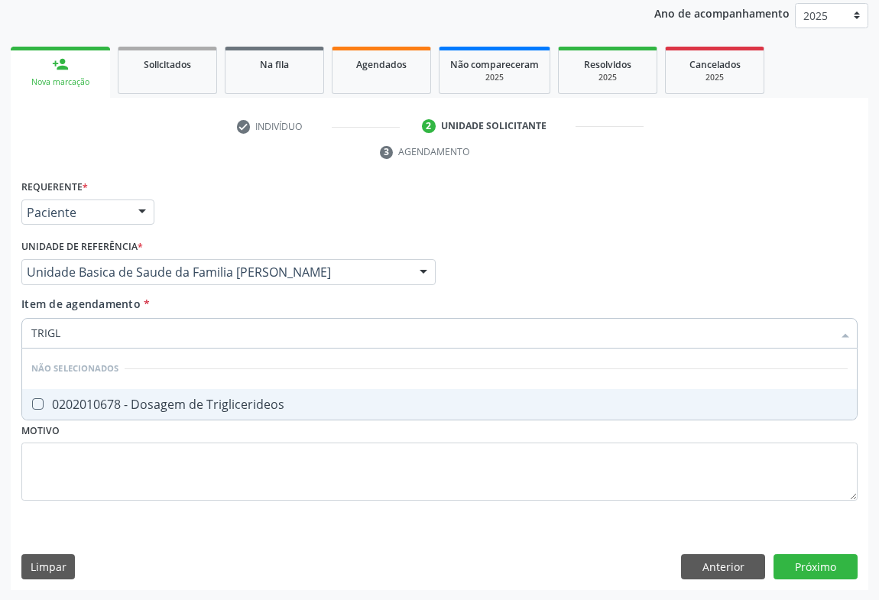
type input "TRIGLI"
click at [128, 406] on div "0202010678 - Dosagem de Triglicerideos" at bounding box center [439, 404] width 817 height 12
checkbox Triglicerideos "true"
click at [804, 555] on div "Requerente * Paciente Médico(a) Enfermeiro(a) Paciente Nenhum resultado encontr…" at bounding box center [440, 383] width 858 height 415
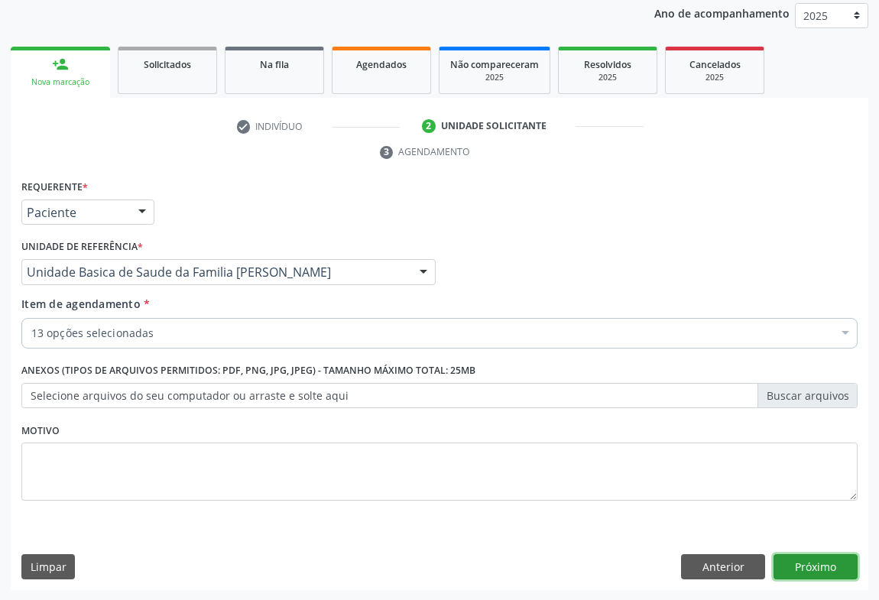
click at [804, 568] on button "Próximo" at bounding box center [816, 567] width 84 height 26
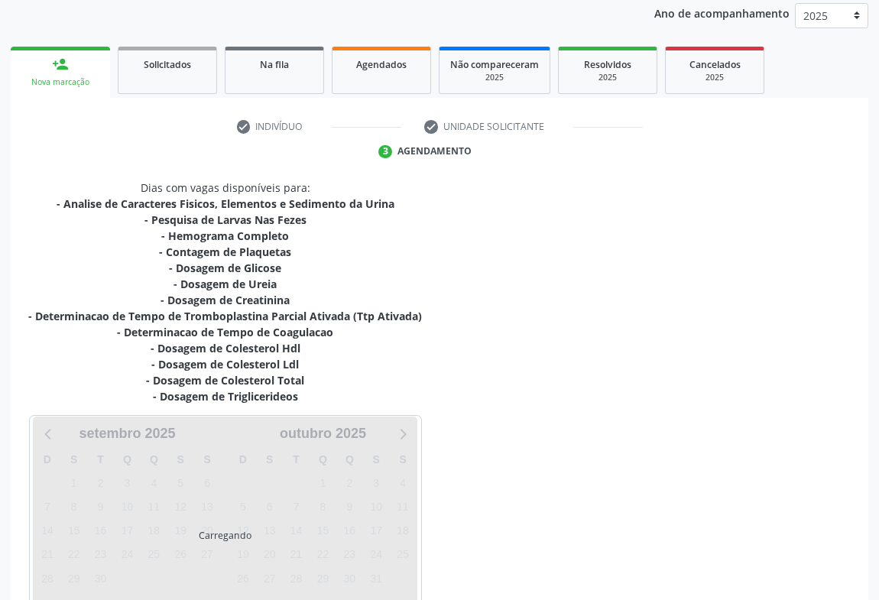
scroll to position [281, 0]
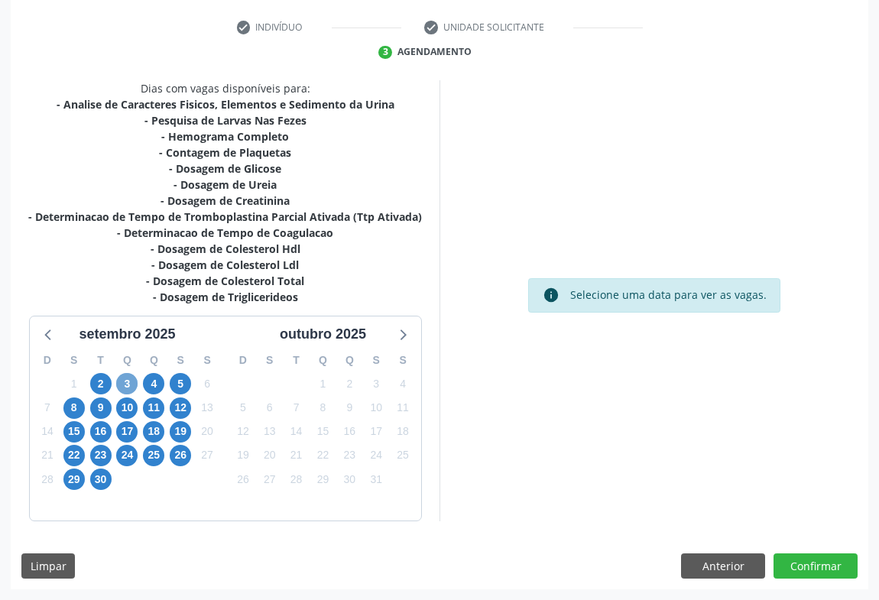
click at [130, 382] on span "3" at bounding box center [126, 383] width 21 height 21
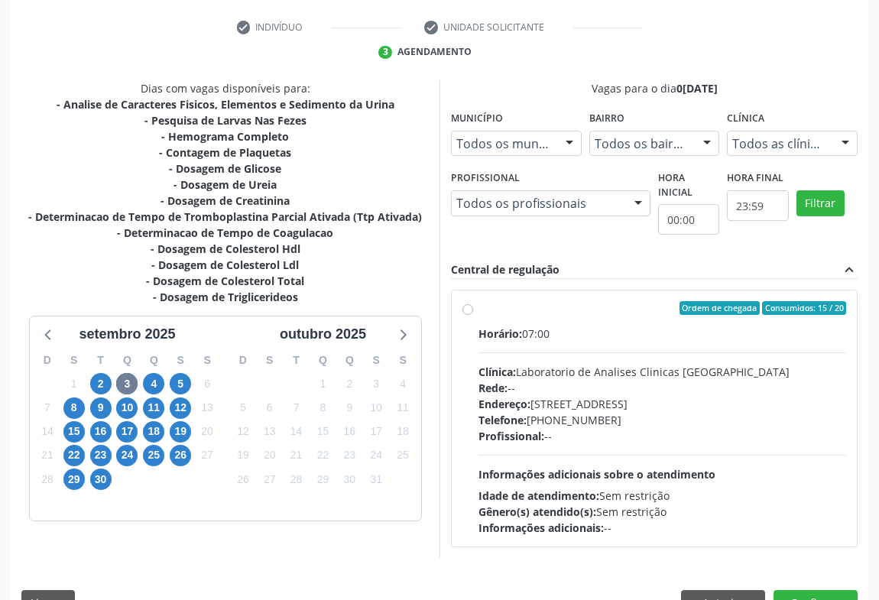
click at [592, 405] on div "Endereço: Terreo, nº 258, Centro, Campo Formoso - BA" at bounding box center [663, 404] width 368 height 16
click at [473, 315] on input "Ordem de chegada Consumidos: 15 / 20 Horário: 07:00 Clínica: Laboratorio de Ana…" at bounding box center [468, 308] width 11 height 14
radio input "true"
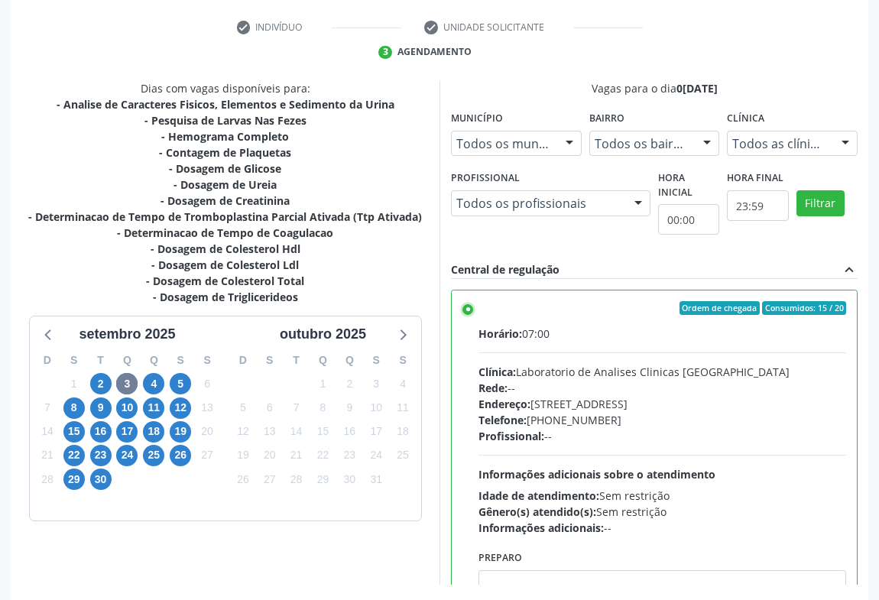
scroll to position [345, 0]
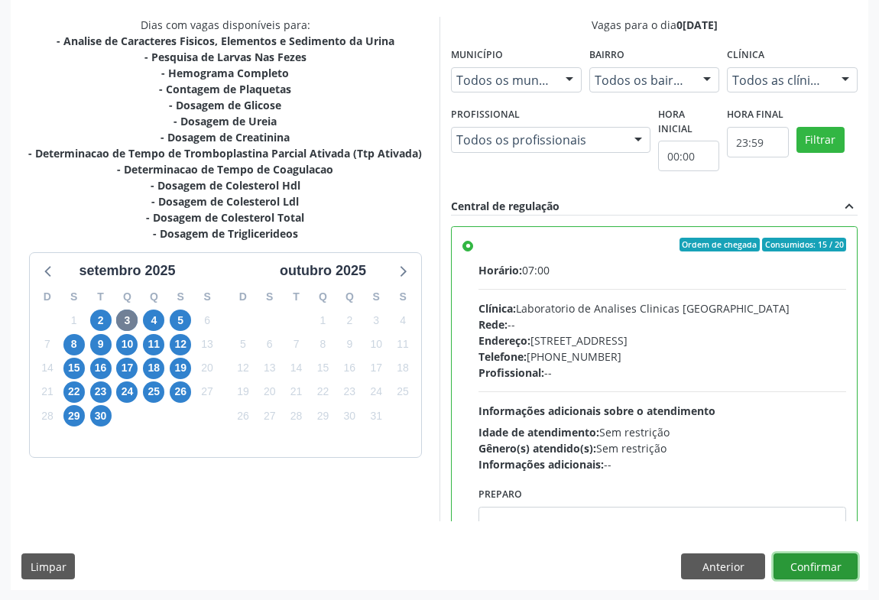
click at [810, 563] on button "Confirmar" at bounding box center [816, 567] width 84 height 26
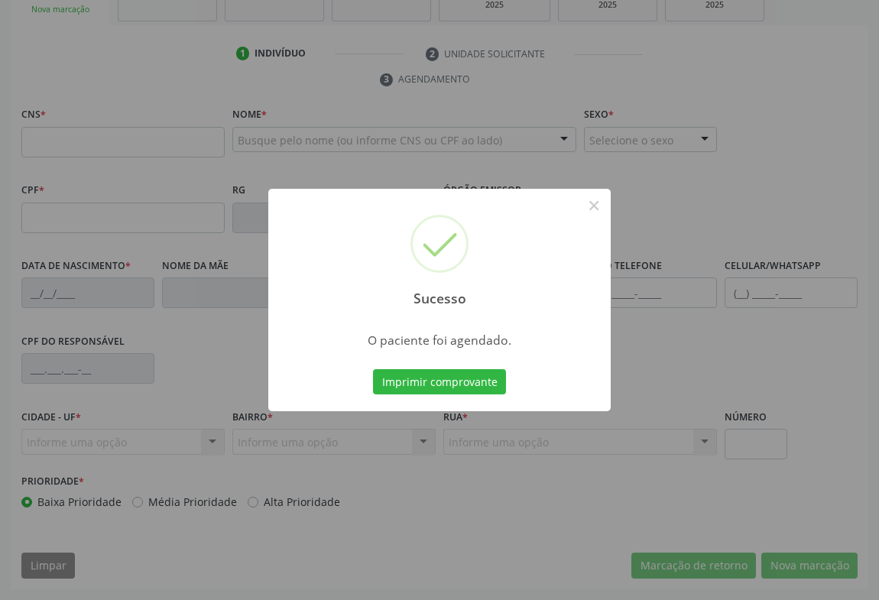
scroll to position [253, 0]
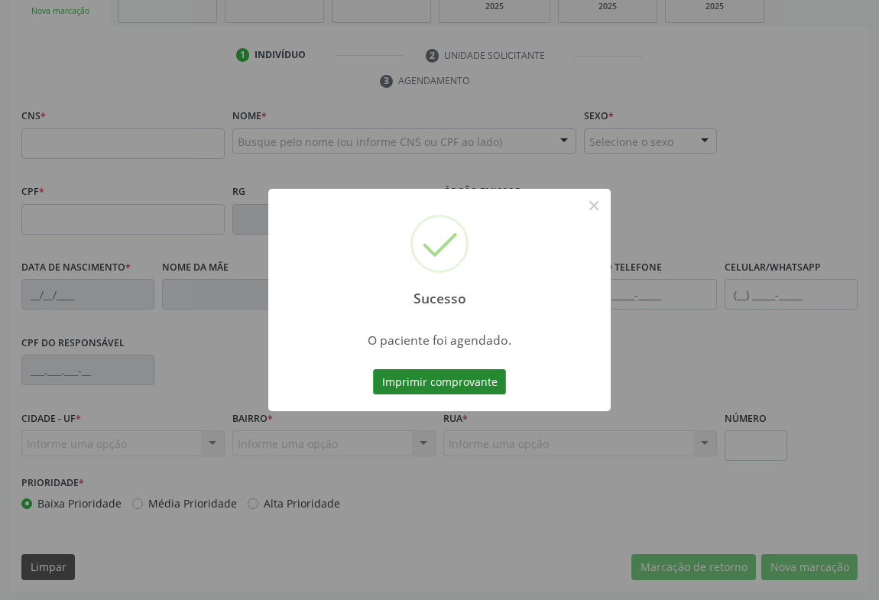
click at [468, 382] on button "Imprimir comprovante" at bounding box center [439, 382] width 133 height 26
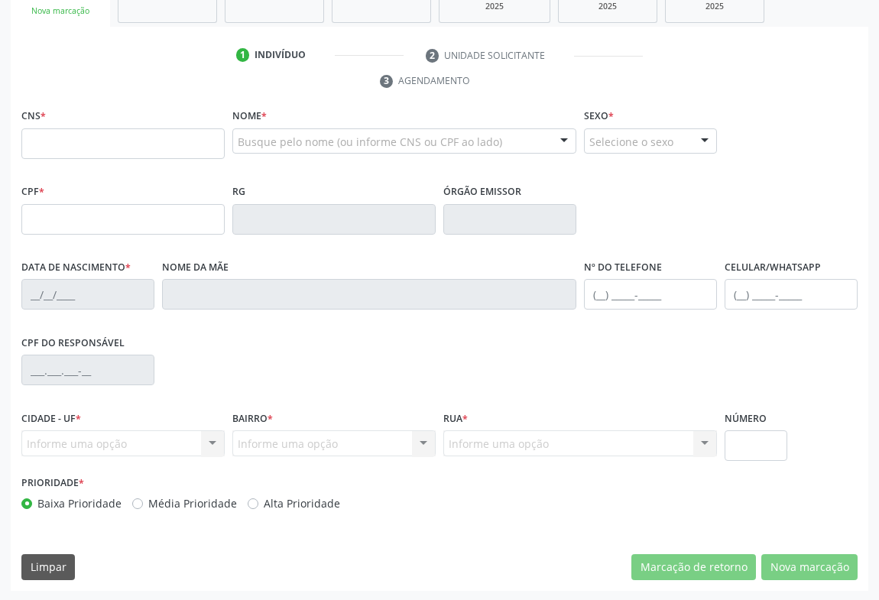
scroll to position [253, 0]
click at [136, 148] on input "text" at bounding box center [122, 143] width 203 height 31
click at [156, 133] on input "text" at bounding box center [122, 143] width 203 height 31
type input "702 8001 6863 7964"
type input "0947620311"
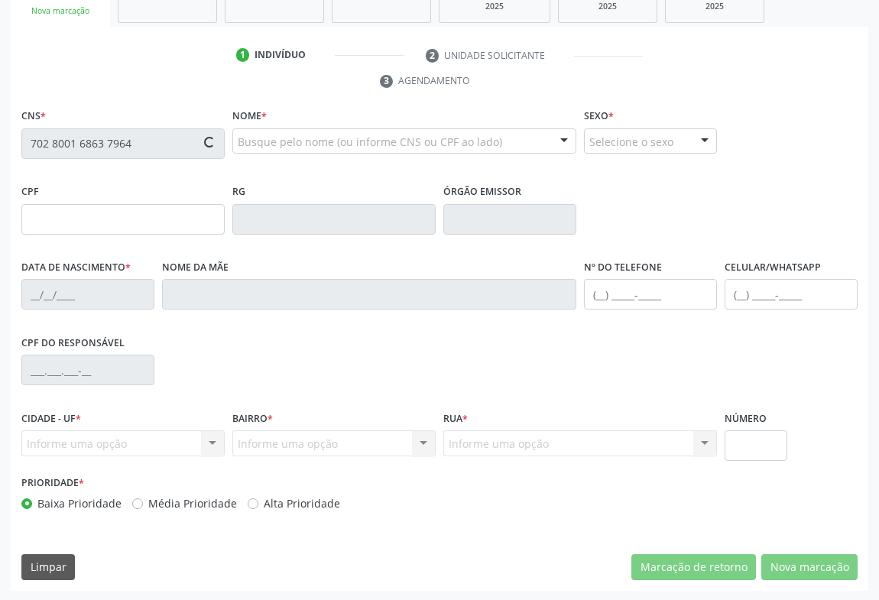
type input "2[DATE]"
type input "[PHONE_NUMBER]"
type input "S/N"
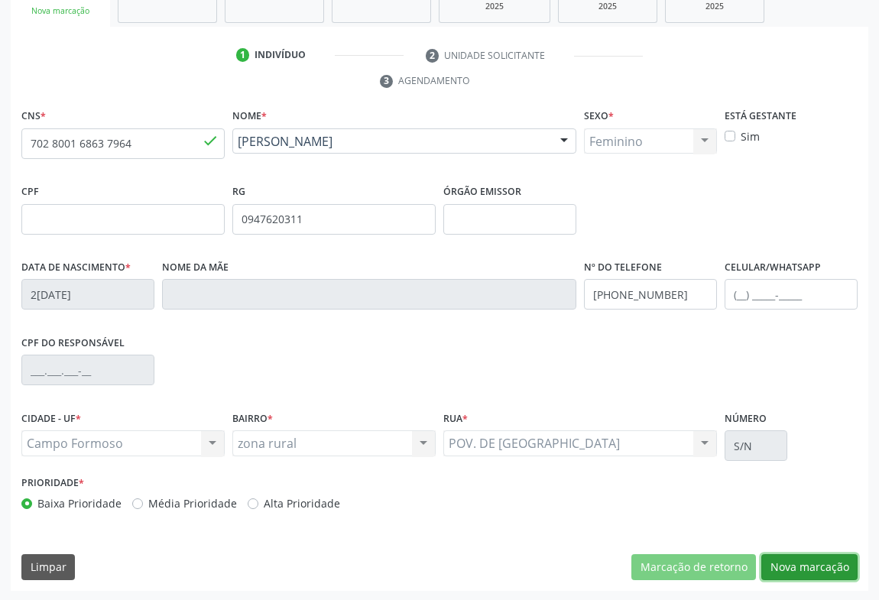
click at [790, 563] on button "Nova marcação" at bounding box center [809, 567] width 96 height 26
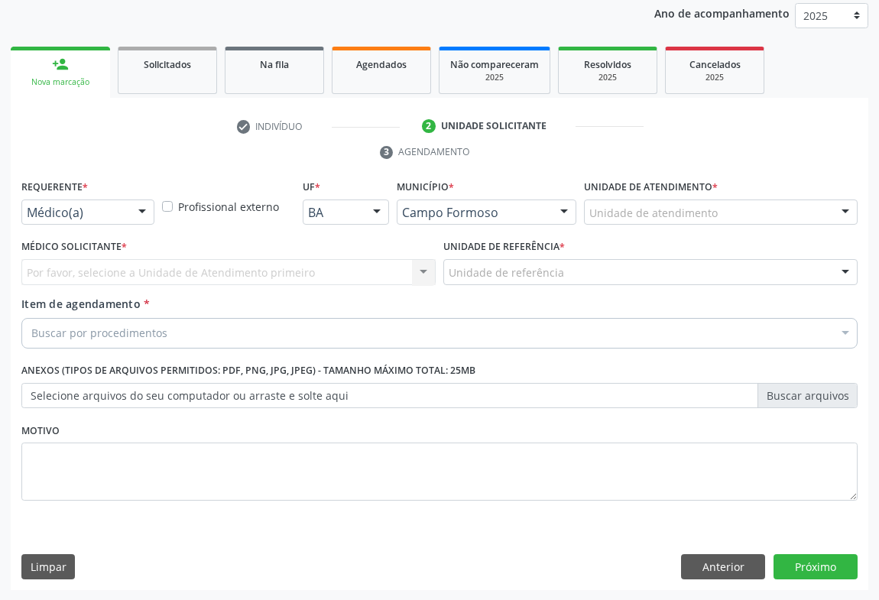
drag, startPoint x: 125, startPoint y: 213, endPoint x: 82, endPoint y: 232, distance: 47.2
click at [124, 213] on div "Médico(a)" at bounding box center [87, 213] width 133 height 26
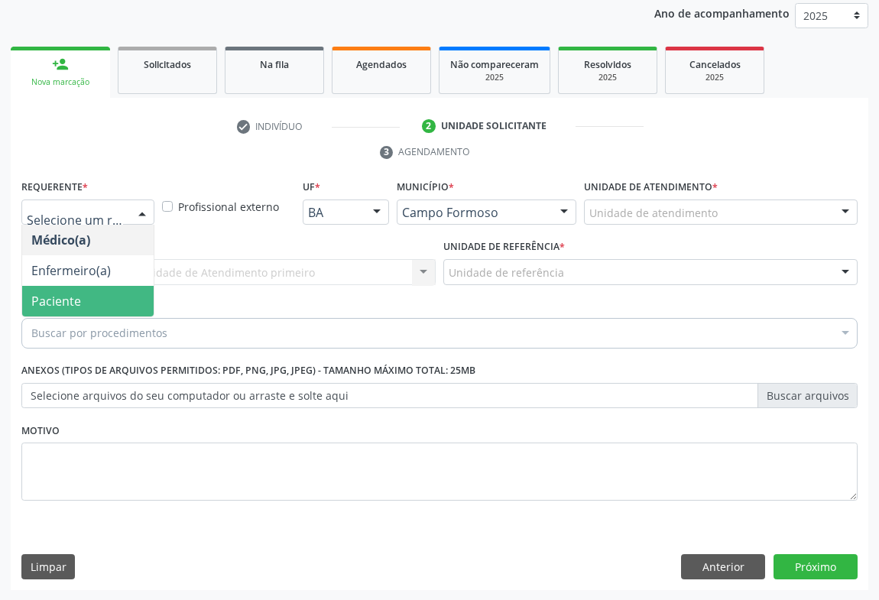
click at [70, 296] on span "Paciente" at bounding box center [56, 301] width 50 height 17
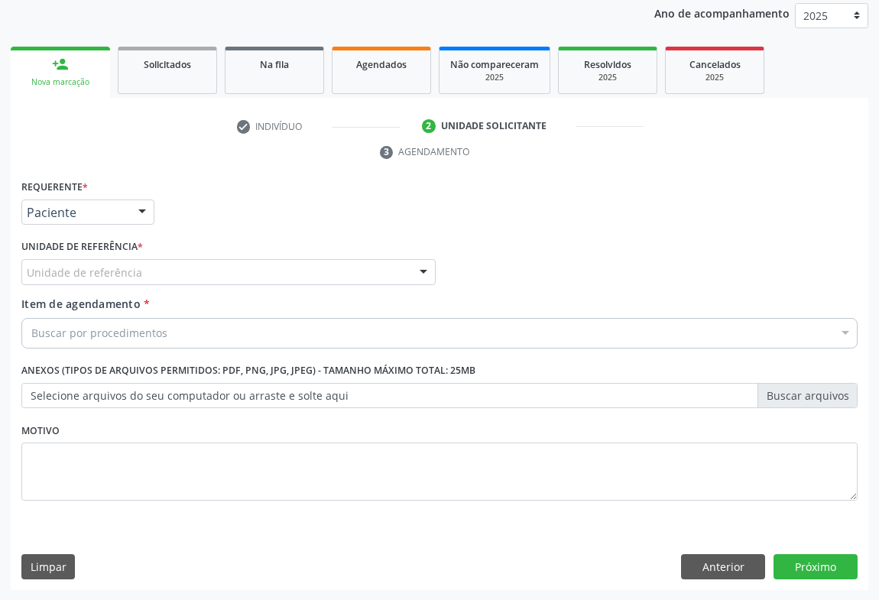
click at [161, 270] on div "Unidade de referência" at bounding box center [228, 272] width 414 height 26
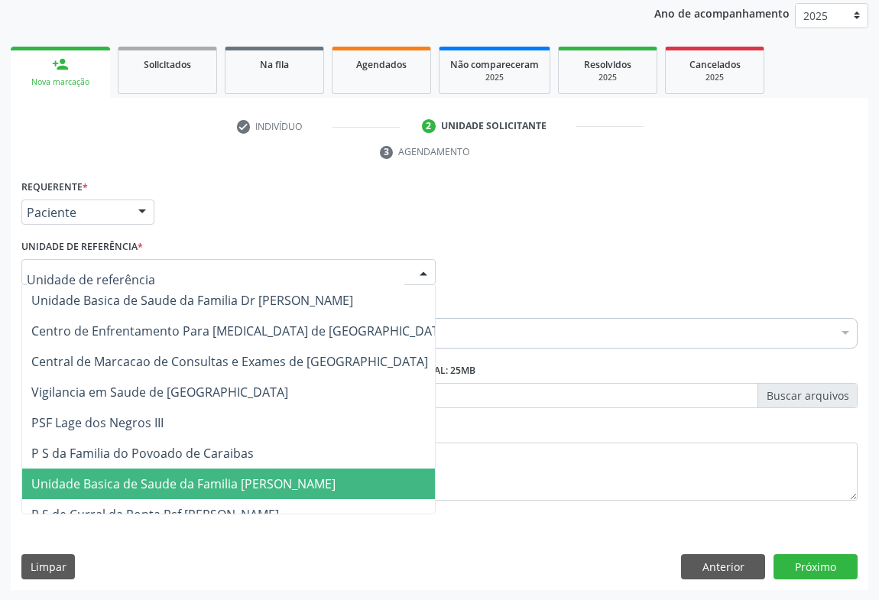
click at [167, 492] on span "Unidade Basica de Saude da Familia [PERSON_NAME]" at bounding box center [240, 484] width 437 height 31
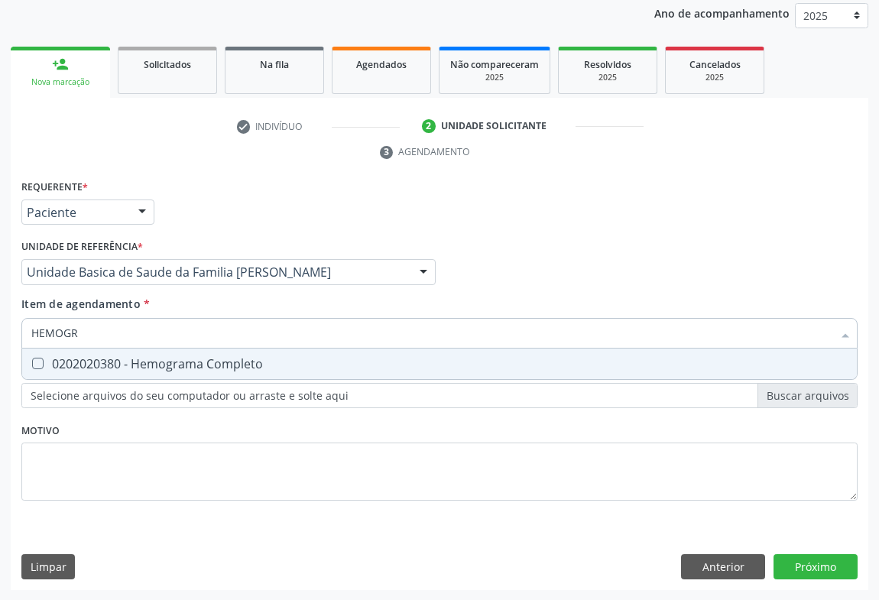
type input "HEMOGRA"
drag, startPoint x: 156, startPoint y: 360, endPoint x: 161, endPoint y: 345, distance: 16.2
click at [158, 352] on span "0202020380 - Hemograma Completo" at bounding box center [439, 364] width 835 height 31
checkbox Completo "true"
type input "HEMOGRA"
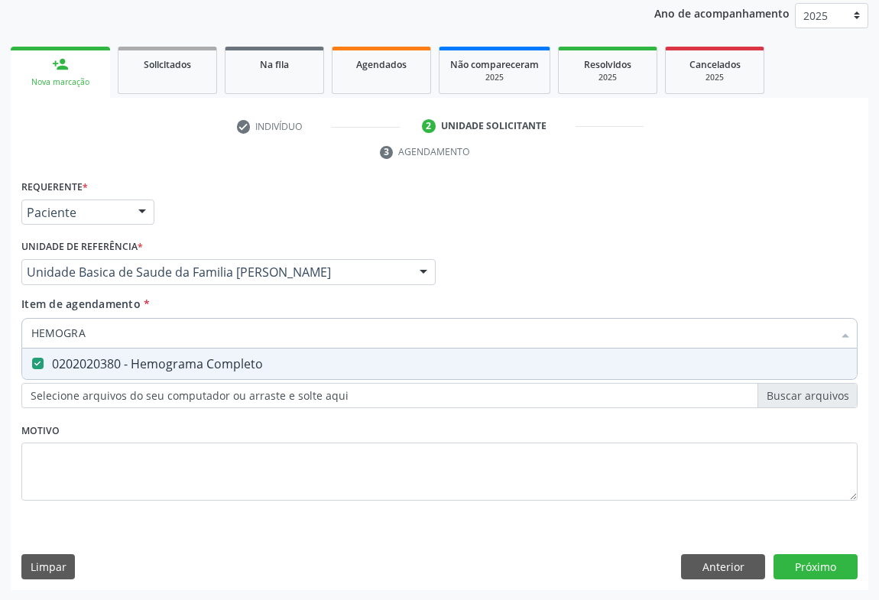
click at [245, 212] on div "Requerente * Paciente Médico(a) Enfermeiro(a) Paciente Nenhum resultado encontr…" at bounding box center [440, 206] width 844 height 60
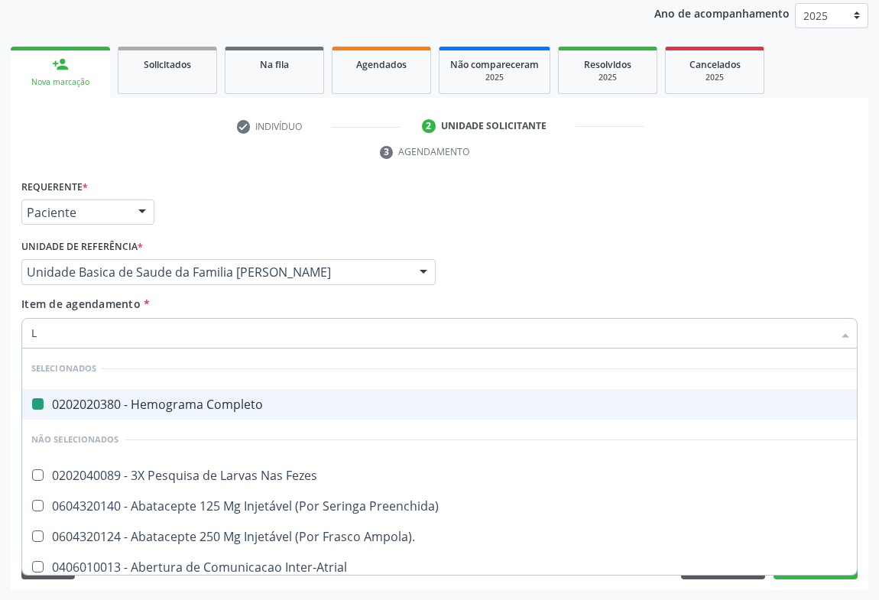
type input "LA"
checkbox Completo "false"
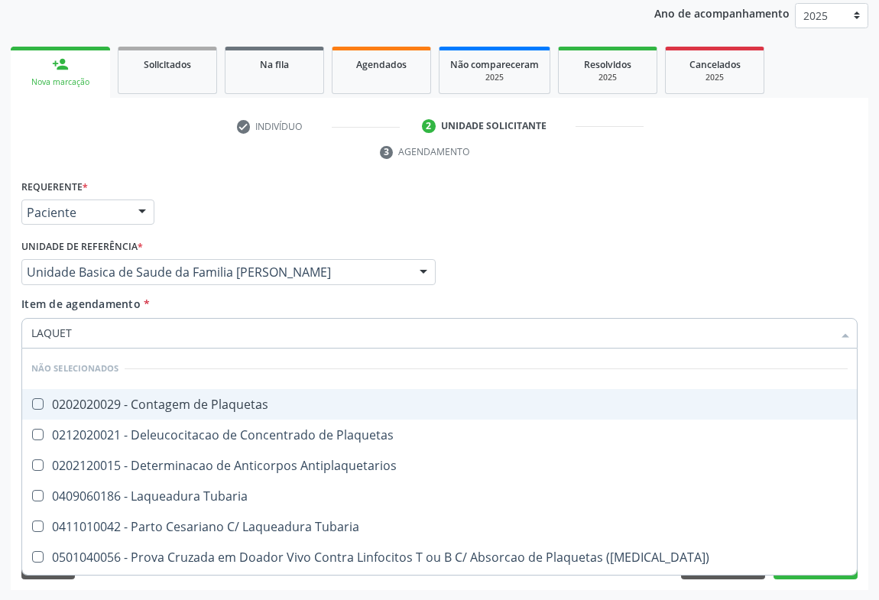
type input "LAQUETA"
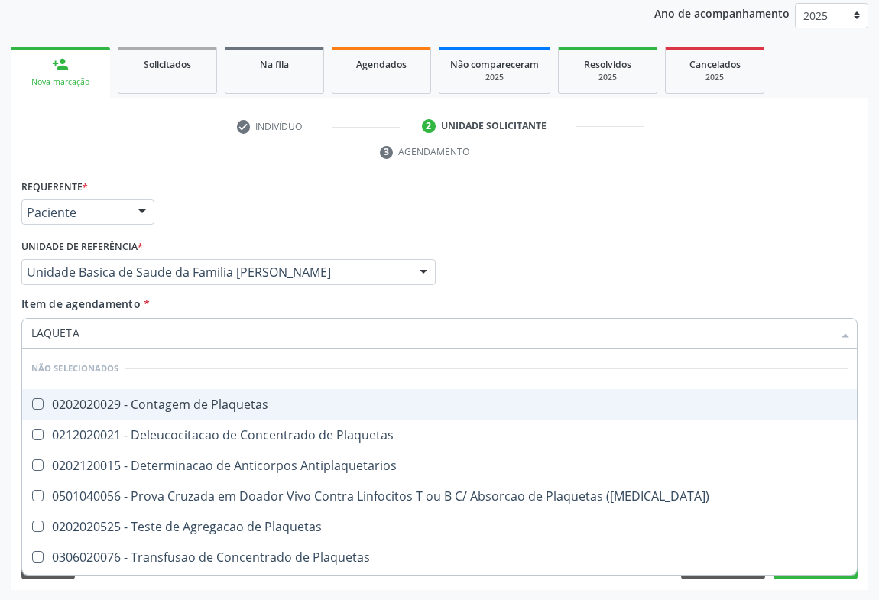
click at [131, 409] on div "0202020029 - Contagem de Plaquetas" at bounding box center [439, 404] width 817 height 12
checkbox Plaquetas "true"
type input "LAQUETA"
click at [209, 206] on div "Requerente * Paciente Médico(a) Enfermeiro(a) Paciente Nenhum resultado encontr…" at bounding box center [440, 206] width 844 height 60
checkbox Plaquetas "true"
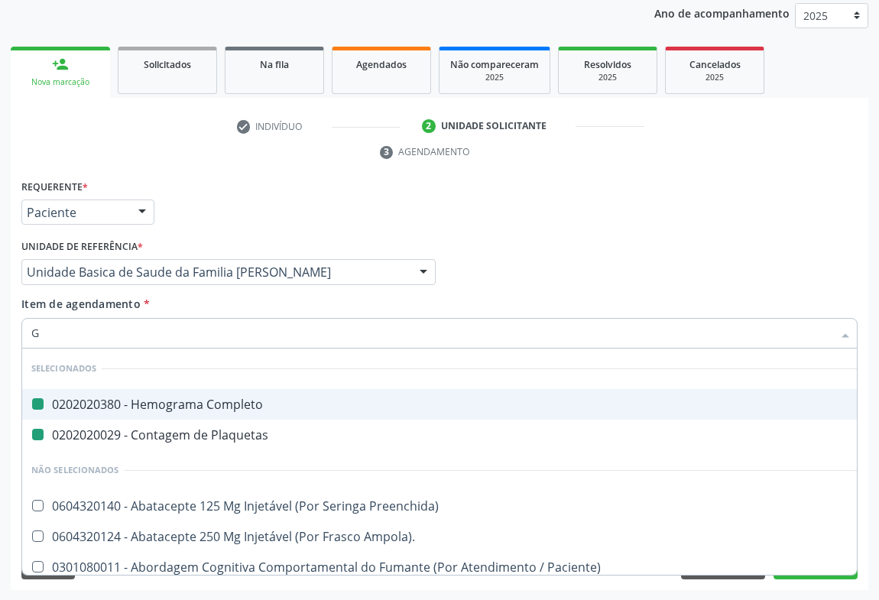
type input "GL"
checkbox Completo "false"
checkbox Plaquetas "false"
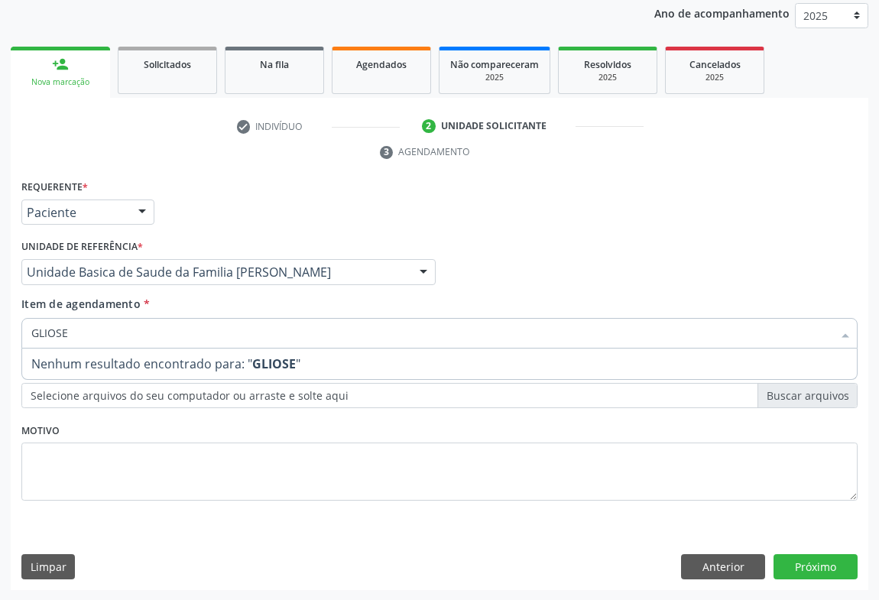
click at [48, 333] on input "GLIOSE" at bounding box center [431, 333] width 801 height 31
type input "GLICOSE"
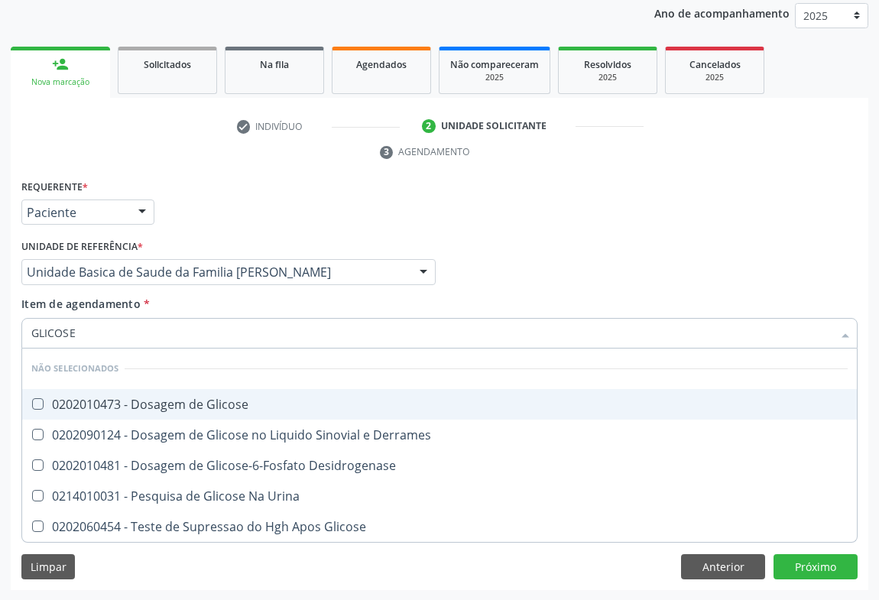
click at [108, 398] on div "0202010473 - Dosagem de Glicose" at bounding box center [439, 404] width 817 height 12
checkbox Glicose "true"
click at [237, 155] on ul "check Indivíduo 2 Unidade solicitante 3 Agendamento" at bounding box center [440, 139] width 858 height 51
checkbox Derrames "true"
checkbox Desidrogenase "true"
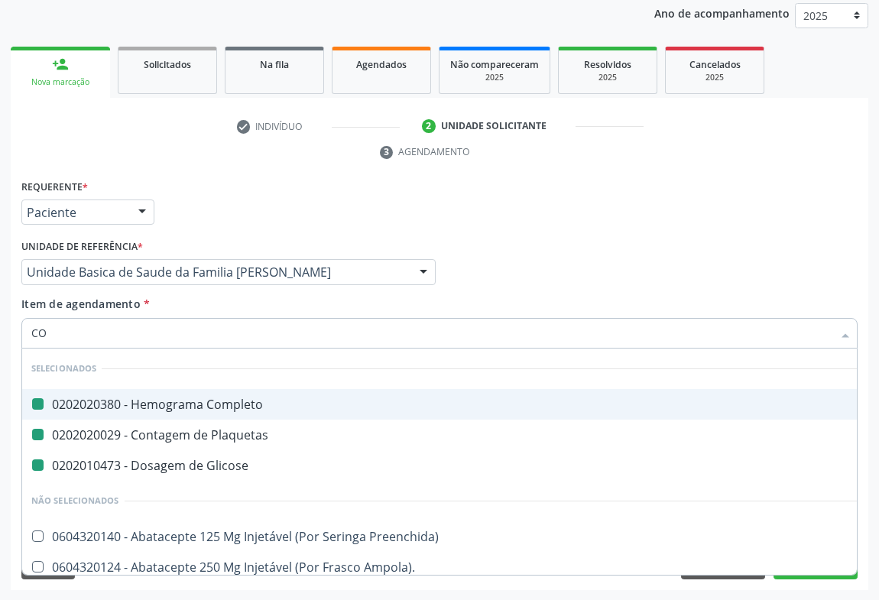
type input "COL"
checkbox Completo "false"
checkbox Plaquetas "false"
checkbox Glicose "false"
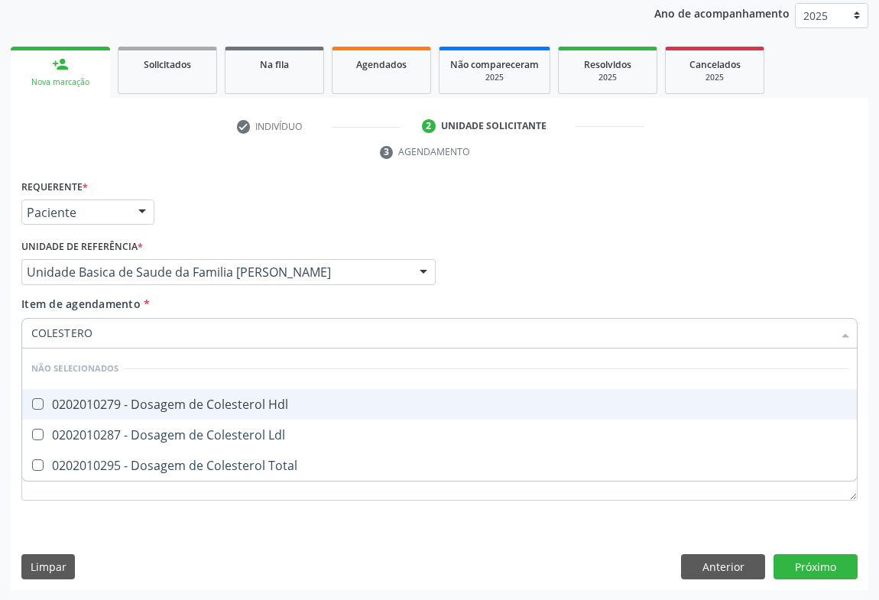
type input "COLESTEROL"
click at [106, 407] on div "0202010279 - Dosagem de Colesterol Hdl" at bounding box center [439, 404] width 817 height 12
checkbox Hdl "true"
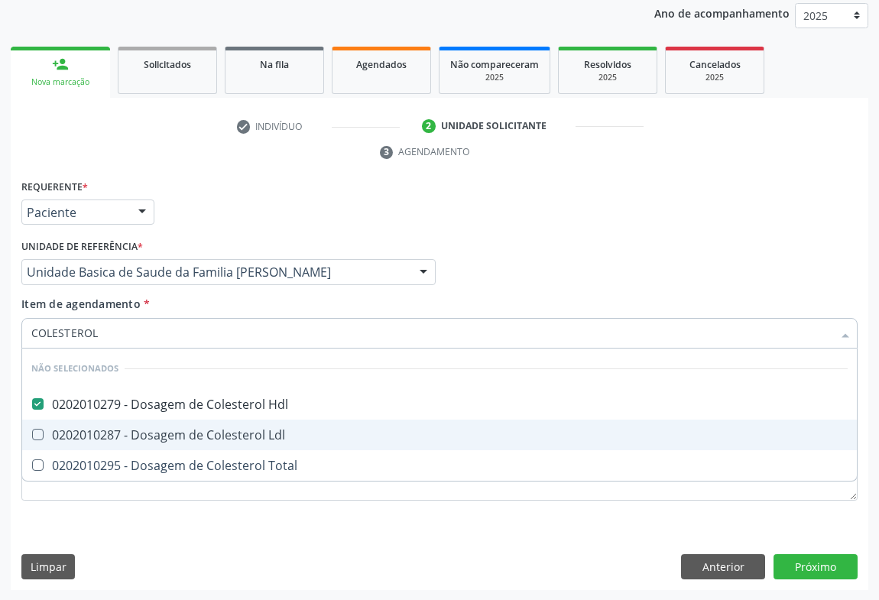
click at [104, 434] on div "0202010287 - Dosagem de Colesterol Ldl" at bounding box center [439, 435] width 817 height 12
checkbox Ldl "true"
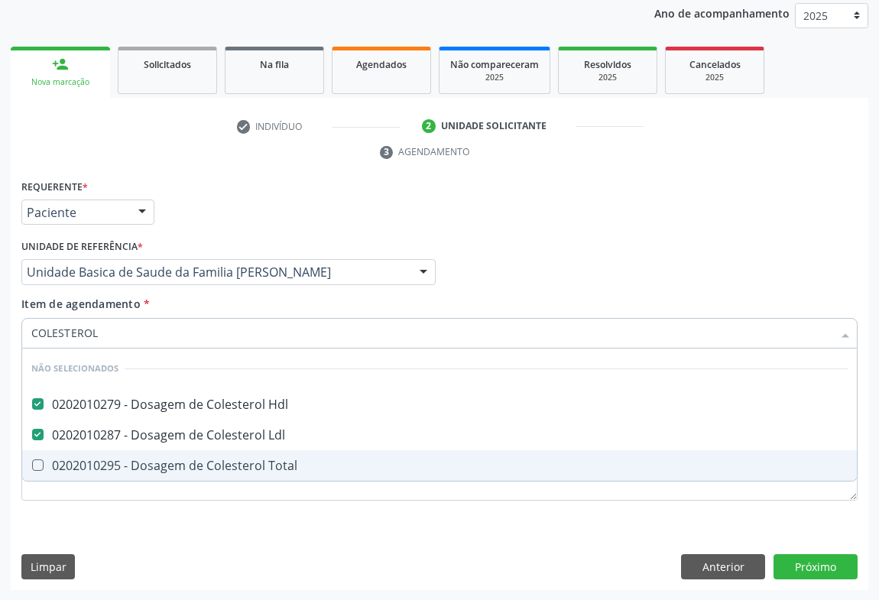
click at [99, 453] on span "0202010295 - Dosagem de Colesterol Total" at bounding box center [439, 465] width 835 height 31
checkbox Total "true"
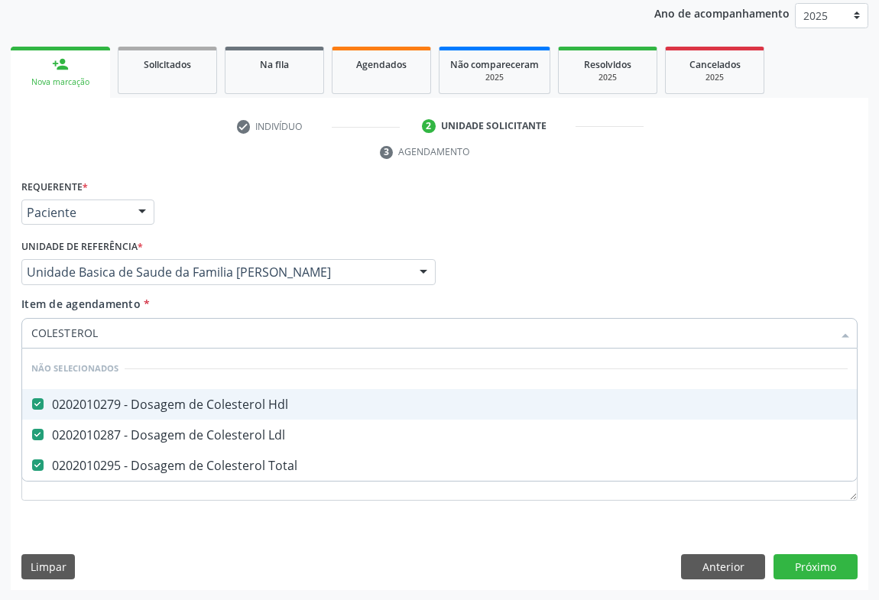
click at [203, 196] on div "Requerente * Paciente Médico(a) Enfermeiro(a) Paciente Nenhum resultado encontr…" at bounding box center [440, 206] width 844 height 60
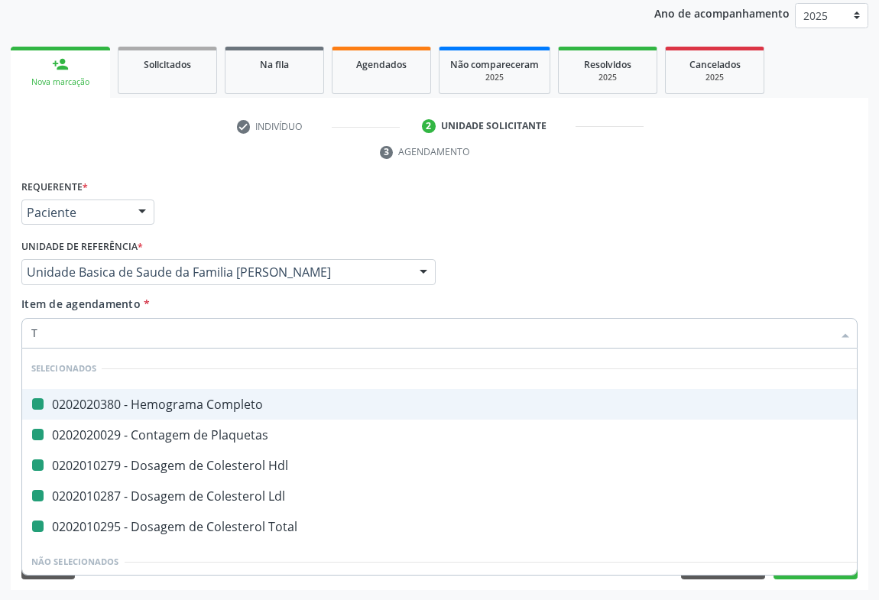
type input "TR"
checkbox Completo "false"
checkbox Plaquetas "false"
checkbox Hdl "false"
checkbox Ldl "false"
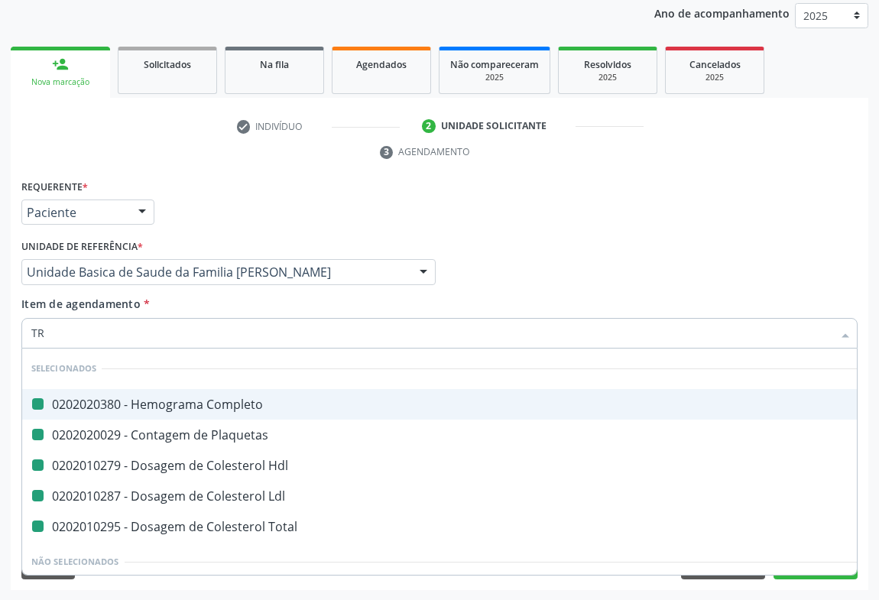
checkbox Total "false"
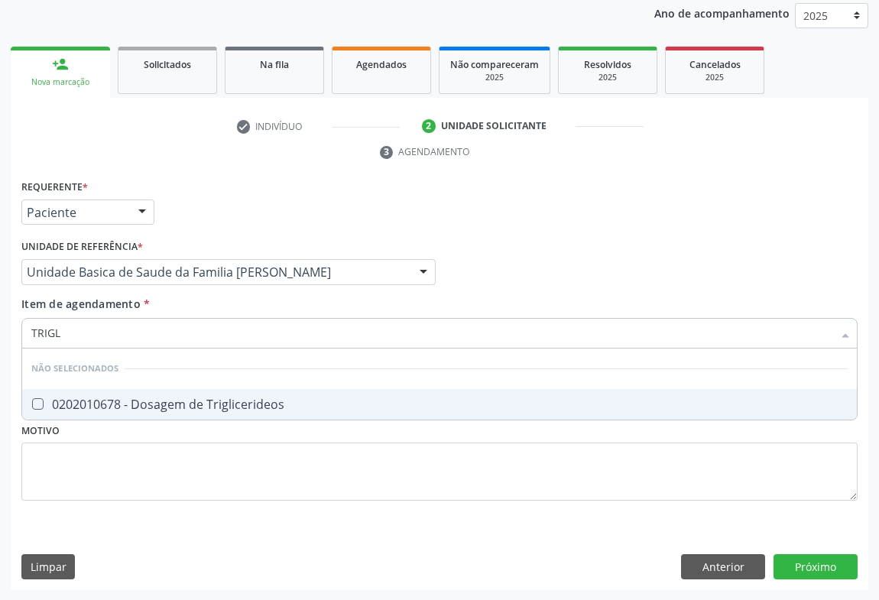
type input "TRIGLI"
click at [124, 403] on div "0202010678 - Dosagem de Triglicerideos" at bounding box center [439, 404] width 817 height 12
checkbox Triglicerideos "true"
click at [182, 205] on div "Requerente * Paciente Médico(a) Enfermeiro(a) Paciente Nenhum resultado encontr…" at bounding box center [440, 206] width 844 height 60
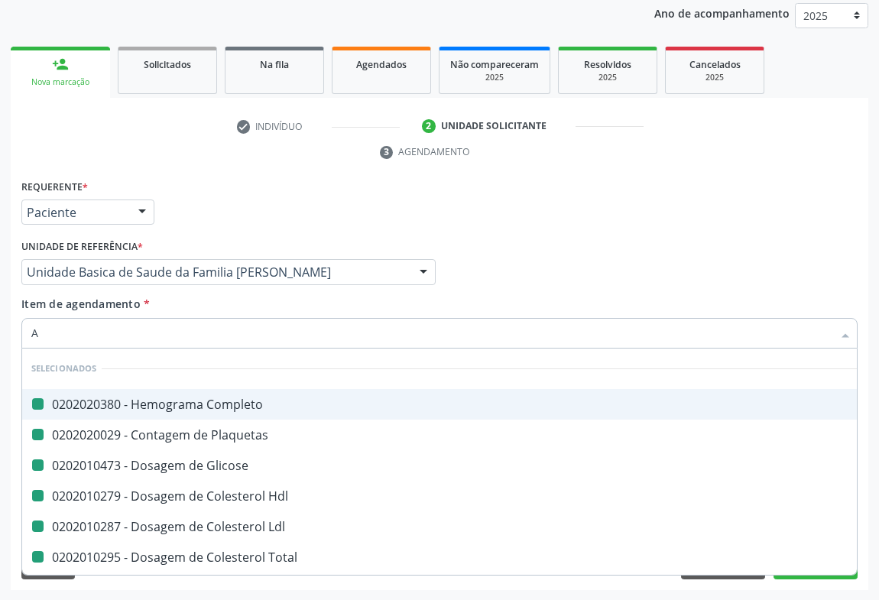
type input "AC"
checkbox Completo "false"
checkbox Plaquetas "false"
checkbox Glicose "false"
checkbox Hdl "false"
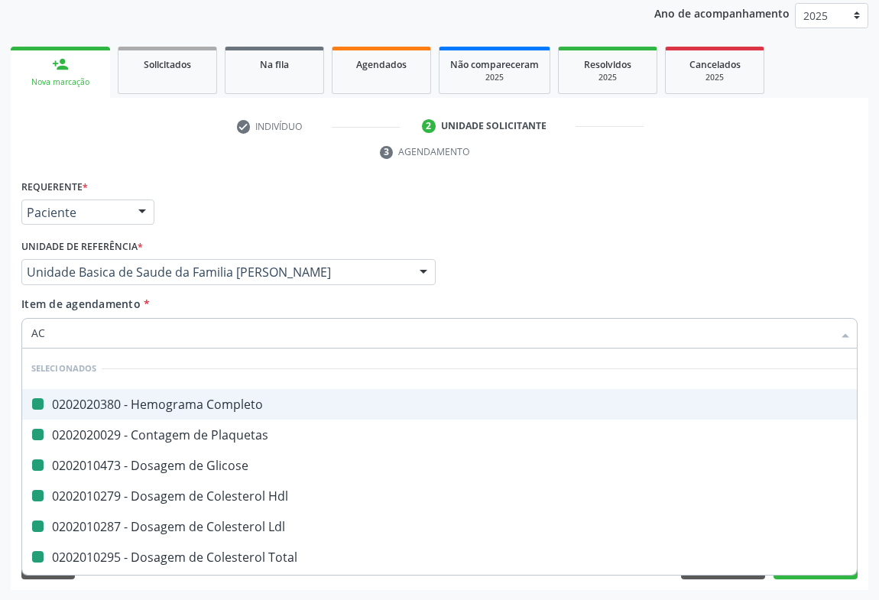
checkbox Ldl "false"
checkbox Total "false"
checkbox Triglicerideos "false"
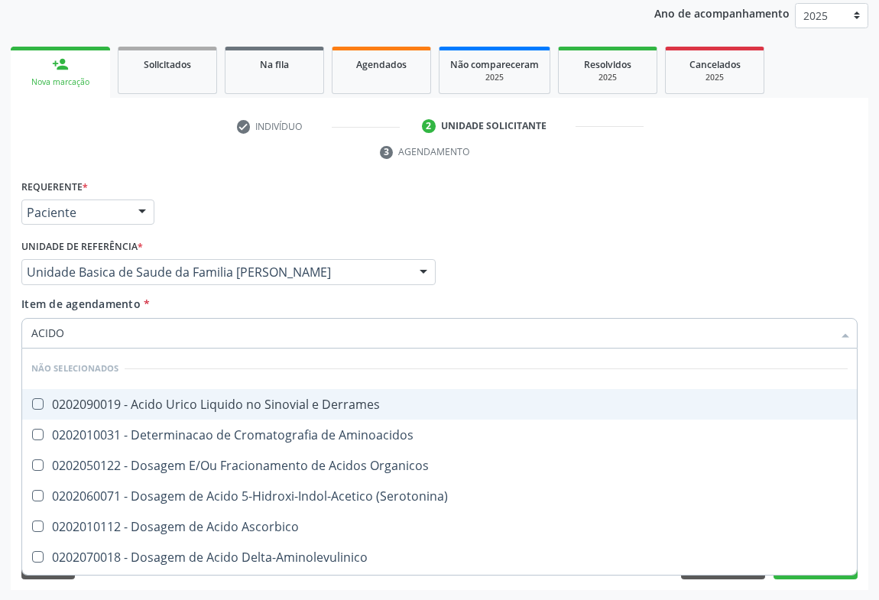
type input "ACIDO U"
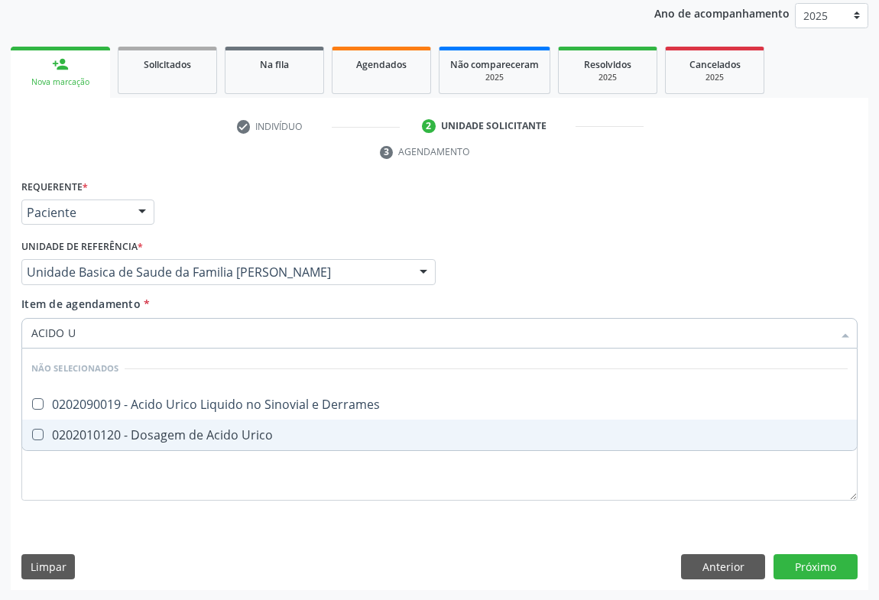
click at [83, 439] on div "0202010120 - Dosagem de Acido Urico" at bounding box center [439, 435] width 817 height 12
checkbox Urico "true"
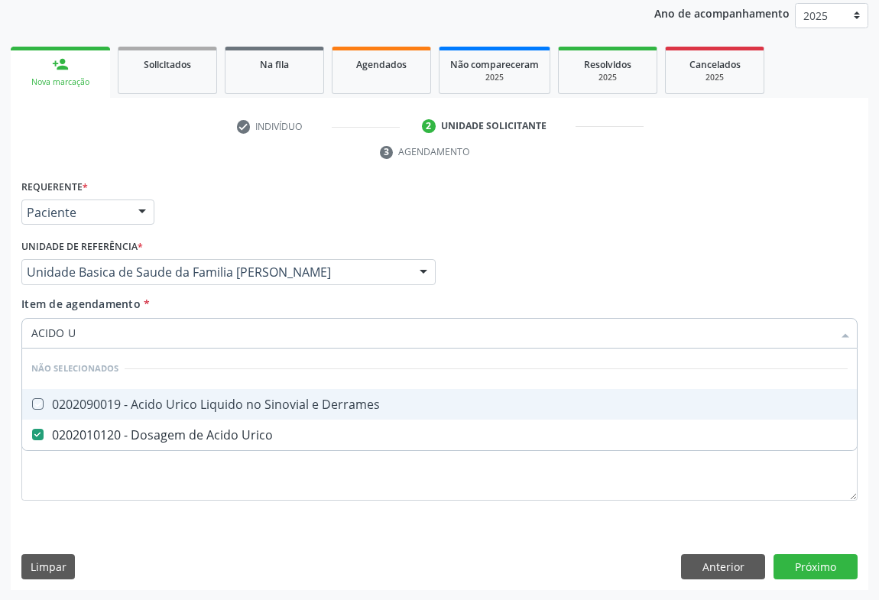
click at [206, 217] on div "Requerente * Paciente Médico(a) Enfermeiro(a) Paciente Nenhum resultado encontr…" at bounding box center [440, 206] width 844 height 60
checkbox Derrames "true"
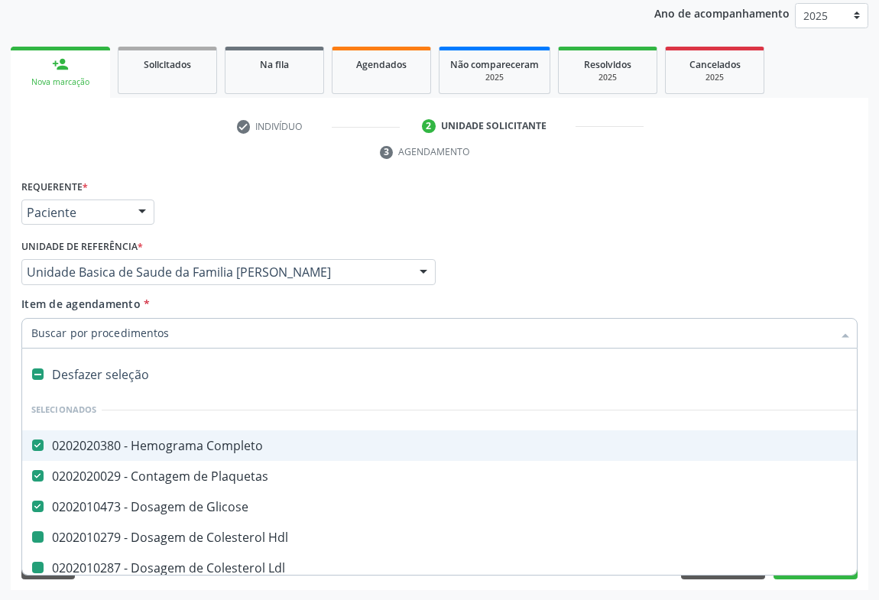
type input "U"
checkbox Hdl "false"
checkbox Ldl "false"
checkbox Total "false"
checkbox Triglicerideos "false"
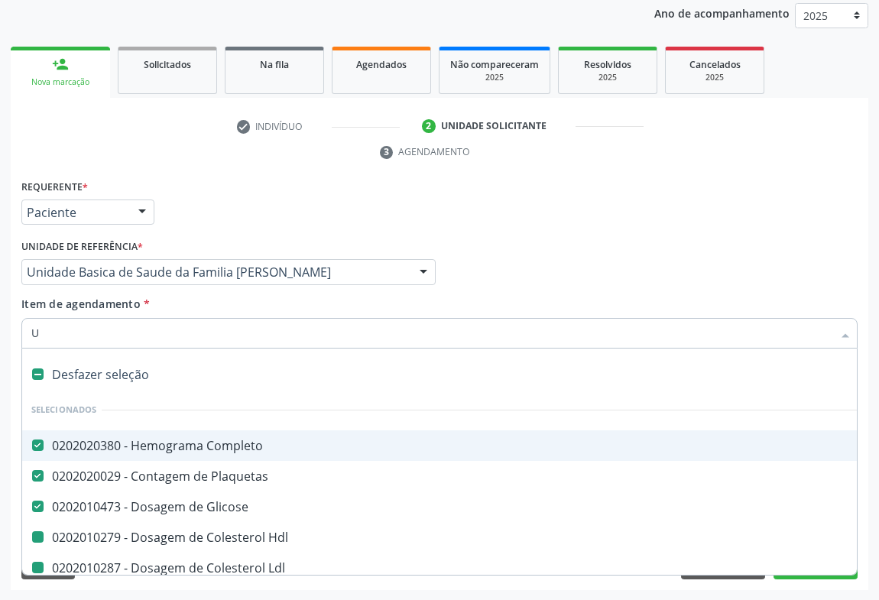
checkbox Urico "false"
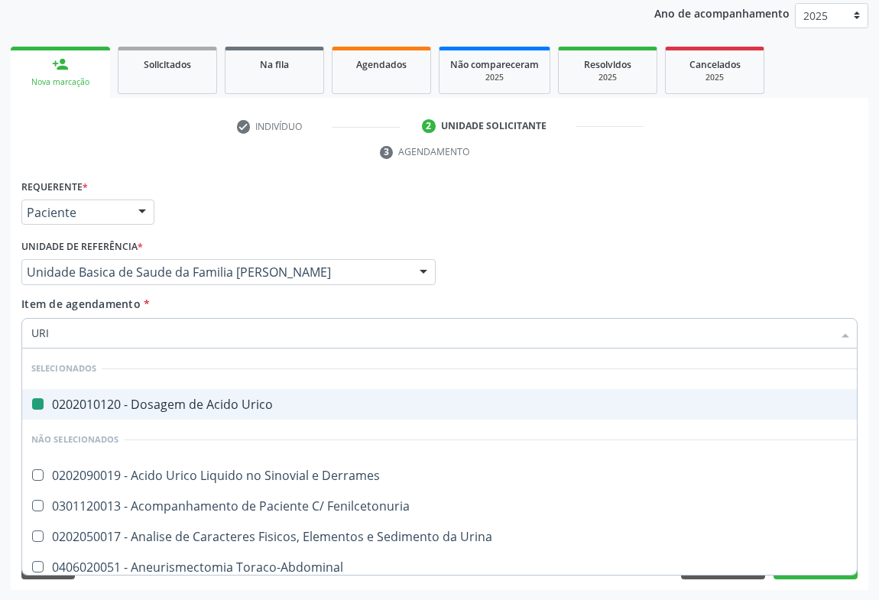
type input "URIN"
checkbox Urico "false"
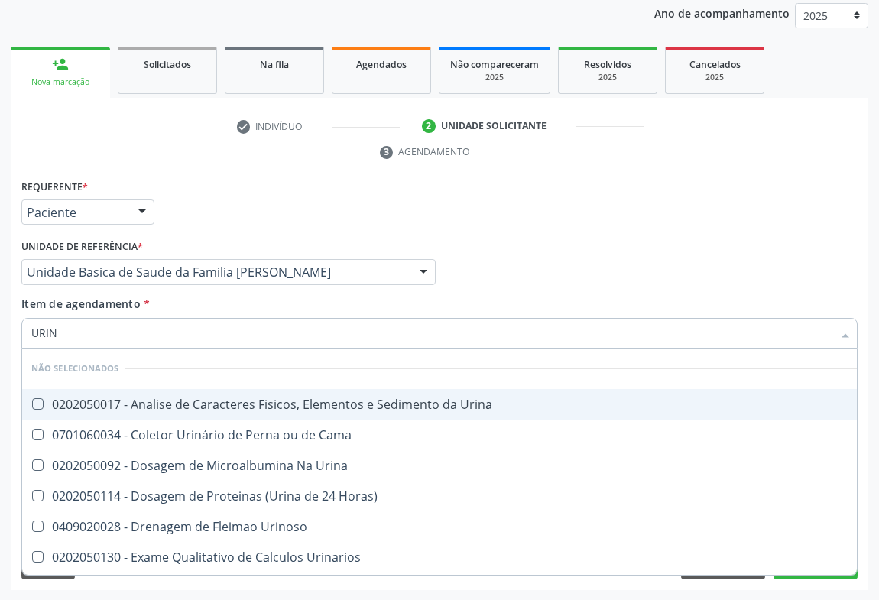
type input "URINA"
click at [101, 409] on div "0202050017 - Analise de Caracteres Fisicos, Elementos e Sedimento da Urina" at bounding box center [439, 404] width 817 height 12
checkbox Urina "true"
click at [238, 215] on div "Requerente * Paciente Médico(a) Enfermeiro(a) Paciente Nenhum resultado encontr…" at bounding box center [440, 206] width 844 height 60
checkbox Urinarios "true"
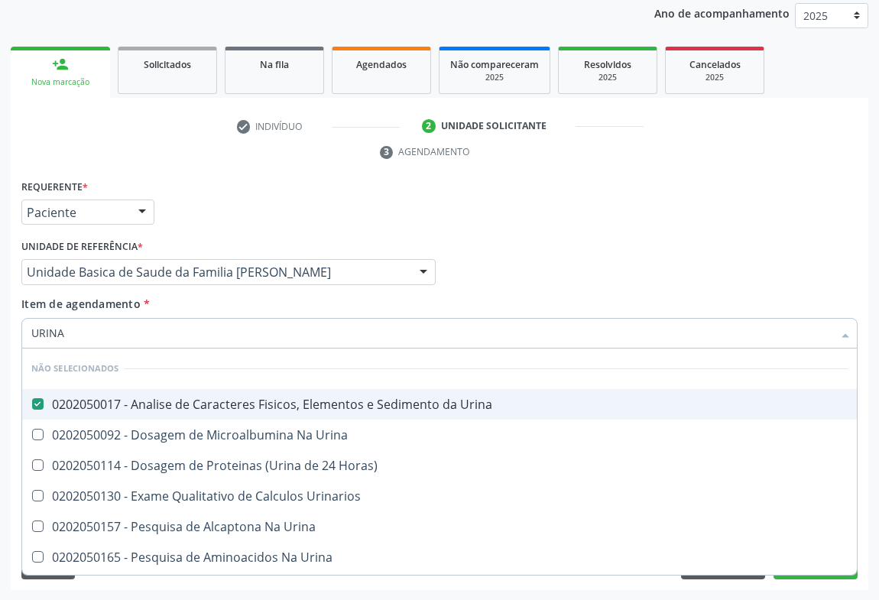
checkbox Urina "true"
checkbox Horas\) "true"
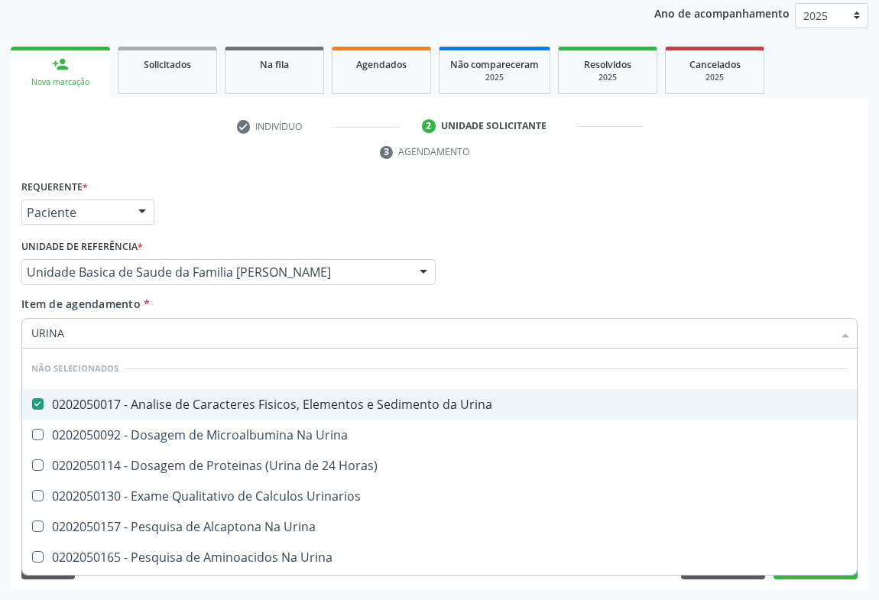
checkbox Urina "true"
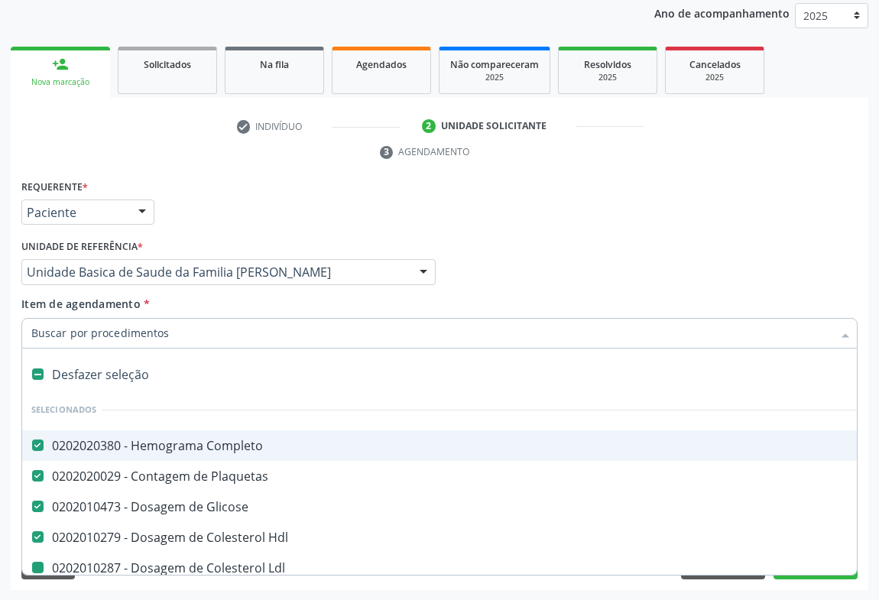
type input "U"
checkbox Ldl "false"
checkbox Total "false"
checkbox Triglicerideos "false"
checkbox Urico "false"
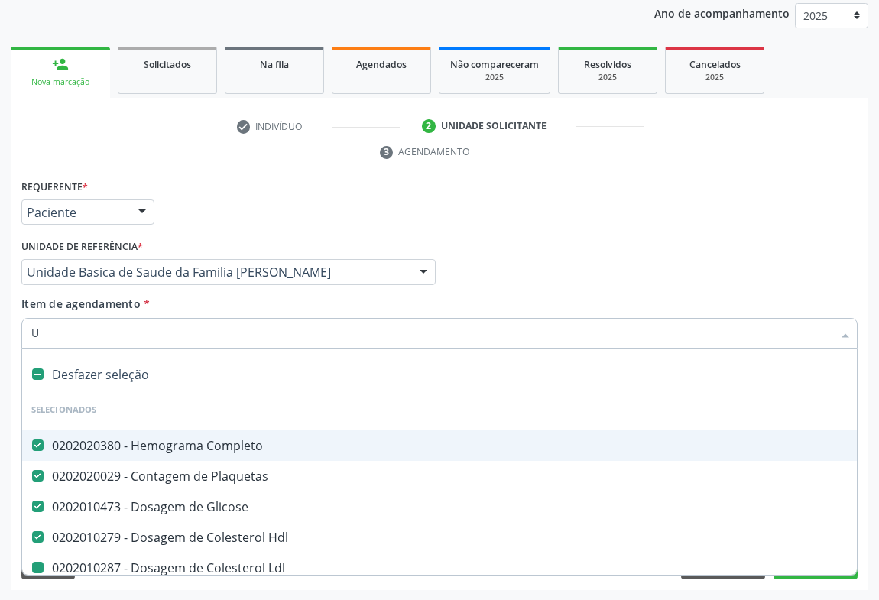
checkbox Urina "false"
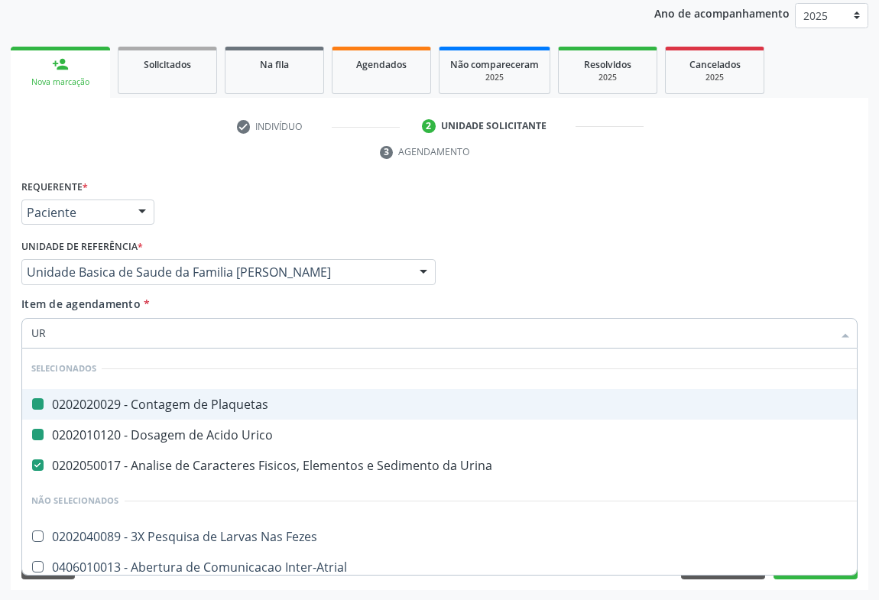
type input "URE"
checkbox Plaquetas "false"
checkbox Urico "false"
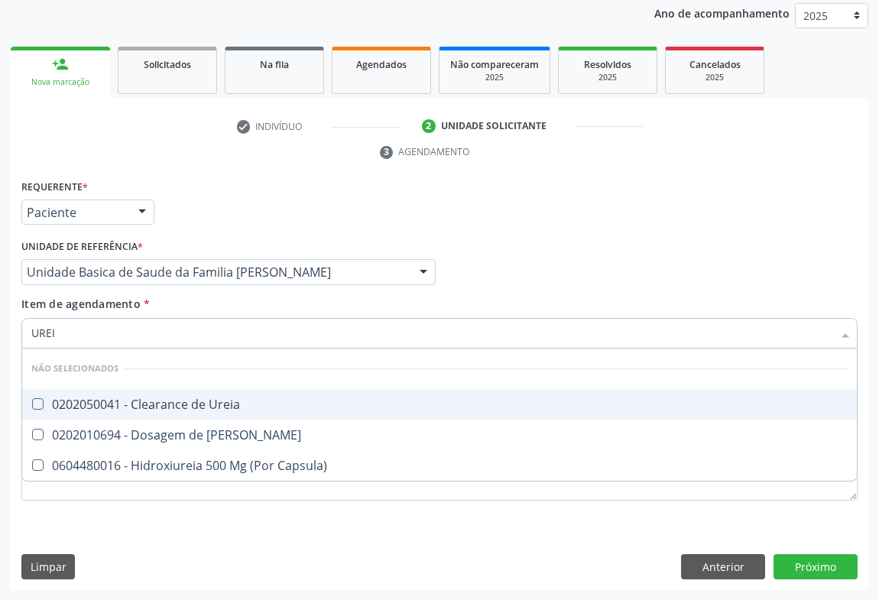
type input "UREIA"
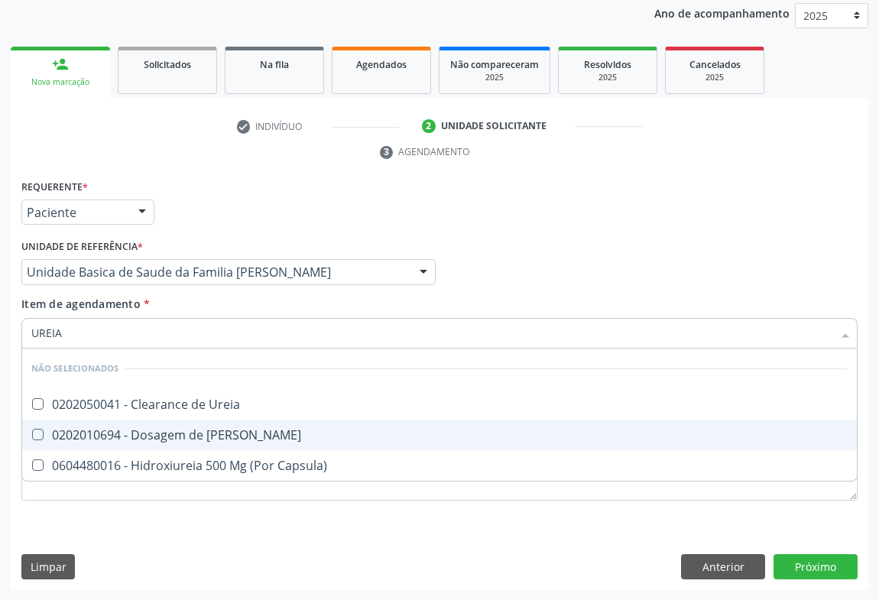
drag, startPoint x: 128, startPoint y: 433, endPoint x: 130, endPoint y: 405, distance: 27.6
click at [128, 432] on div "0202010694 - Dosagem de Ureia" at bounding box center [439, 435] width 817 height 12
checkbox Ureia "true"
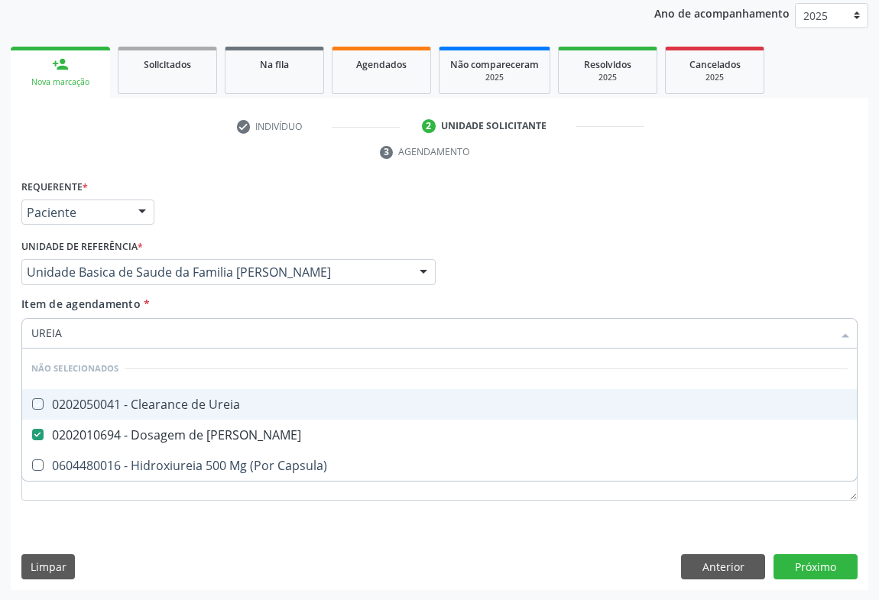
click at [190, 223] on div "Requerente * Paciente Médico(a) Enfermeiro(a) Paciente Nenhum resultado encontr…" at bounding box center [440, 206] width 844 height 60
checkbox Ureia "true"
checkbox Capsula\) "true"
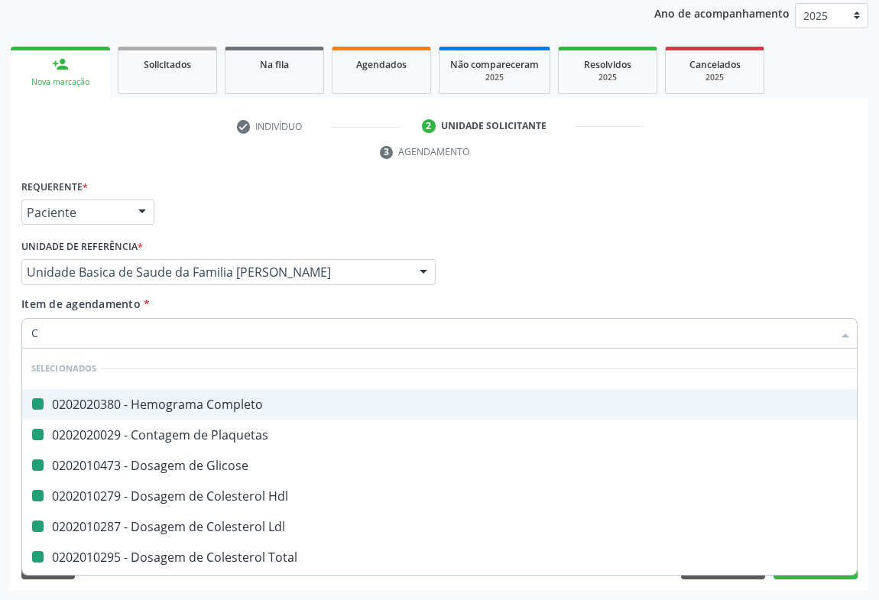
type input "CR"
checkbox Completo "false"
checkbox Plaquetas "false"
checkbox Glicose "false"
checkbox Hdl "false"
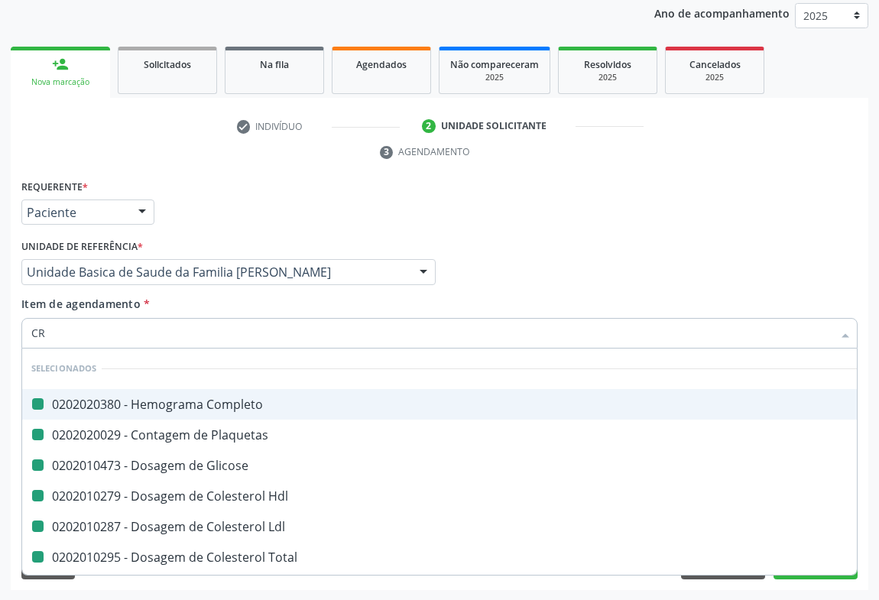
checkbox Ldl "false"
checkbox Total "false"
checkbox Triglicerideos "false"
checkbox Urico "false"
checkbox Urina "false"
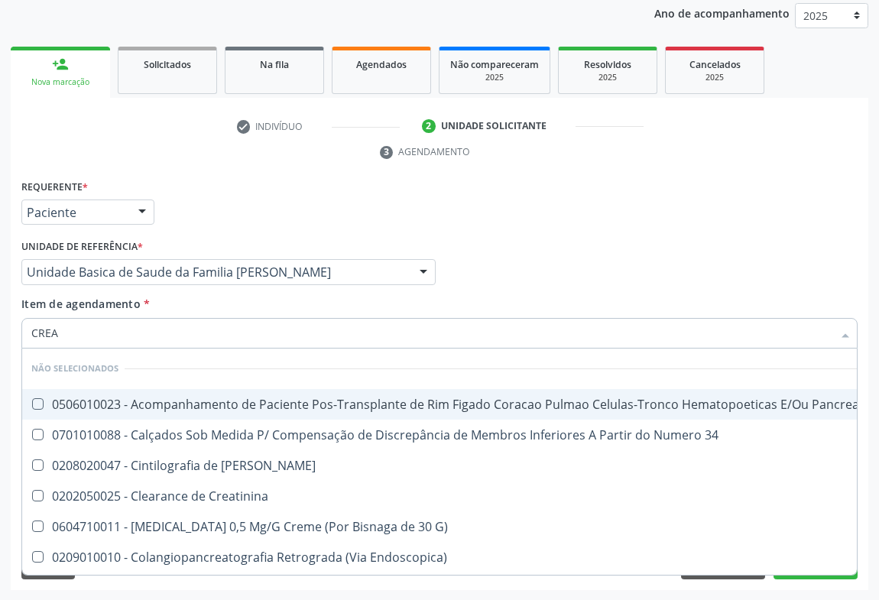
type input "CREAT"
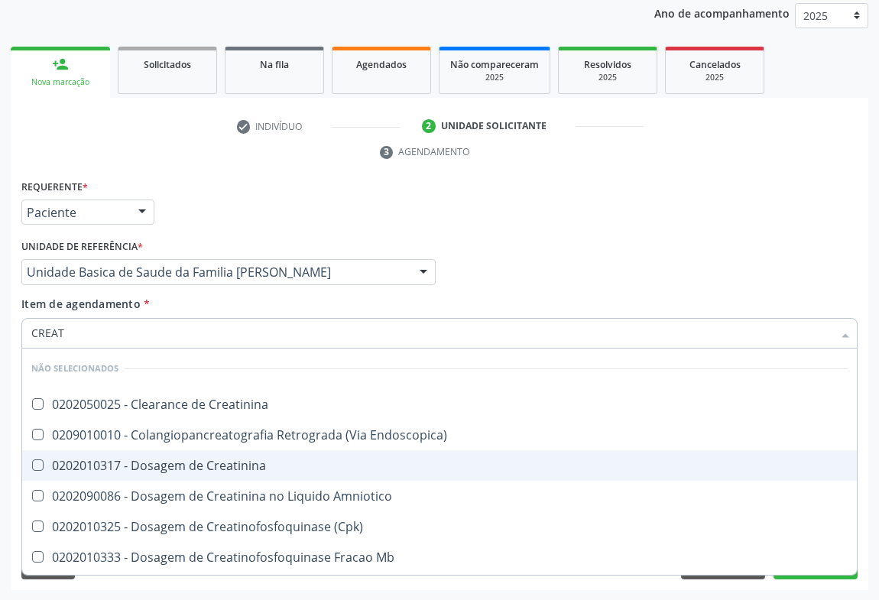
click at [76, 459] on div "0202010317 - Dosagem de Creatinina" at bounding box center [439, 465] width 817 height 12
checkbox Creatinina "true"
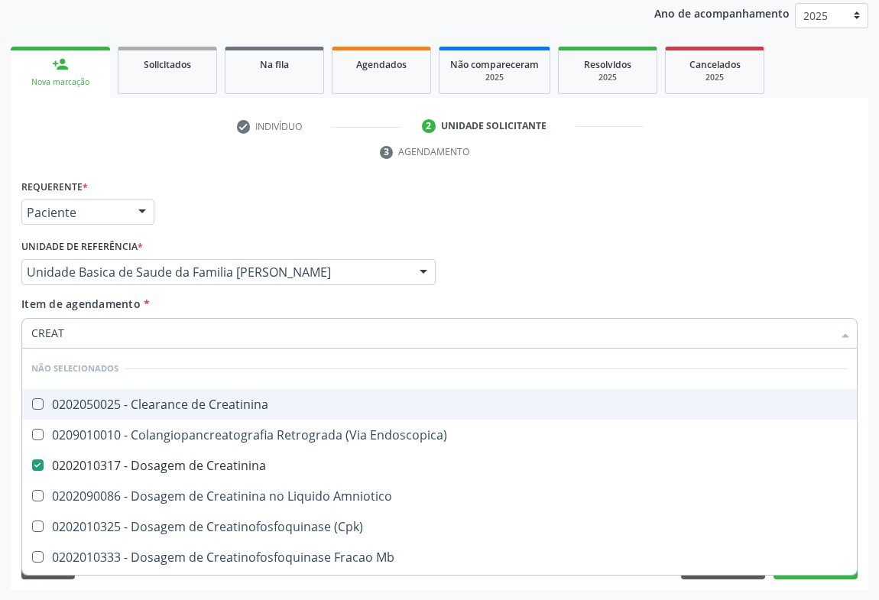
drag, startPoint x: 242, startPoint y: 205, endPoint x: 108, endPoint y: 357, distance: 203.1
click at [242, 204] on div "Requerente * Paciente Médico(a) Enfermeiro(a) Paciente Nenhum resultado encontr…" at bounding box center [440, 206] width 844 height 60
checkbox Creatinina "true"
checkbox Endoscopica\) "true"
checkbox Amniotico "true"
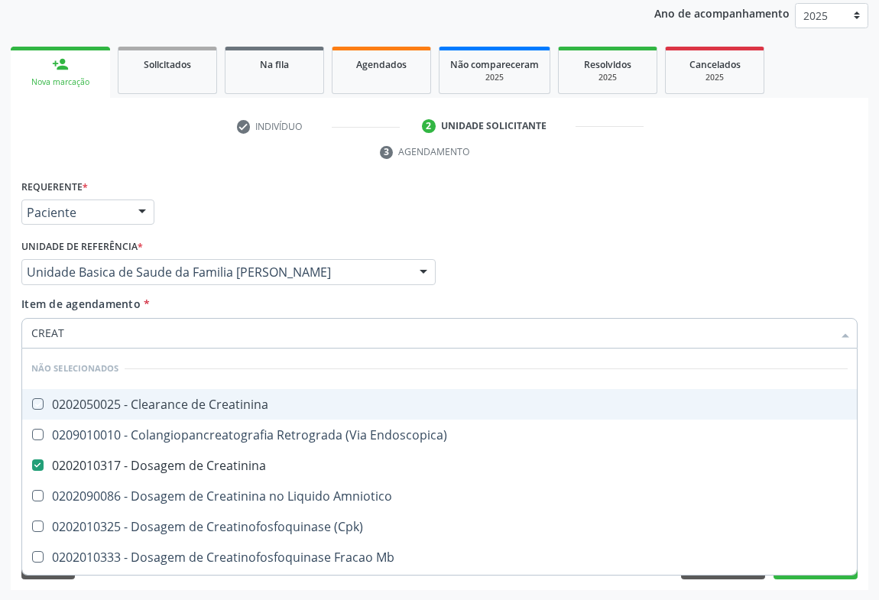
checkbox \(Cpk\) "true"
checkbox Mb "true"
checkbox Oncologia "true"
checkbox Parcial "true"
checkbox Oncologia "true"
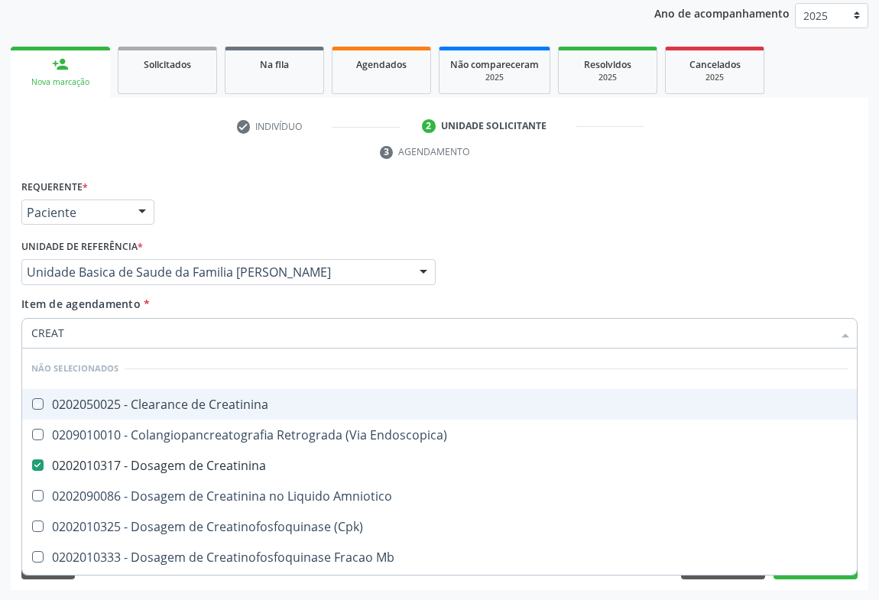
checkbox Capsula\) "true"
checkbox Videolaparoscopica "true"
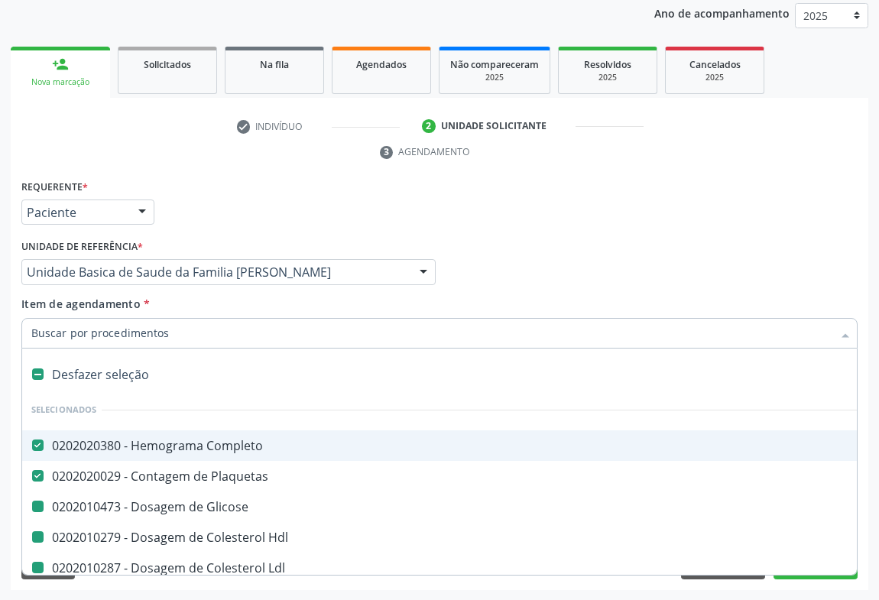
type input "F"
checkbox Glicose "false"
checkbox Hdl "false"
checkbox Ldl "false"
checkbox Total "false"
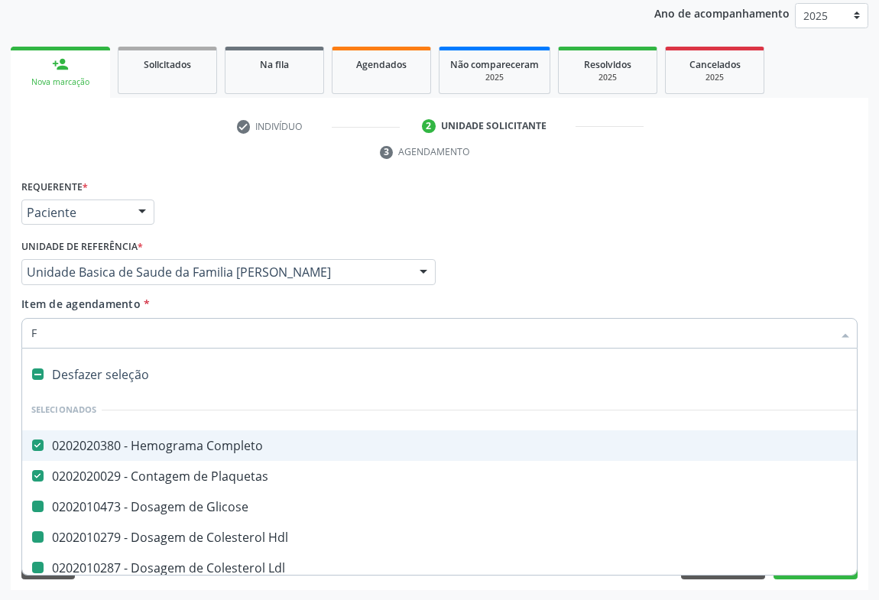
checkbox Triglicerideos "false"
checkbox Urico "false"
checkbox Urina "false"
checkbox Creatinina "false"
checkbox Ureia "false"
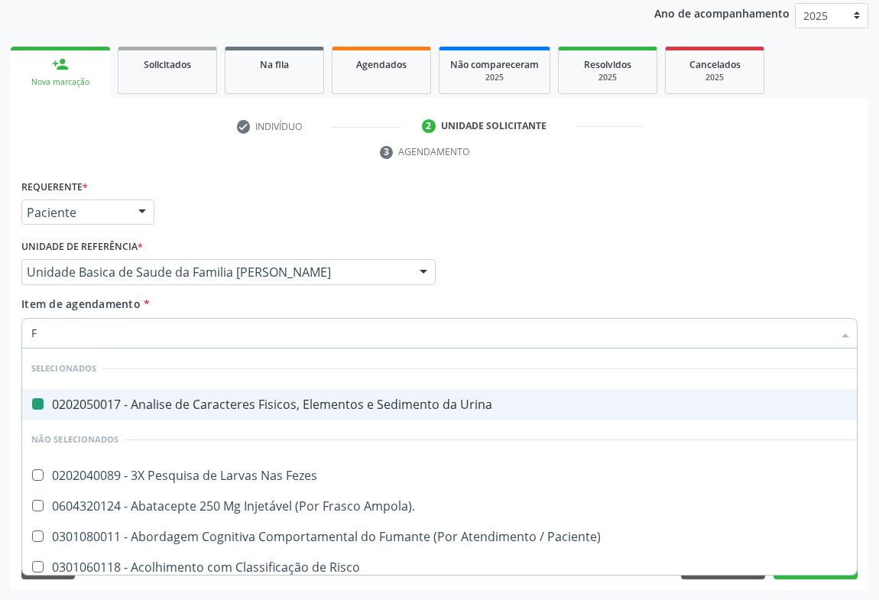
type input "FE"
checkbox Urina "false"
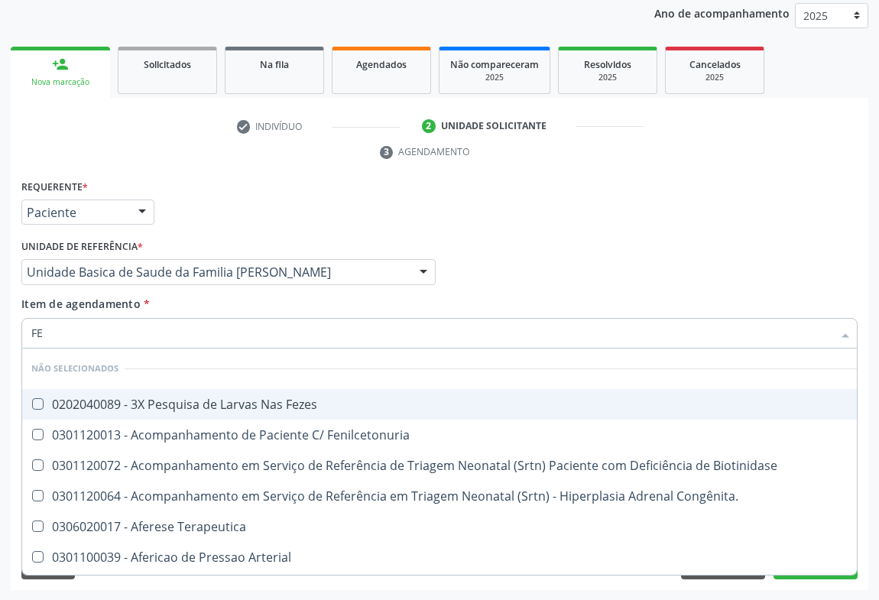
type input "FEZ"
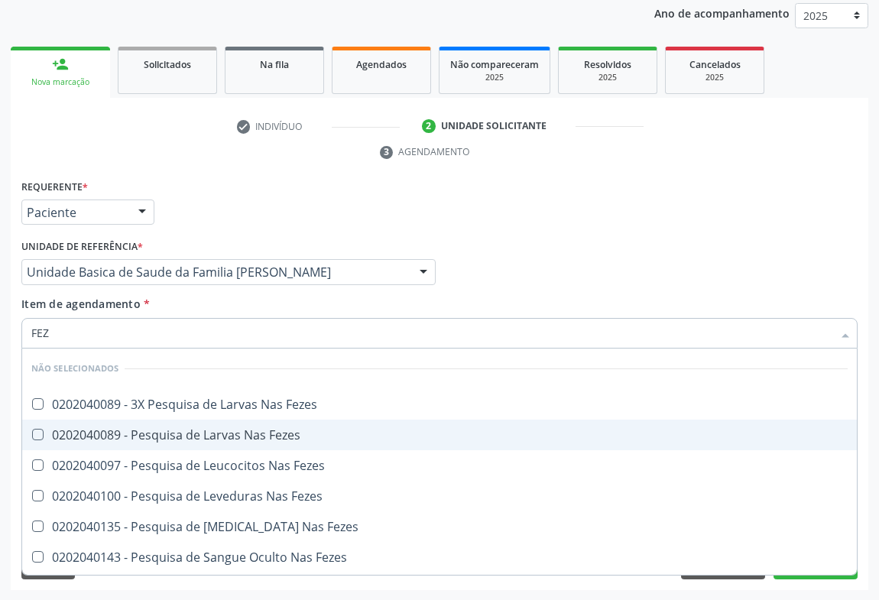
click at [171, 433] on div "0202040089 - Pesquisa de Larvas Nas Fezes" at bounding box center [439, 435] width 817 height 12
checkbox Fezes "true"
click at [189, 211] on div "Requerente * Paciente Médico(a) Enfermeiro(a) Paciente Nenhum resultado encontr…" at bounding box center [440, 206] width 844 height 60
checkbox Fezes "true"
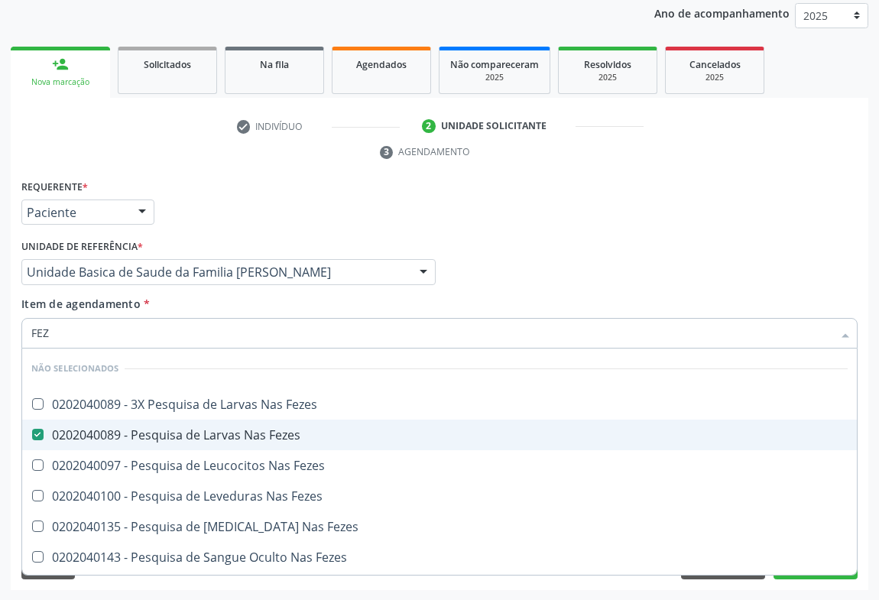
checkbox Fezes "true"
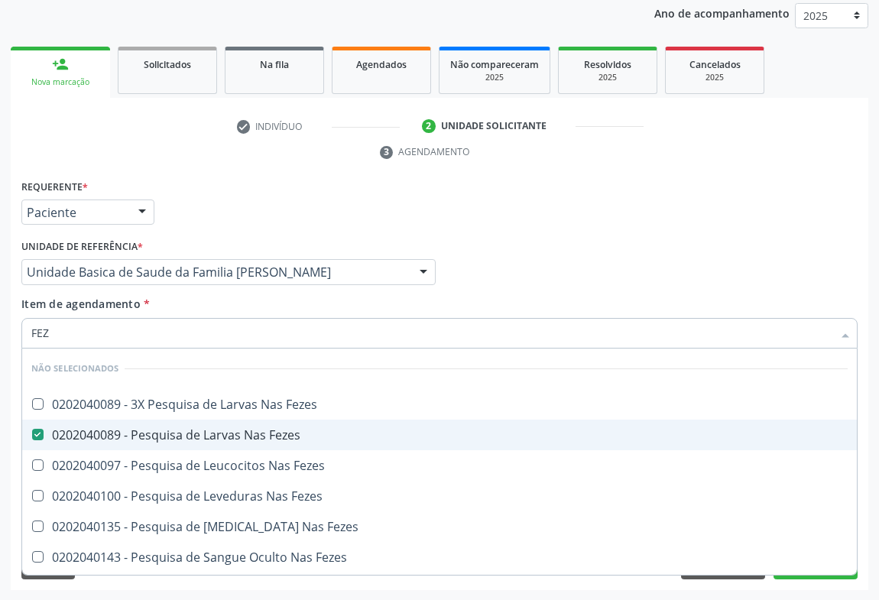
checkbox Fezes "true"
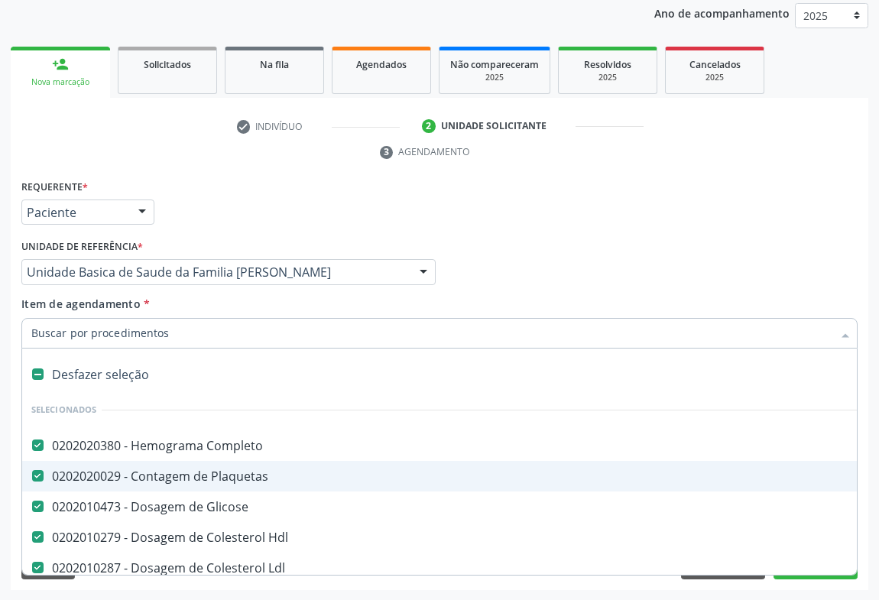
type input "T"
checkbox Ureia "false"
checkbox Creatinina "false"
checkbox Fezes "false"
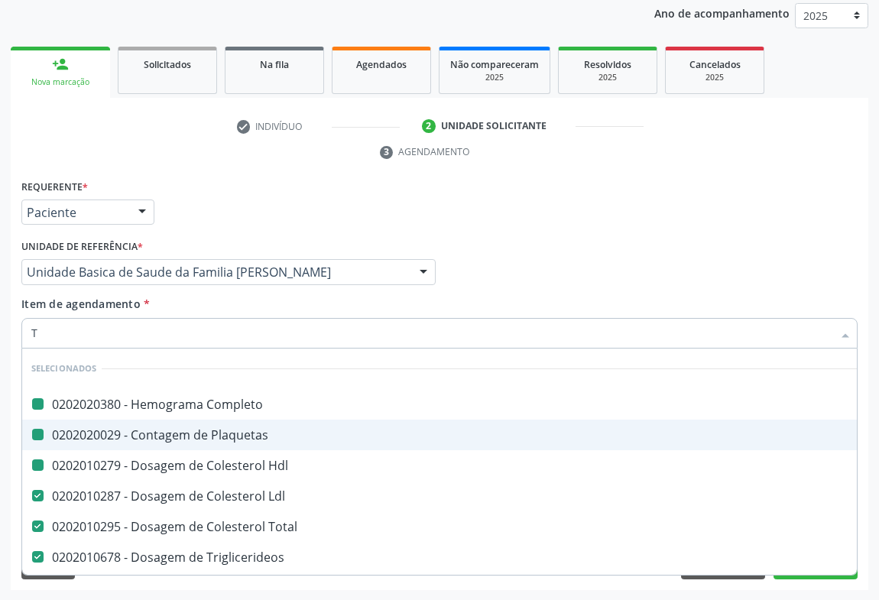
type input "TG"
checkbox Completo "false"
checkbox Hdl "false"
checkbox Plaquetas "false"
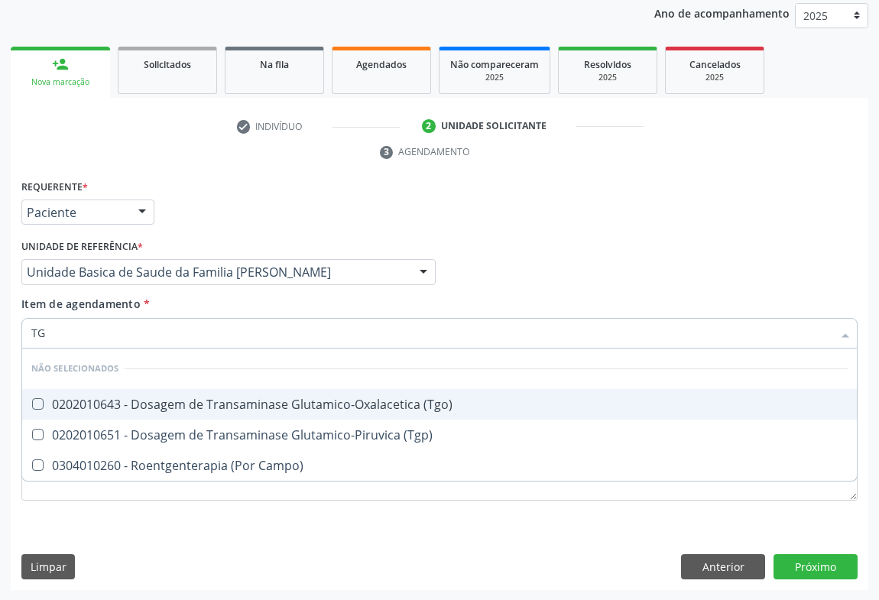
click at [145, 411] on span "0202010643 - Dosagem de Transaminase Glutamico-Oxalacetica (Tgo)" at bounding box center [439, 404] width 835 height 31
checkbox \(Tgo\) "true"
click at [138, 429] on div "0202010651 - Dosagem de Transaminase Glutamico-Piruvica (Tgp)" at bounding box center [439, 435] width 817 height 12
checkbox \(Tgp\) "true"
click at [223, 245] on div "Unidade de referência * Unidade Basica de Saude da Familia Maninho Ferreira Uni…" at bounding box center [228, 259] width 414 height 49
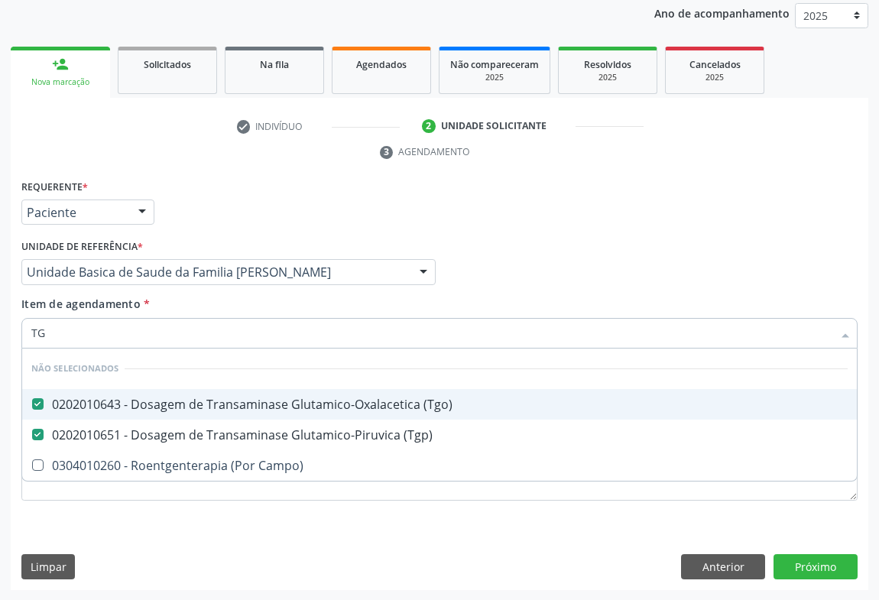
checkbox Campo\) "true"
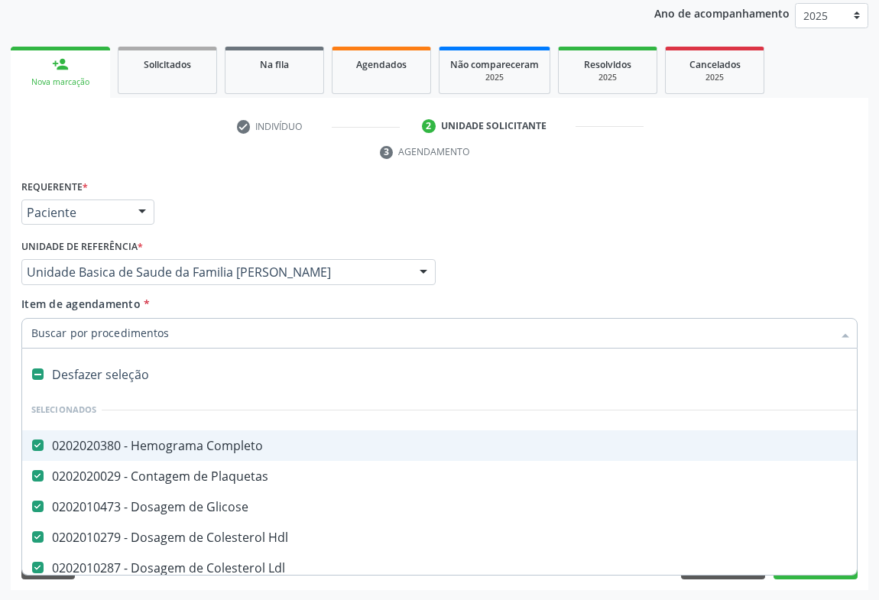
type input "G"
checkbox \(Tgp\) "false"
type input "GA"
checkbox Completo "false"
checkbox Glicose "false"
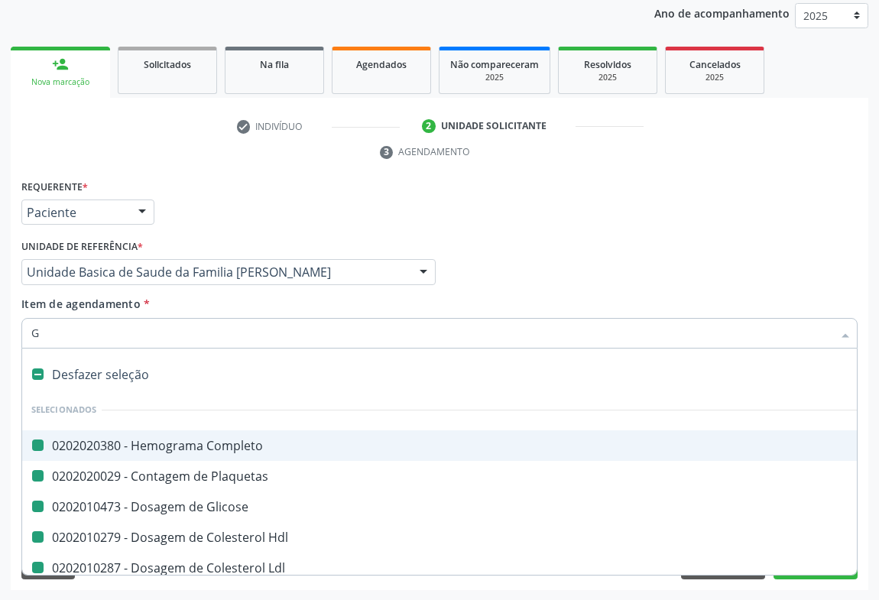
checkbox Plaquetas "false"
checkbox Hdl "false"
checkbox Ldl "false"
checkbox Total "false"
checkbox Triglicerideos "false"
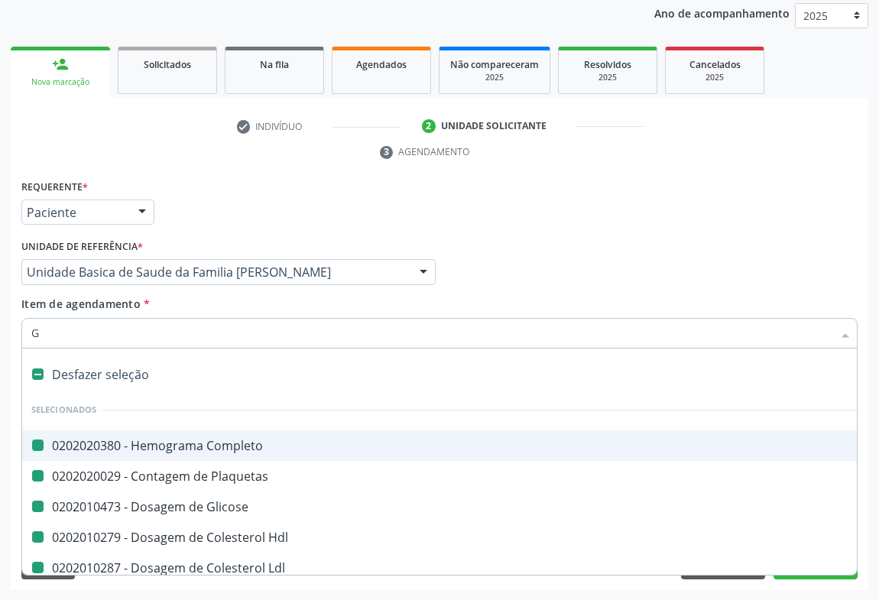
checkbox Urico "false"
checkbox Urina "false"
checkbox Ureia "false"
checkbox Creatinina "false"
checkbox Fezes "false"
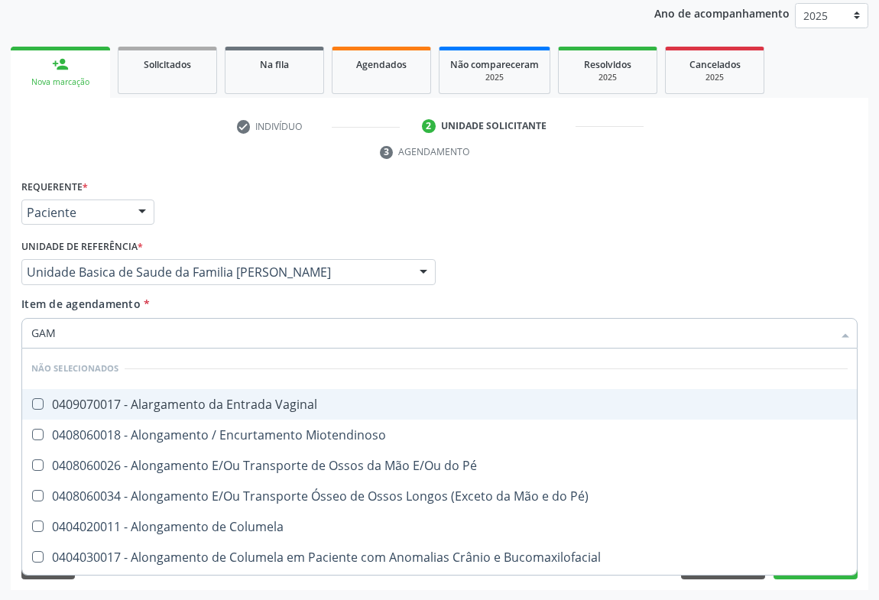
type input "GAMA"
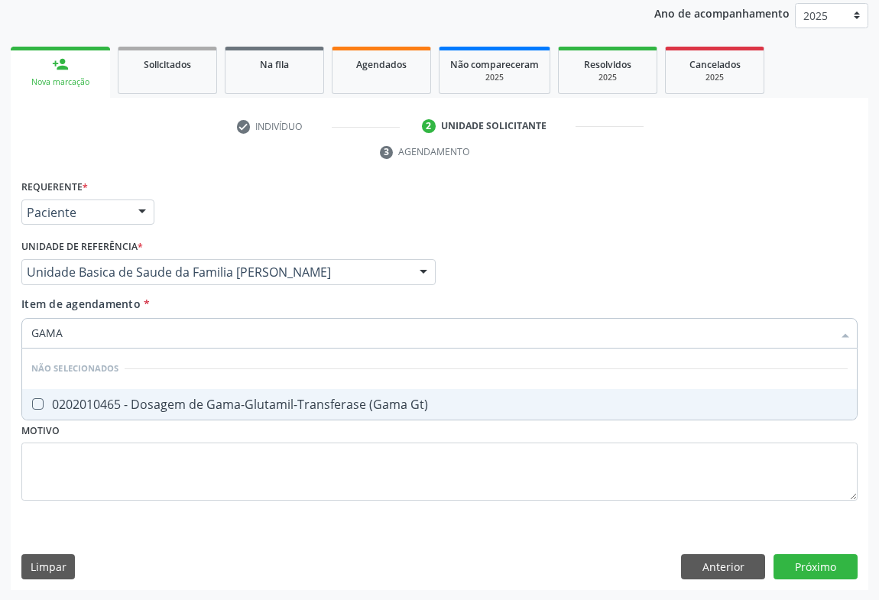
click at [140, 405] on div "0202010465 - Dosagem de Gama-Glutamil-Transferase (Gama Gt)" at bounding box center [439, 404] width 817 height 12
checkbox Gt\) "true"
click at [222, 206] on div "Requerente * Paciente Médico(a) Enfermeiro(a) Paciente Nenhum resultado encontr…" at bounding box center [440, 206] width 844 height 60
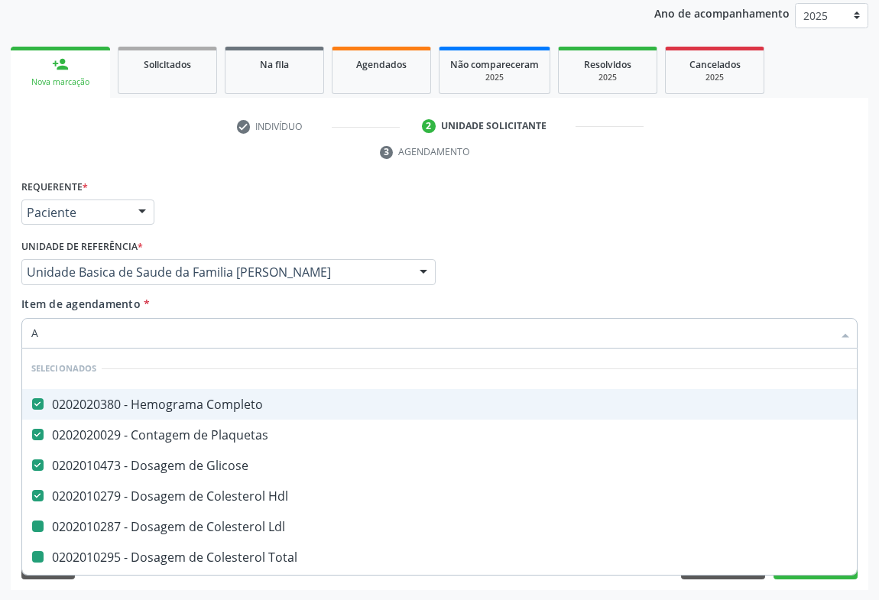
type input "AL"
checkbox Ldl "false"
checkbox Total "false"
checkbox Triglicerideos "false"
checkbox Urico "false"
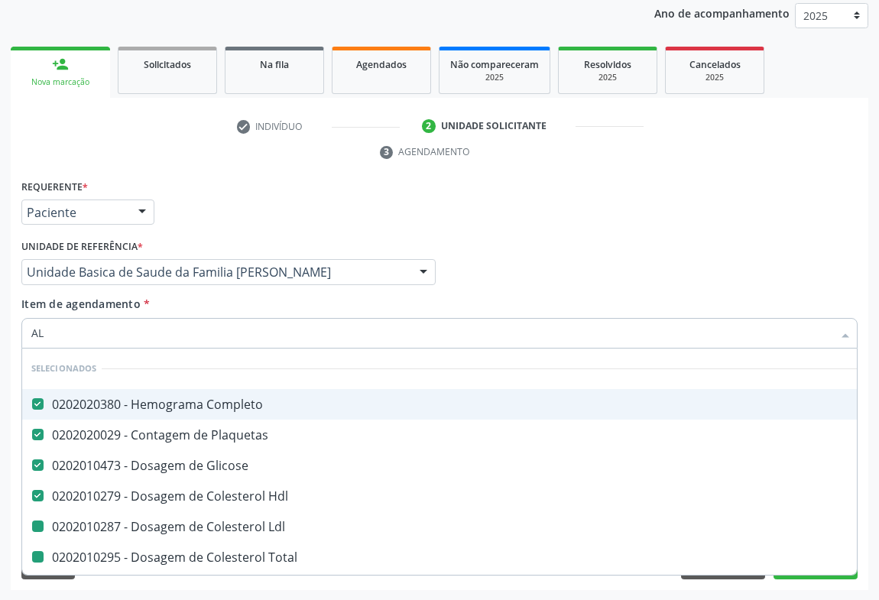
checkbox Urina "false"
checkbox Ureia "false"
checkbox Creatinina "false"
checkbox Fezes "false"
checkbox \(Tgo\) "false"
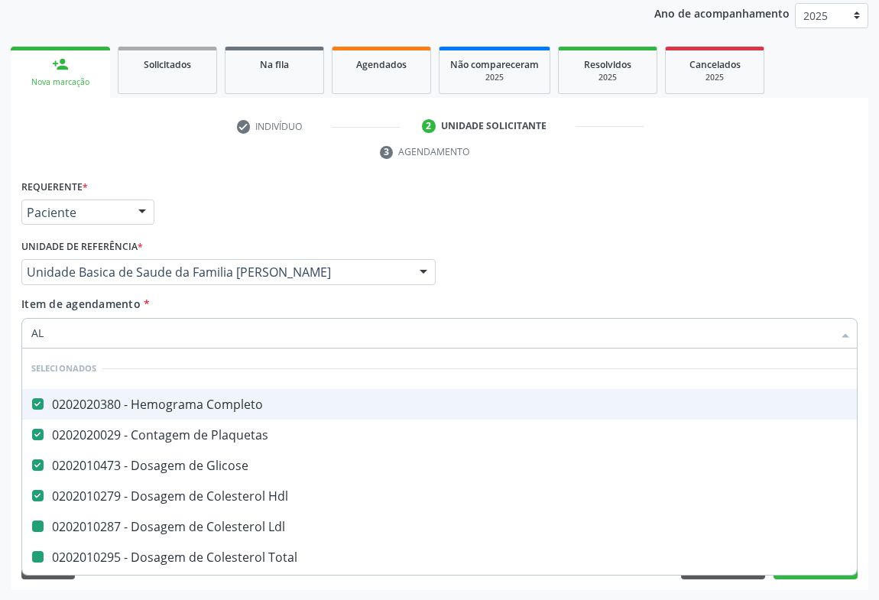
checkbox \(Tgp\) "false"
checkbox Gt\) "false"
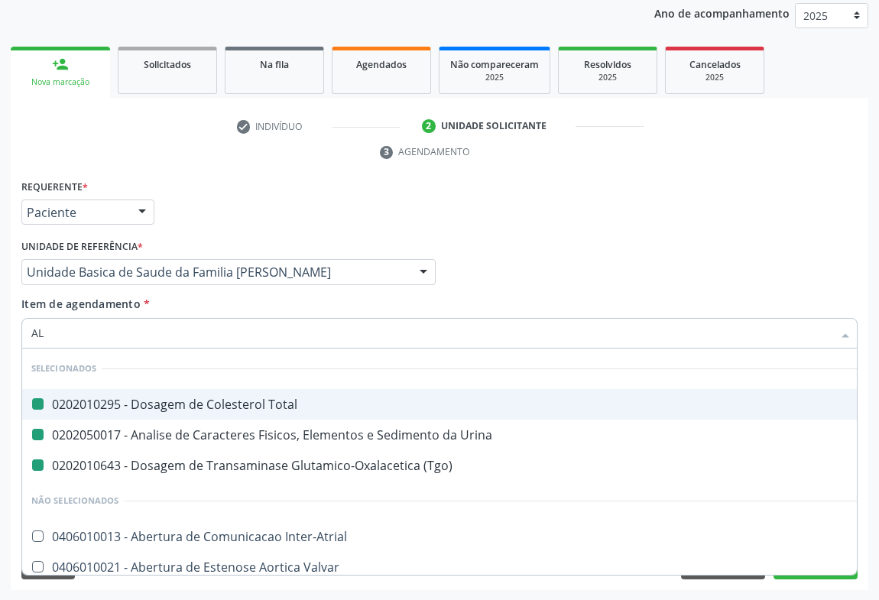
type input "ALC"
checkbox Total "false"
checkbox Urina "false"
checkbox \(Tgo\) "false"
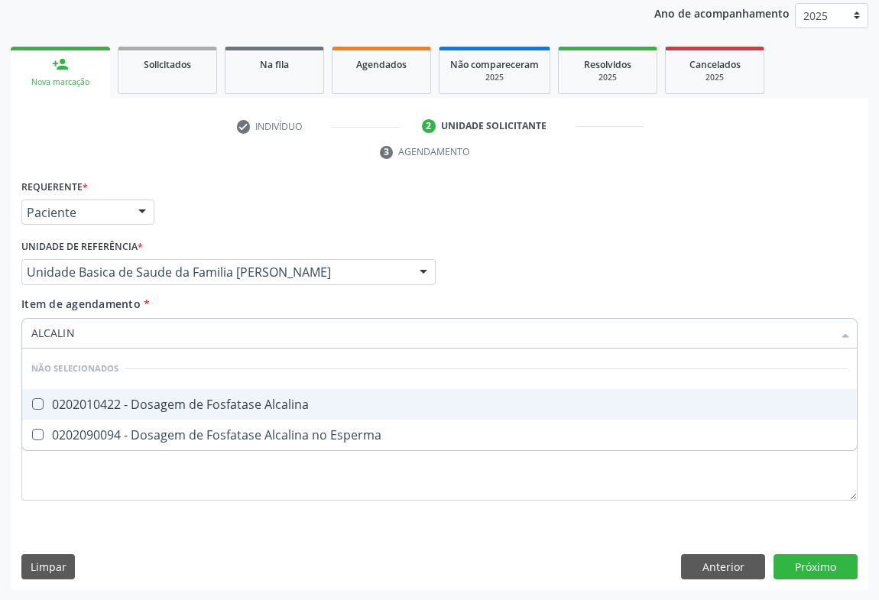
type input "ALCALINA"
click at [110, 409] on div "0202010422 - Dosagem de Fosfatase Alcalina" at bounding box center [439, 404] width 817 height 12
checkbox Alcalina "true"
click at [802, 570] on div "Requerente * Paciente Médico(a) Enfermeiro(a) Paciente Nenhum resultado encontr…" at bounding box center [440, 383] width 858 height 415
checkbox Esperma "true"
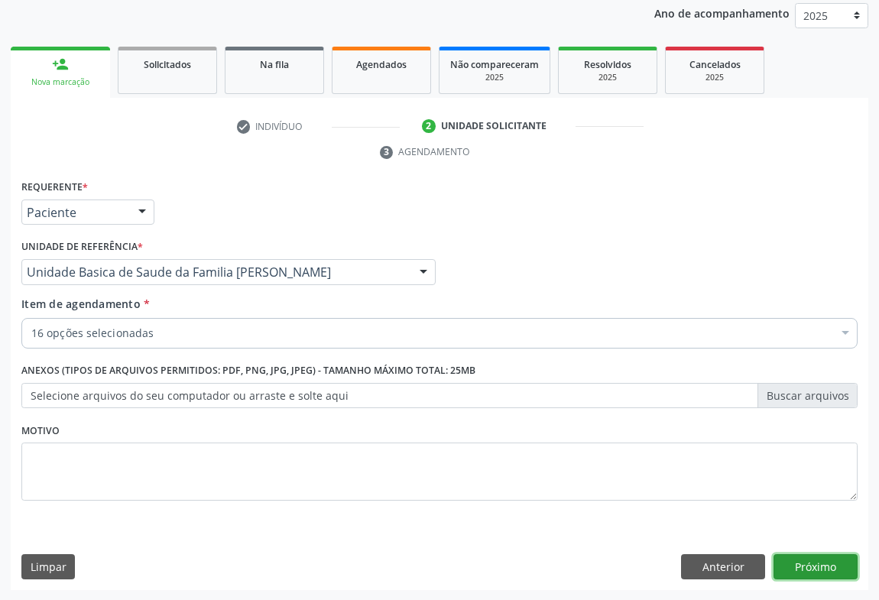
click at [823, 575] on button "Próximo" at bounding box center [816, 567] width 84 height 26
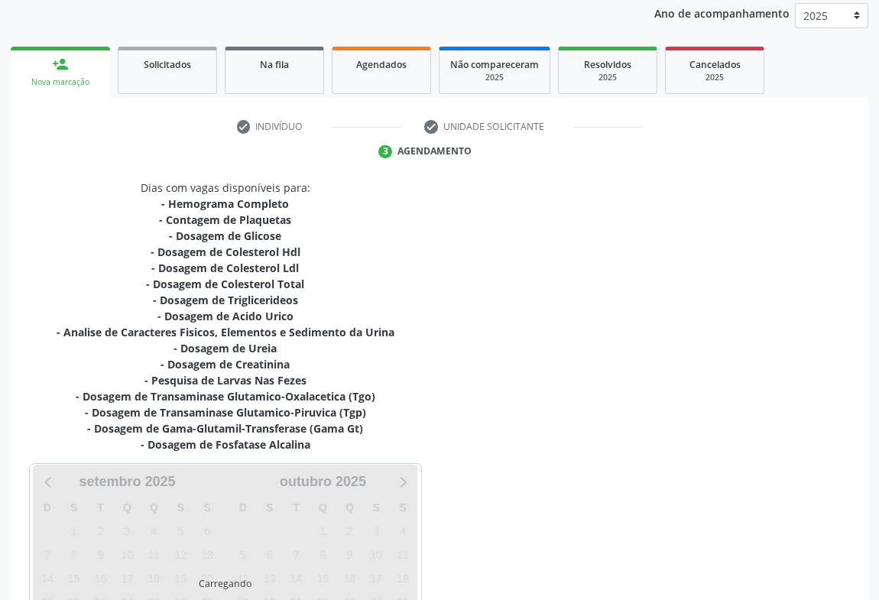
scroll to position [329, 0]
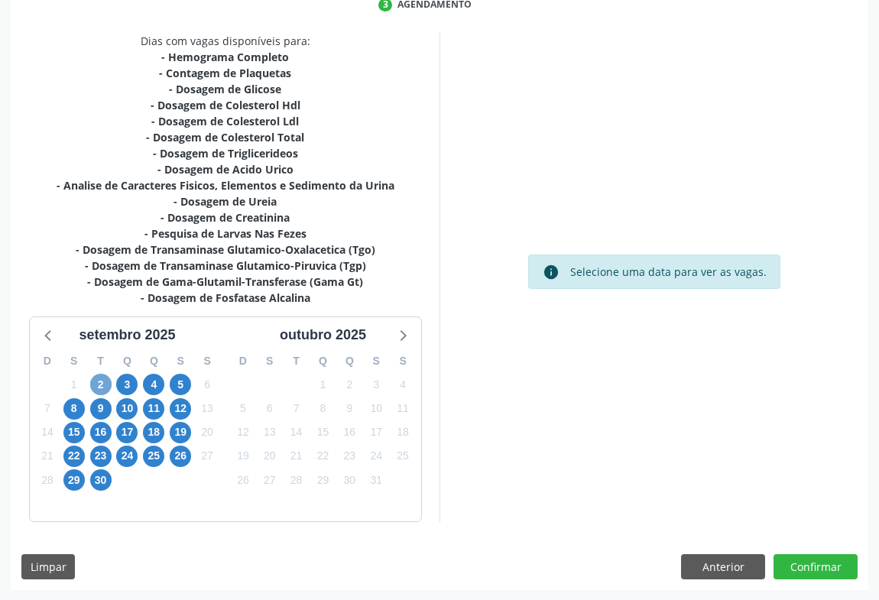
click at [92, 385] on span "2" at bounding box center [100, 384] width 21 height 21
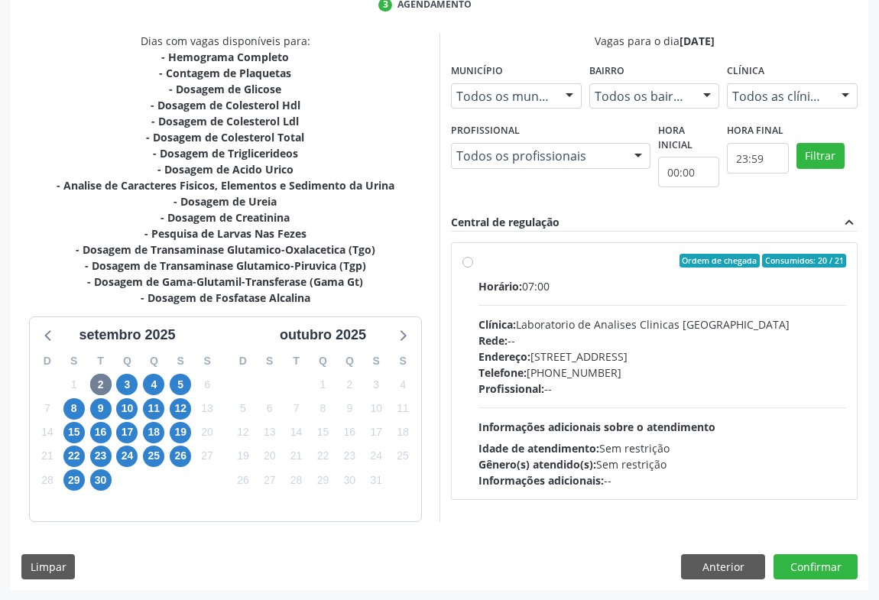
click at [662, 389] on div "Profissional: --" at bounding box center [663, 389] width 368 height 16
click at [473, 268] on input "Ordem de chegada Consumidos: 20 / 21 Horário: 07:00 Clínica: Laboratorio de Ana…" at bounding box center [468, 261] width 11 height 14
radio input "true"
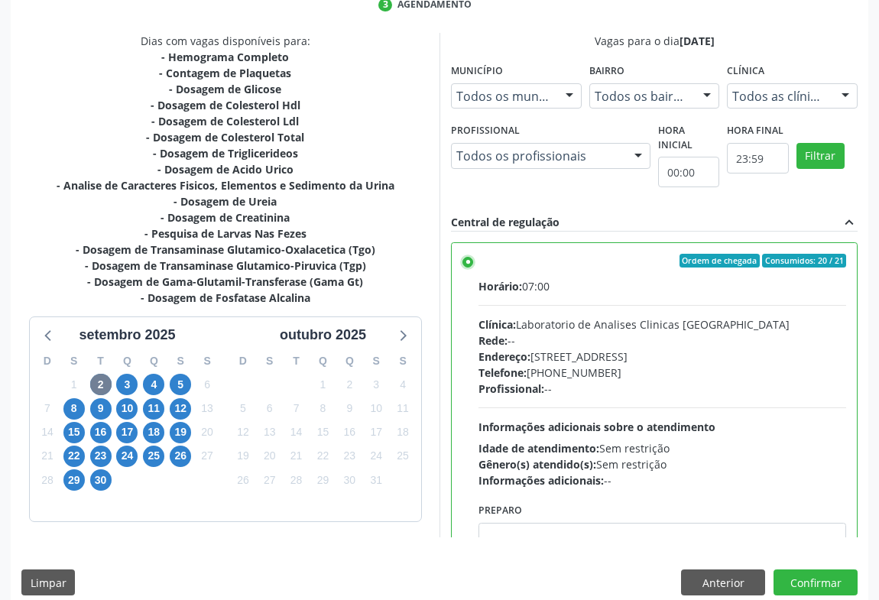
scroll to position [345, 0]
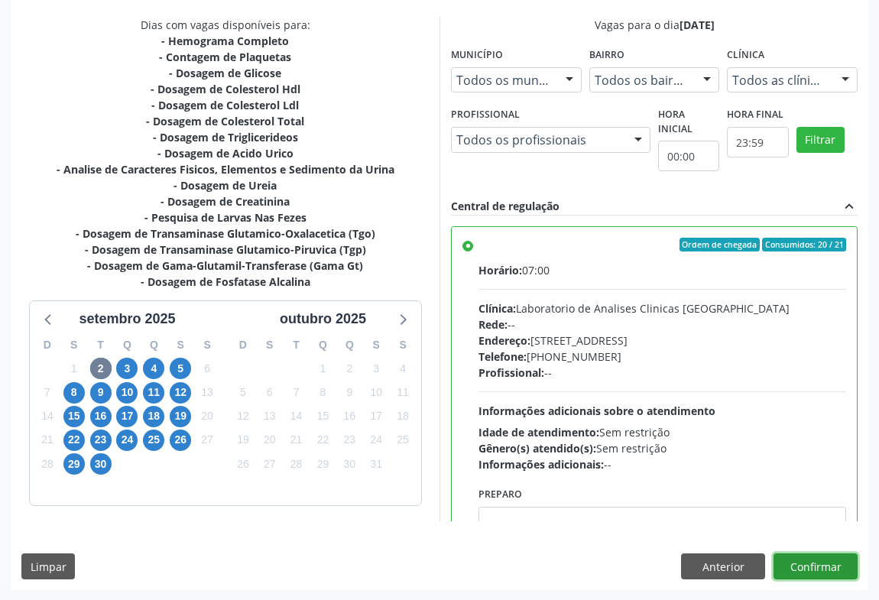
click at [822, 562] on button "Confirmar" at bounding box center [816, 567] width 84 height 26
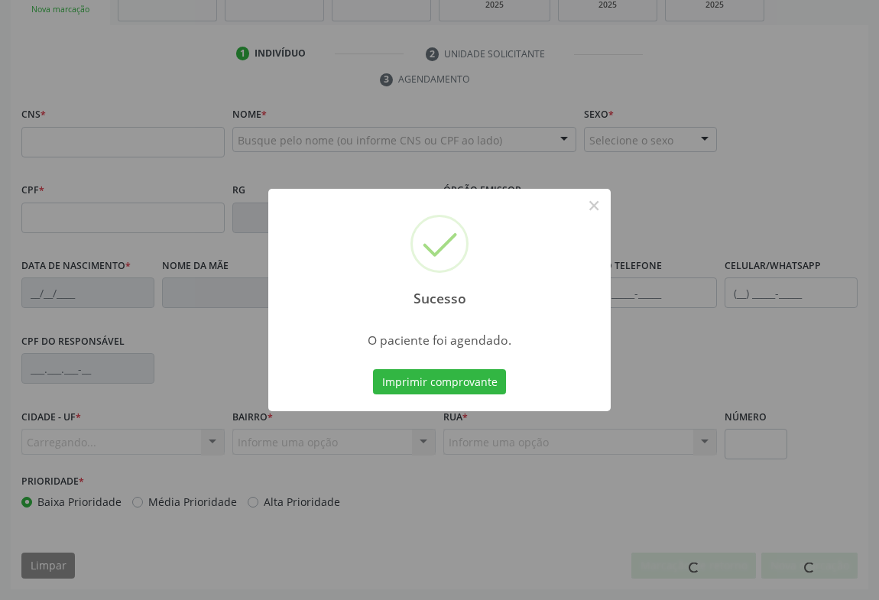
scroll to position [253, 0]
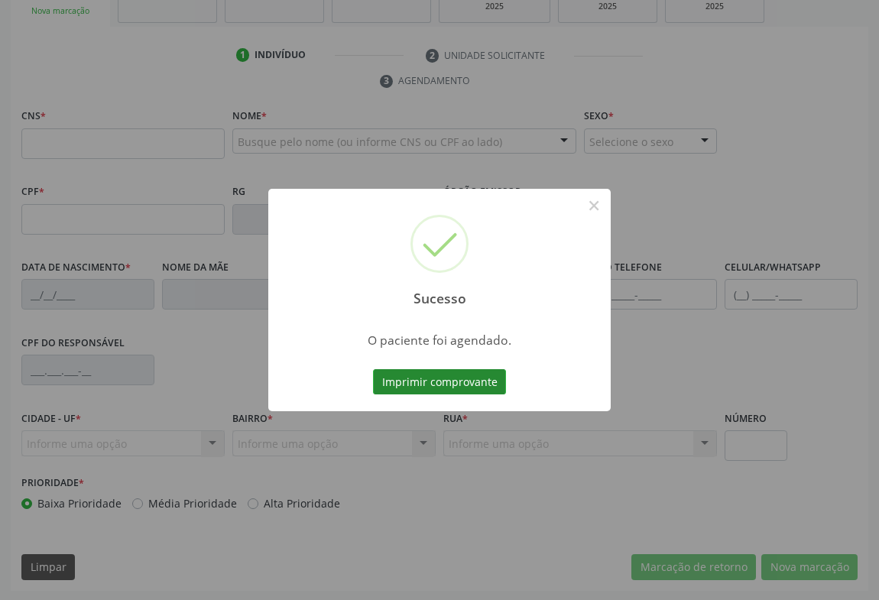
click at [414, 386] on button "Imprimir comprovante" at bounding box center [439, 382] width 133 height 26
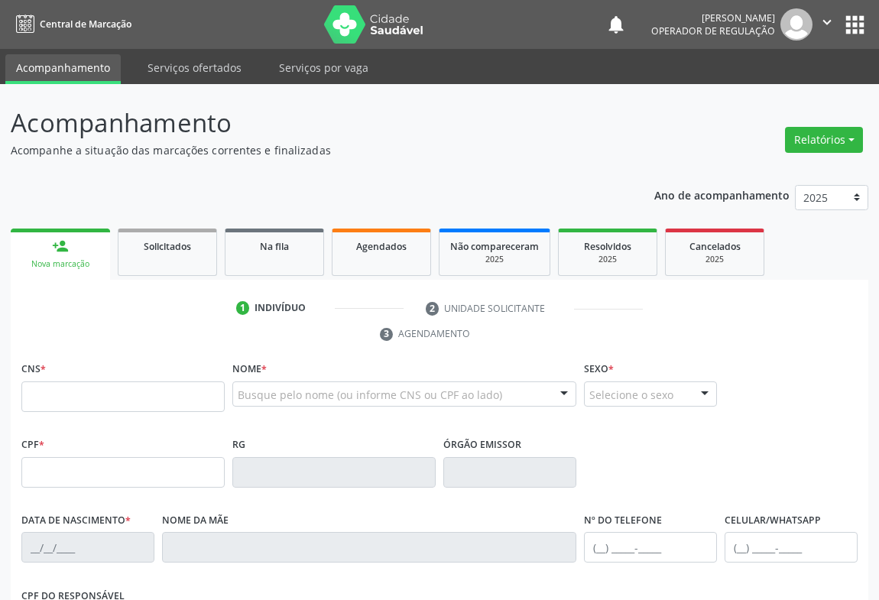
scroll to position [253, 0]
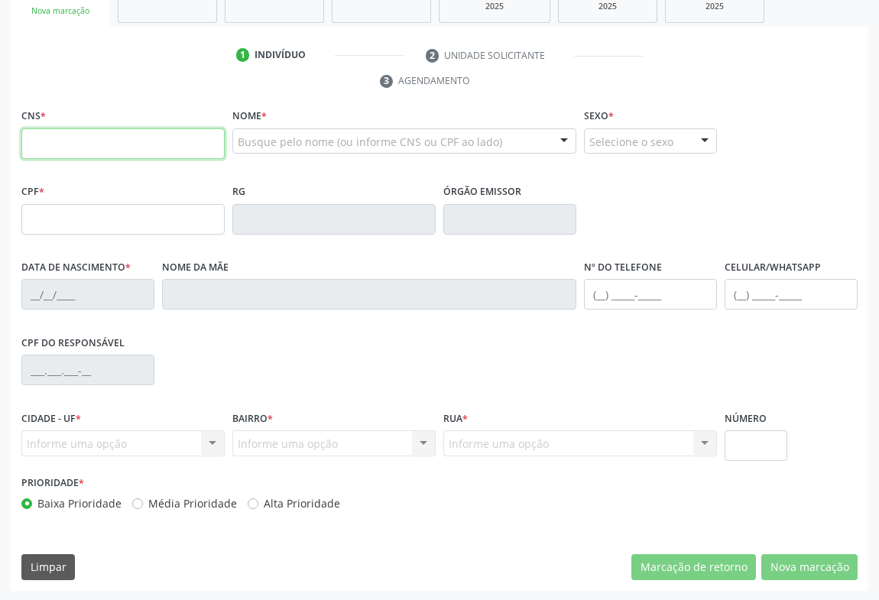
click at [118, 136] on input "text" at bounding box center [122, 143] width 203 height 31
type input "700 0091 3171 3607"
type input "1379994292"
type input "07[DATE]"
type input "[PHONE_NUMBER]"
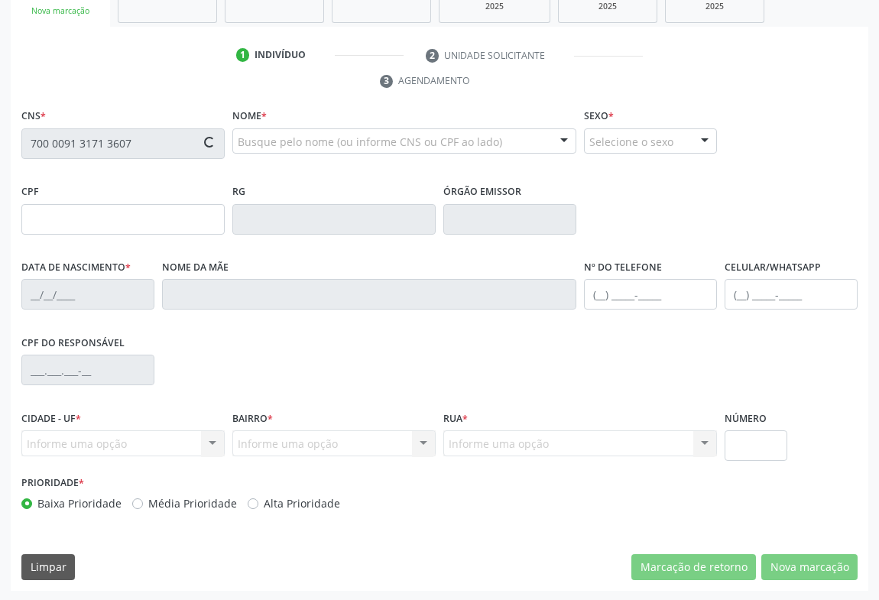
type input "S/N"
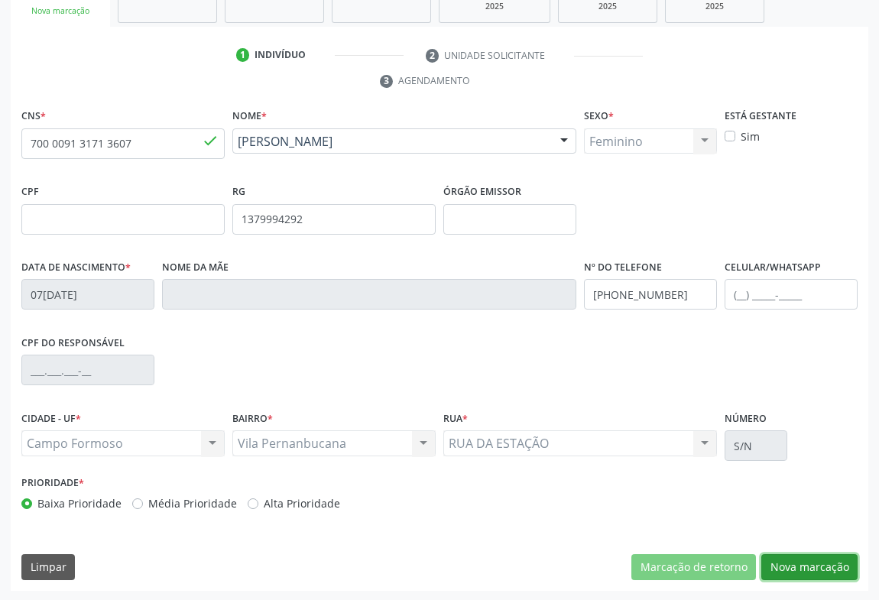
click at [796, 566] on button "Nova marcação" at bounding box center [809, 567] width 96 height 26
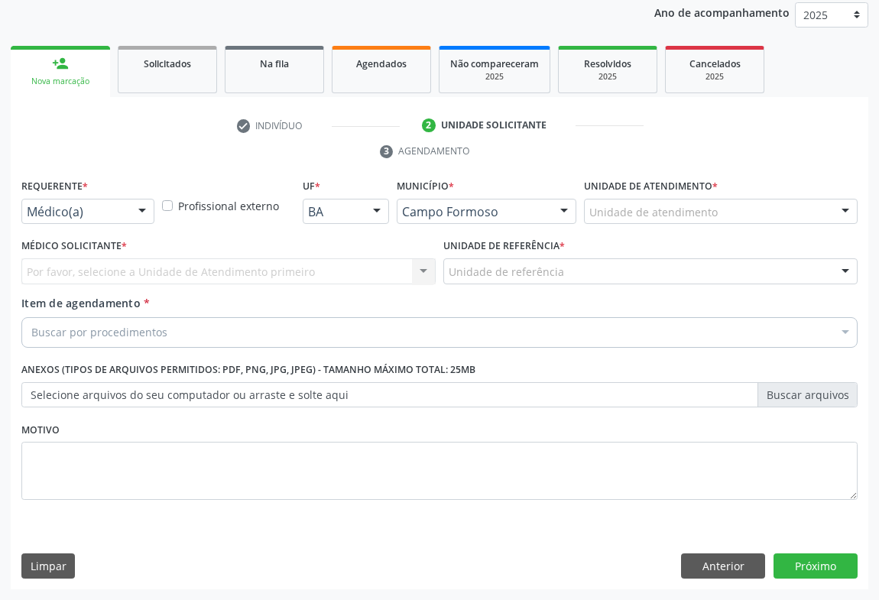
scroll to position [182, 0]
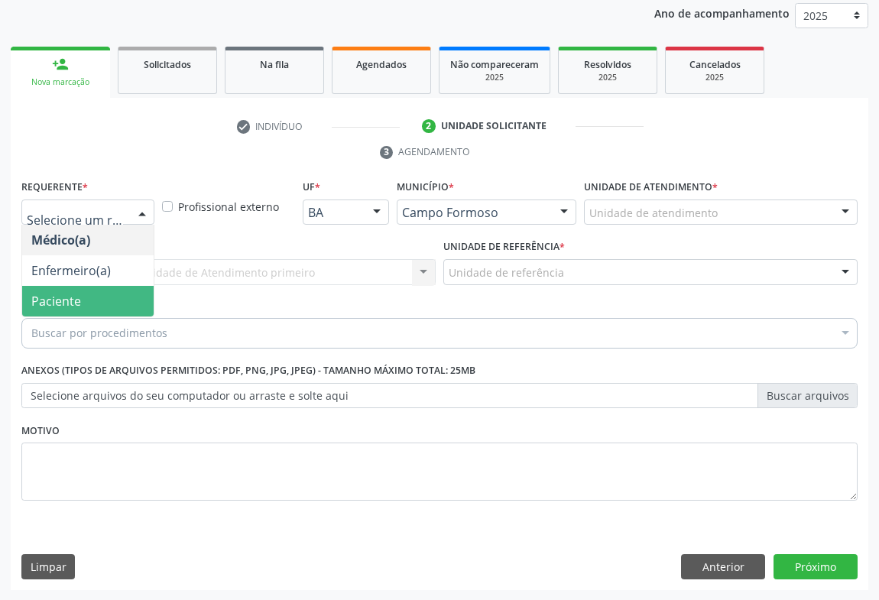
click at [70, 299] on span "Paciente" at bounding box center [56, 301] width 50 height 17
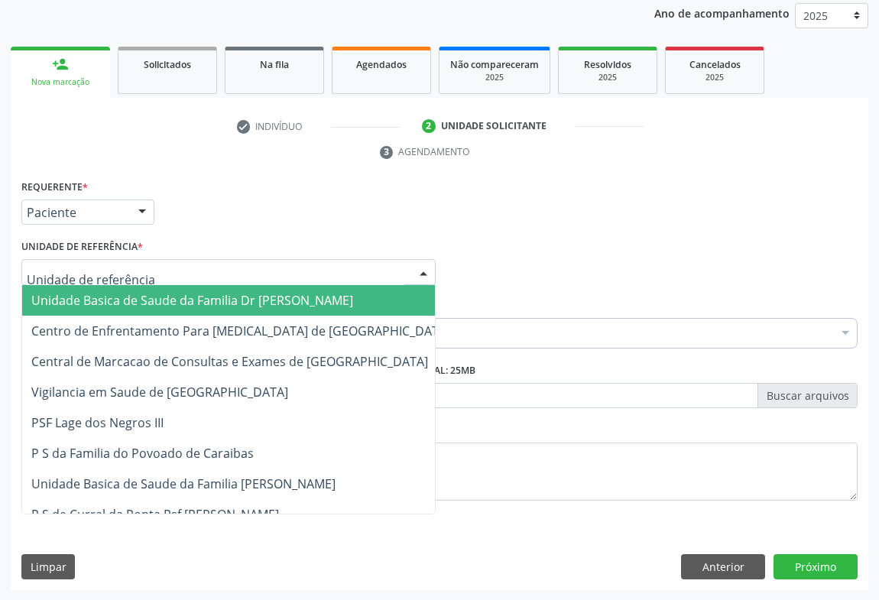
click at [252, 297] on span "Unidade Basica de Saude da Familia Dr [PERSON_NAME]" at bounding box center [192, 300] width 322 height 17
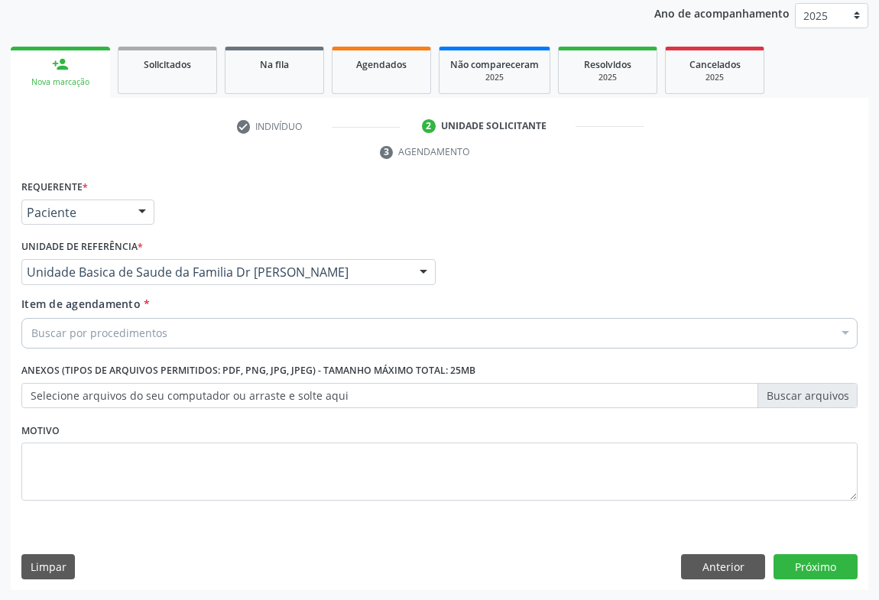
click at [167, 330] on div "Buscar por procedimentos" at bounding box center [439, 333] width 836 height 31
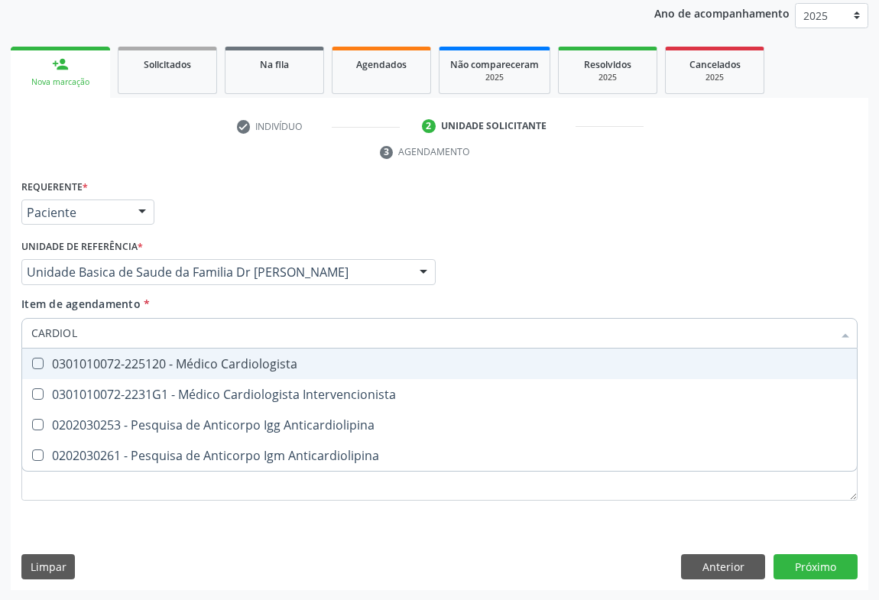
type input "CARDIOLO"
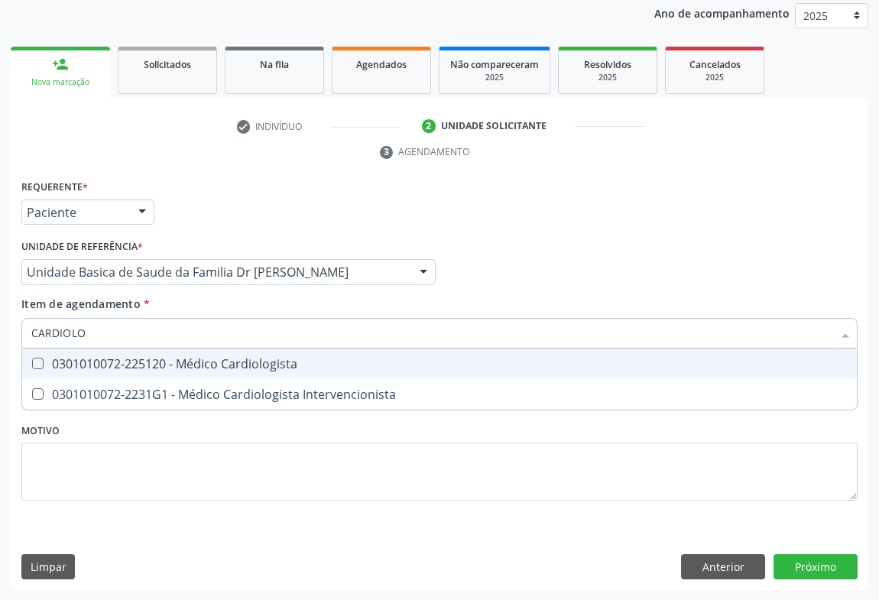
click at [175, 372] on span "0301010072-225120 - Médico Cardiologista" at bounding box center [439, 364] width 835 height 31
checkbox Cardiologista "true"
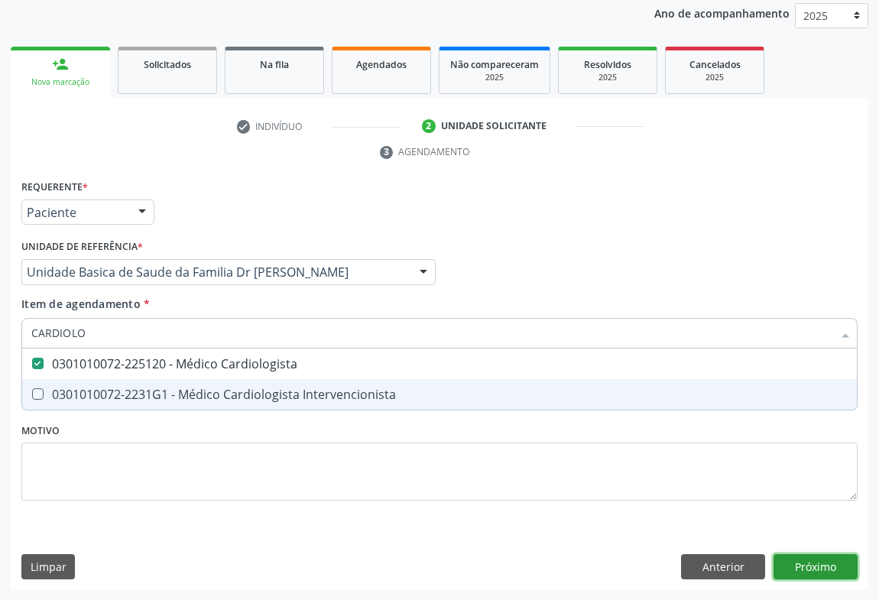
click at [796, 560] on div "Requerente * Paciente Médico(a) Enfermeiro(a) Paciente Nenhum resultado encontr…" at bounding box center [440, 383] width 858 height 415
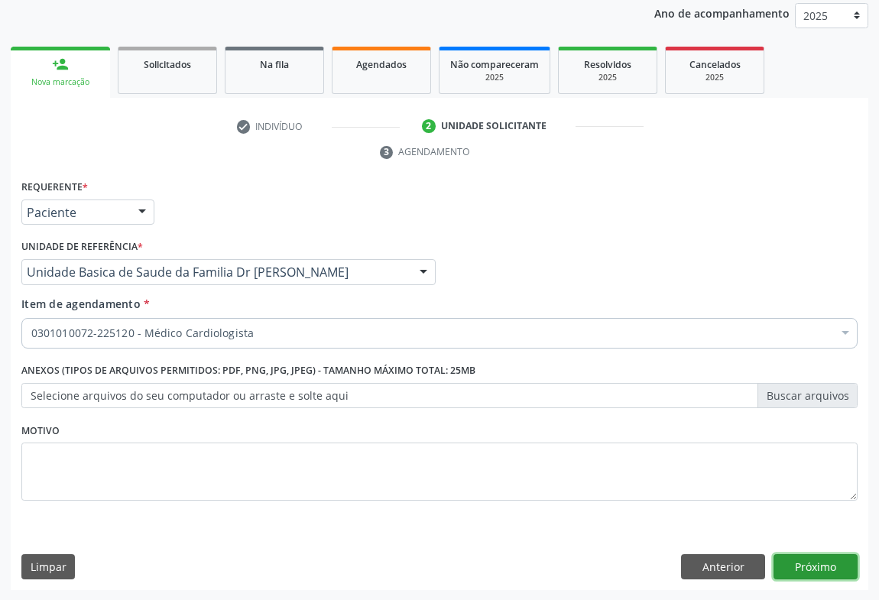
click at [821, 562] on button "Próximo" at bounding box center [816, 567] width 84 height 26
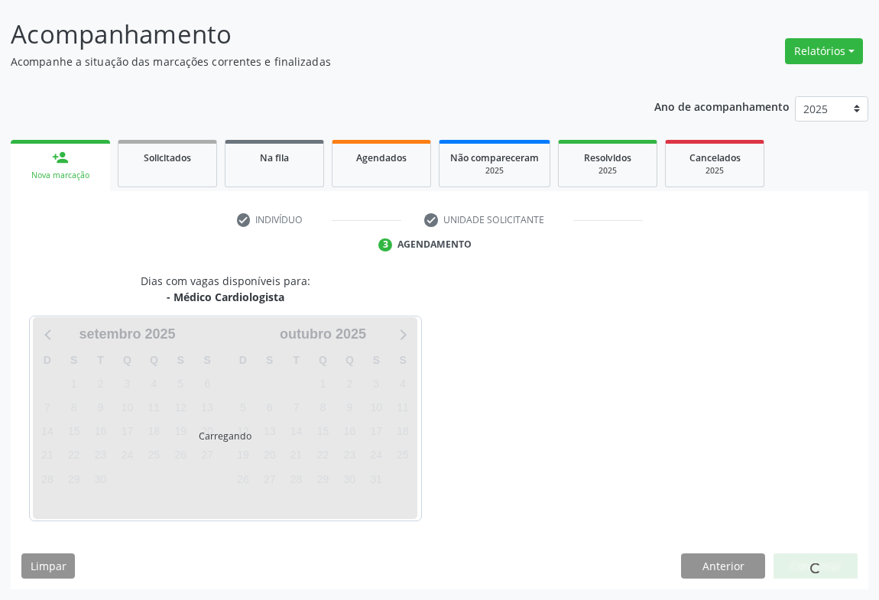
scroll to position [88, 0]
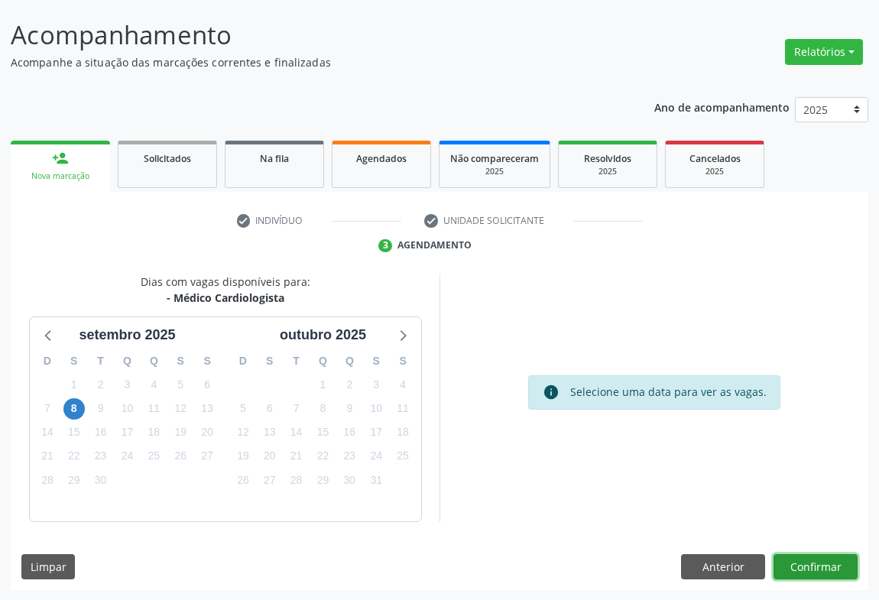
click at [781, 557] on button "Confirmar" at bounding box center [816, 567] width 84 height 26
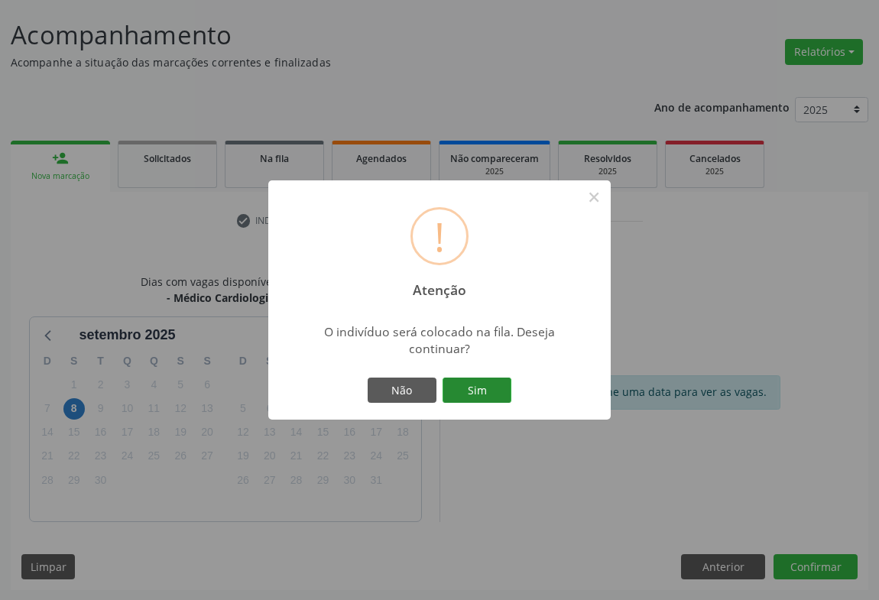
click at [489, 392] on button "Sim" at bounding box center [477, 391] width 69 height 26
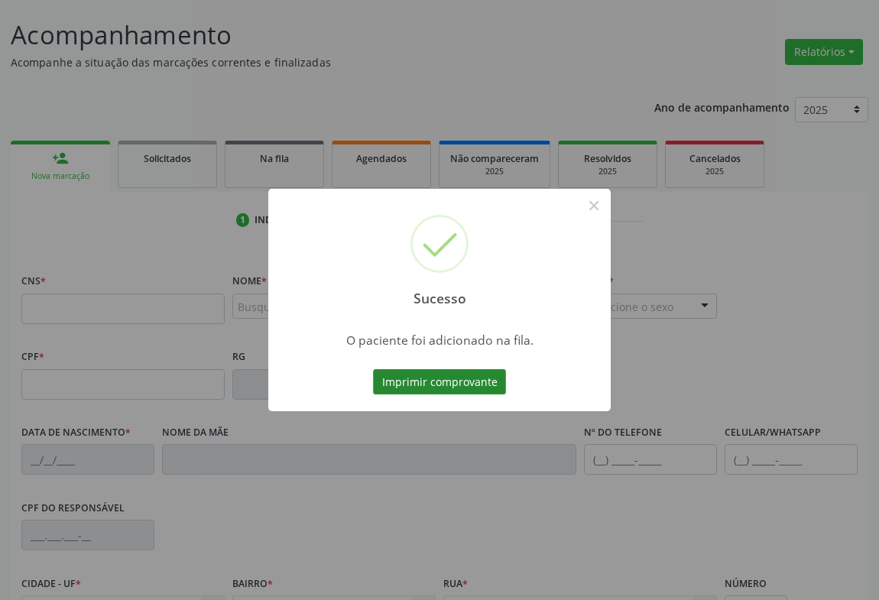
click at [448, 374] on button "Imprimir comprovante" at bounding box center [439, 382] width 133 height 26
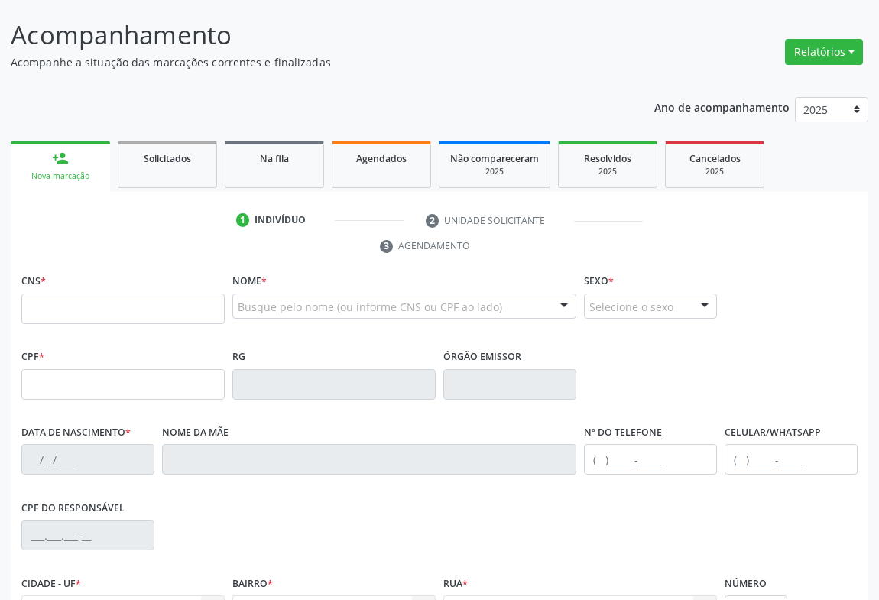
scroll to position [0, 0]
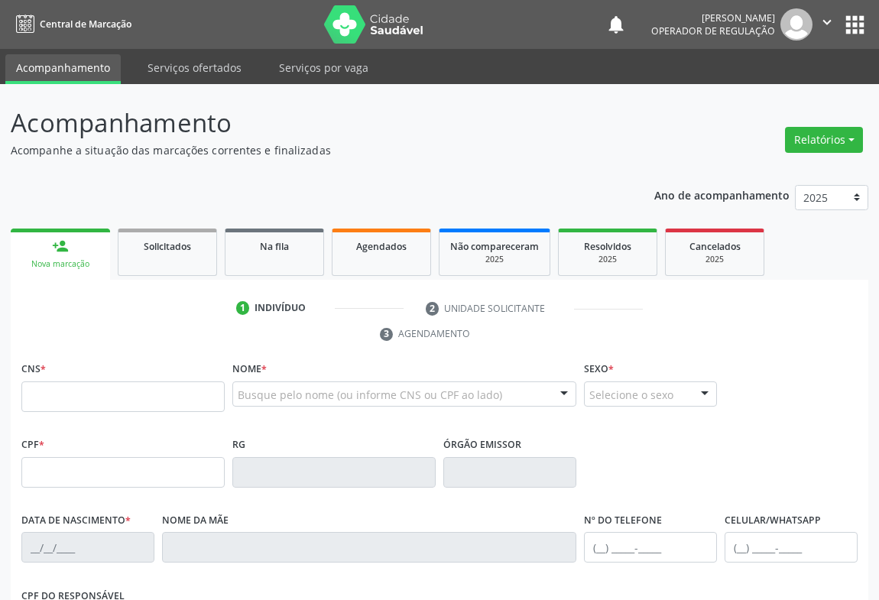
click at [832, 16] on icon "" at bounding box center [827, 22] width 17 height 17
click at [748, 99] on link "Sair" at bounding box center [788, 93] width 106 height 21
